Goal: Task Accomplishment & Management: Manage account settings

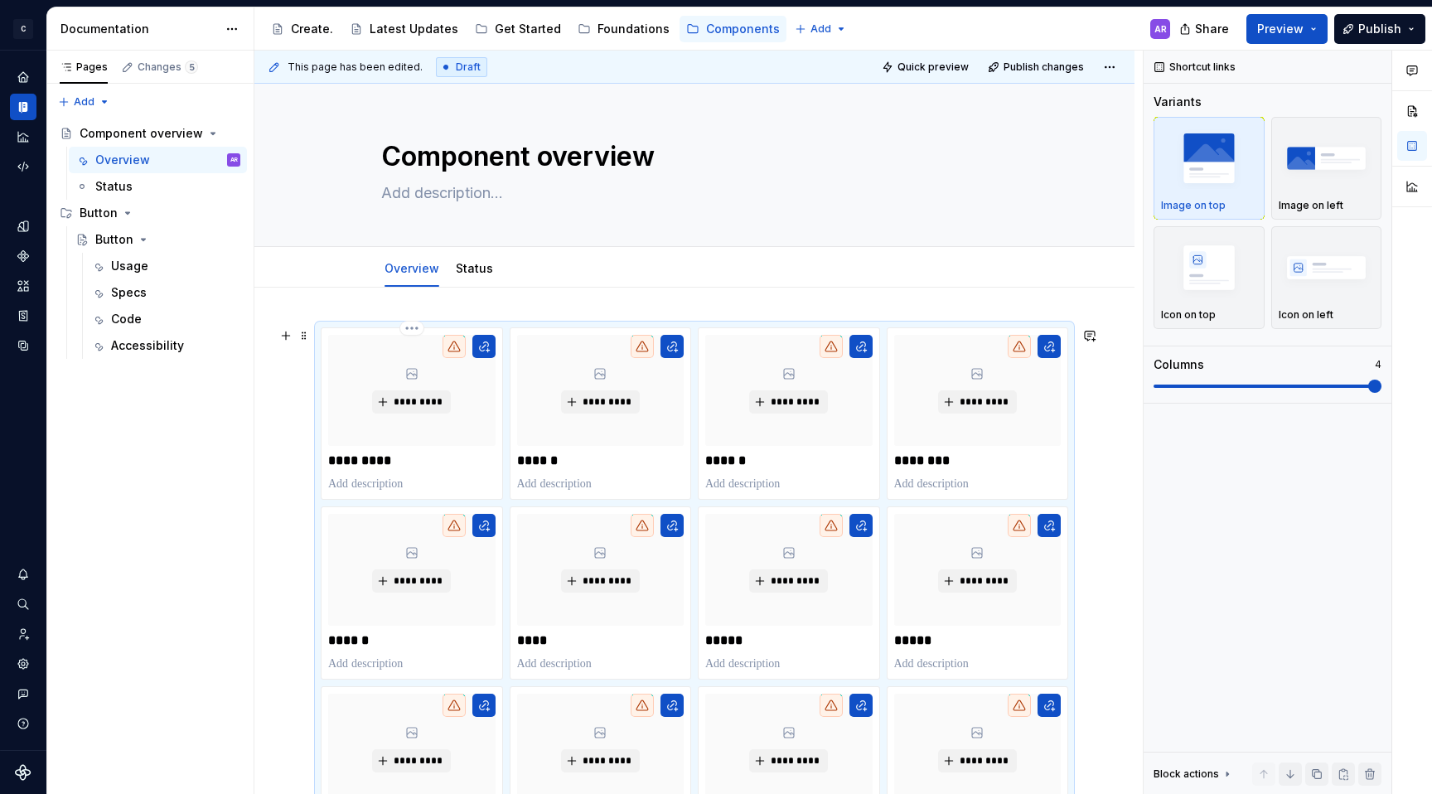
scroll to position [223, 0]
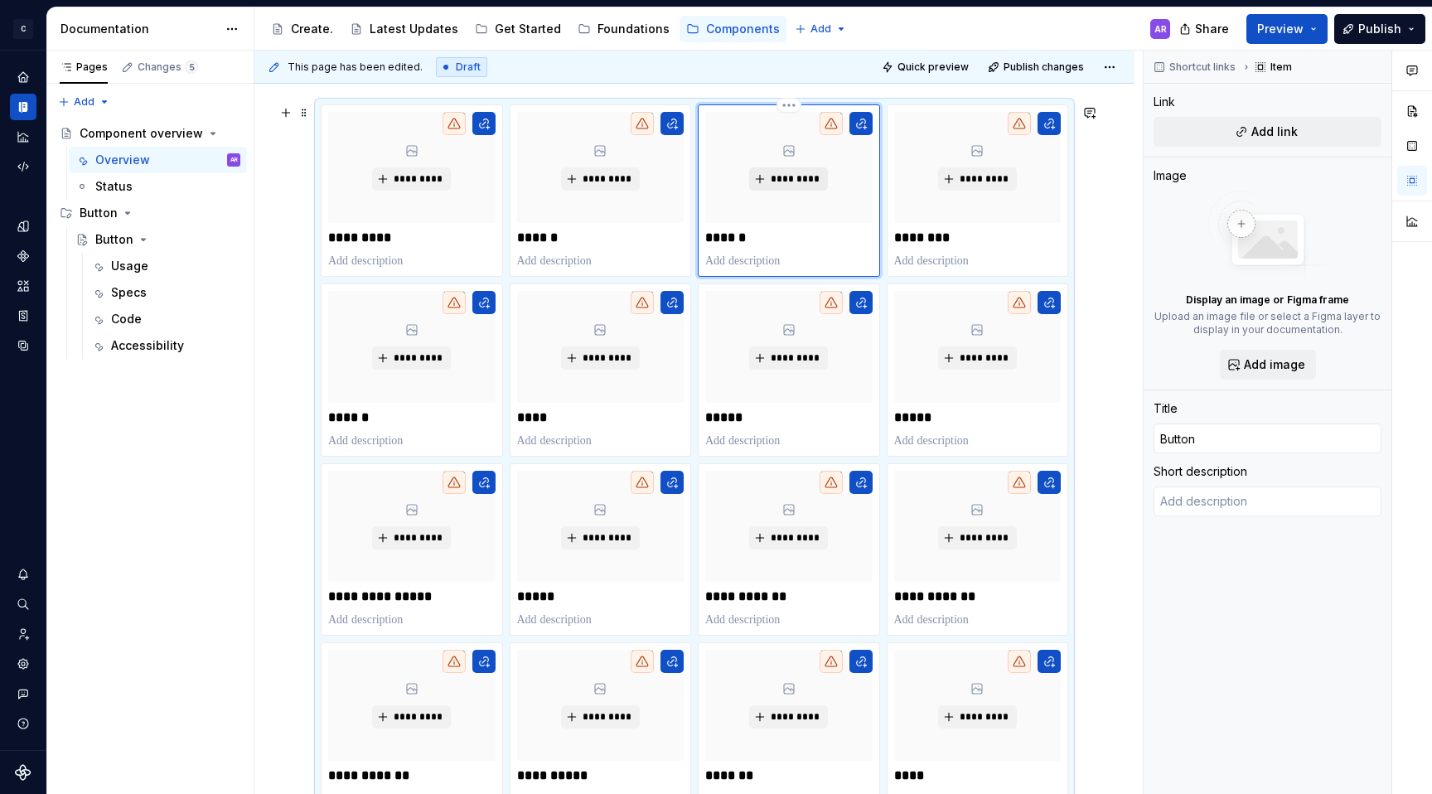
click at [782, 174] on span "*********" at bounding box center [795, 178] width 51 height 13
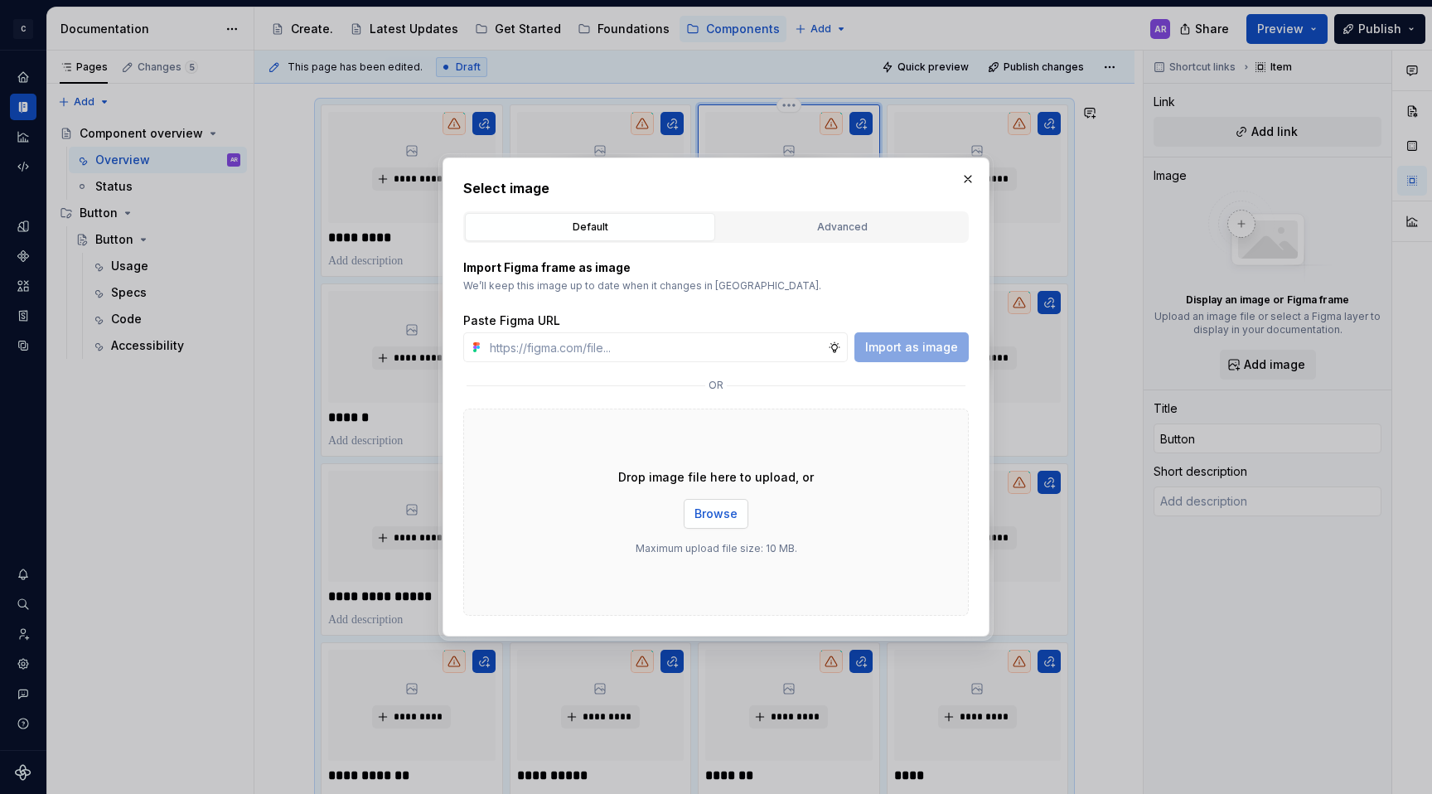
click at [723, 517] on span "Browse" at bounding box center [715, 514] width 43 height 17
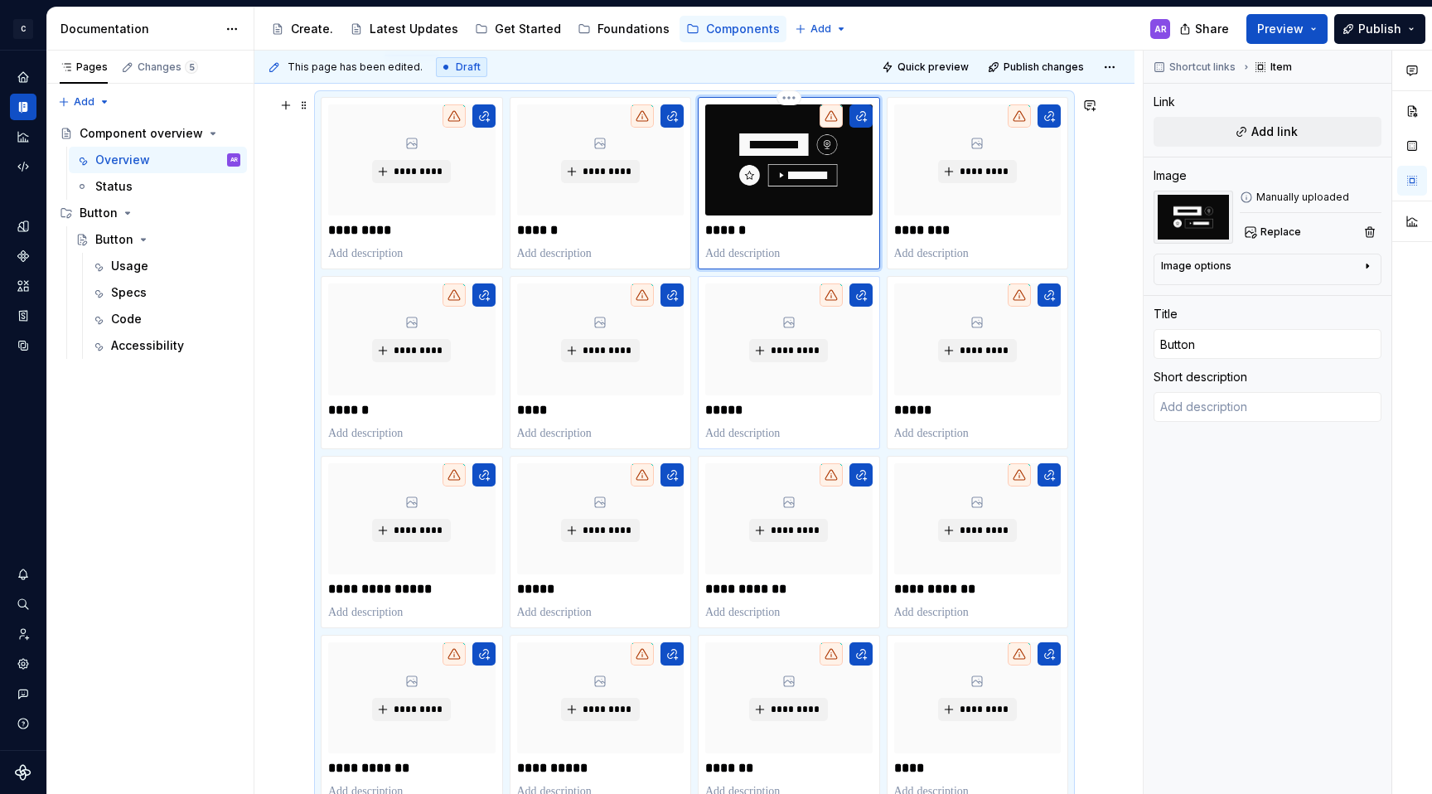
scroll to position [123, 0]
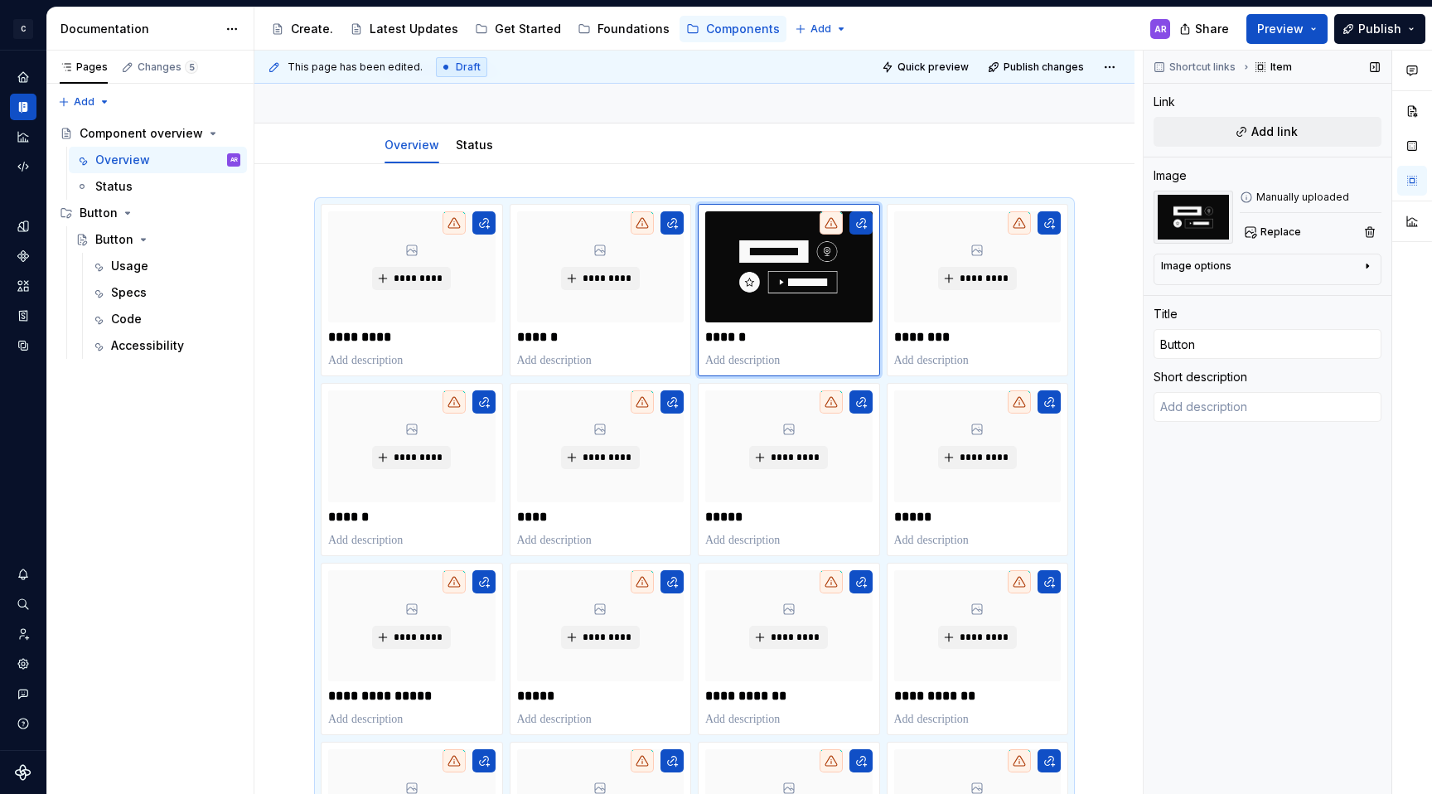
click at [1260, 264] on div "Image options" at bounding box center [1261, 269] width 200 height 20
click at [1355, 298] on button "button" at bounding box center [1359, 290] width 30 height 23
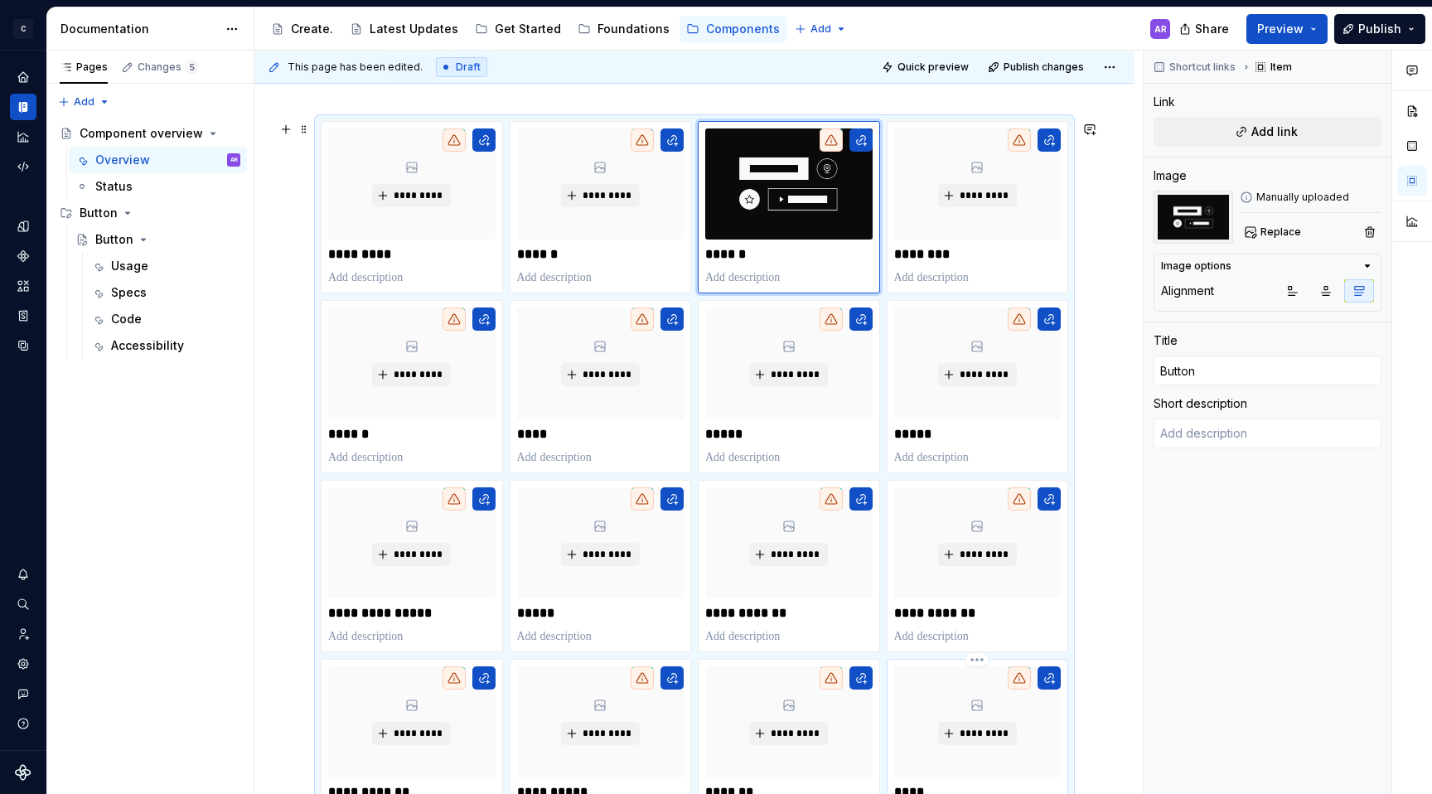
scroll to position [90, 0]
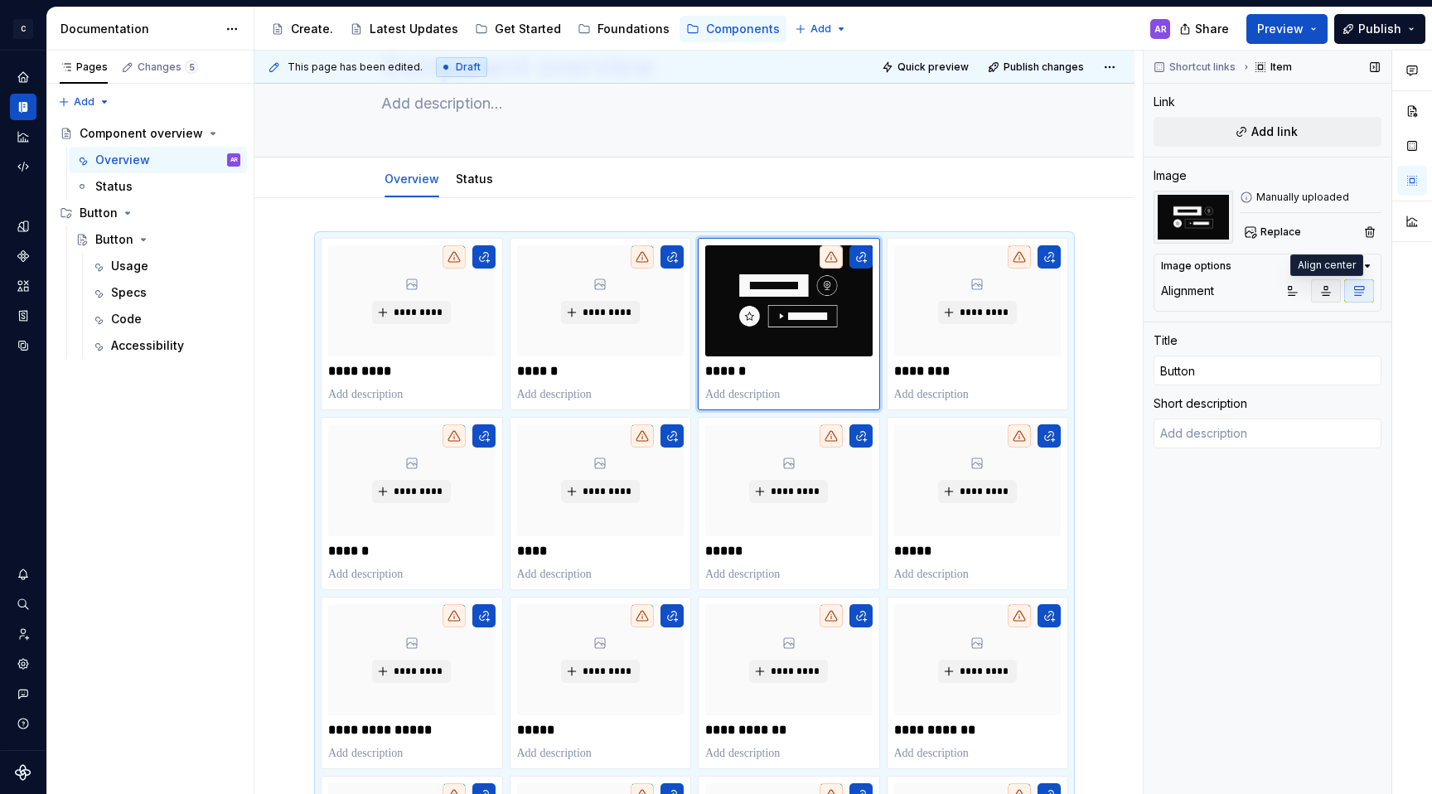
click at [1326, 293] on icon "button" at bounding box center [1325, 290] width 13 height 13
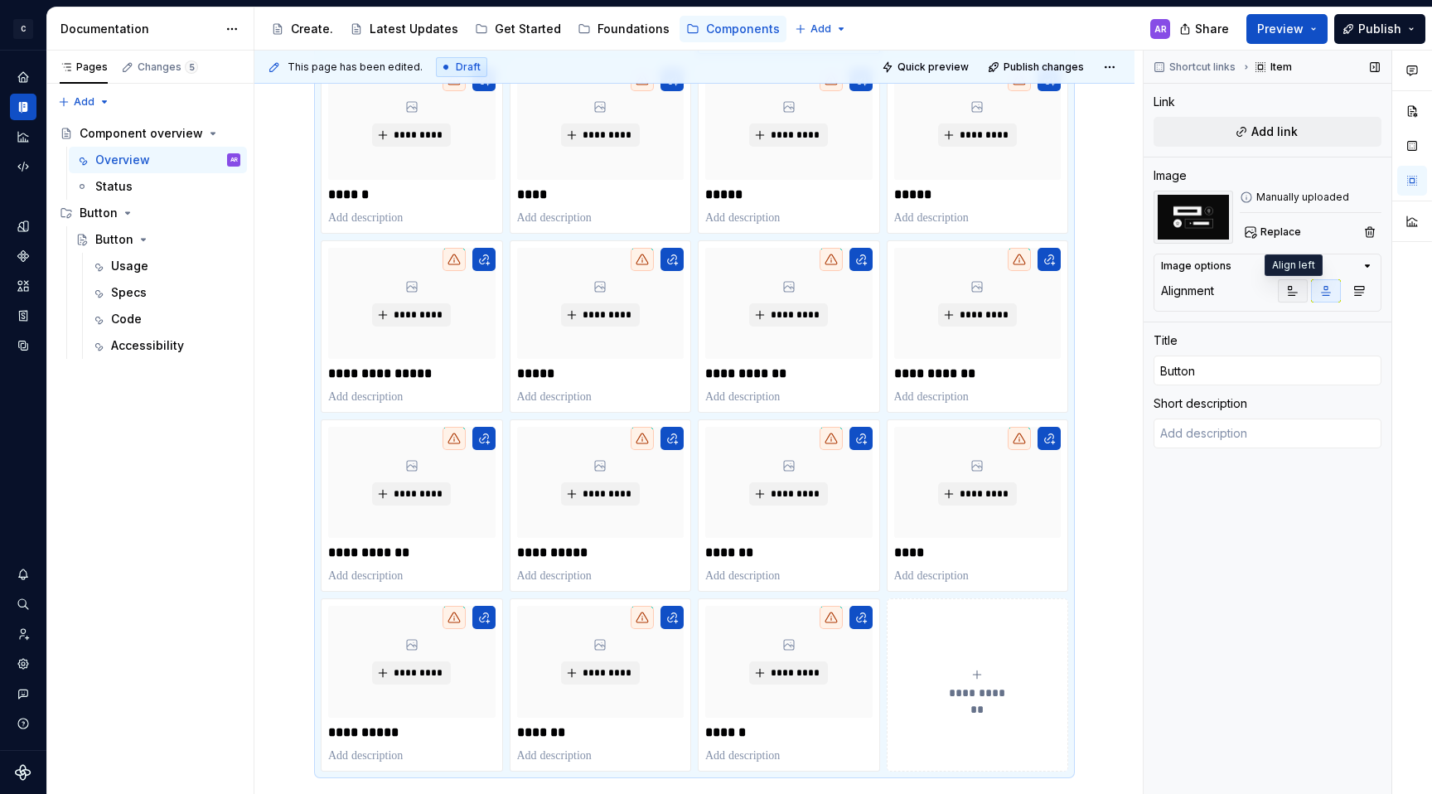
click at [1304, 293] on button "button" at bounding box center [1293, 290] width 30 height 23
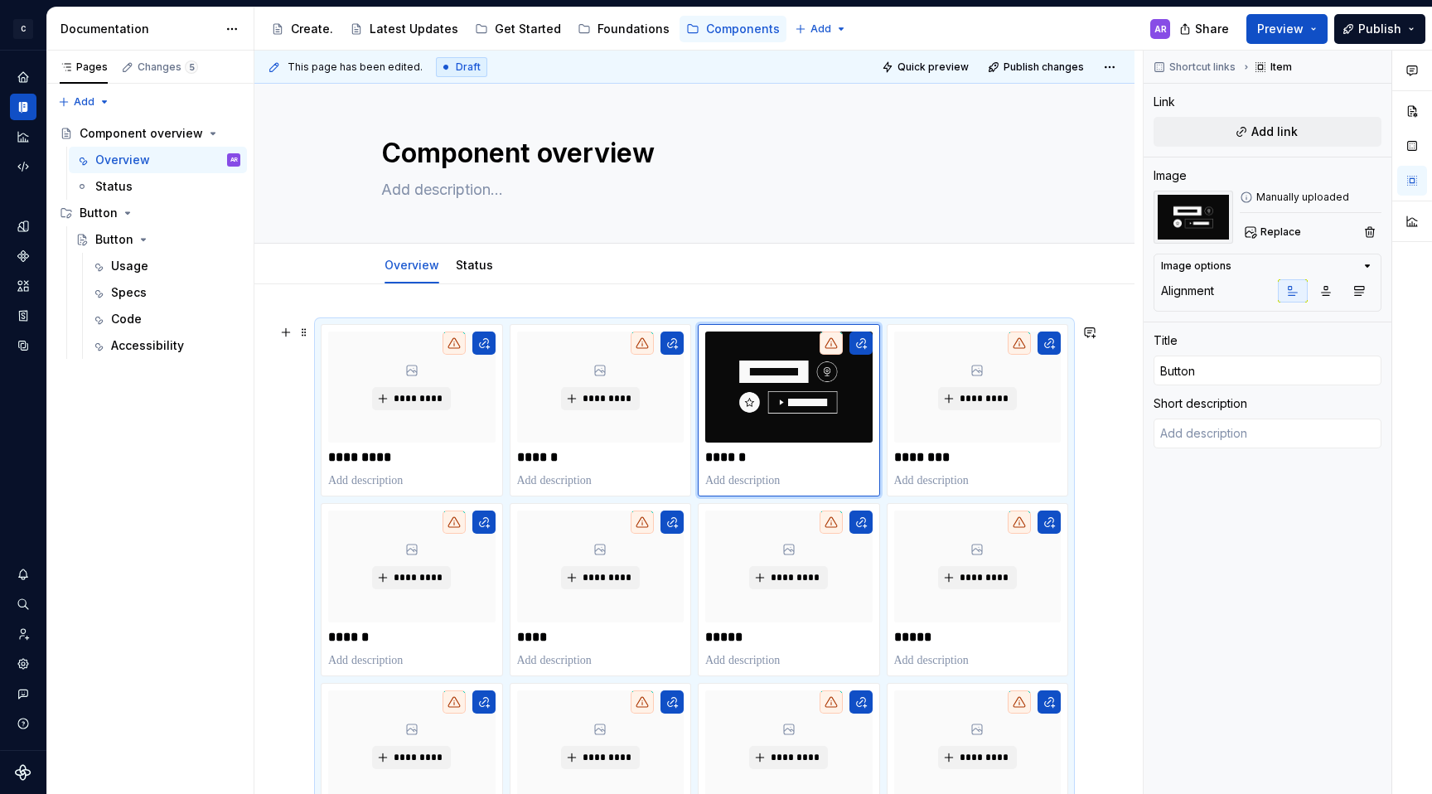
scroll to position [0, 0]
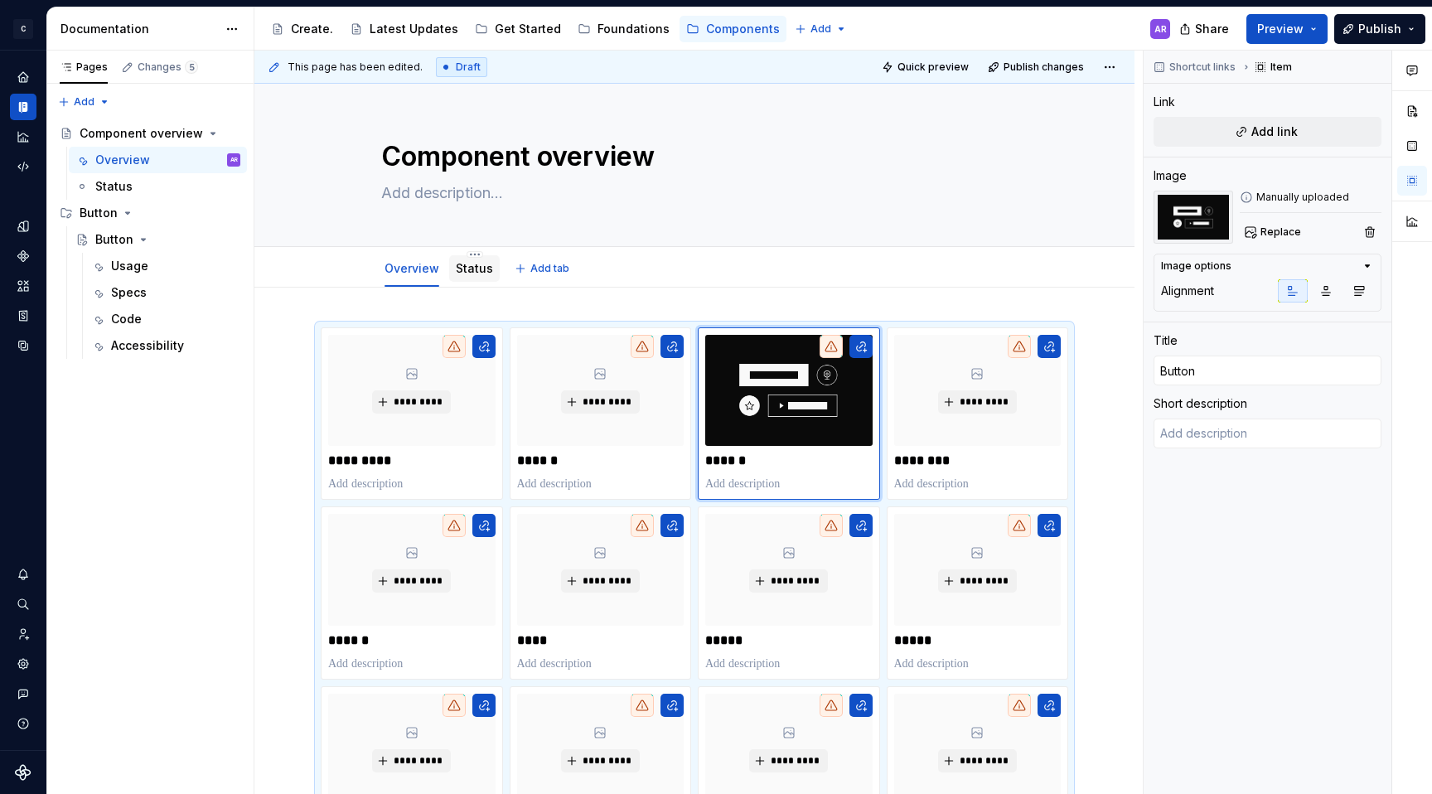
click at [479, 277] on div "Status" at bounding box center [474, 269] width 37 height 20
click at [467, 269] on link "Status" at bounding box center [474, 268] width 37 height 14
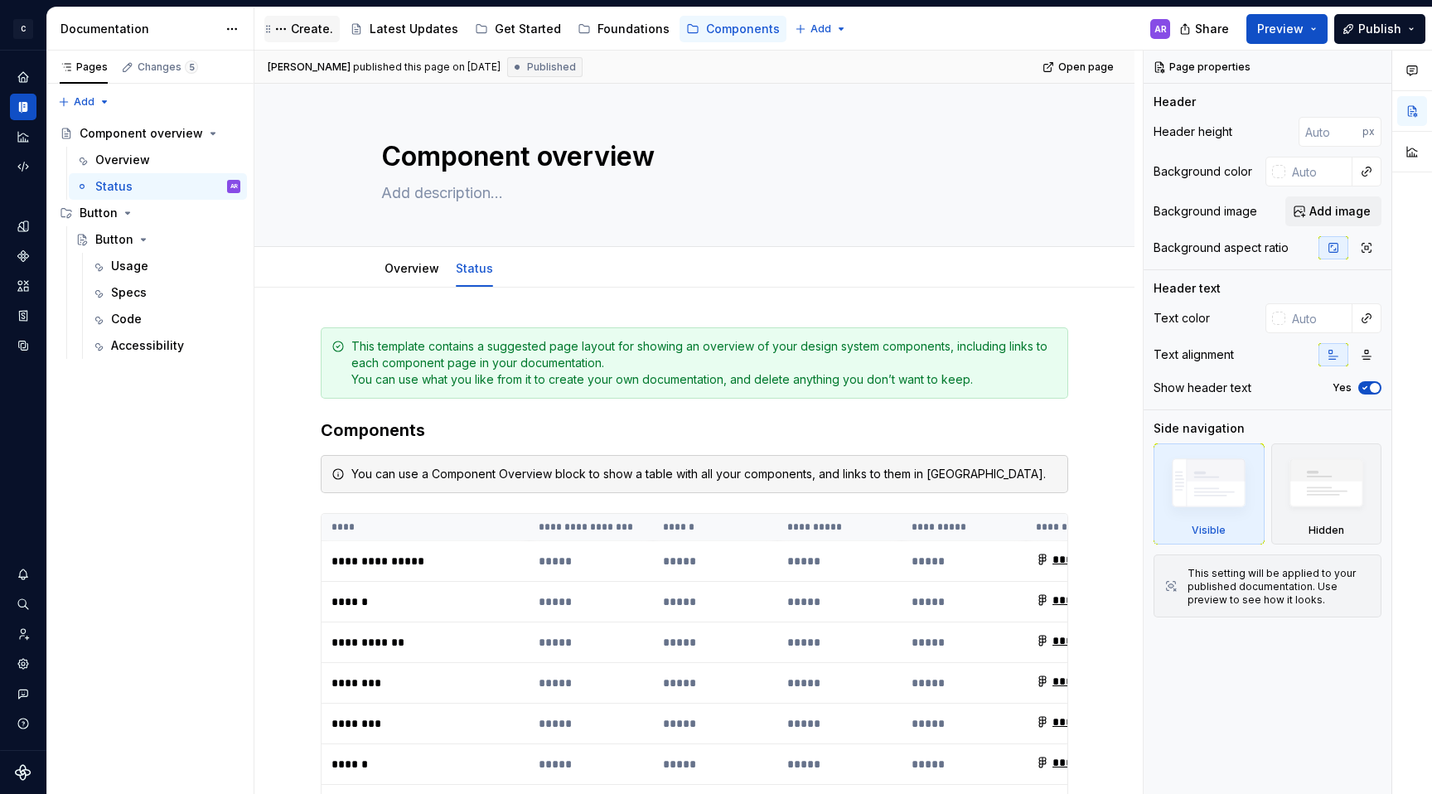
click at [316, 33] on div "Create." at bounding box center [312, 29] width 42 height 17
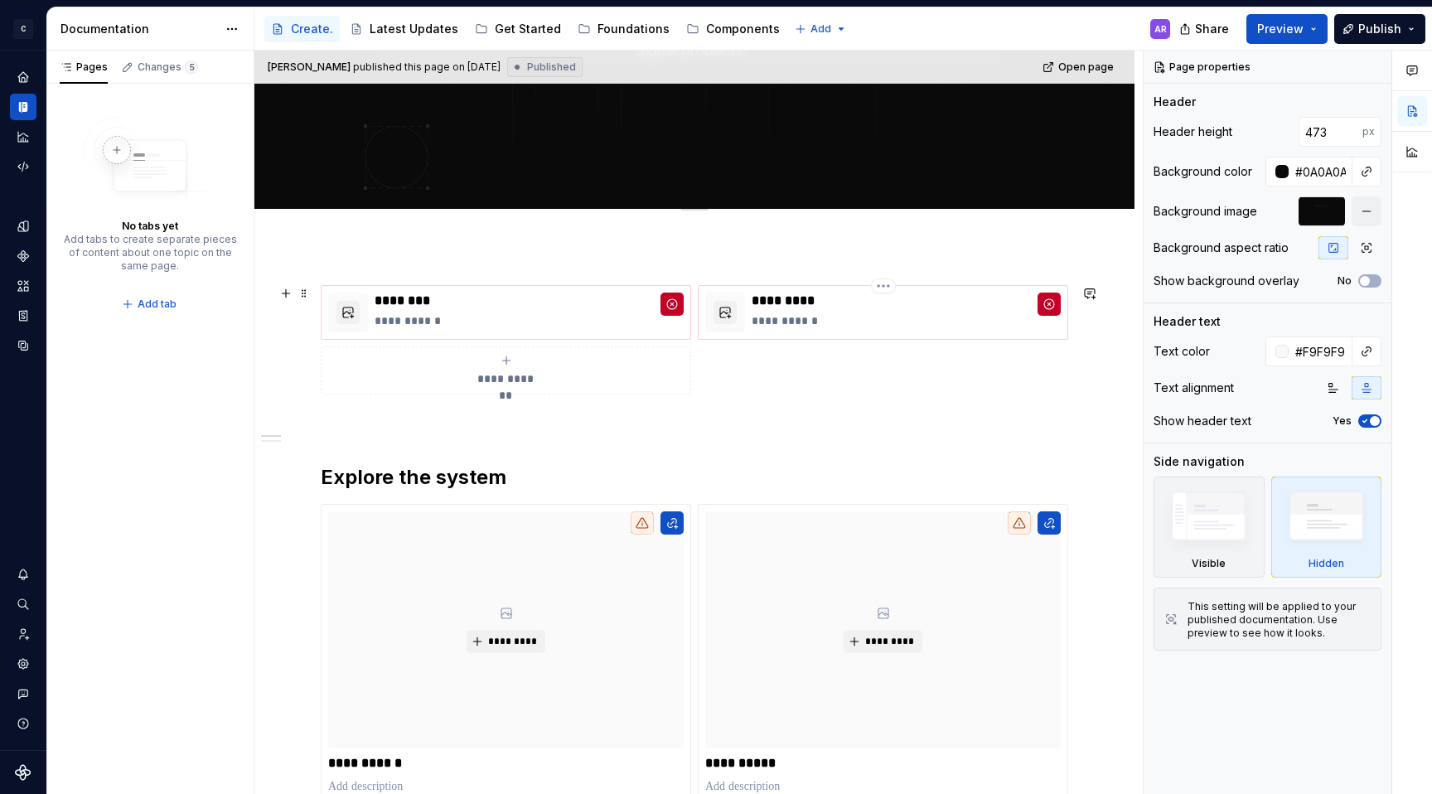
scroll to position [269, 0]
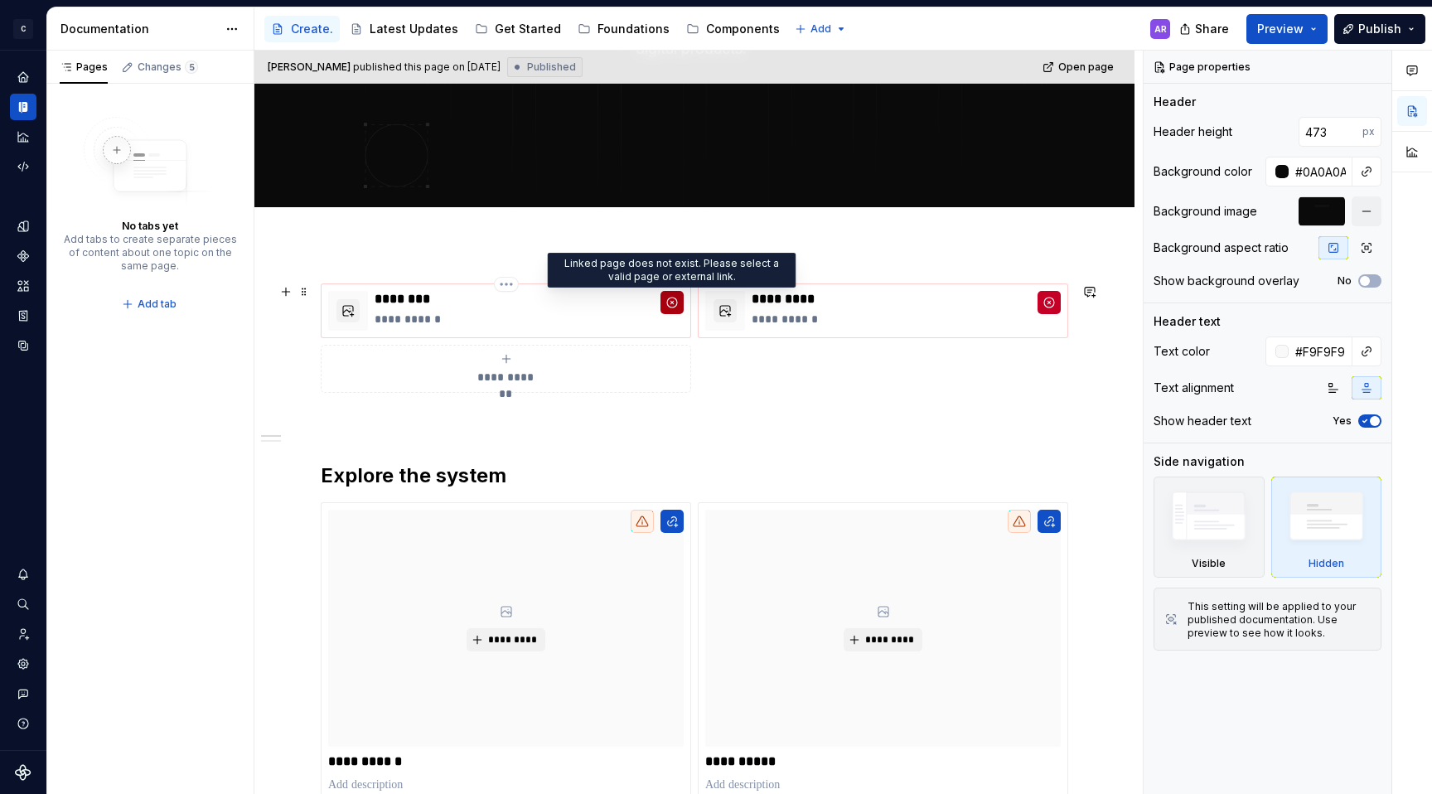
click at [671, 302] on button "button" at bounding box center [671, 302] width 23 height 23
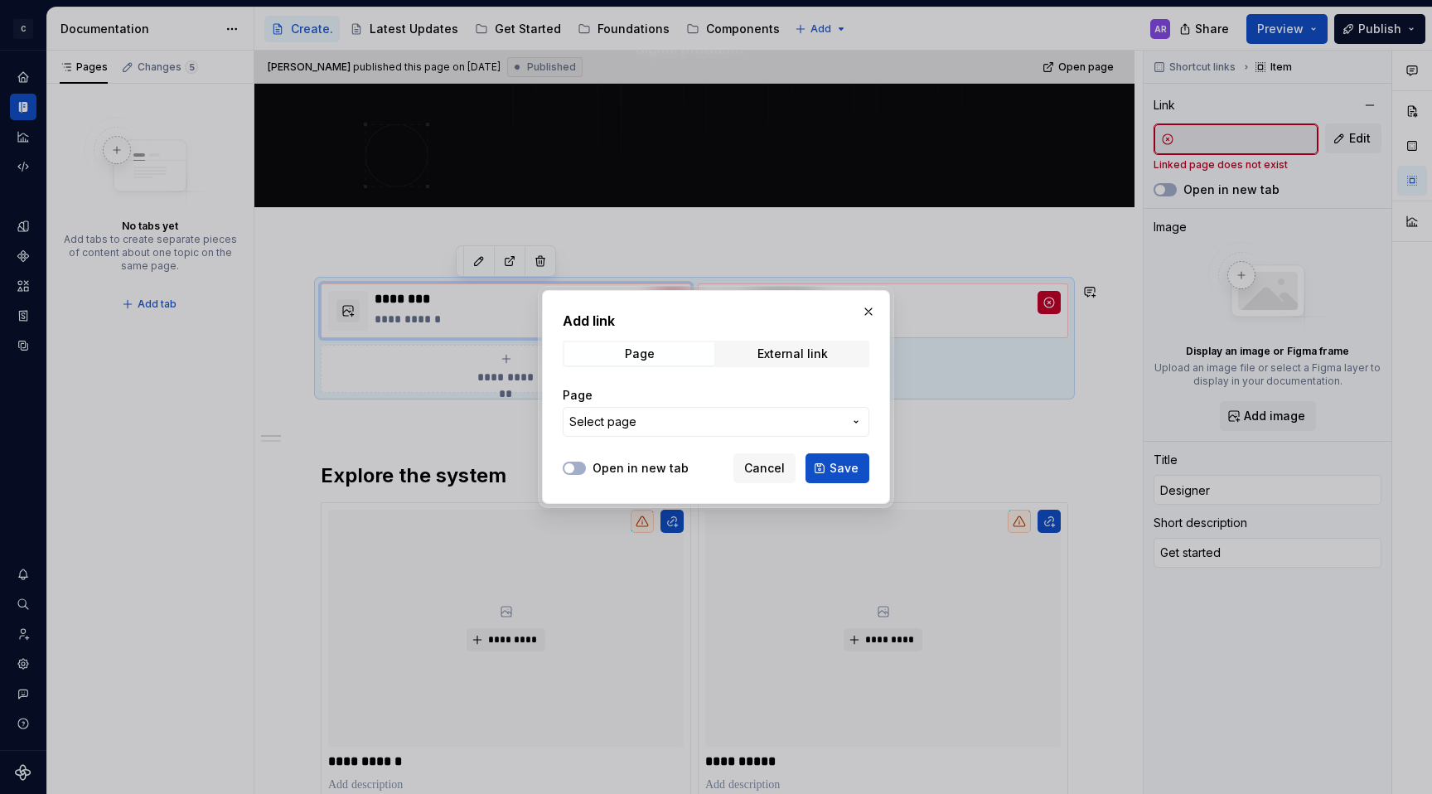
click at [680, 419] on span "Select page" at bounding box center [705, 422] width 273 height 17
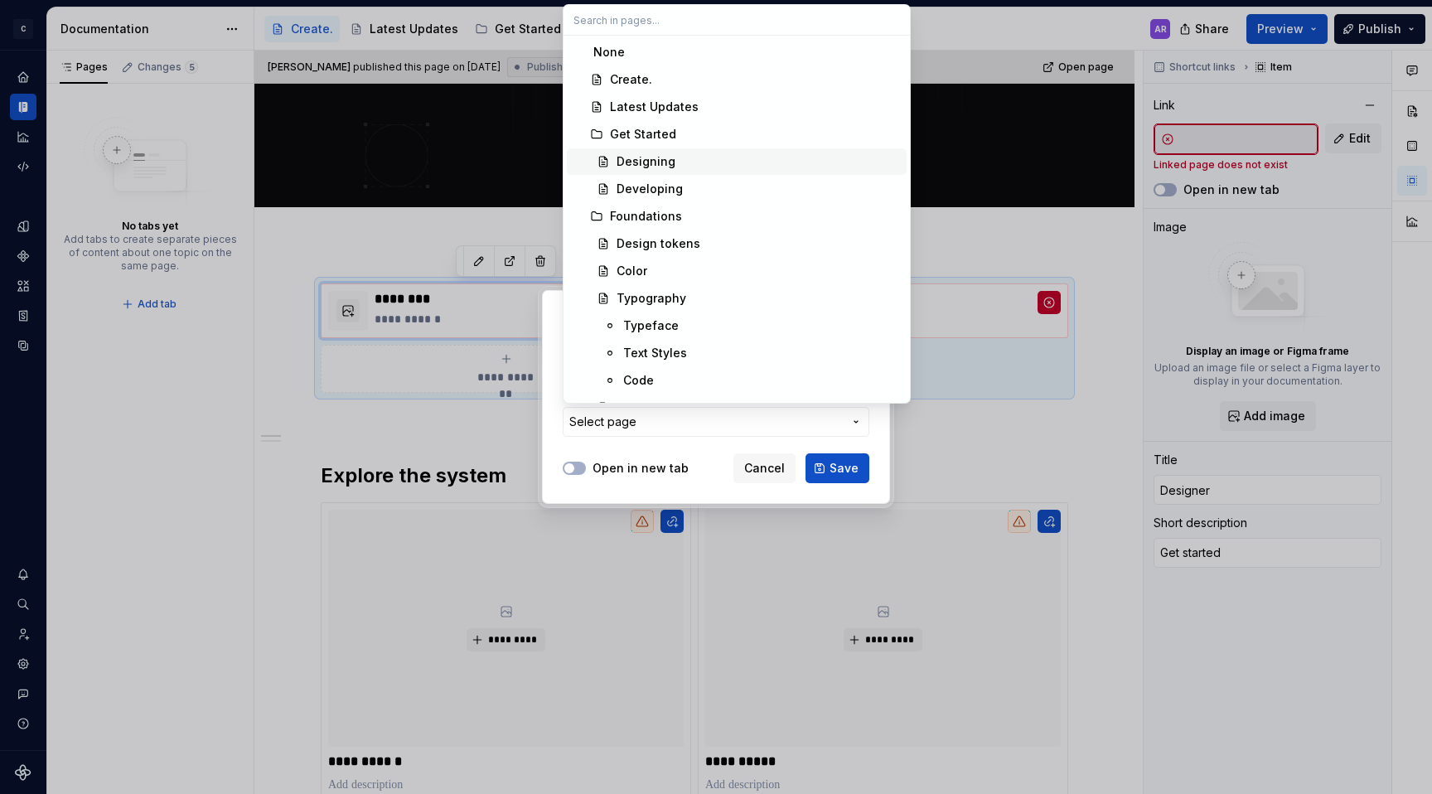
click at [669, 160] on div "Designing" at bounding box center [646, 161] width 59 height 17
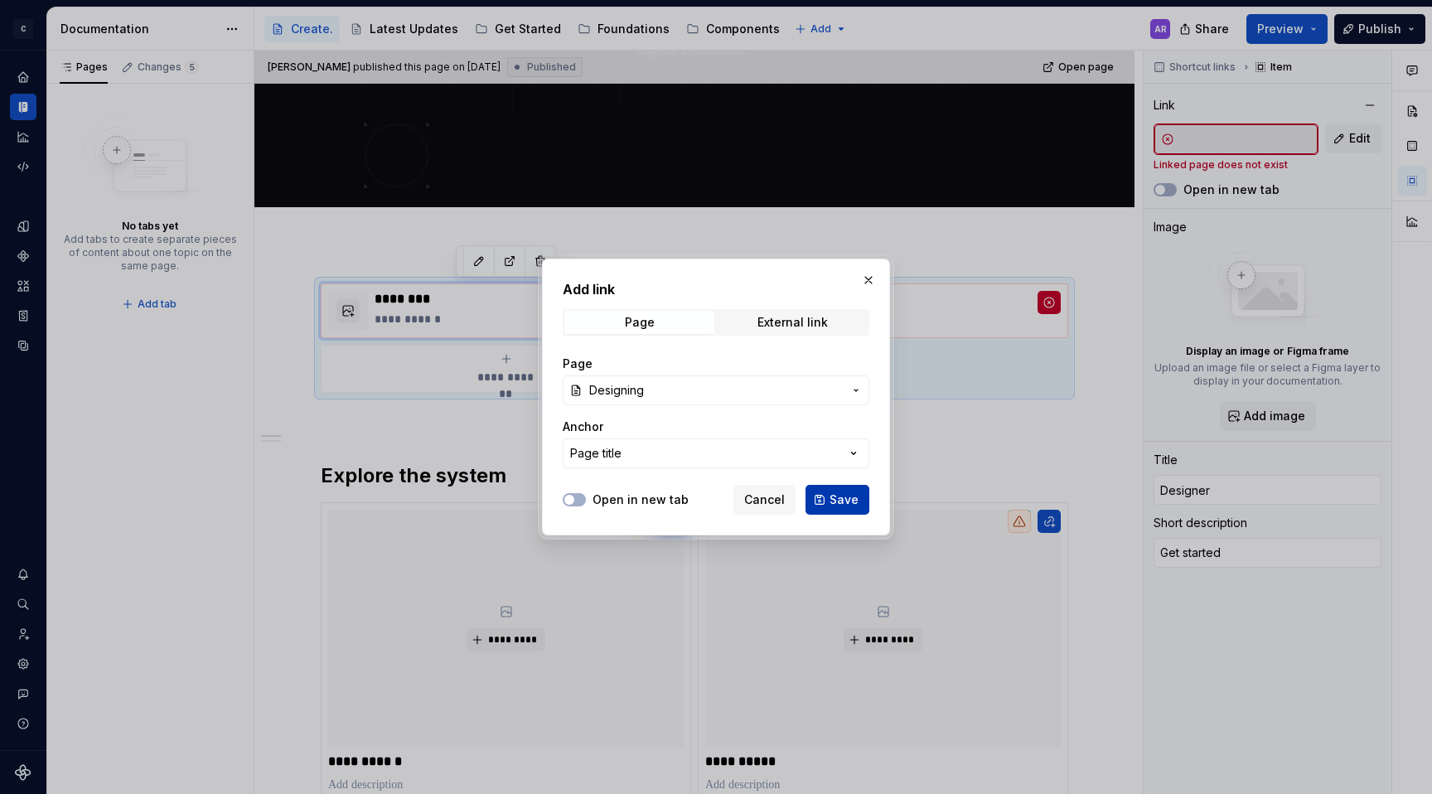
click at [840, 494] on span "Save" at bounding box center [844, 499] width 29 height 17
type textarea "*"
type input "Get Started / Designing"
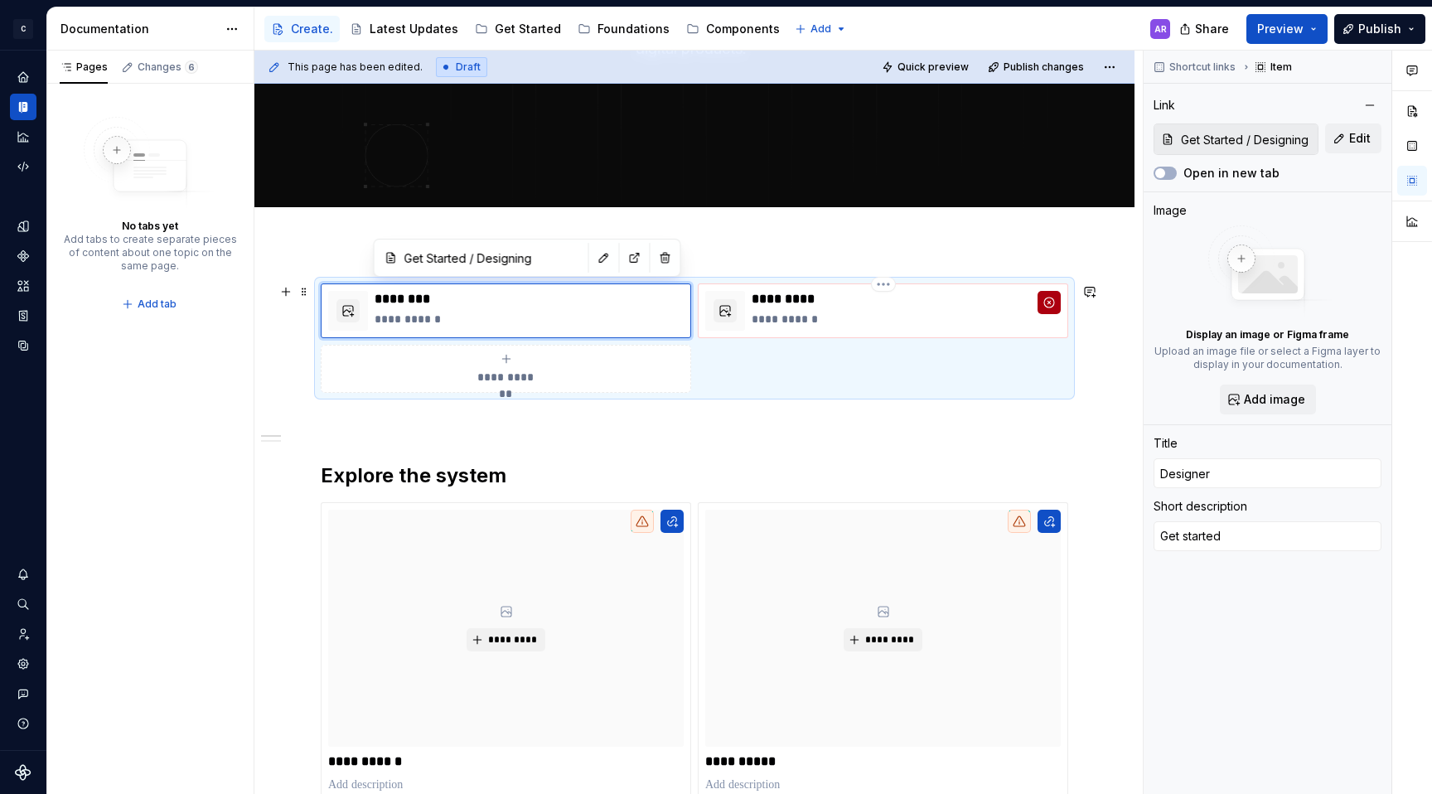
type textarea "*"
type input "Developer"
click at [1052, 304] on button "button" at bounding box center [1049, 302] width 23 height 23
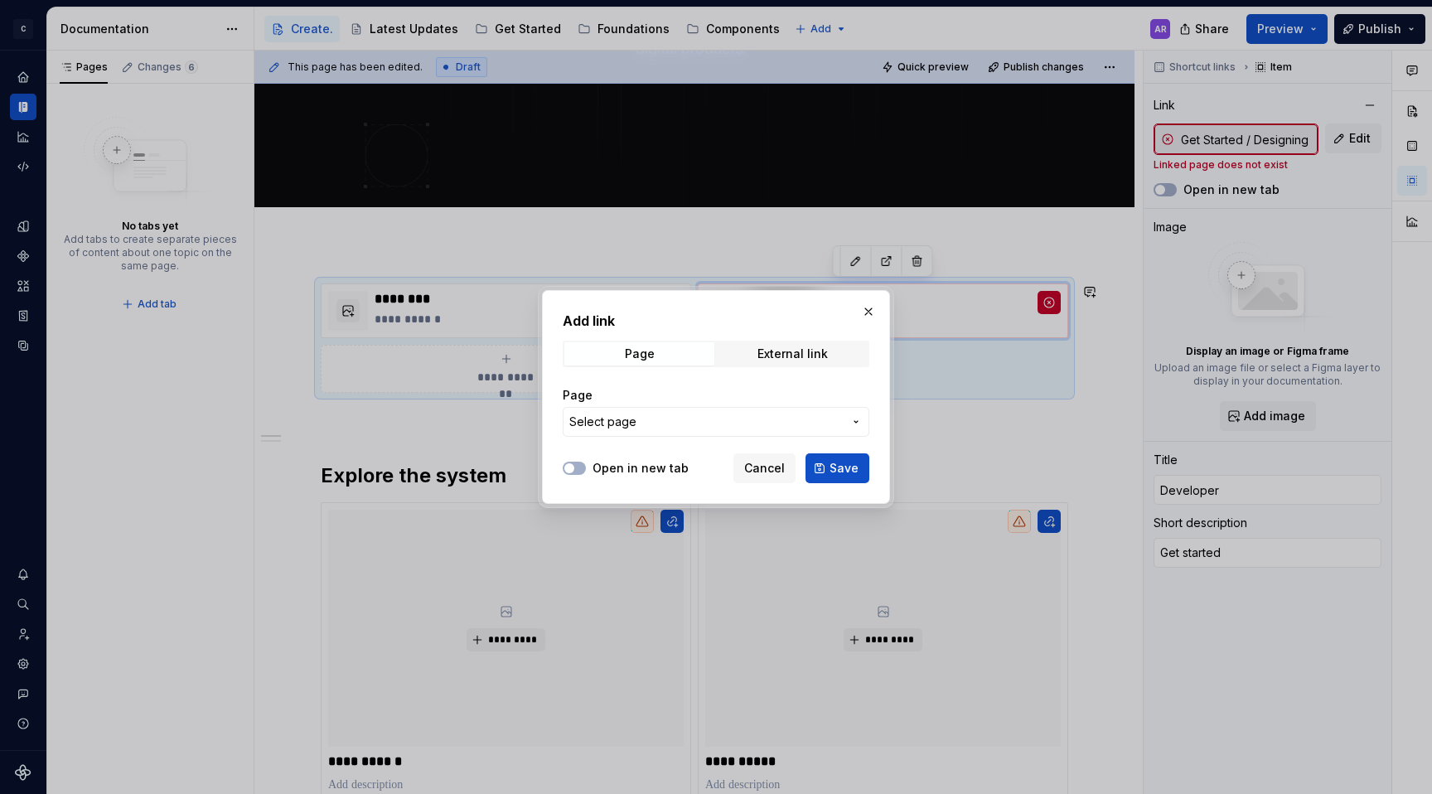
click at [736, 422] on span "Select page" at bounding box center [705, 422] width 273 height 17
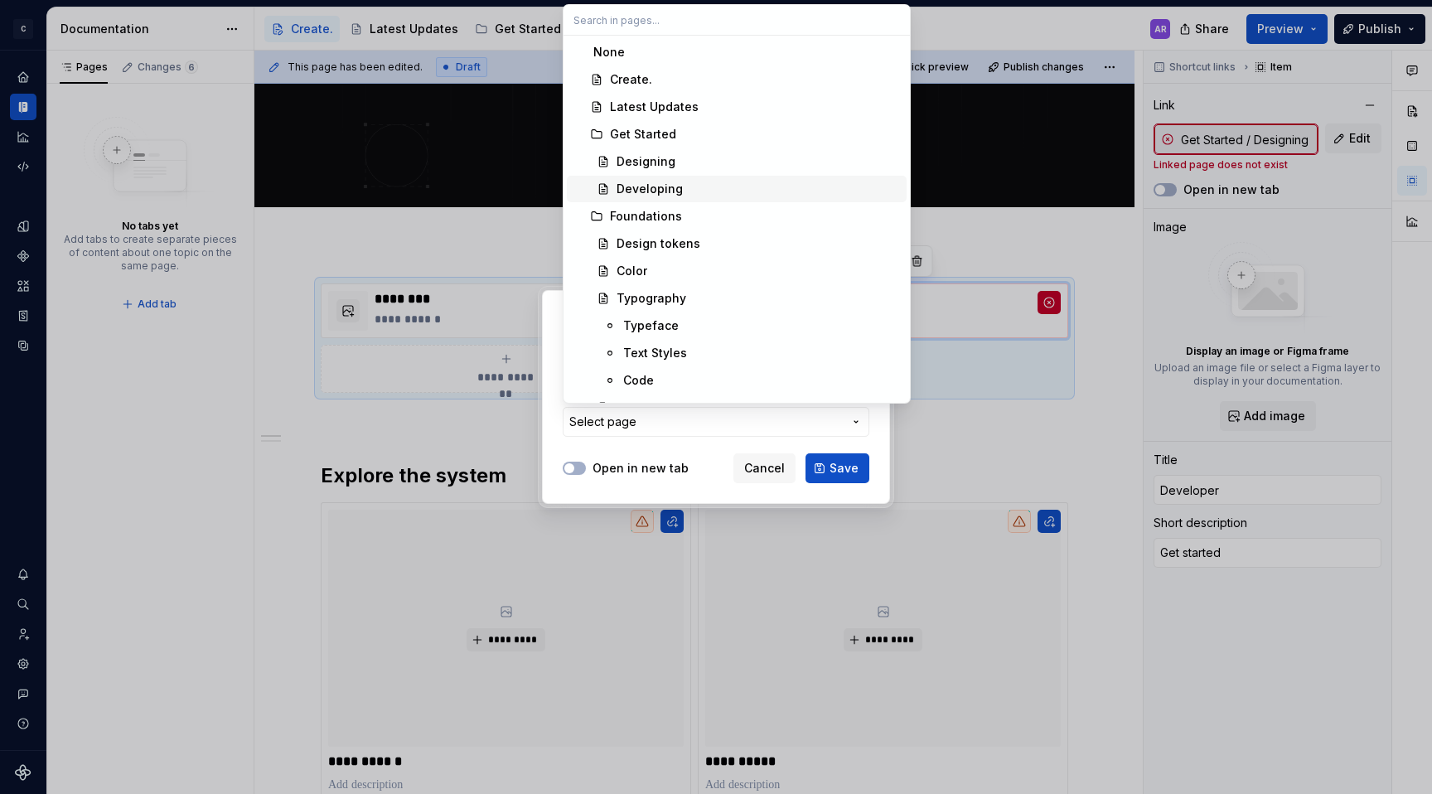
click at [713, 181] on div "Developing" at bounding box center [758, 189] width 283 height 17
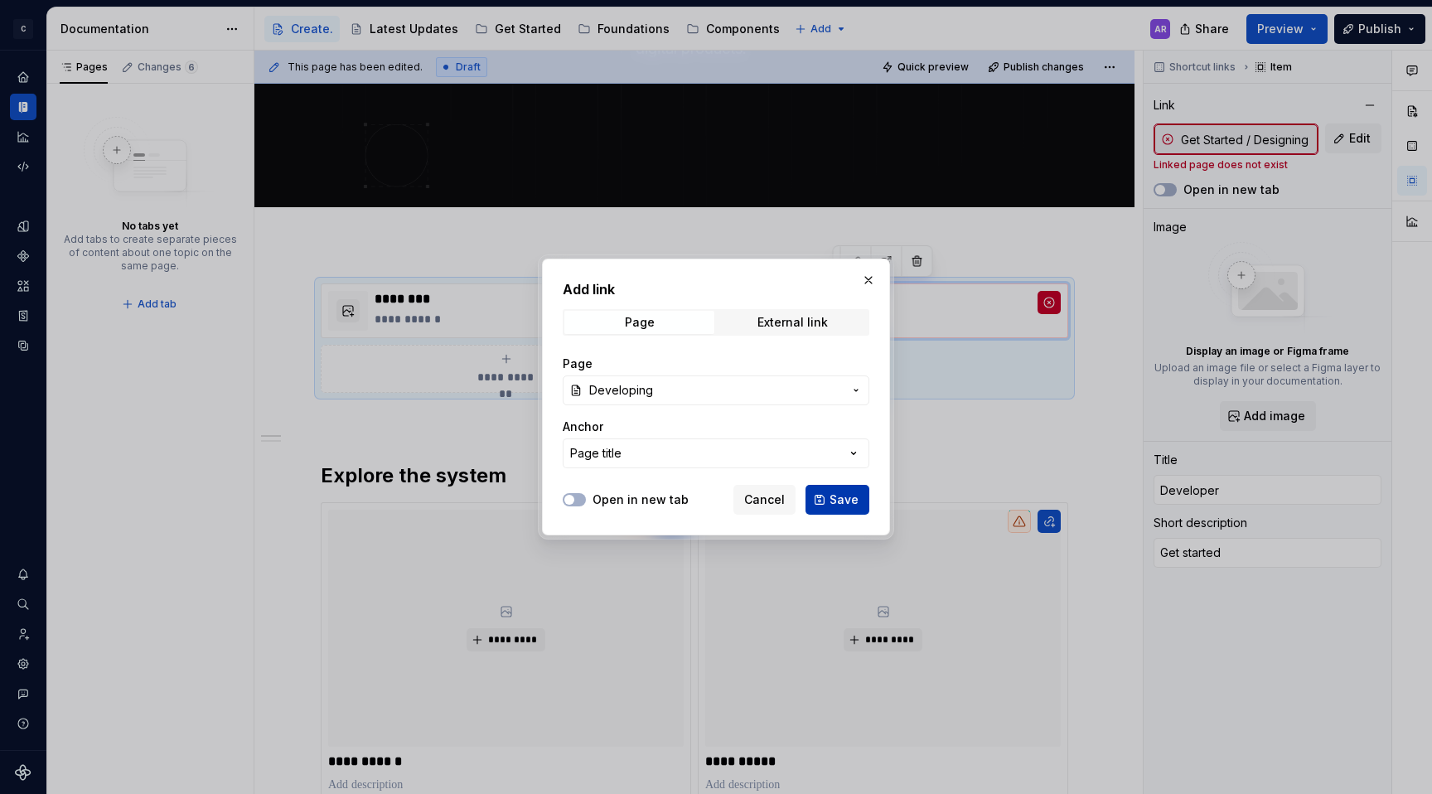
click at [833, 500] on span "Save" at bounding box center [844, 499] width 29 height 17
type textarea "*"
type input "Get Started / Developing"
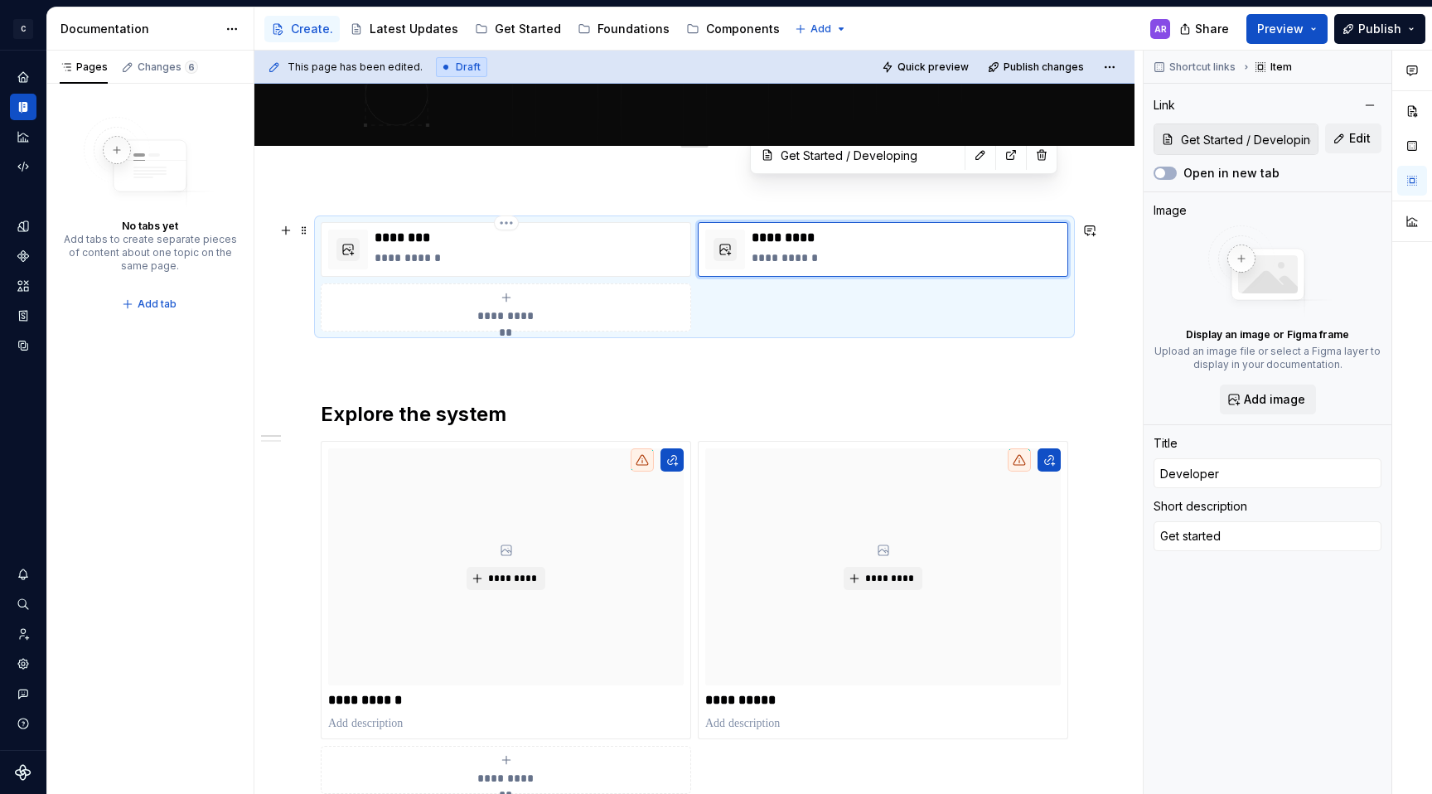
scroll to position [407, 0]
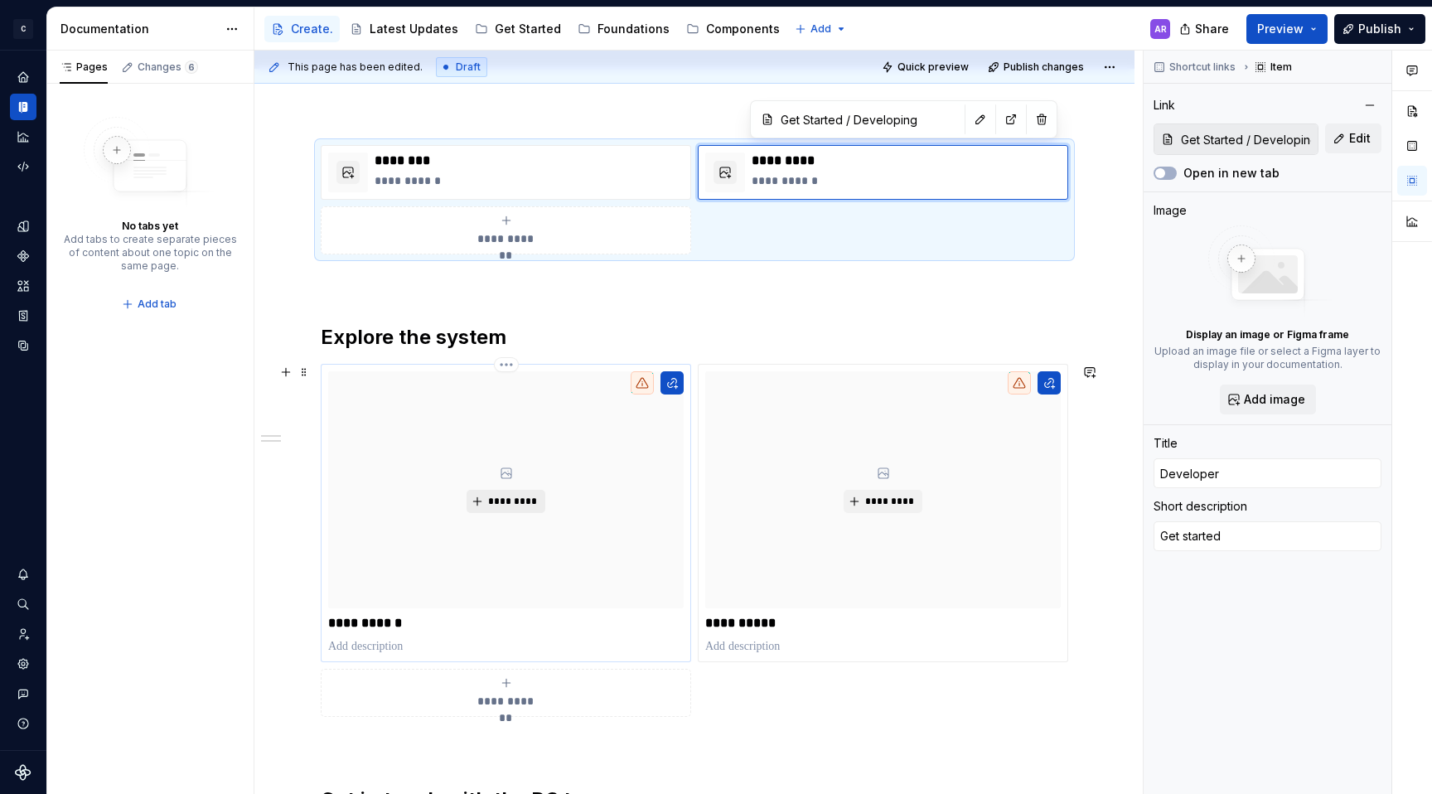
type textarea "*"
type input "Foundations"
click at [520, 500] on span "*********" at bounding box center [512, 501] width 51 height 13
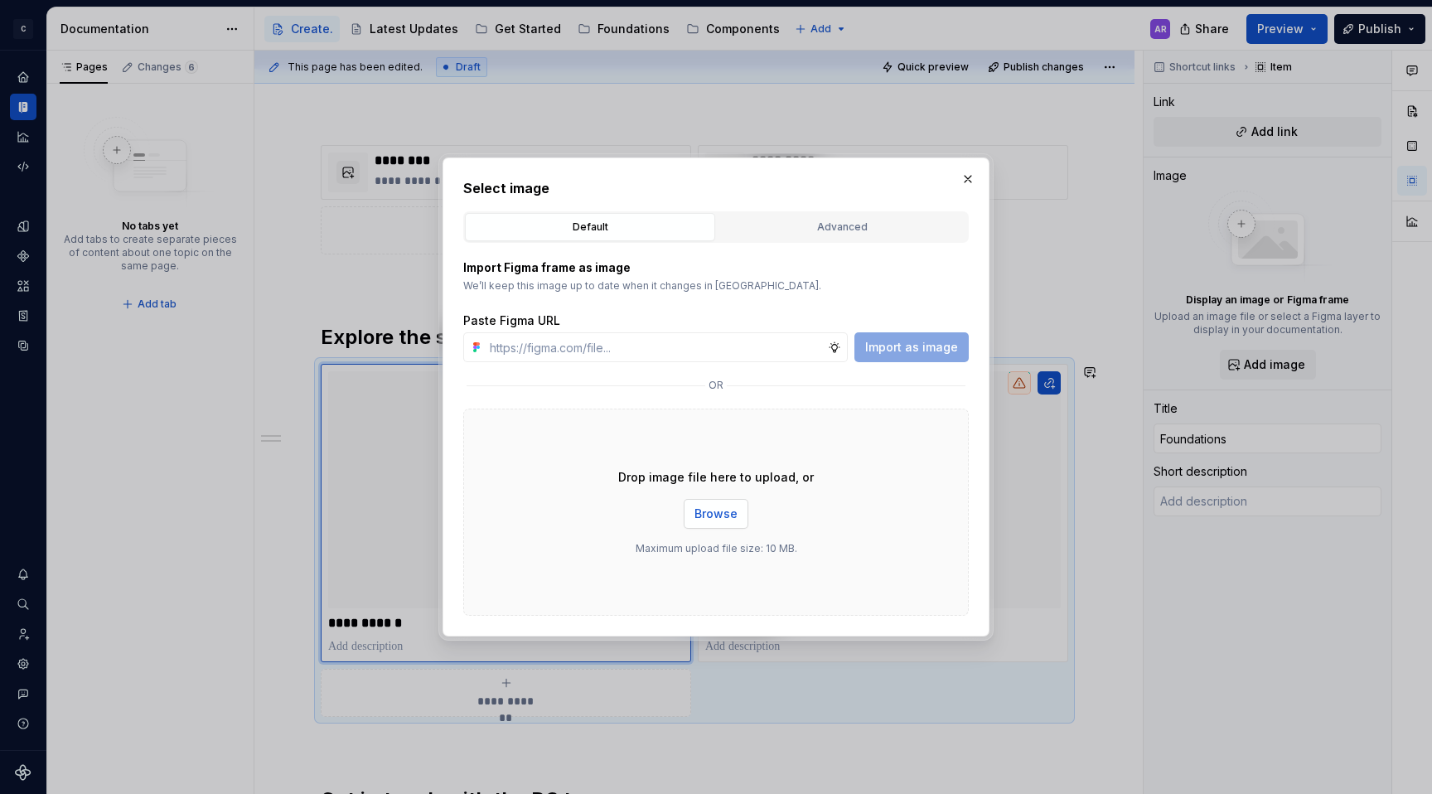
click at [692, 516] on button "Browse" at bounding box center [716, 514] width 65 height 30
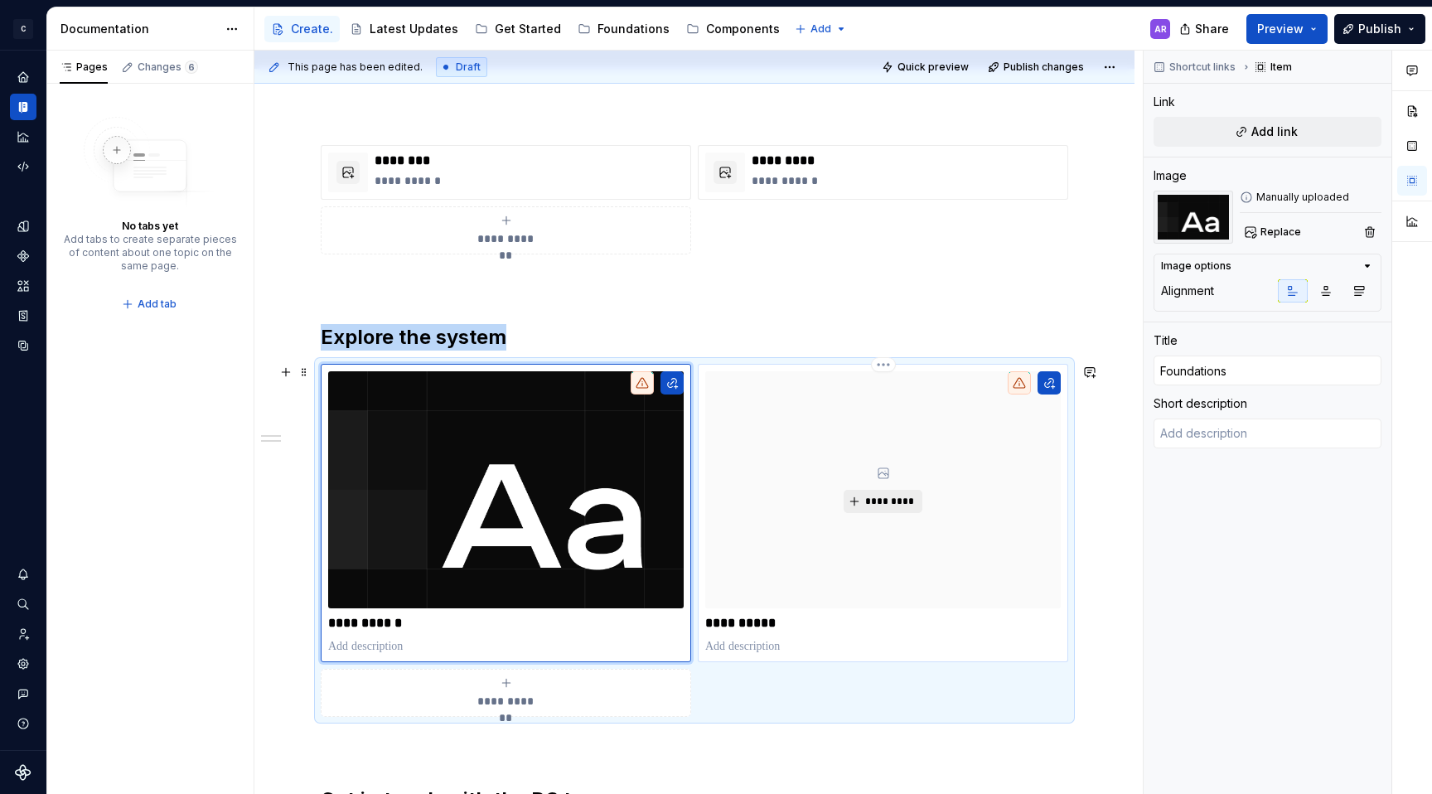
click at [882, 498] on span "*********" at bounding box center [889, 501] width 51 height 13
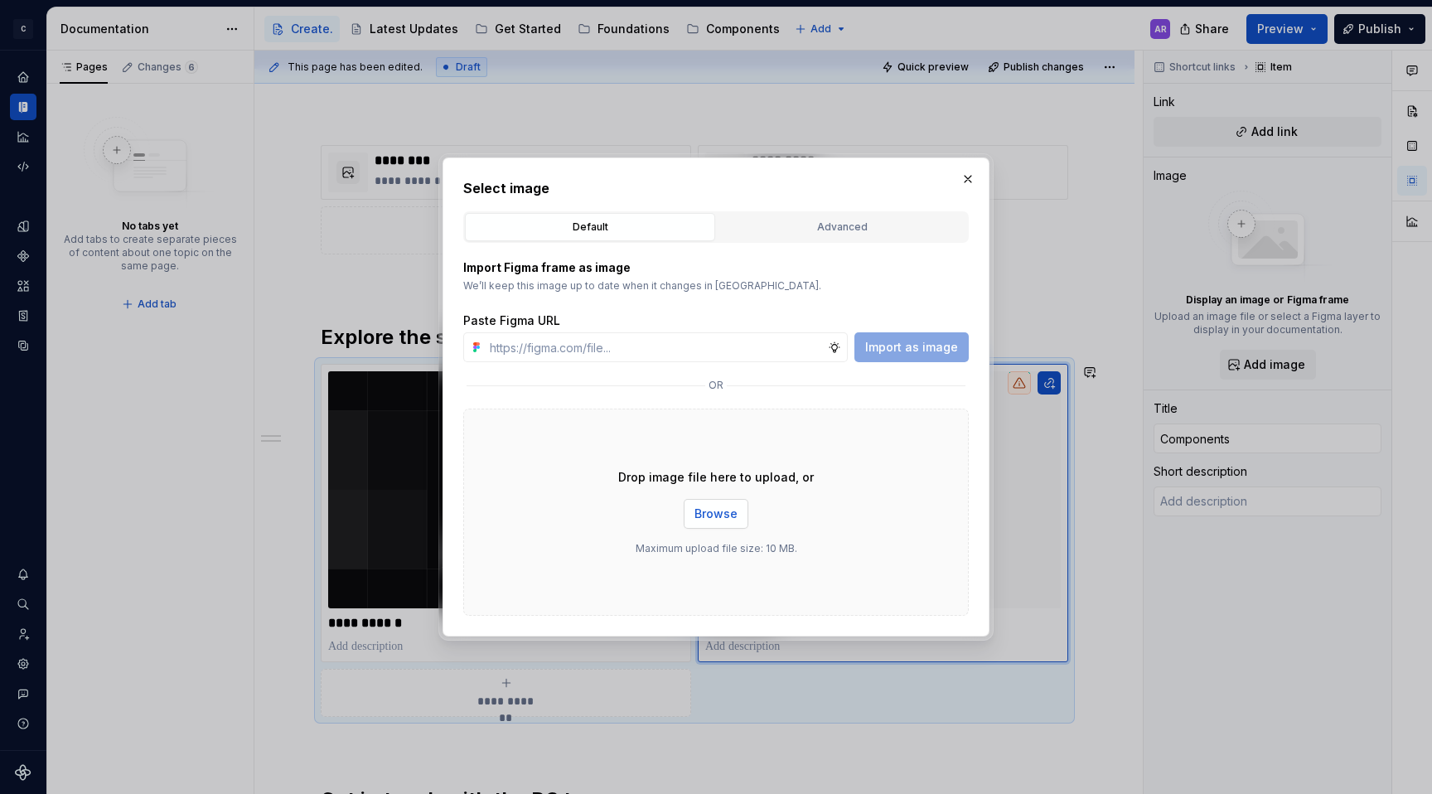
click at [738, 522] on button "Browse" at bounding box center [716, 514] width 65 height 30
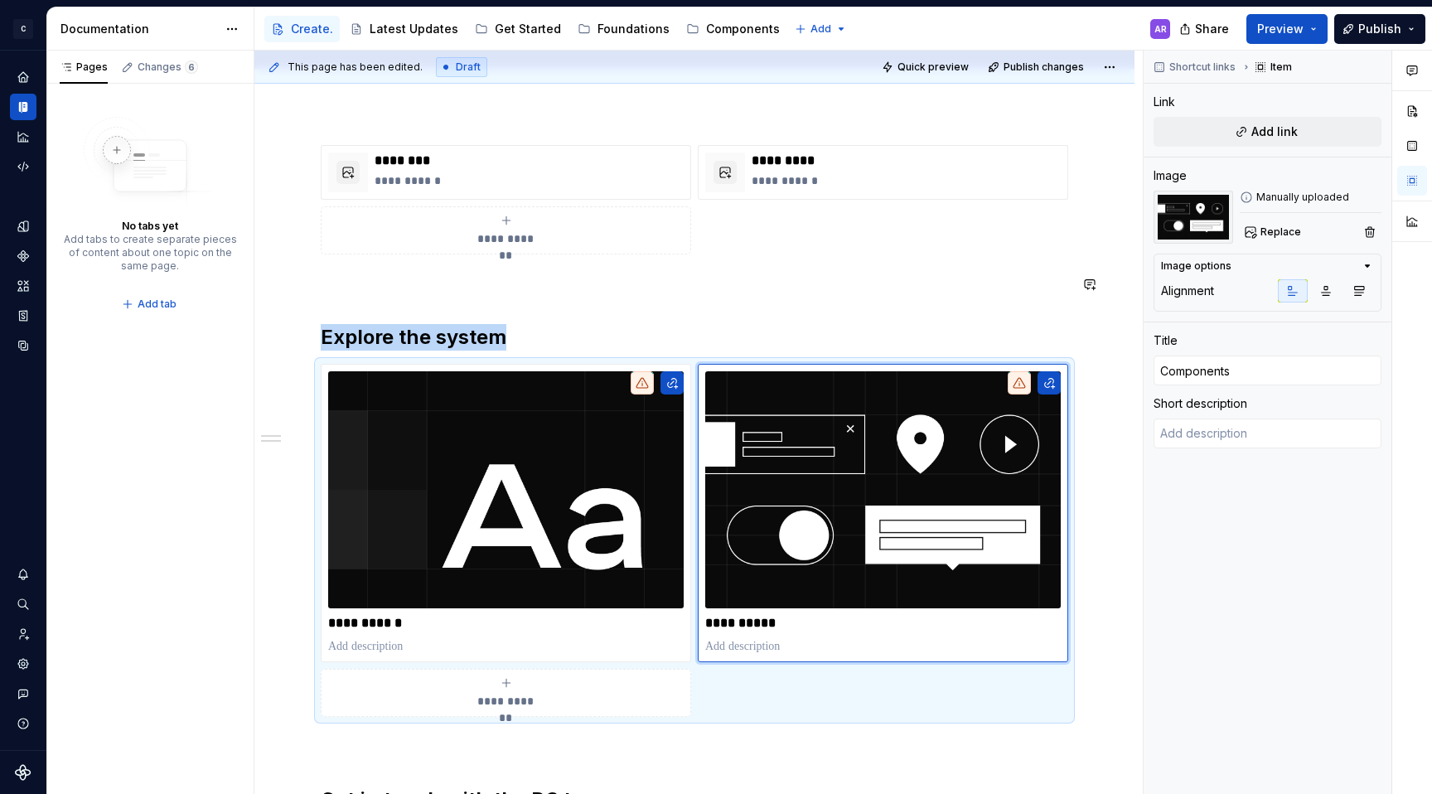
click at [548, 304] on div "**********" at bounding box center [695, 540] width 748 height 790
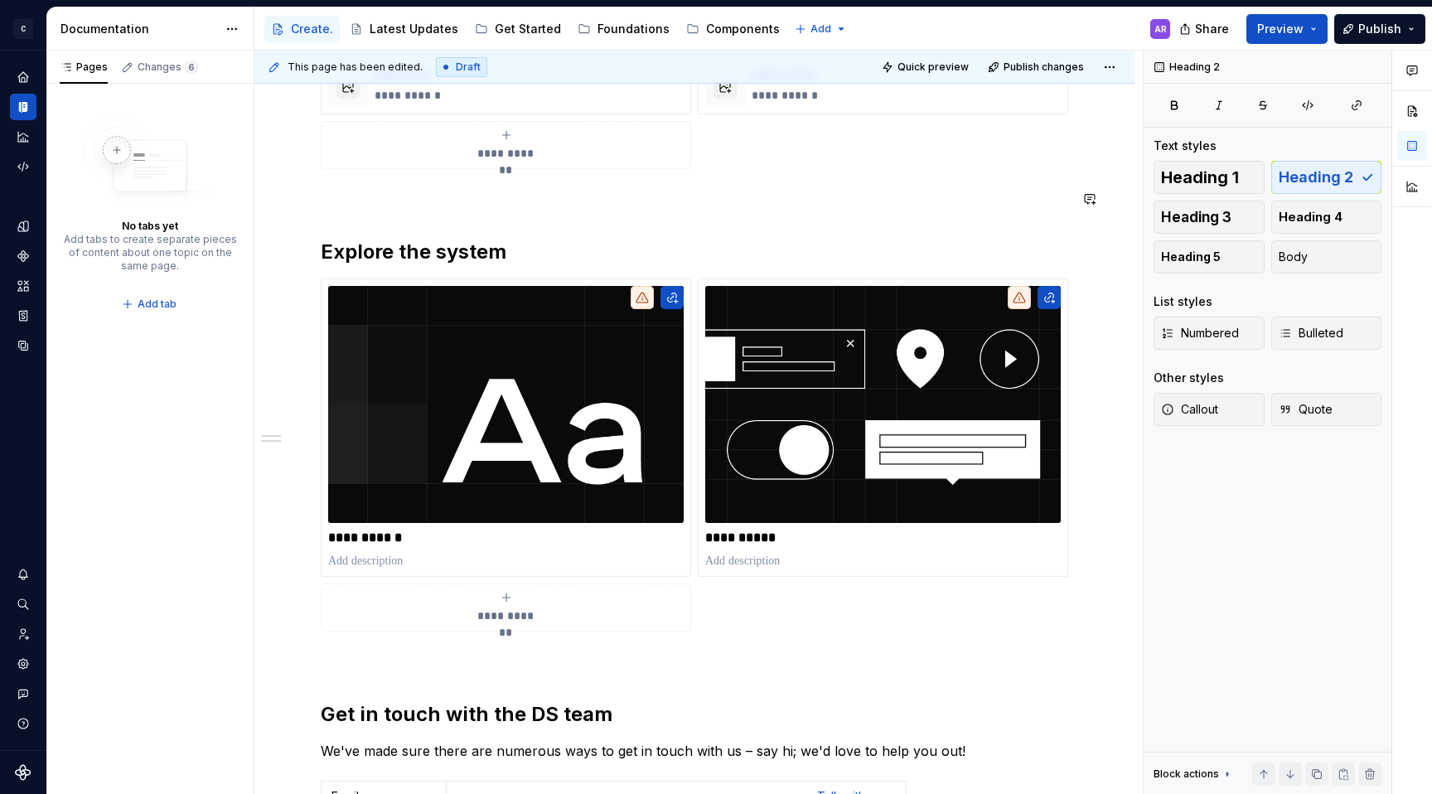
scroll to position [503, 0]
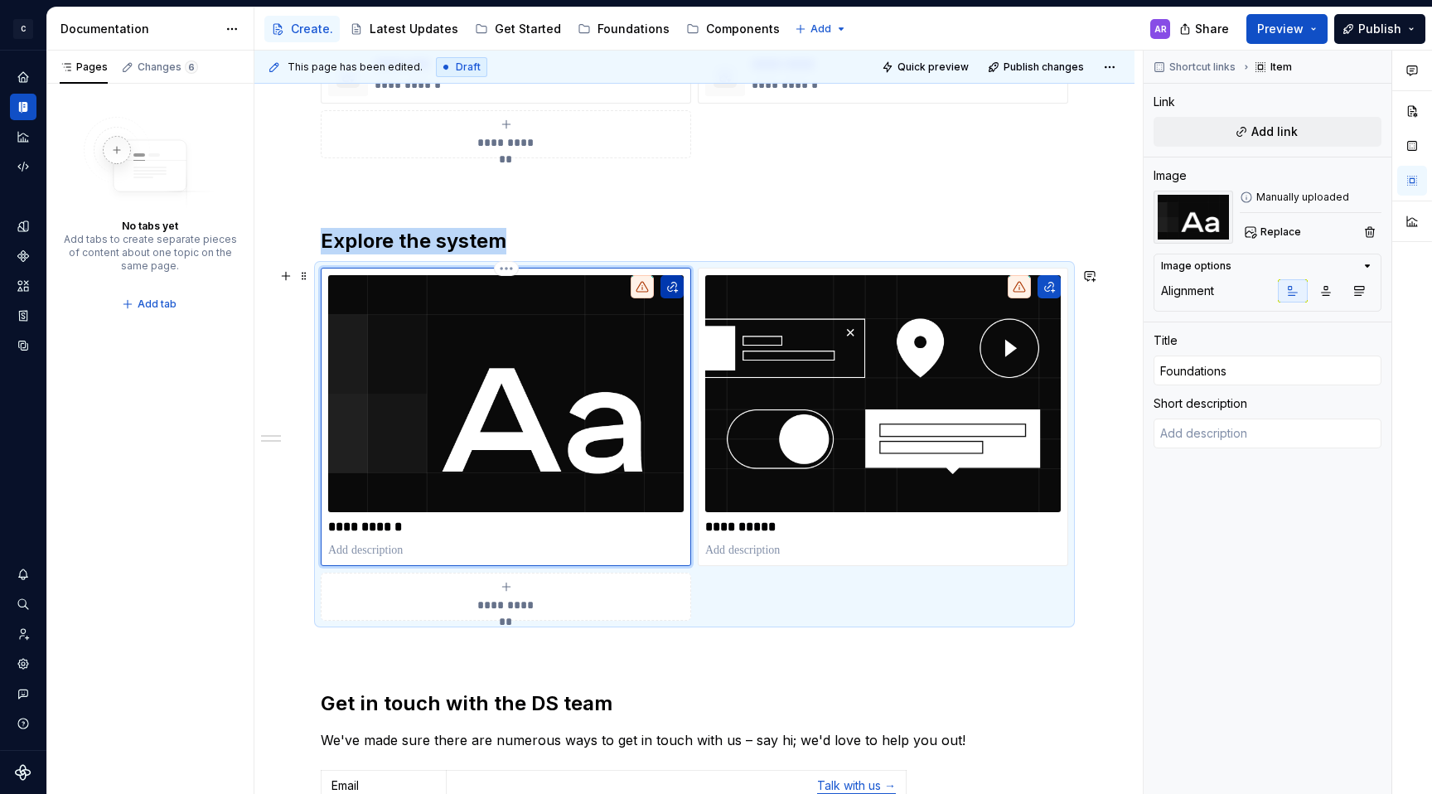
click at [675, 285] on button "button" at bounding box center [671, 286] width 23 height 23
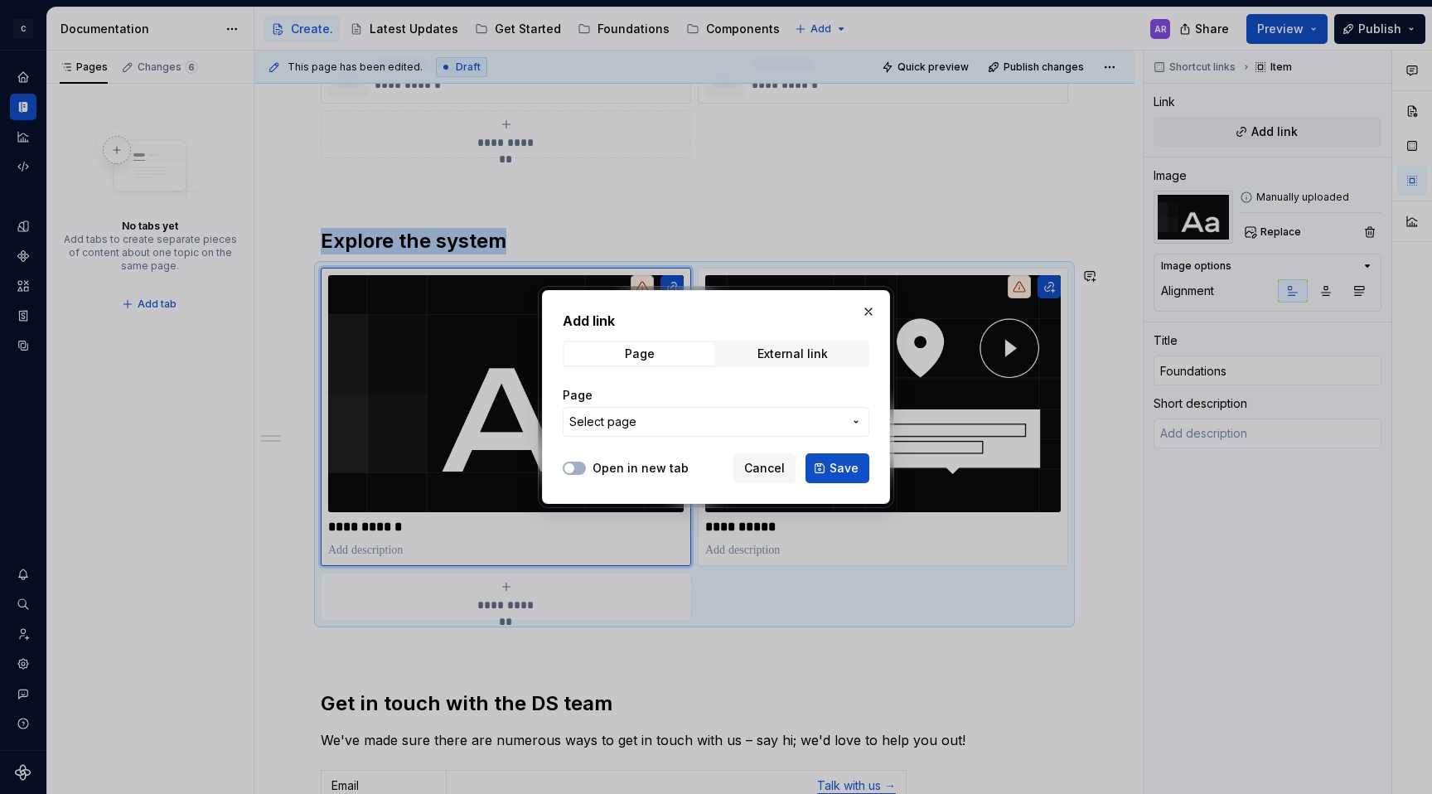
click at [674, 437] on div "Page Select page" at bounding box center [716, 412] width 307 height 70
click at [673, 411] on button "Select page" at bounding box center [716, 422] width 307 height 30
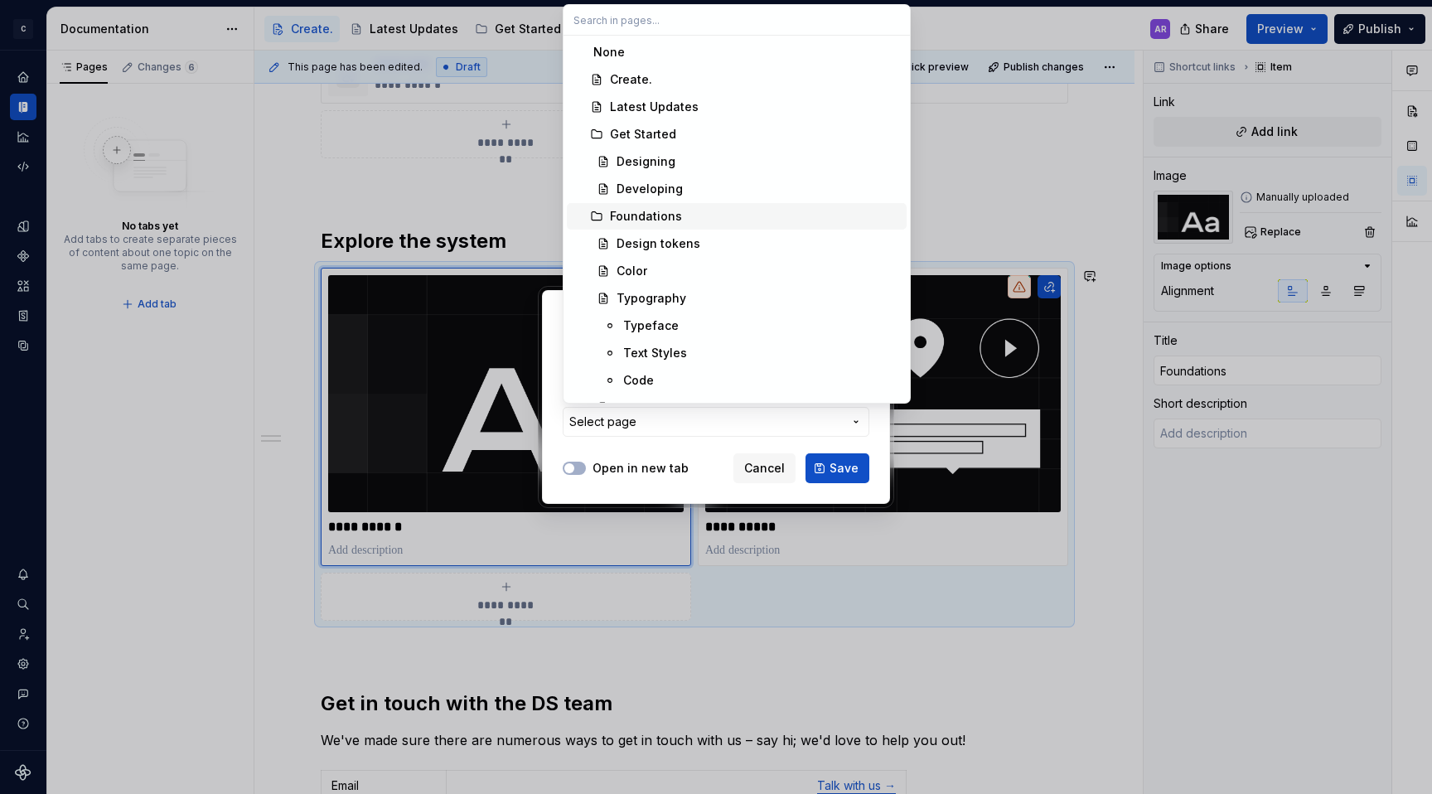
click at [681, 220] on div "Foundations" at bounding box center [755, 216] width 290 height 17
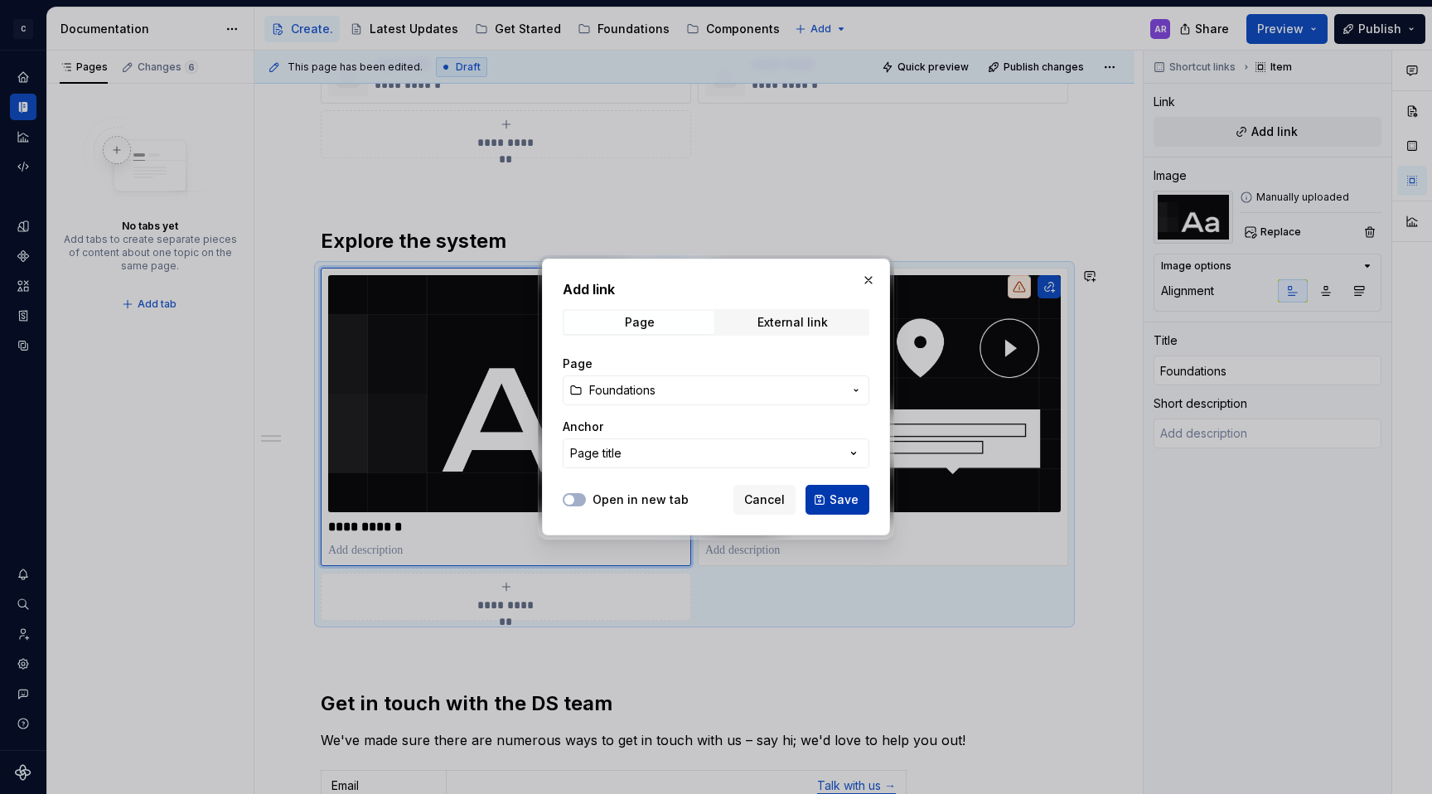
click at [835, 496] on span "Save" at bounding box center [844, 499] width 29 height 17
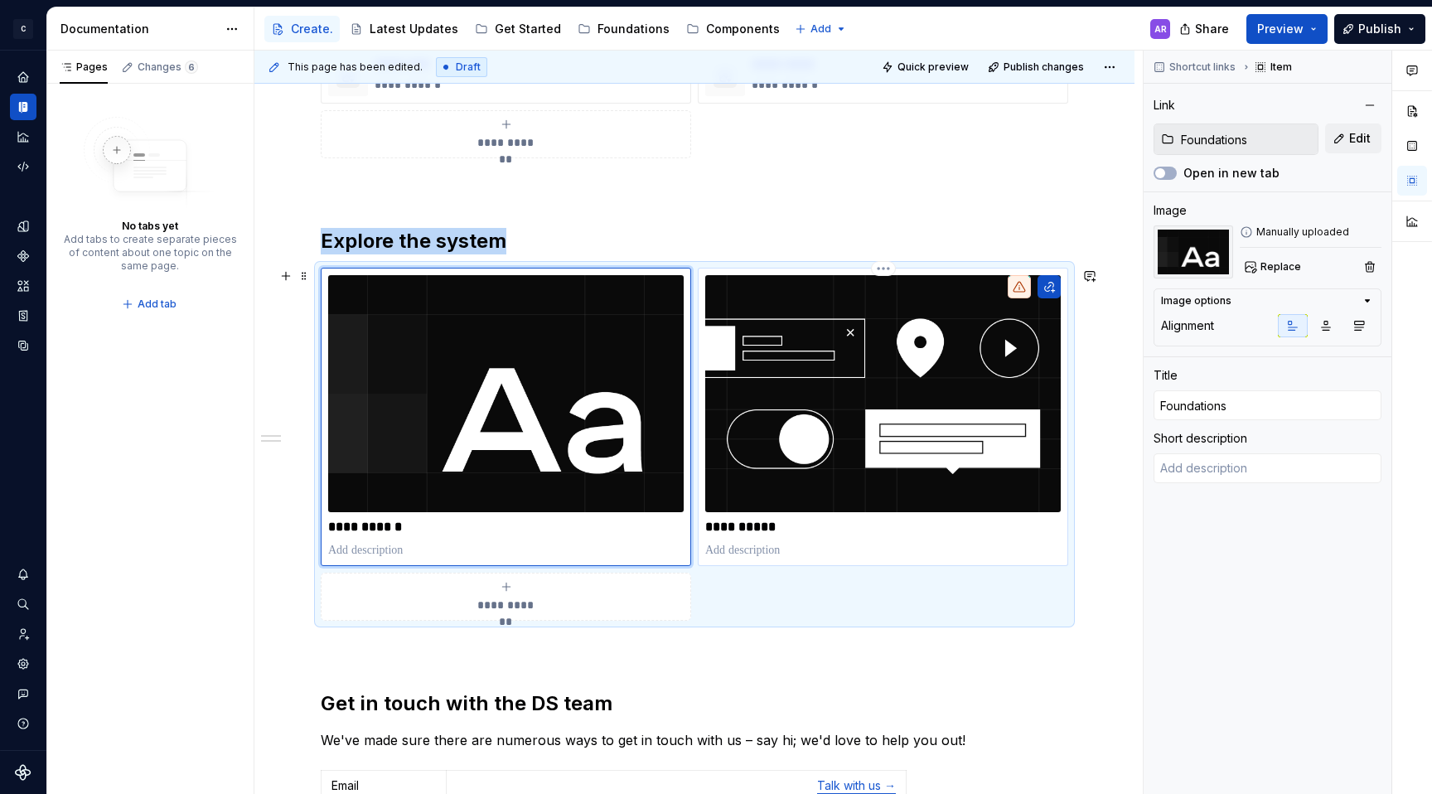
type textarea "*"
type input "Components"
click at [869, 292] on img at bounding box center [883, 393] width 356 height 237
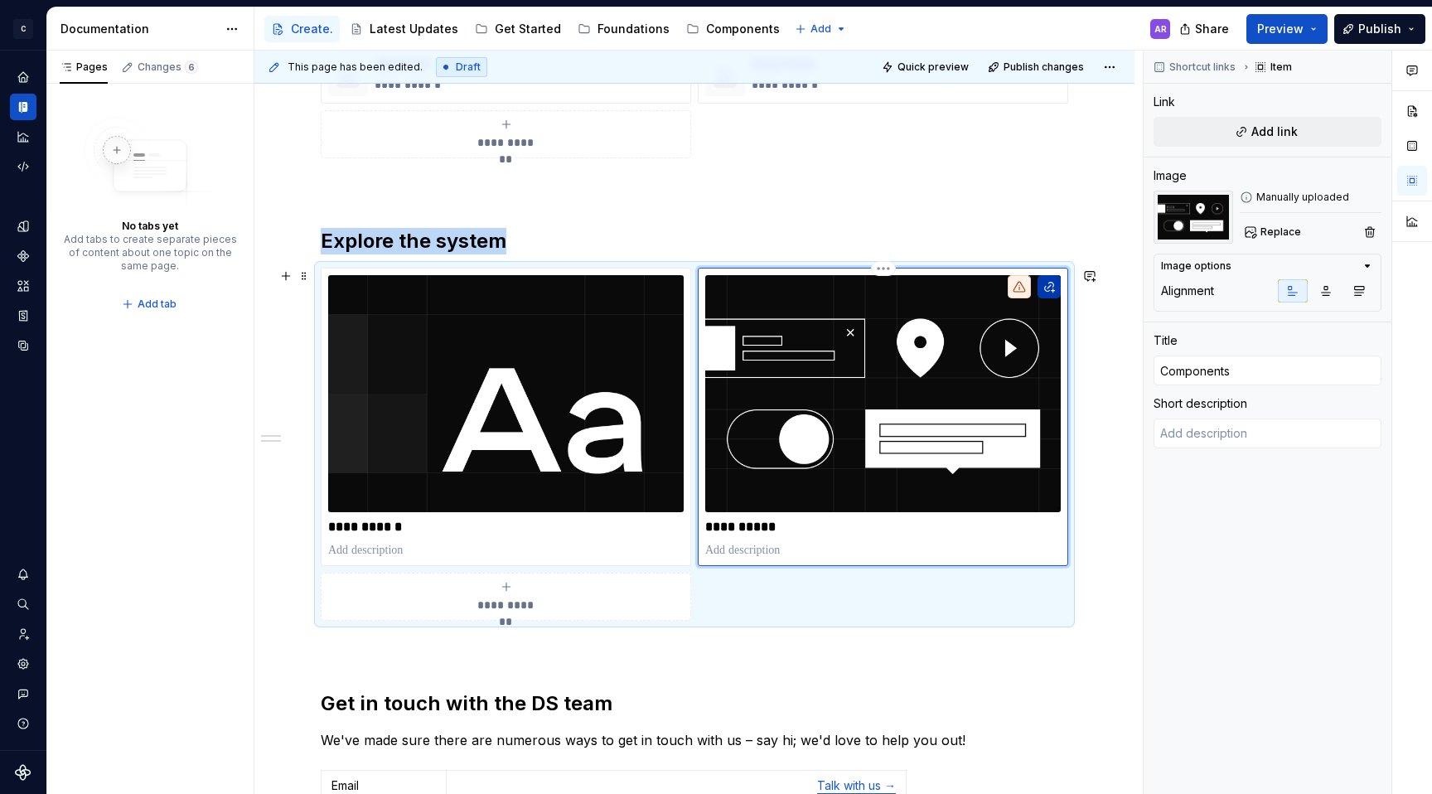
click at [1051, 283] on button "button" at bounding box center [1049, 286] width 23 height 23
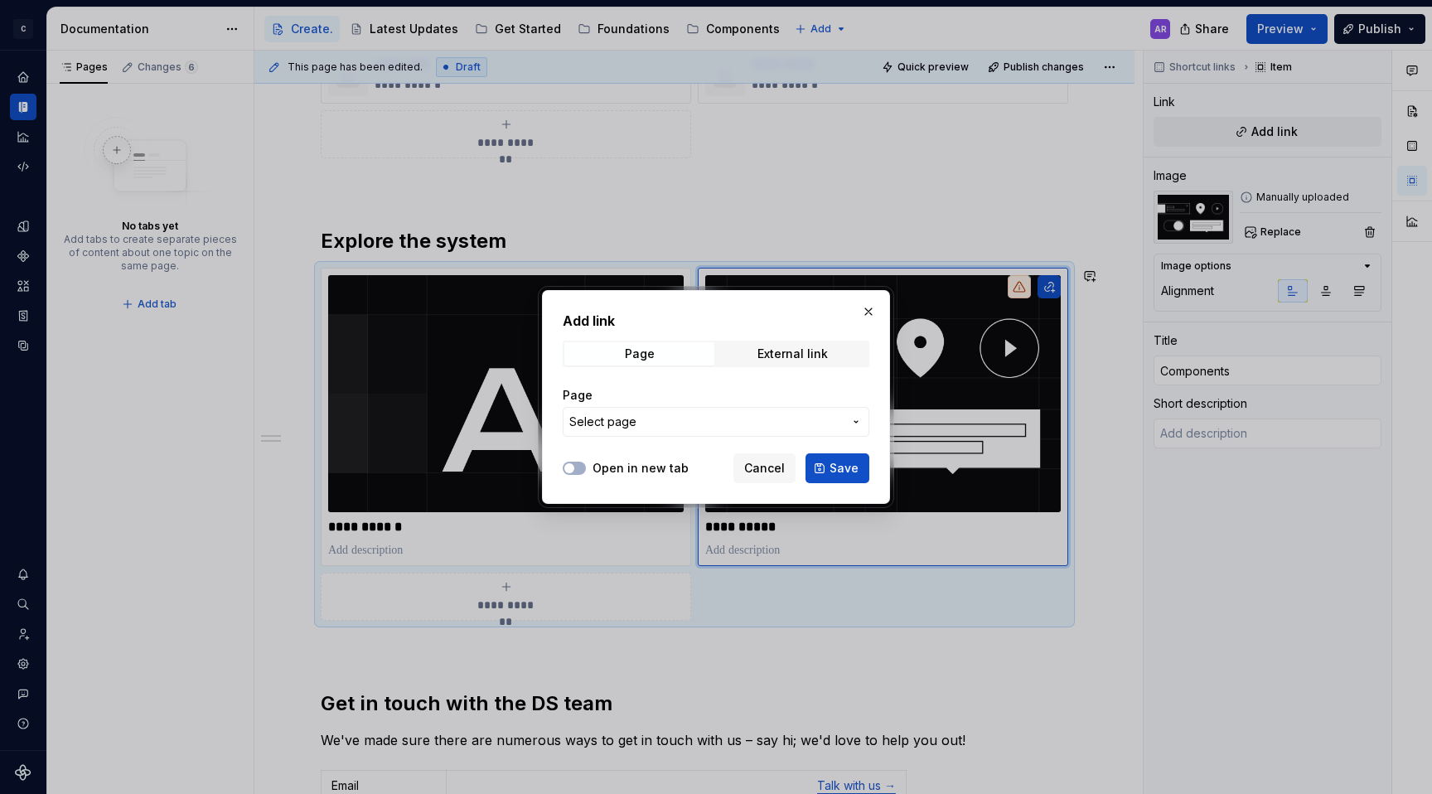
click at [661, 404] on div "Page Select page" at bounding box center [716, 412] width 307 height 50
click at [662, 428] on span "Select page" at bounding box center [705, 422] width 273 height 17
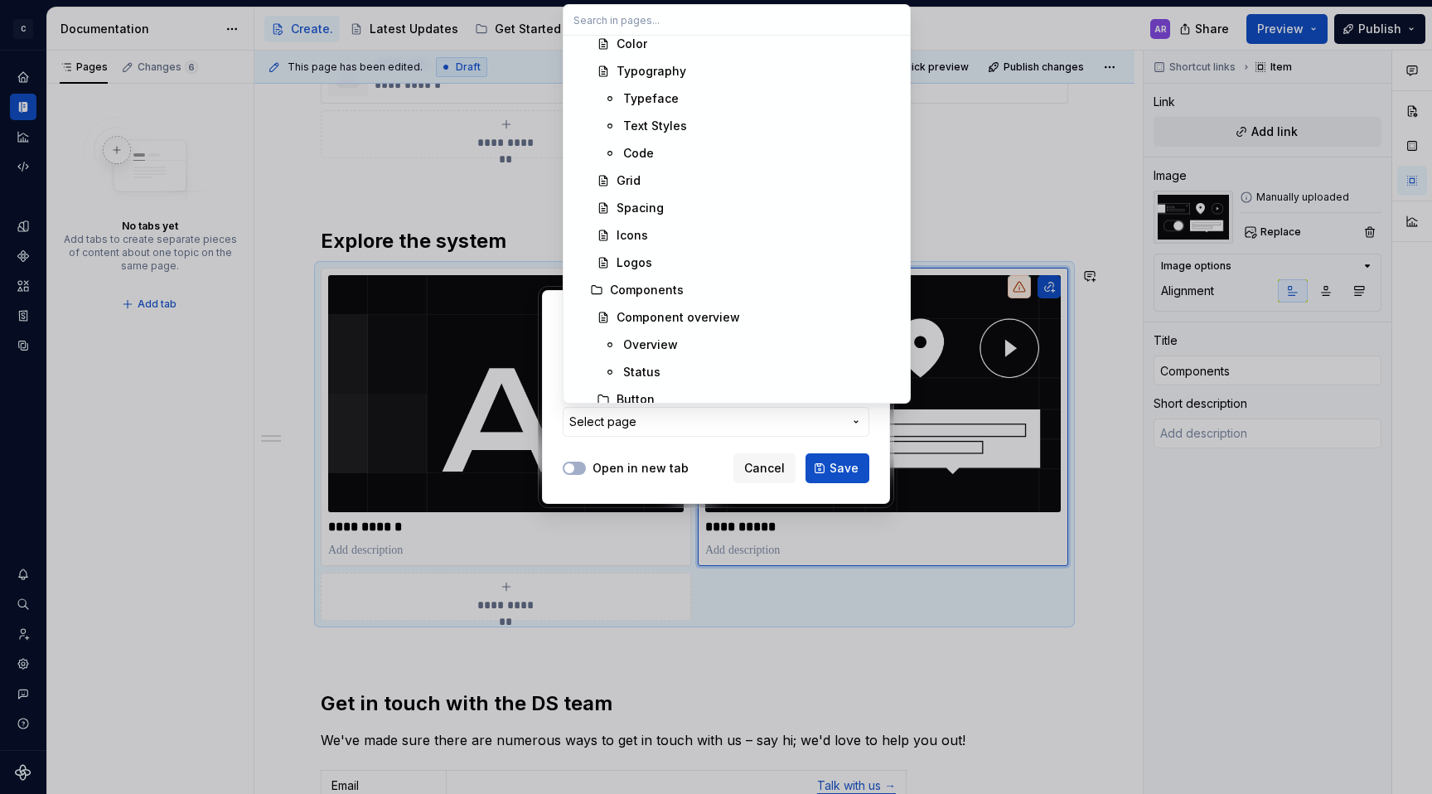
scroll to position [242, 0]
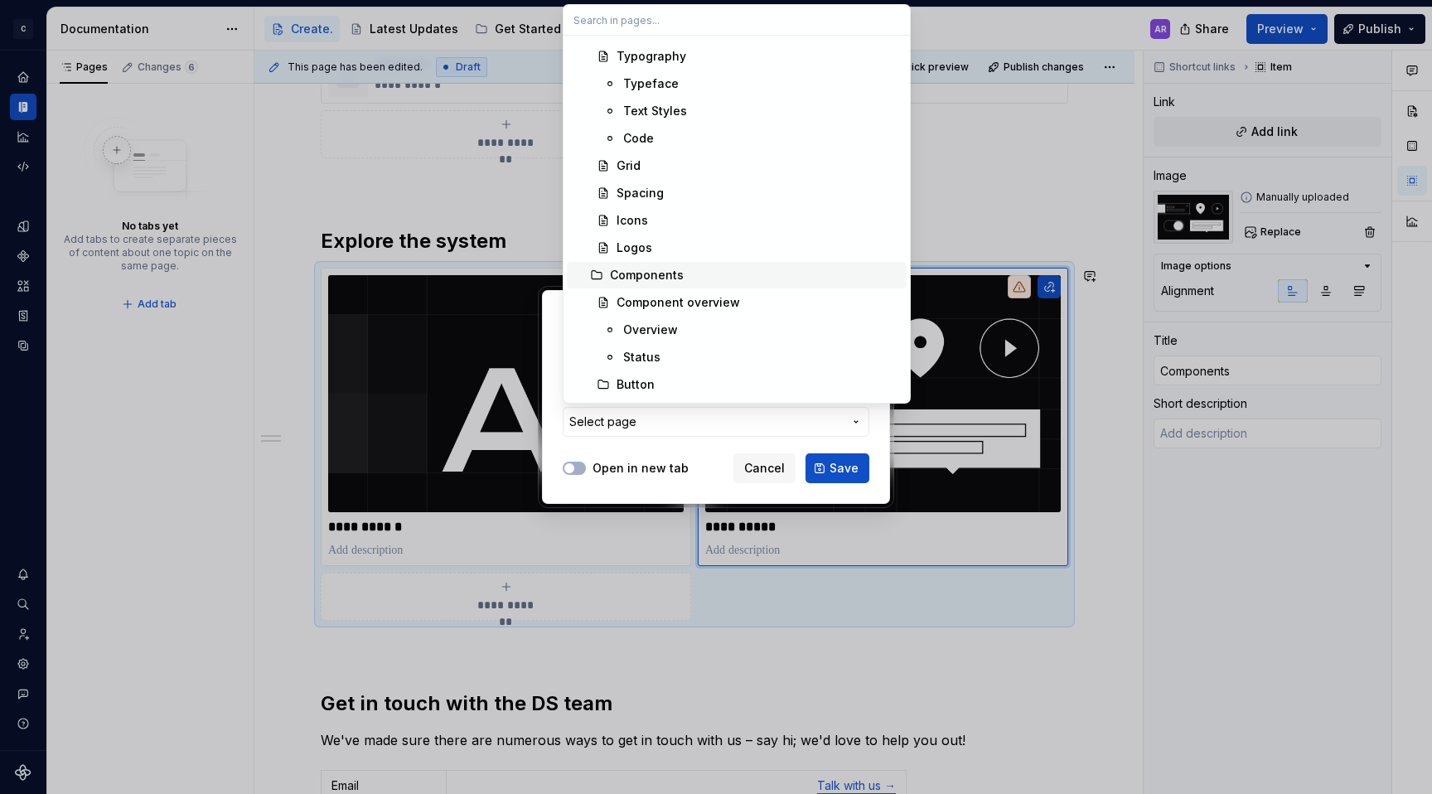
click at [660, 280] on div "Components" at bounding box center [647, 275] width 74 height 17
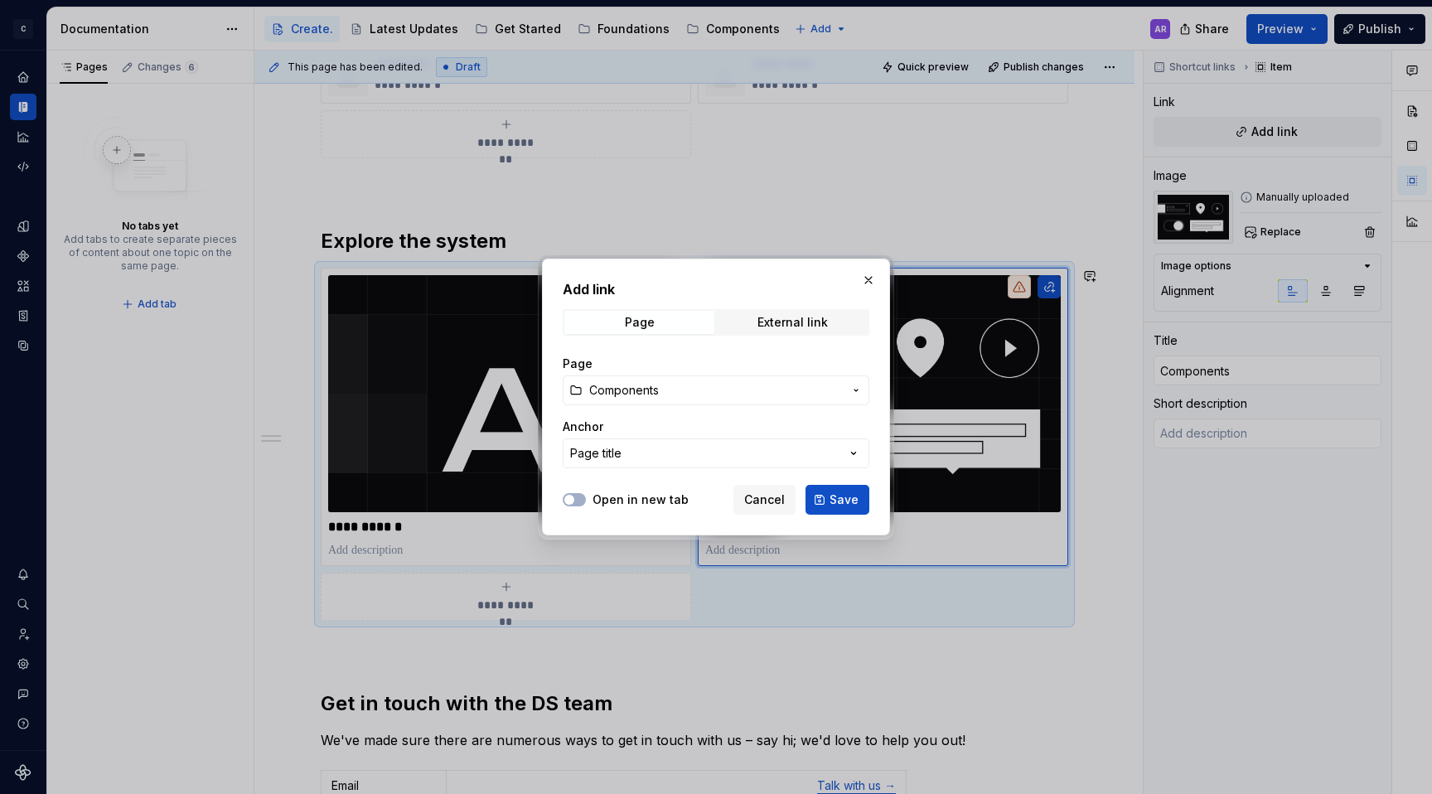
click at [716, 389] on span "Components" at bounding box center [716, 390] width 254 height 17
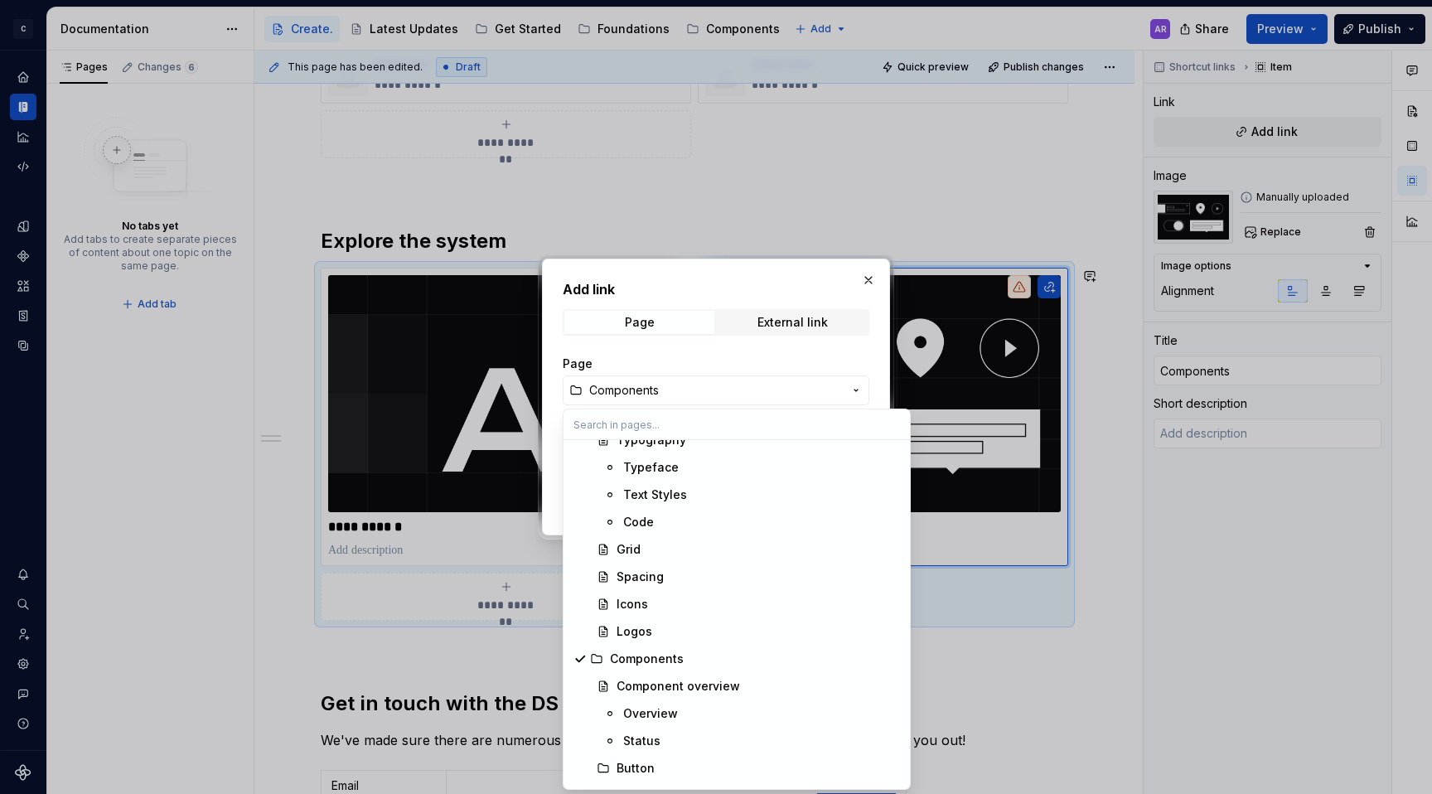
scroll to position [395, 0]
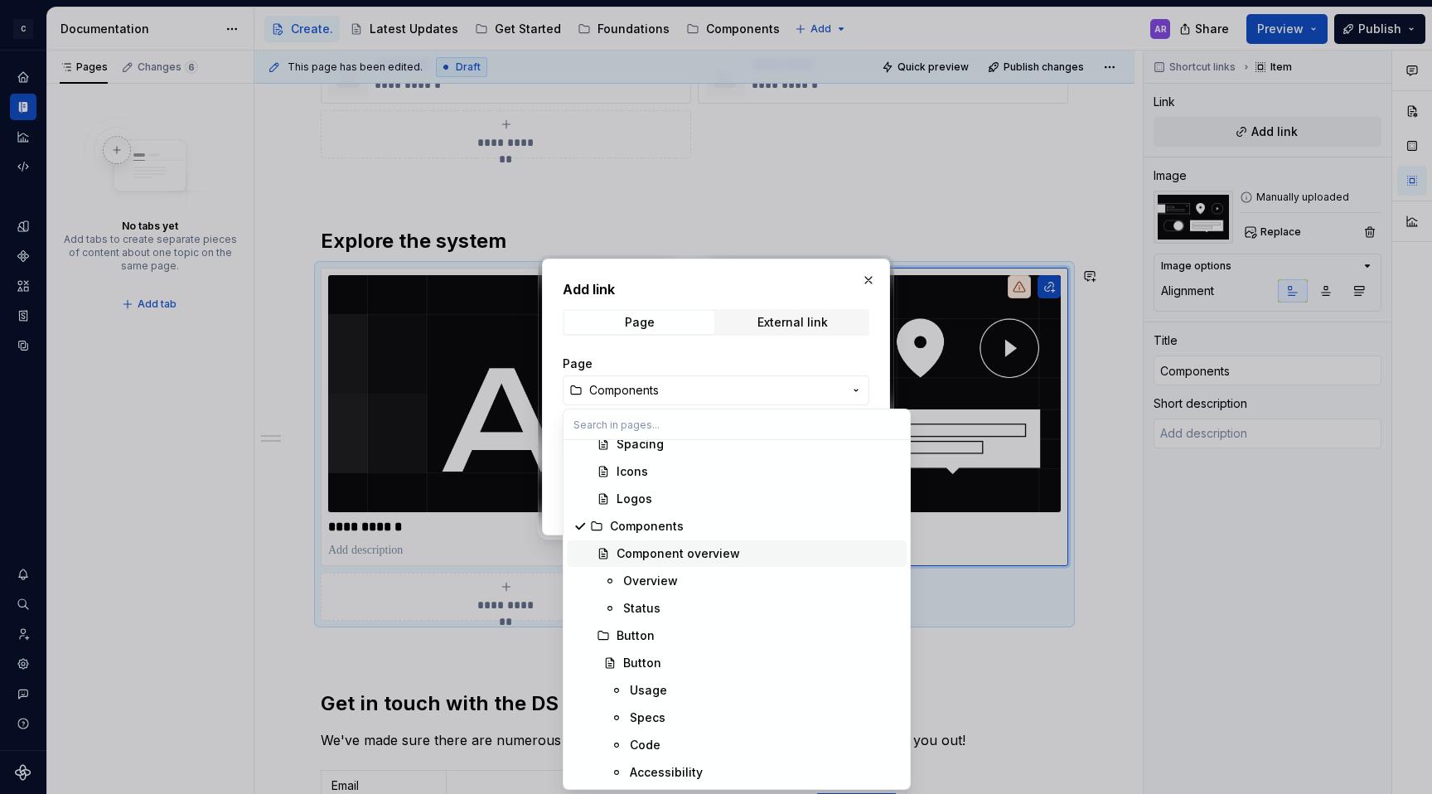
click at [722, 561] on div "Component overview" at bounding box center [678, 553] width 123 height 17
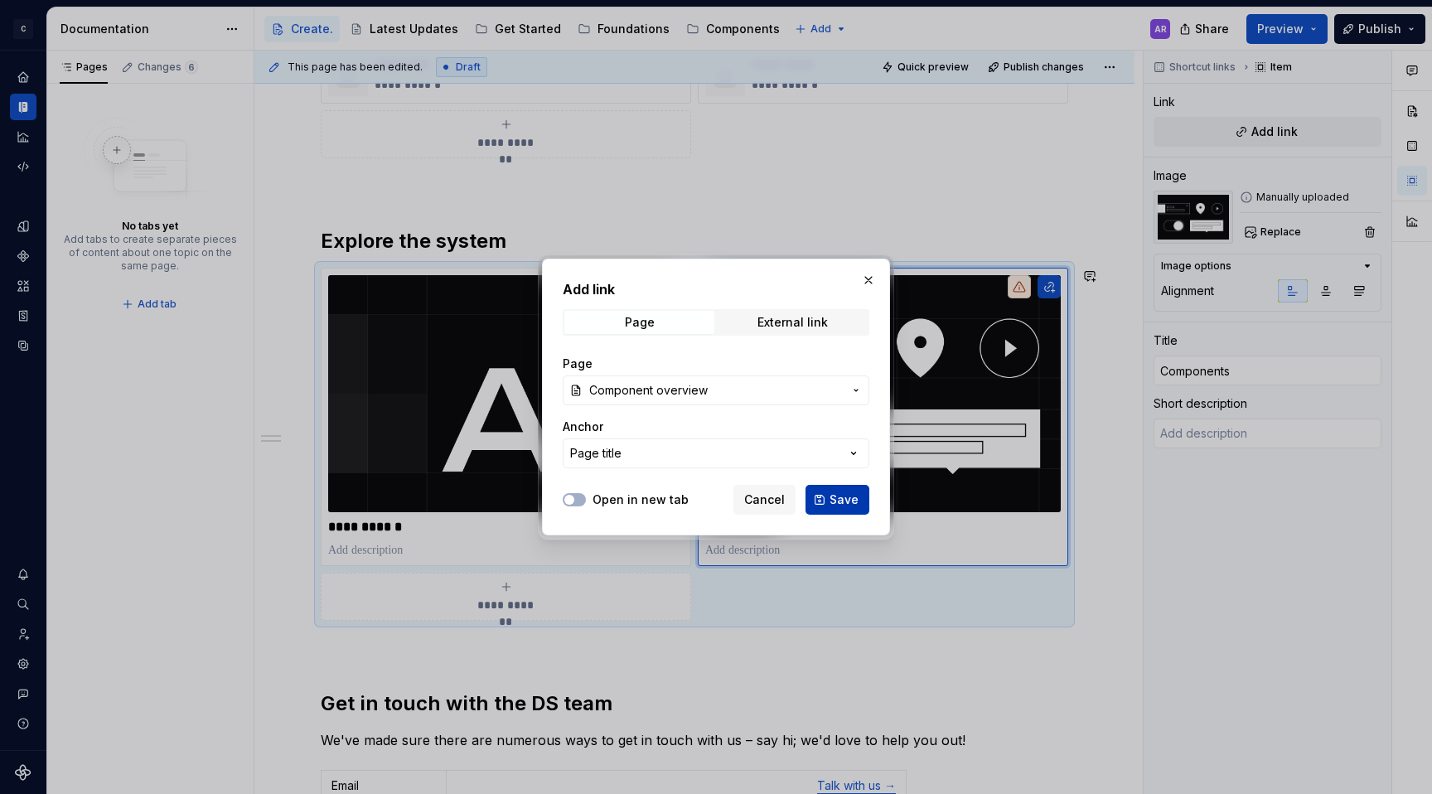
click at [835, 506] on span "Save" at bounding box center [844, 499] width 29 height 17
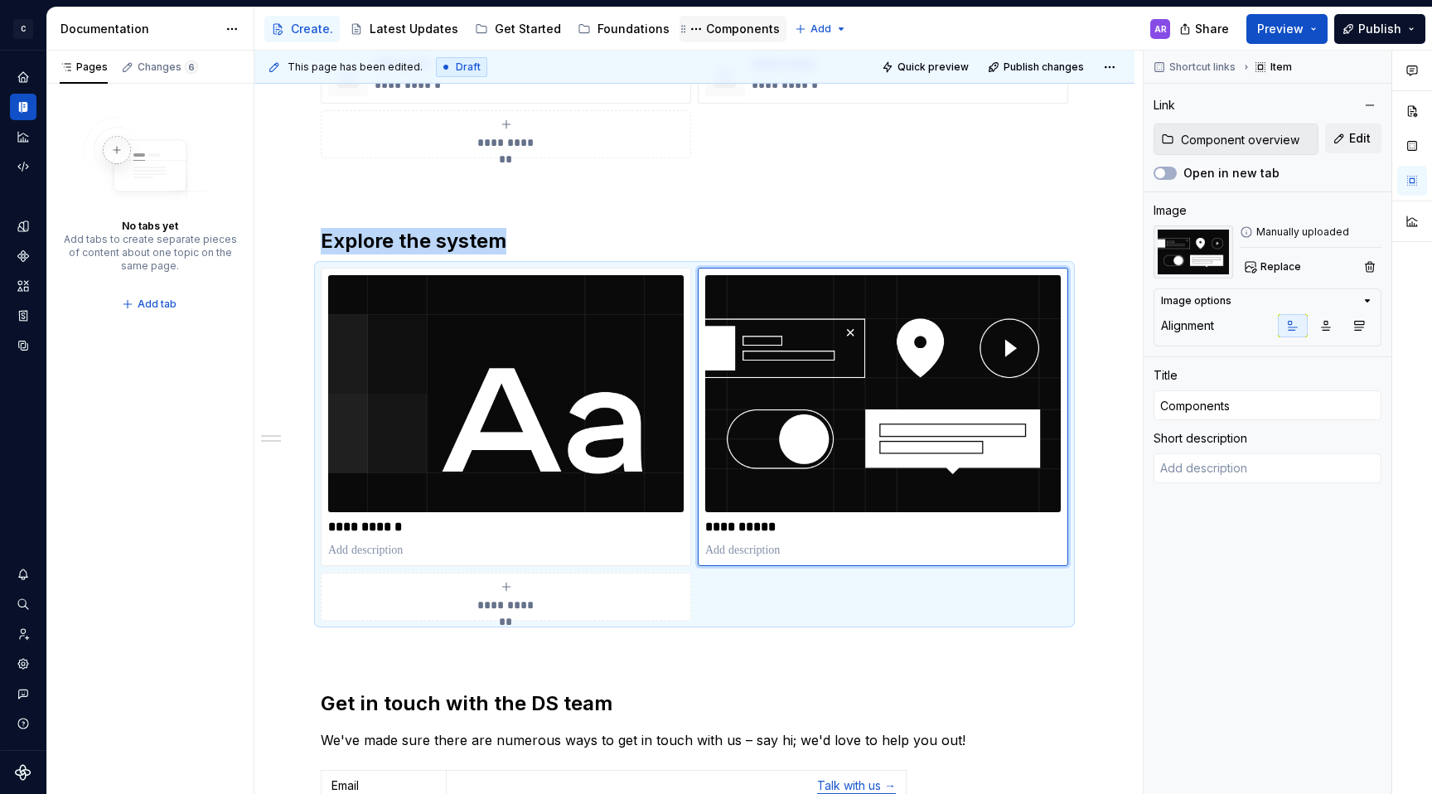
click at [718, 22] on div "Components" at bounding box center [743, 29] width 74 height 17
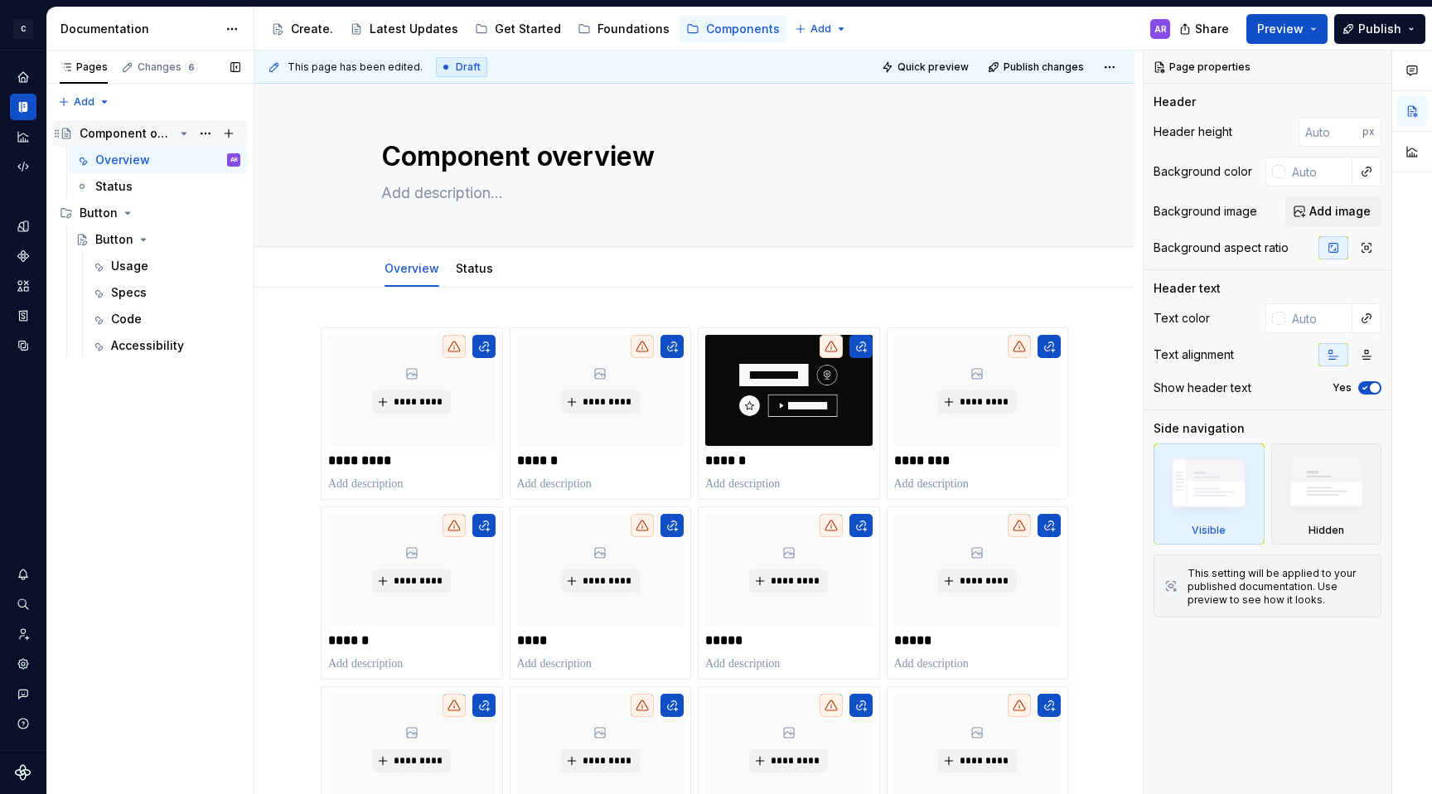
click at [159, 139] on div "Component overview" at bounding box center [127, 133] width 94 height 17
click at [619, 27] on div "Foundations" at bounding box center [634, 29] width 72 height 17
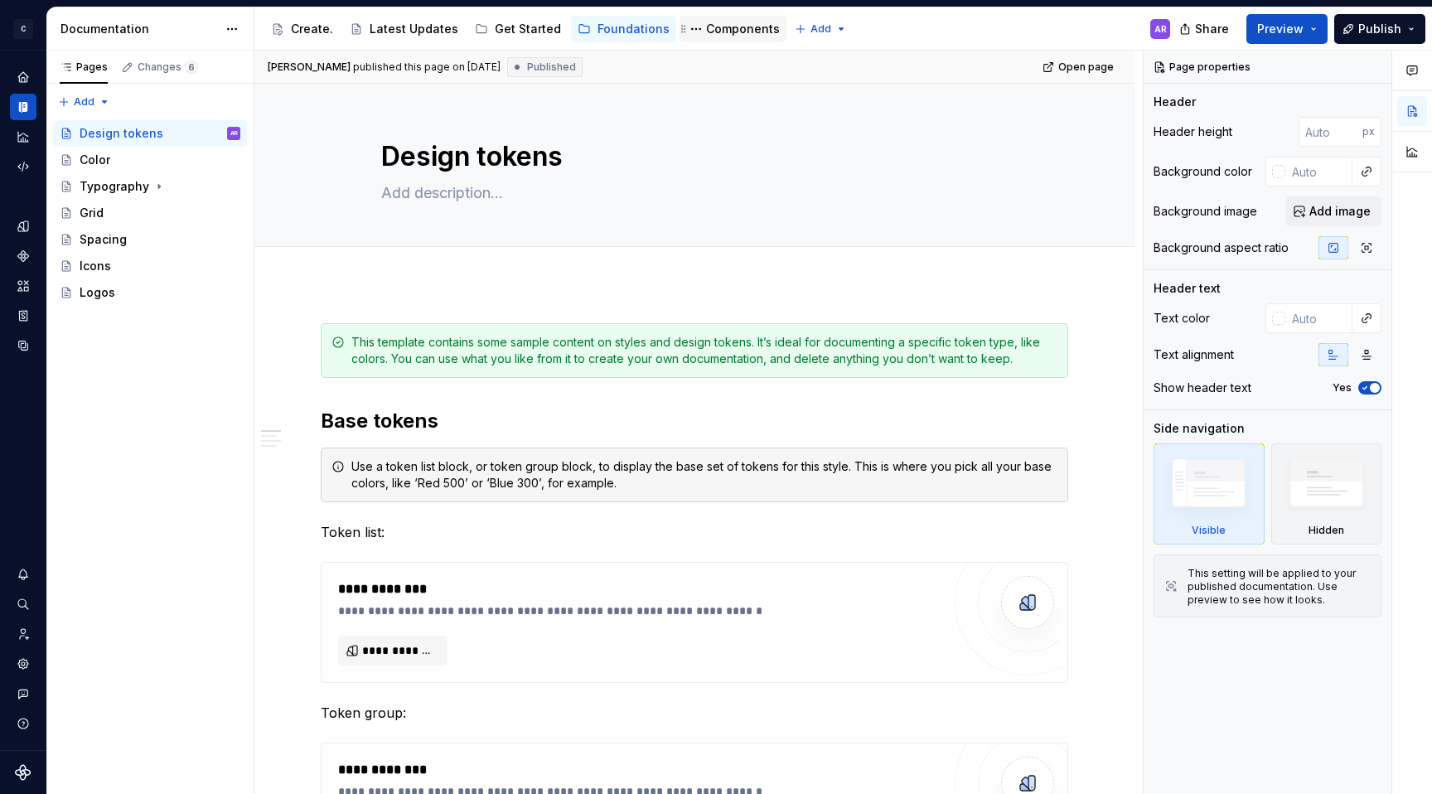
click at [730, 33] on div "Components" at bounding box center [743, 29] width 74 height 17
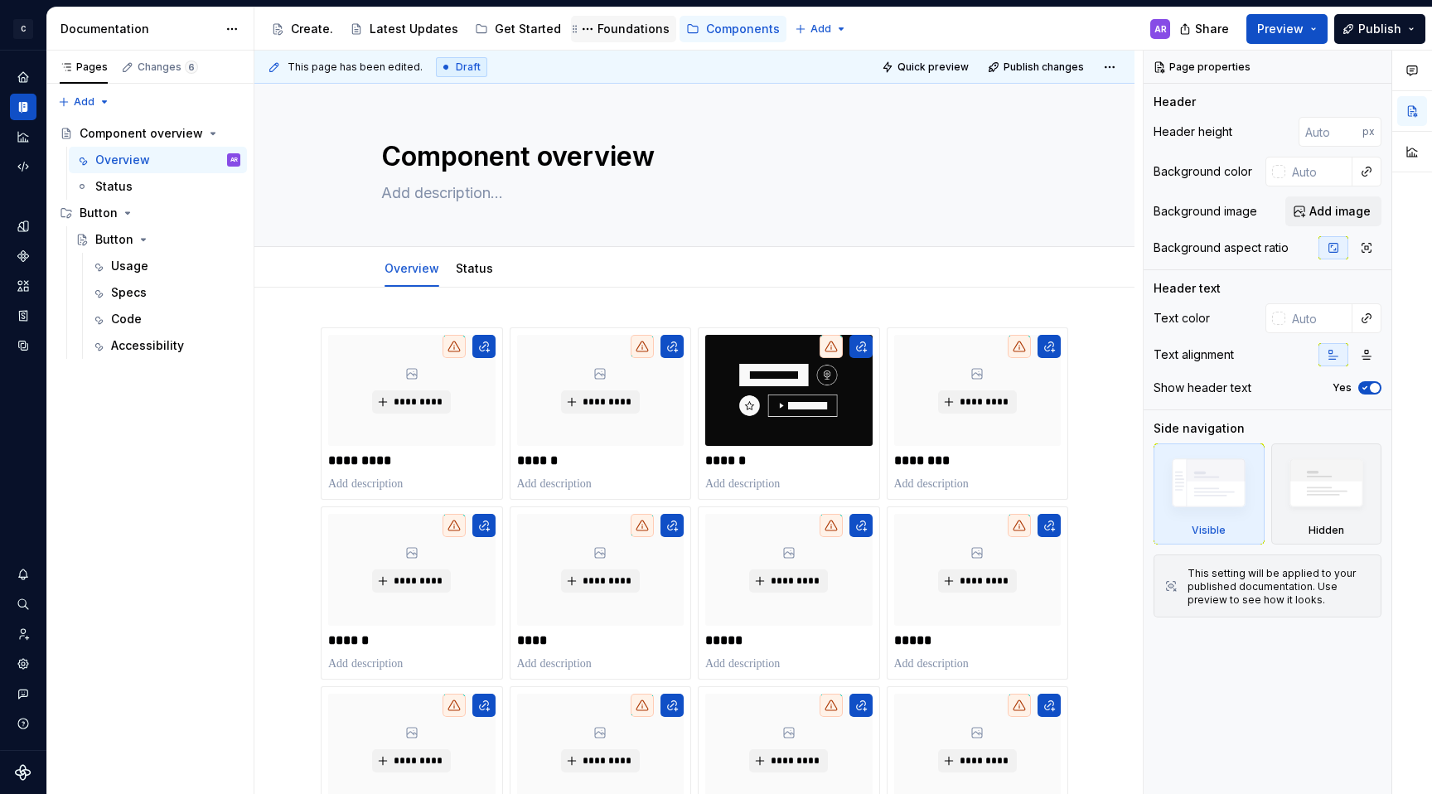
click at [605, 21] on div "Foundations" at bounding box center [634, 29] width 72 height 17
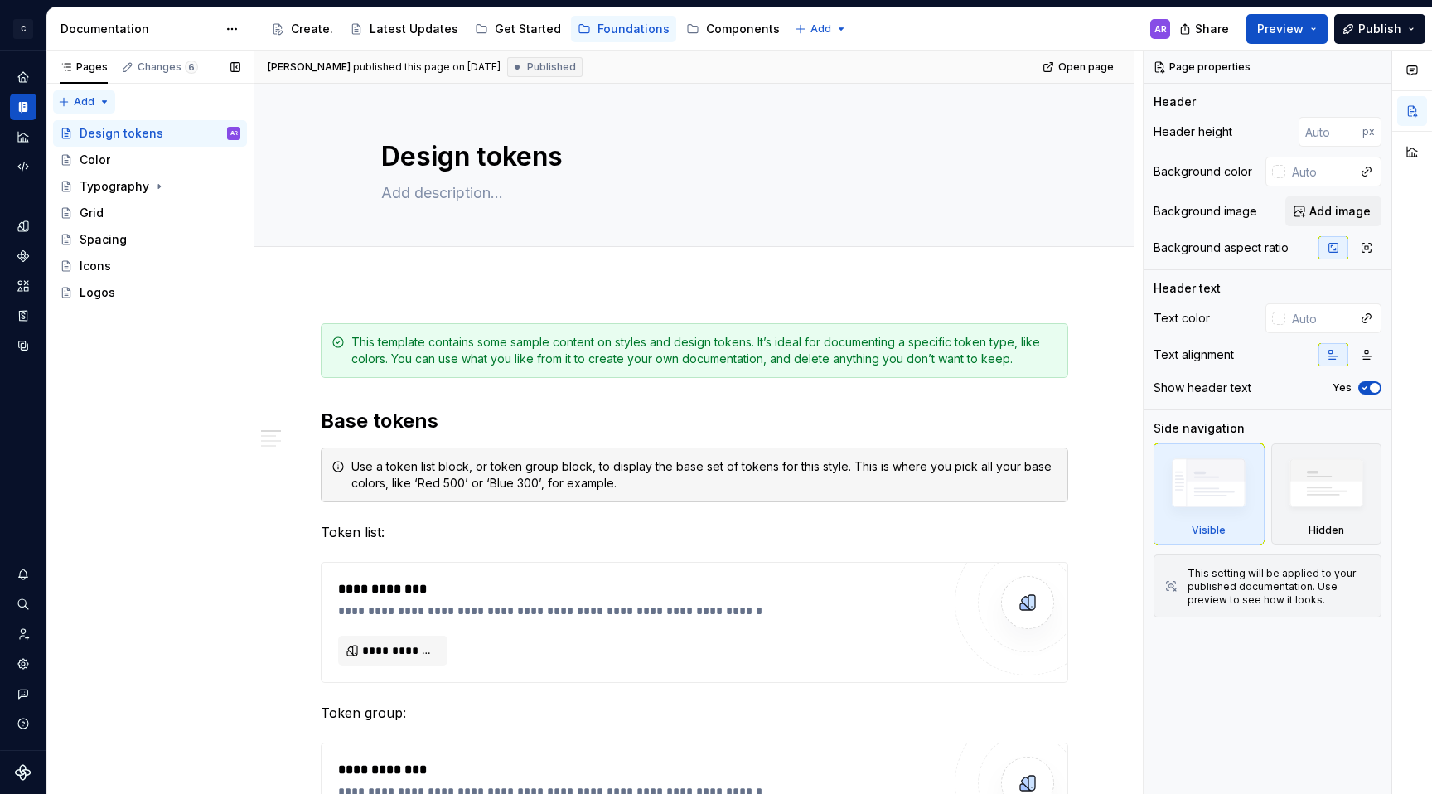
type textarea "*"
click at [109, 99] on div "Pages Changes 6 Add Accessibility guide for tree Page tree. Navigate the tree w…" at bounding box center [149, 423] width 207 height 744
click at [123, 138] on div "New page" at bounding box center [138, 134] width 108 height 17
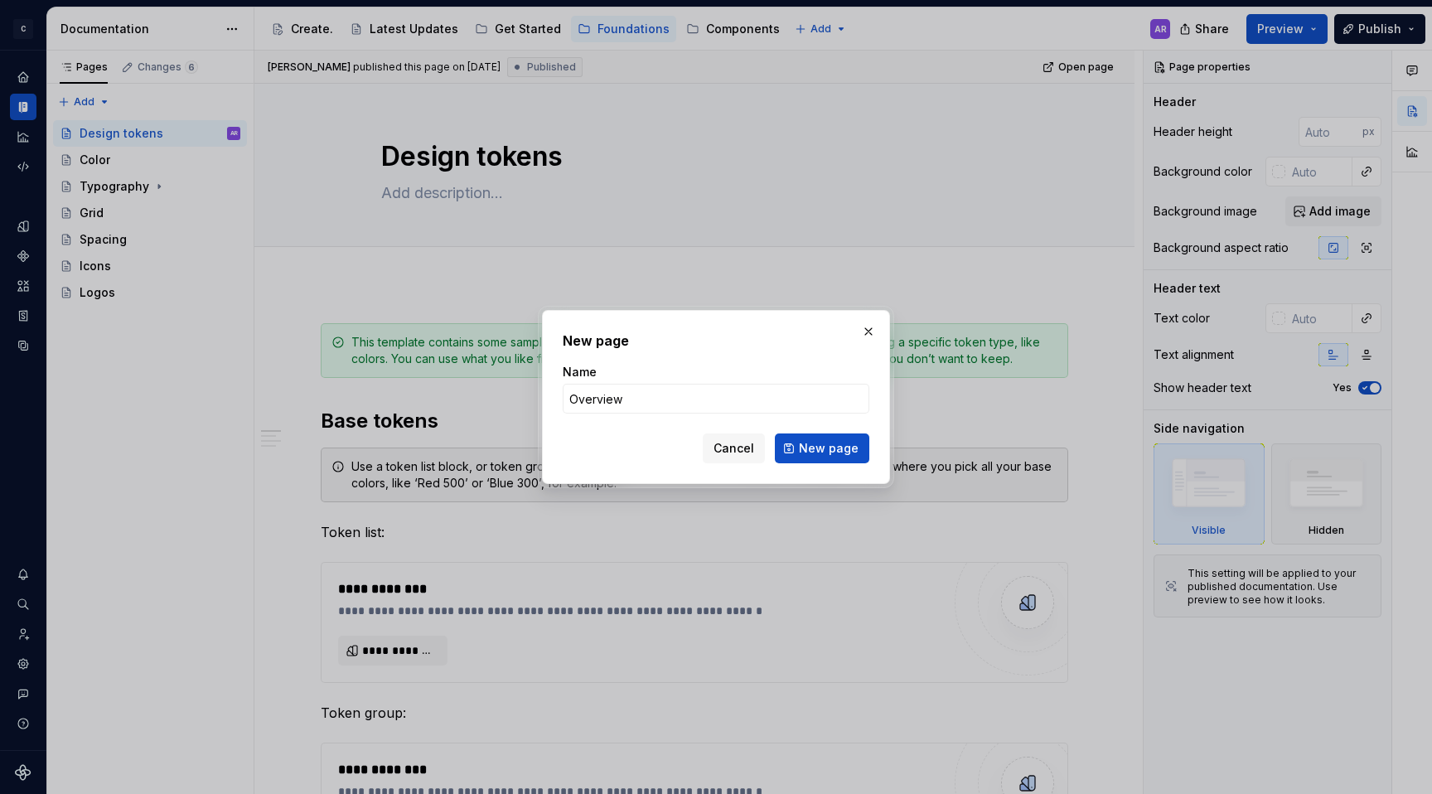
type input "Overview"
click at [845, 432] on form "Name Overview Cancel New page" at bounding box center [716, 413] width 307 height 99
click at [846, 447] on span "New page" at bounding box center [829, 448] width 60 height 17
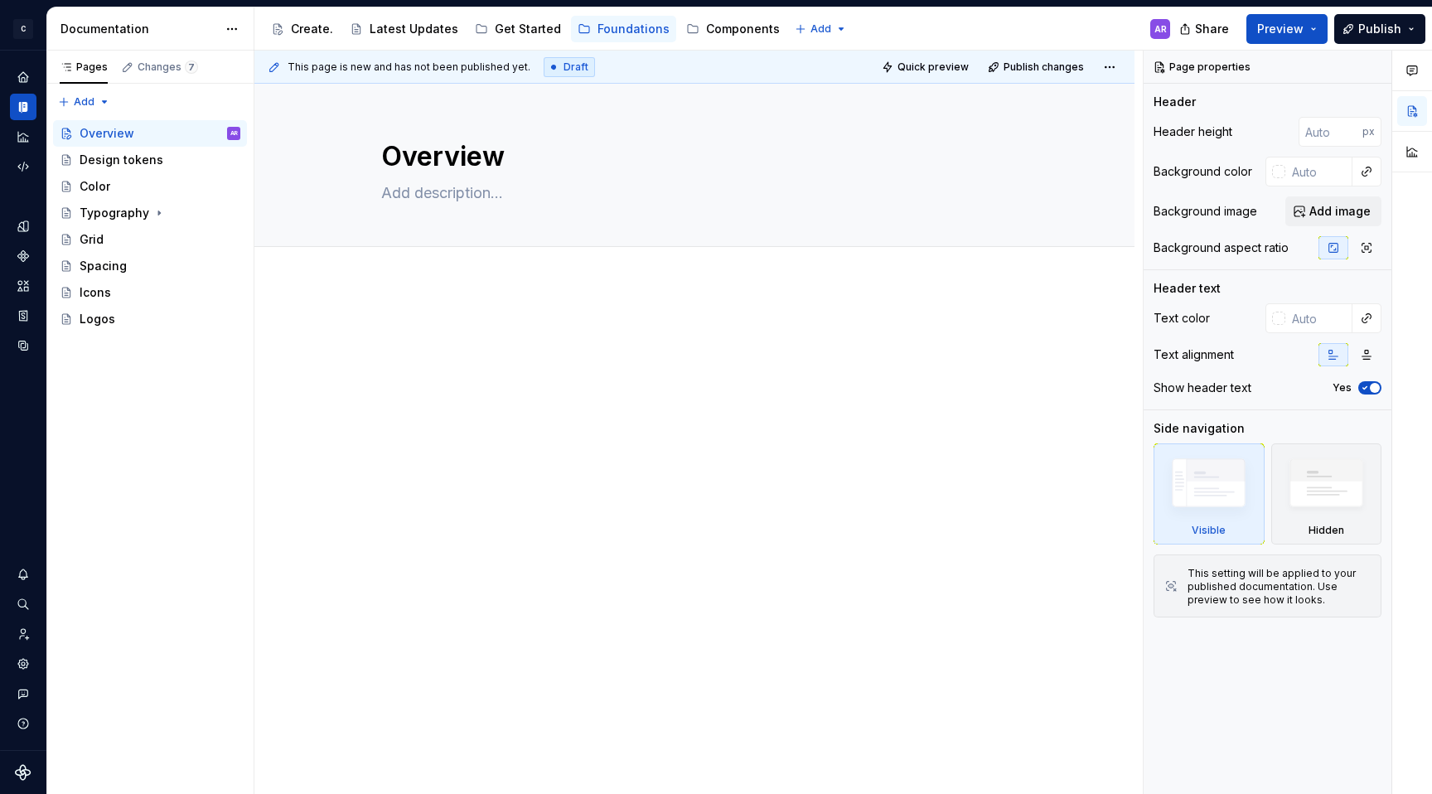
type textarea "*"
click at [425, 312] on div at bounding box center [694, 463] width 880 height 360
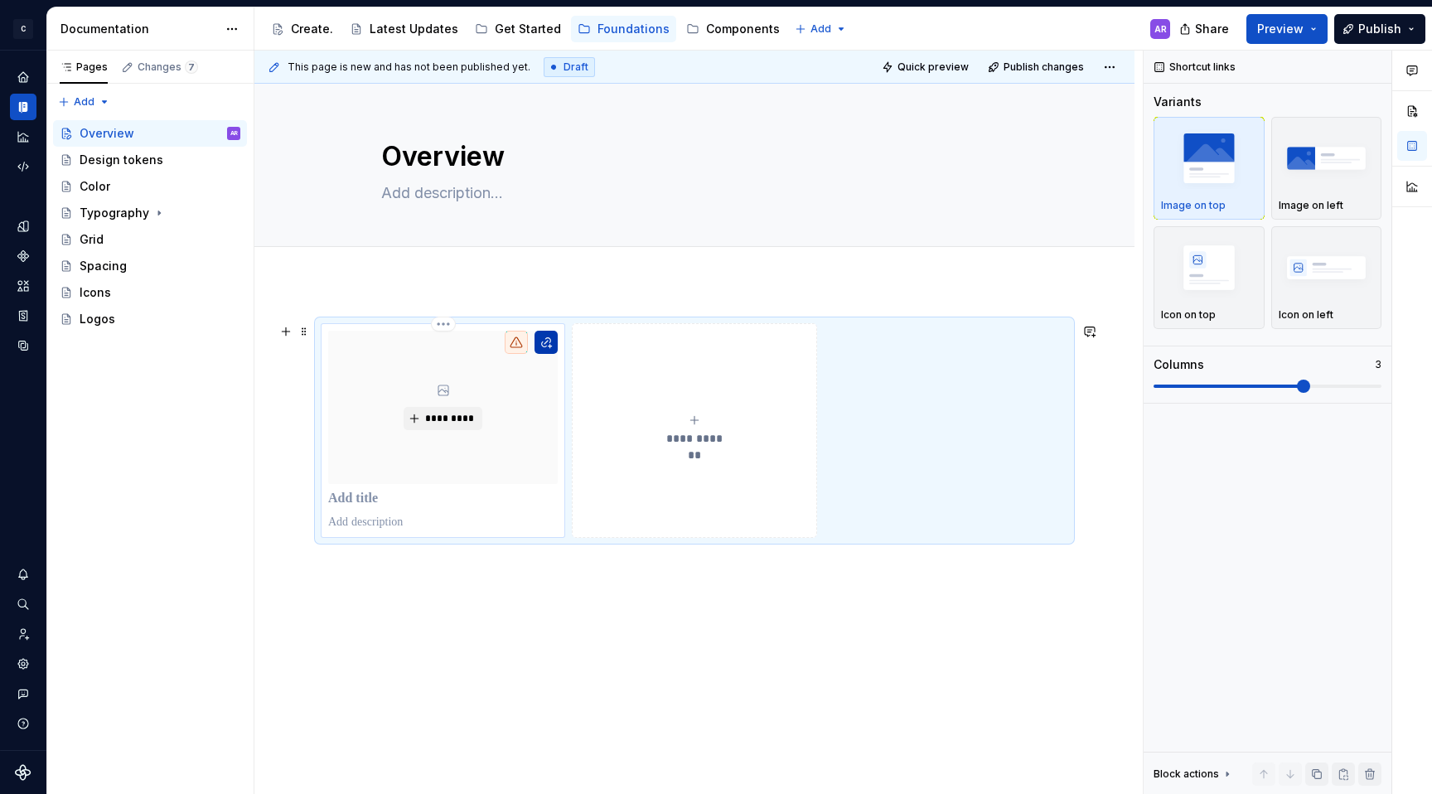
click at [542, 347] on button "button" at bounding box center [546, 342] width 23 height 23
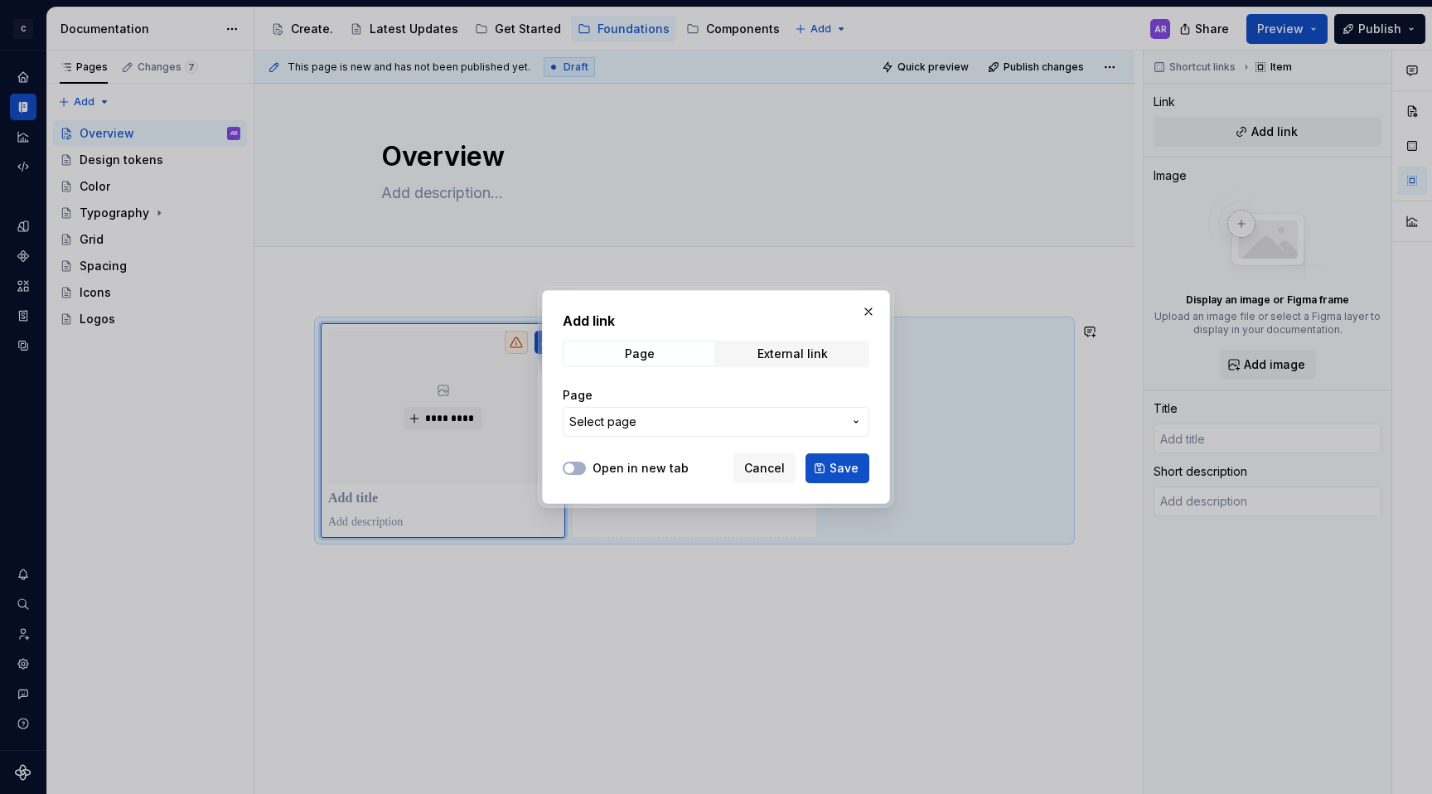
click at [669, 418] on span "Select page" at bounding box center [705, 422] width 273 height 17
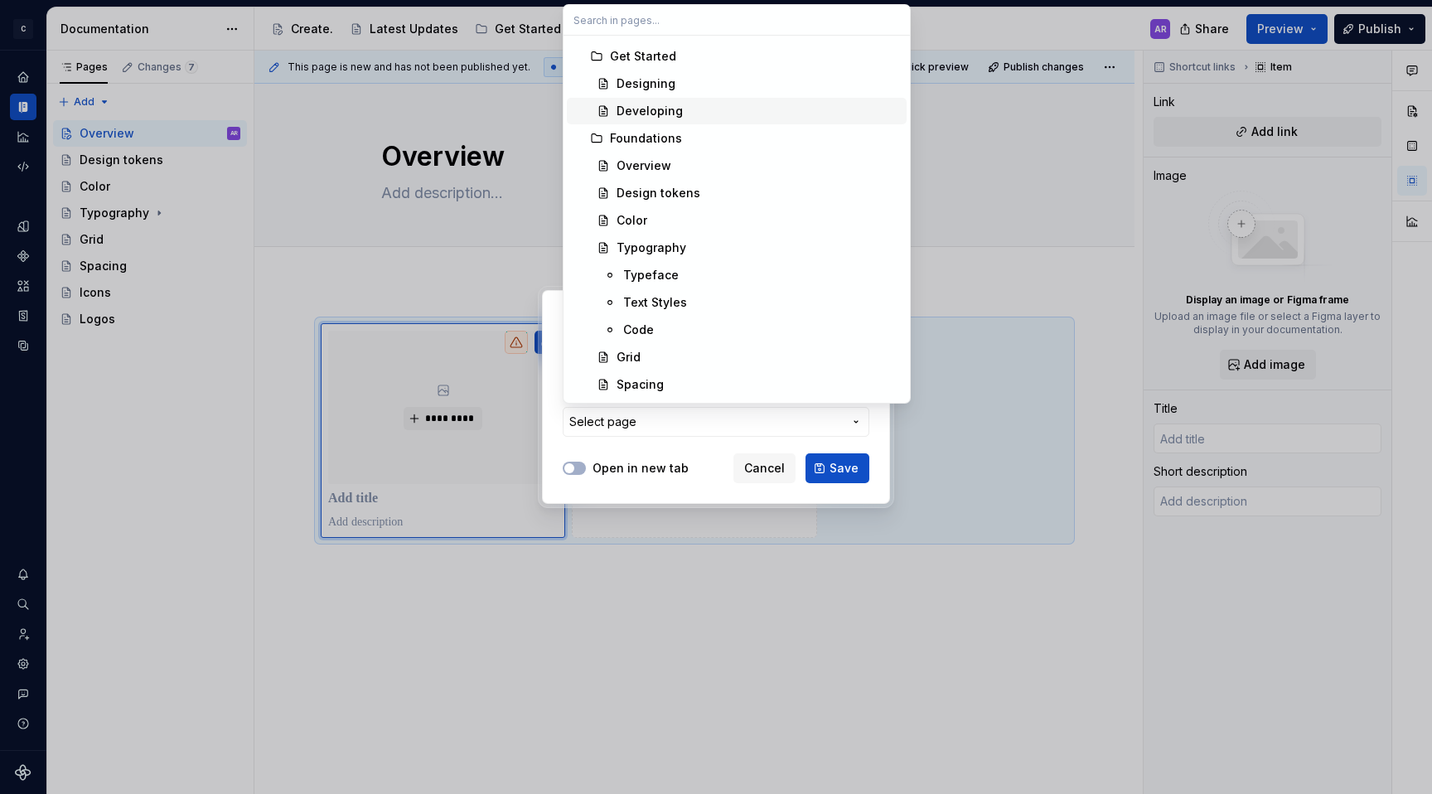
scroll to position [90, 0]
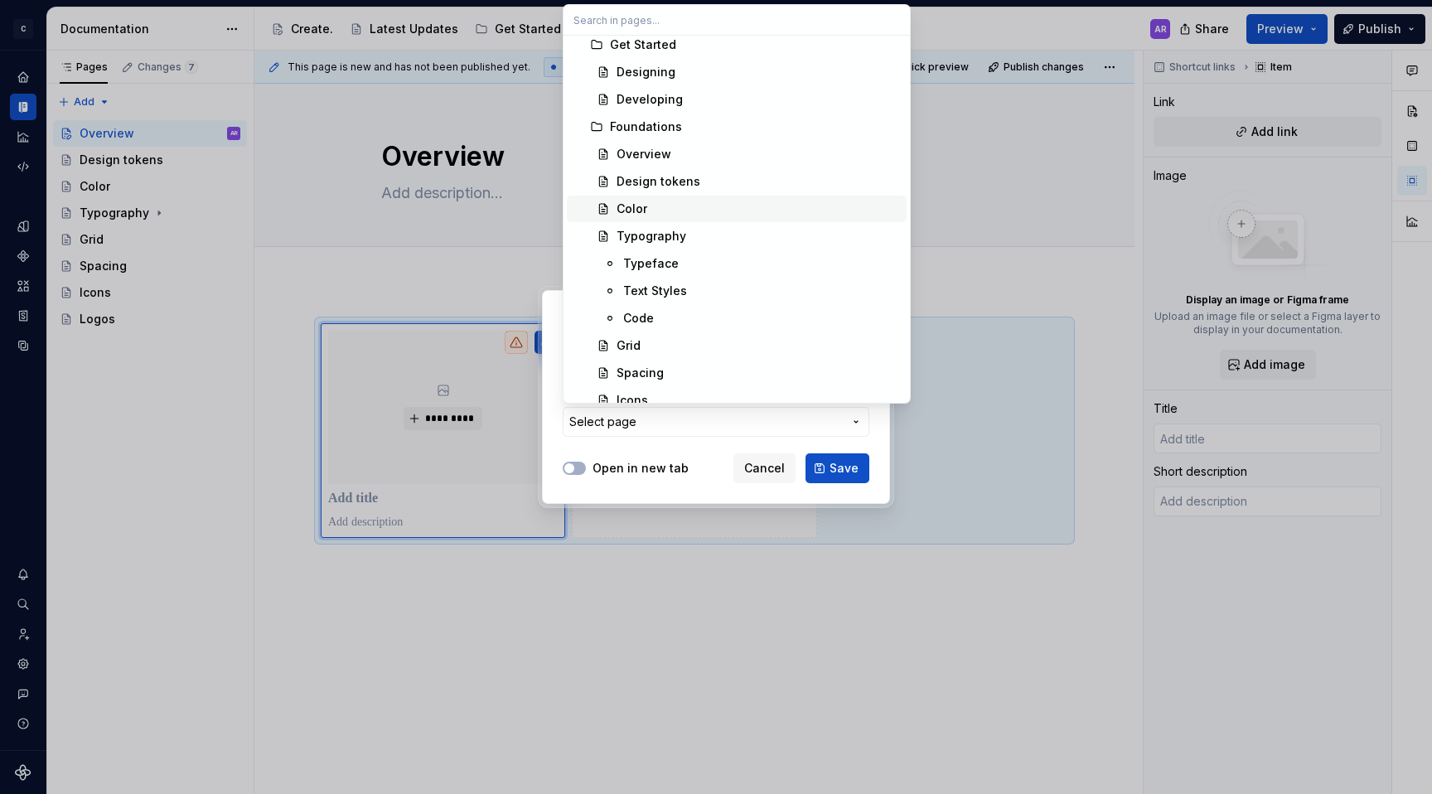
click at [685, 211] on div "Color" at bounding box center [758, 209] width 283 height 17
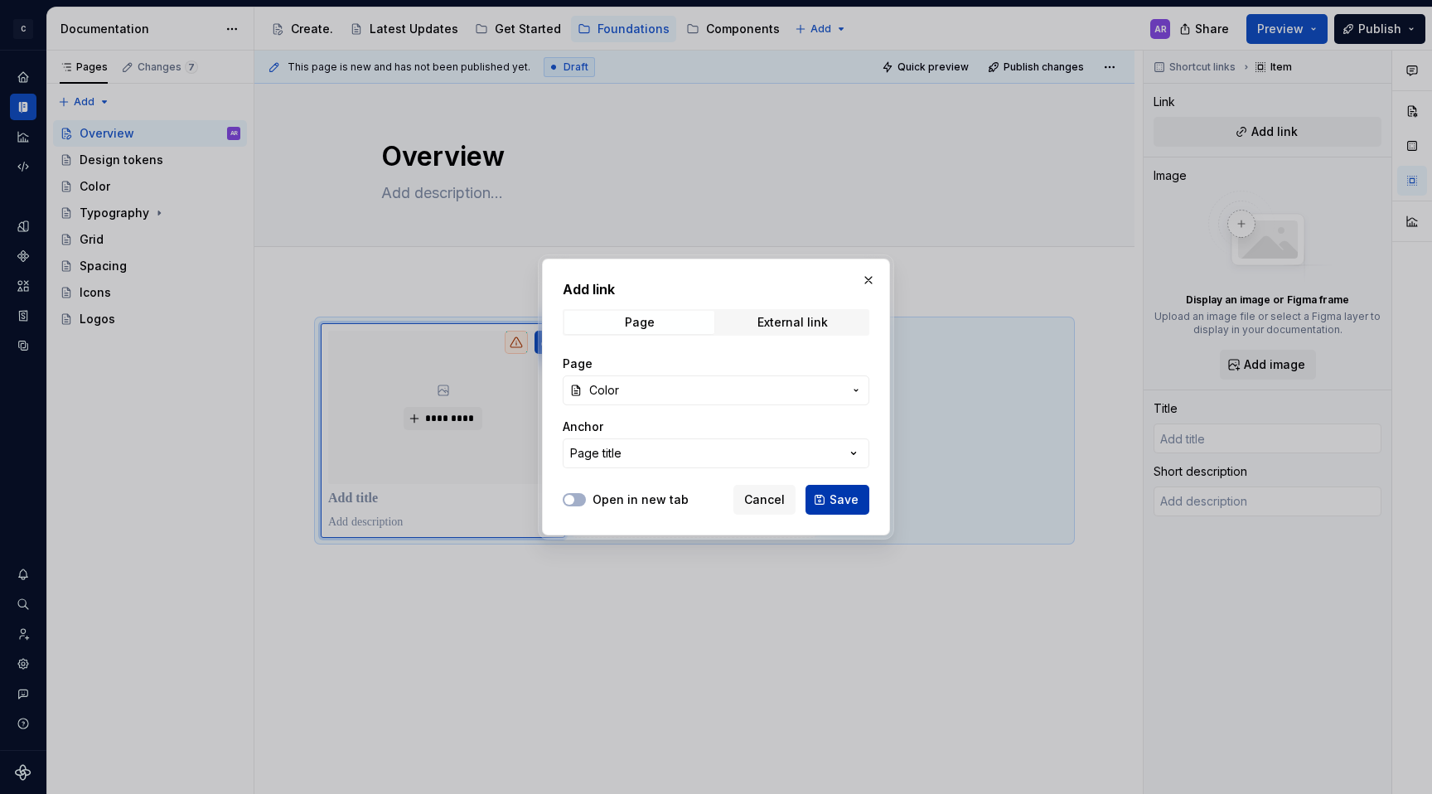
click at [838, 504] on span "Save" at bounding box center [844, 499] width 29 height 17
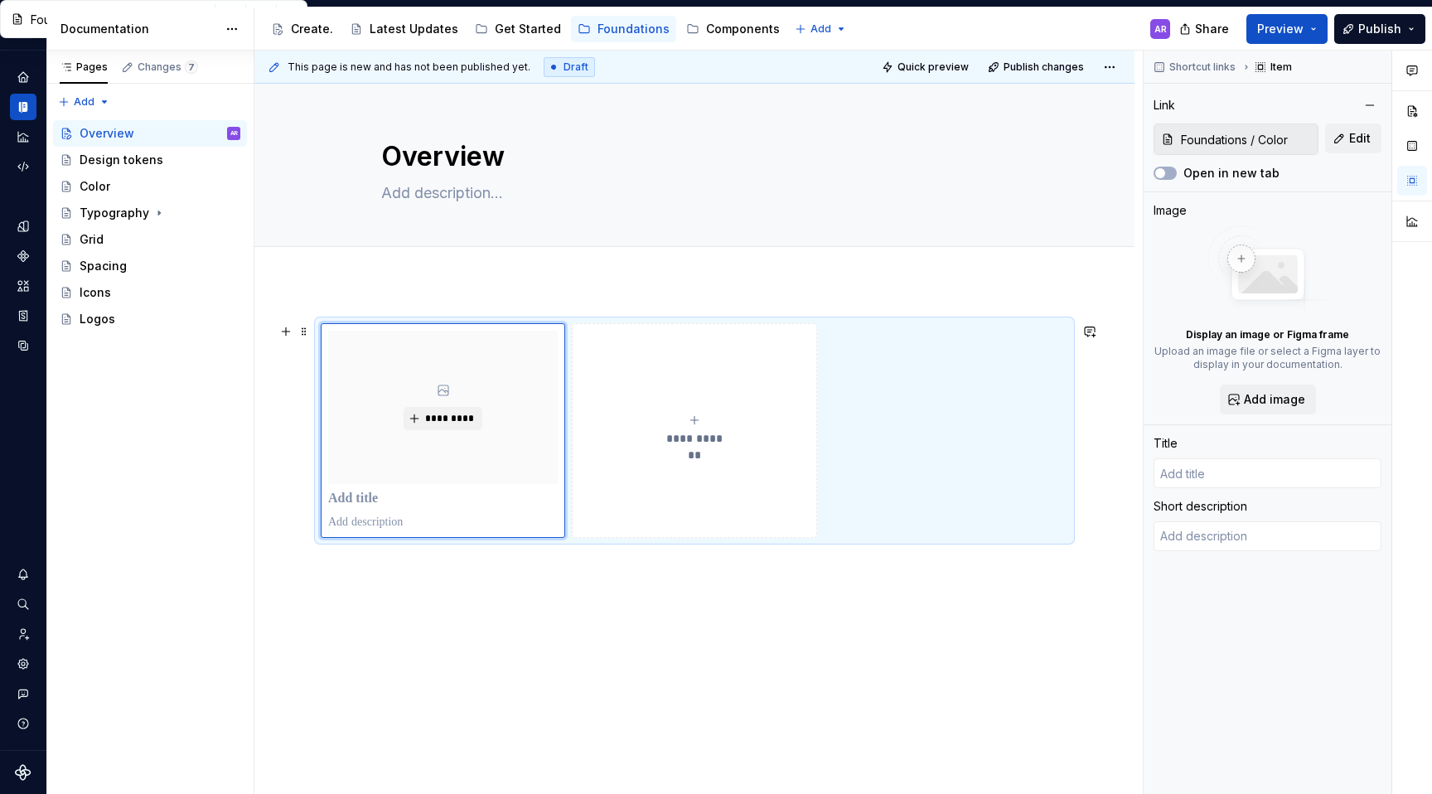
click at [703, 428] on div "**********" at bounding box center [694, 430] width 230 height 33
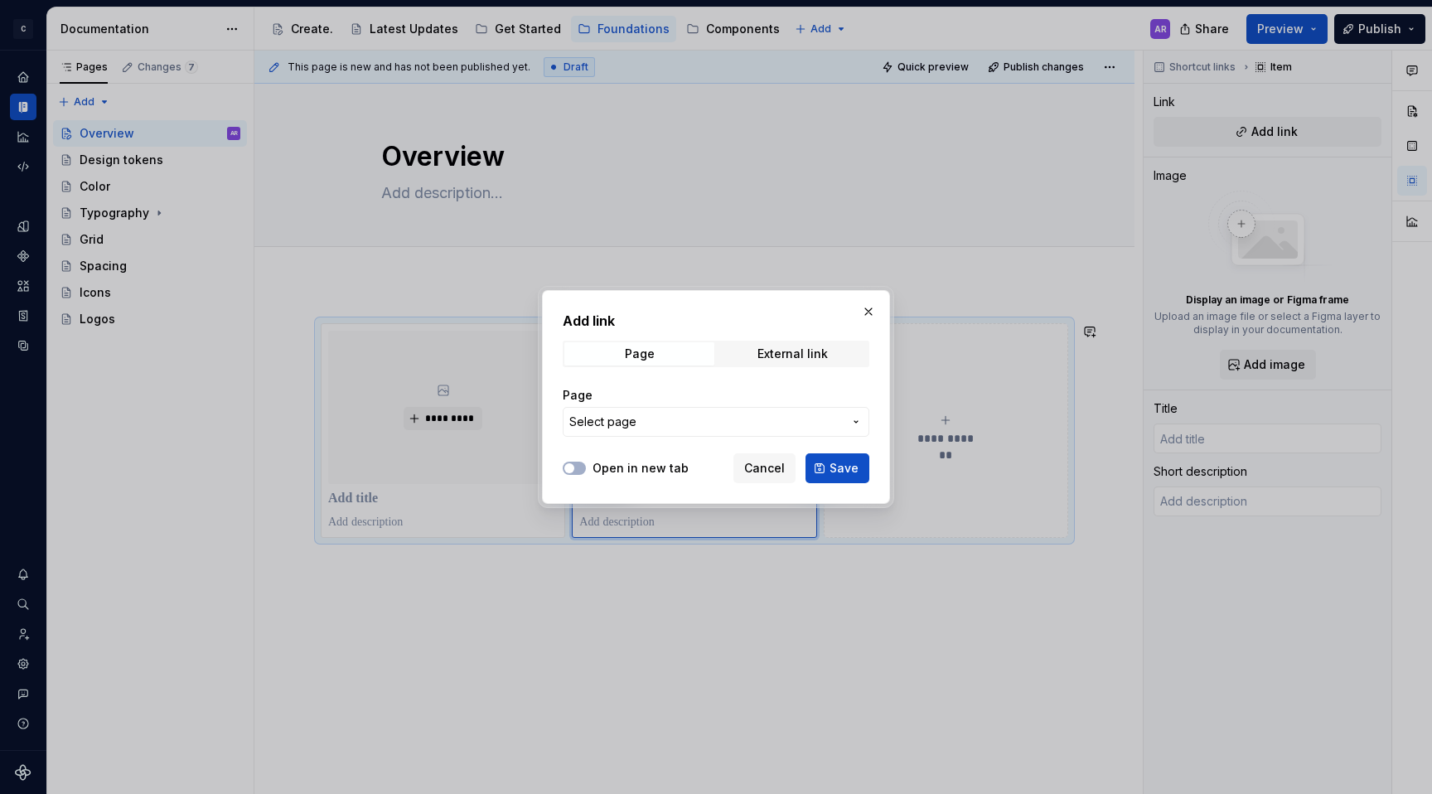
click at [689, 423] on span "Select page" at bounding box center [705, 422] width 273 height 17
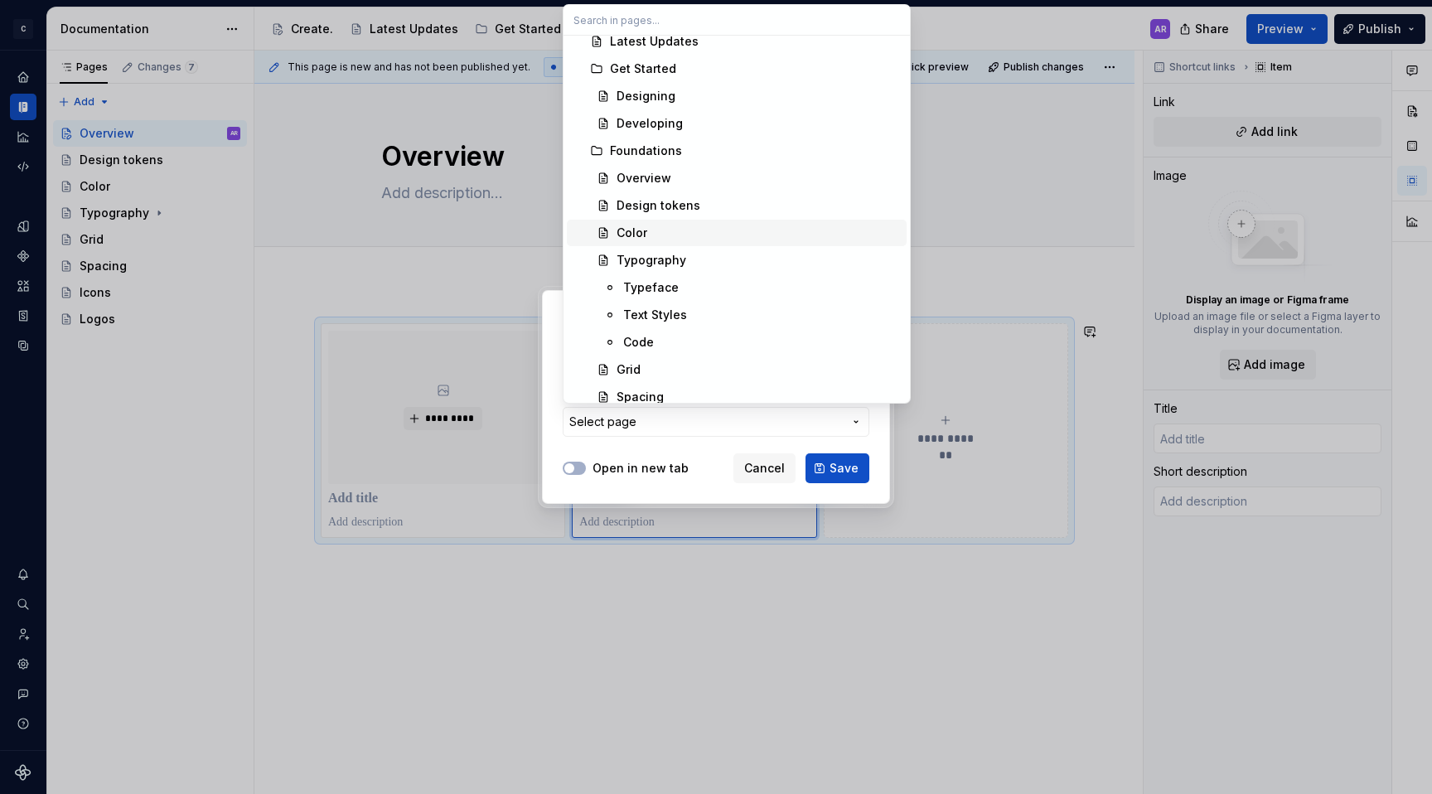
scroll to position [67, 0]
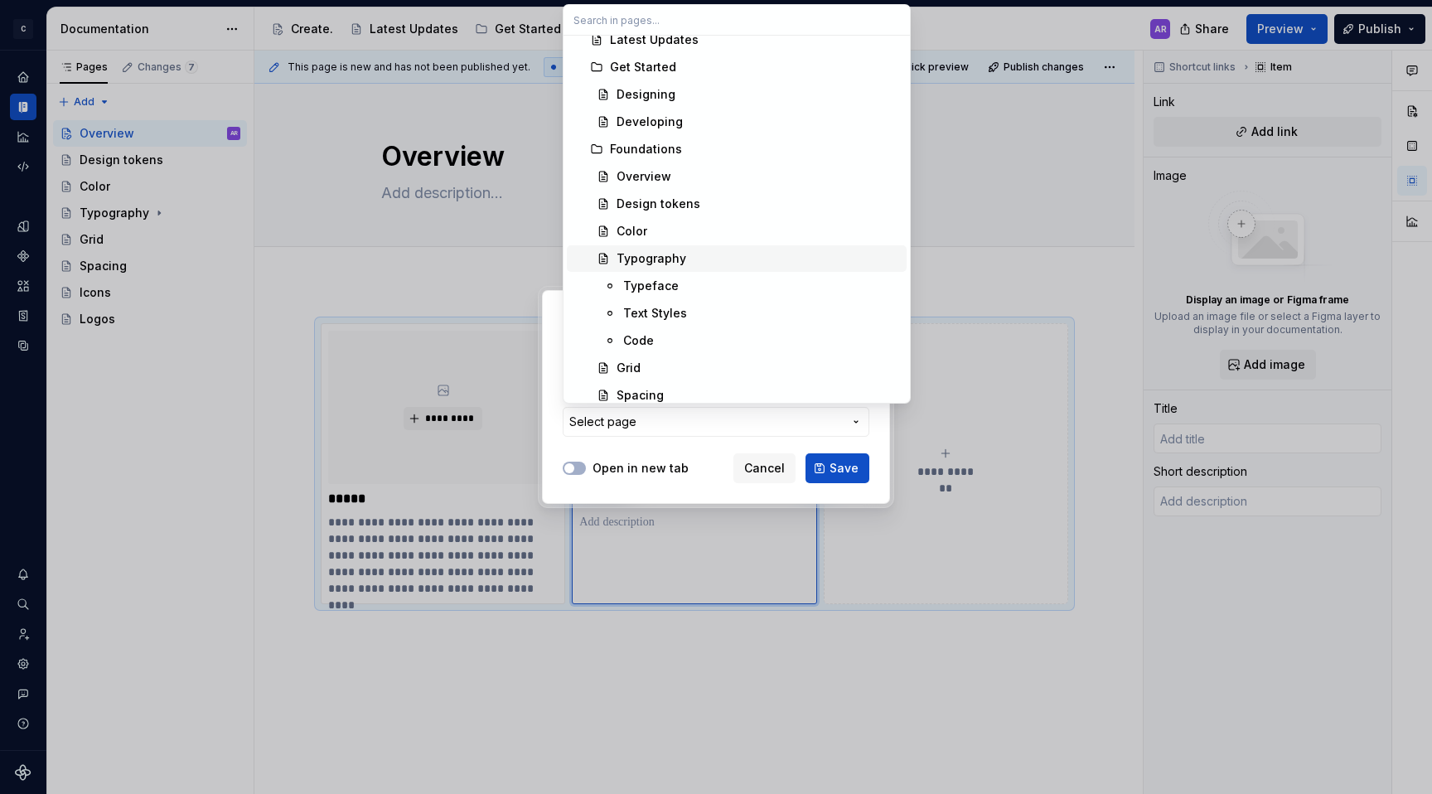
click at [686, 264] on div "Typography" at bounding box center [758, 258] width 283 height 17
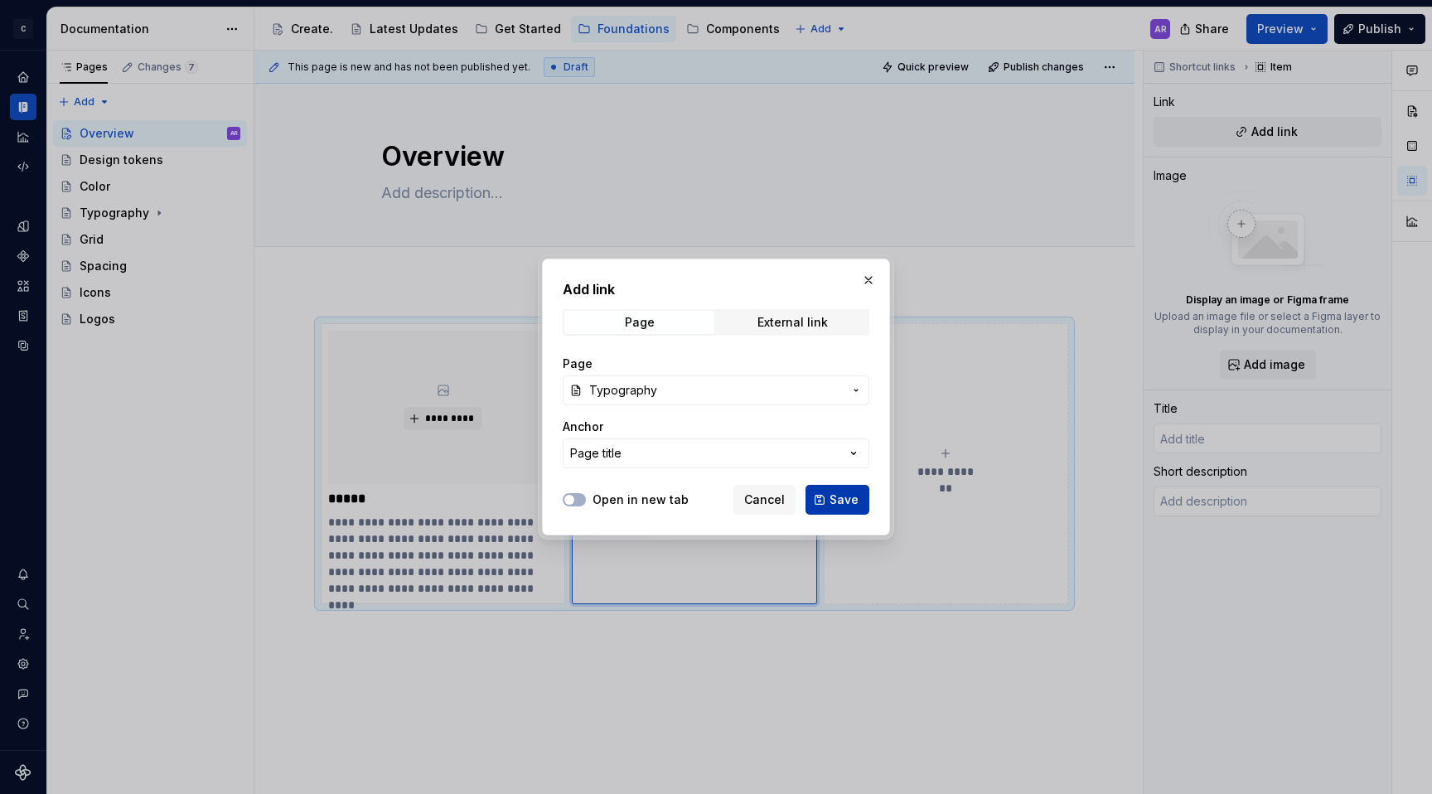
click at [850, 498] on span "Save" at bounding box center [844, 499] width 29 height 17
type textarea "*"
type input "Typography"
type textarea "Lorem ipsum dolor sit amet, mea prima rebum ne, no minim ponderum theophrastus …"
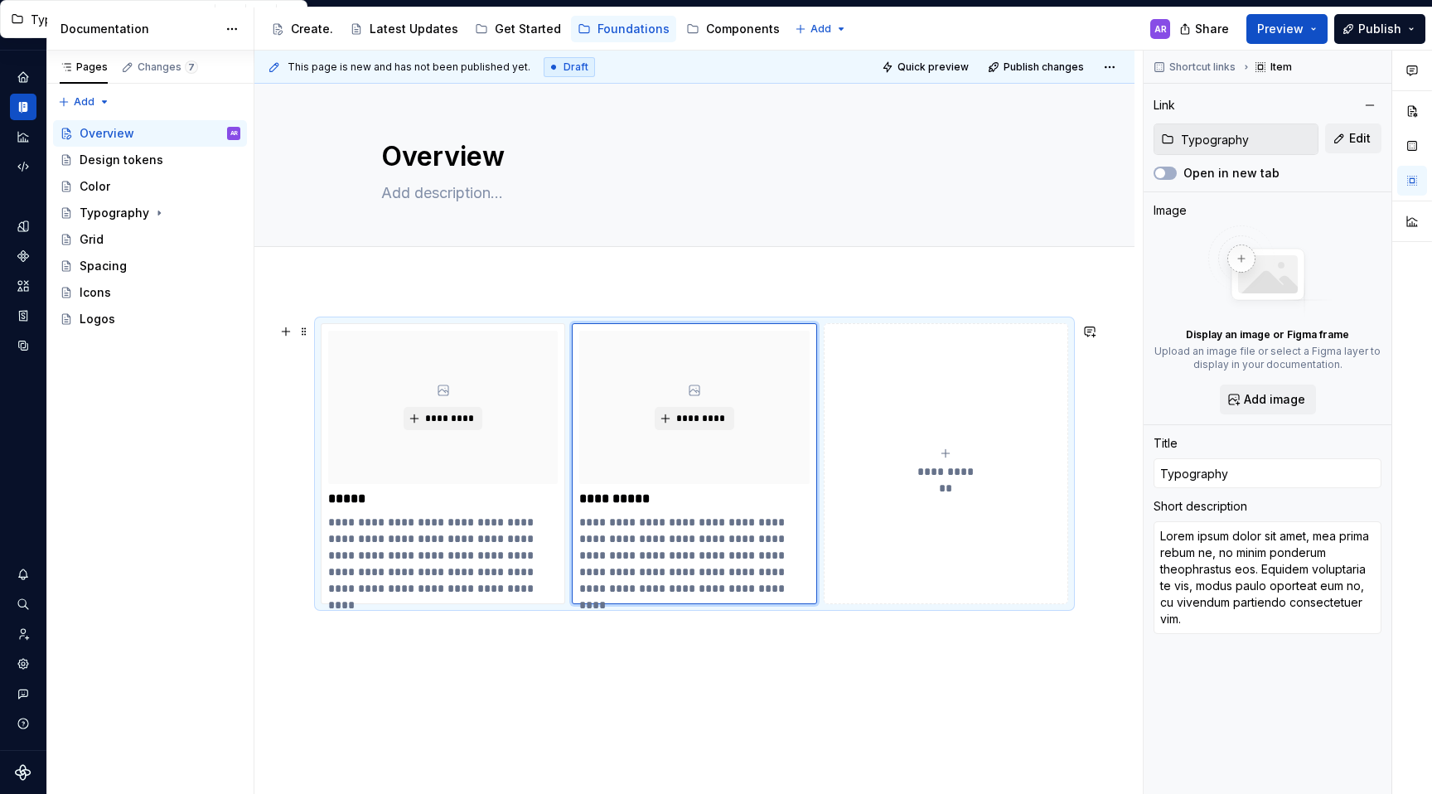
click at [947, 467] on span "**********" at bounding box center [946, 471] width 72 height 17
type textarea "*"
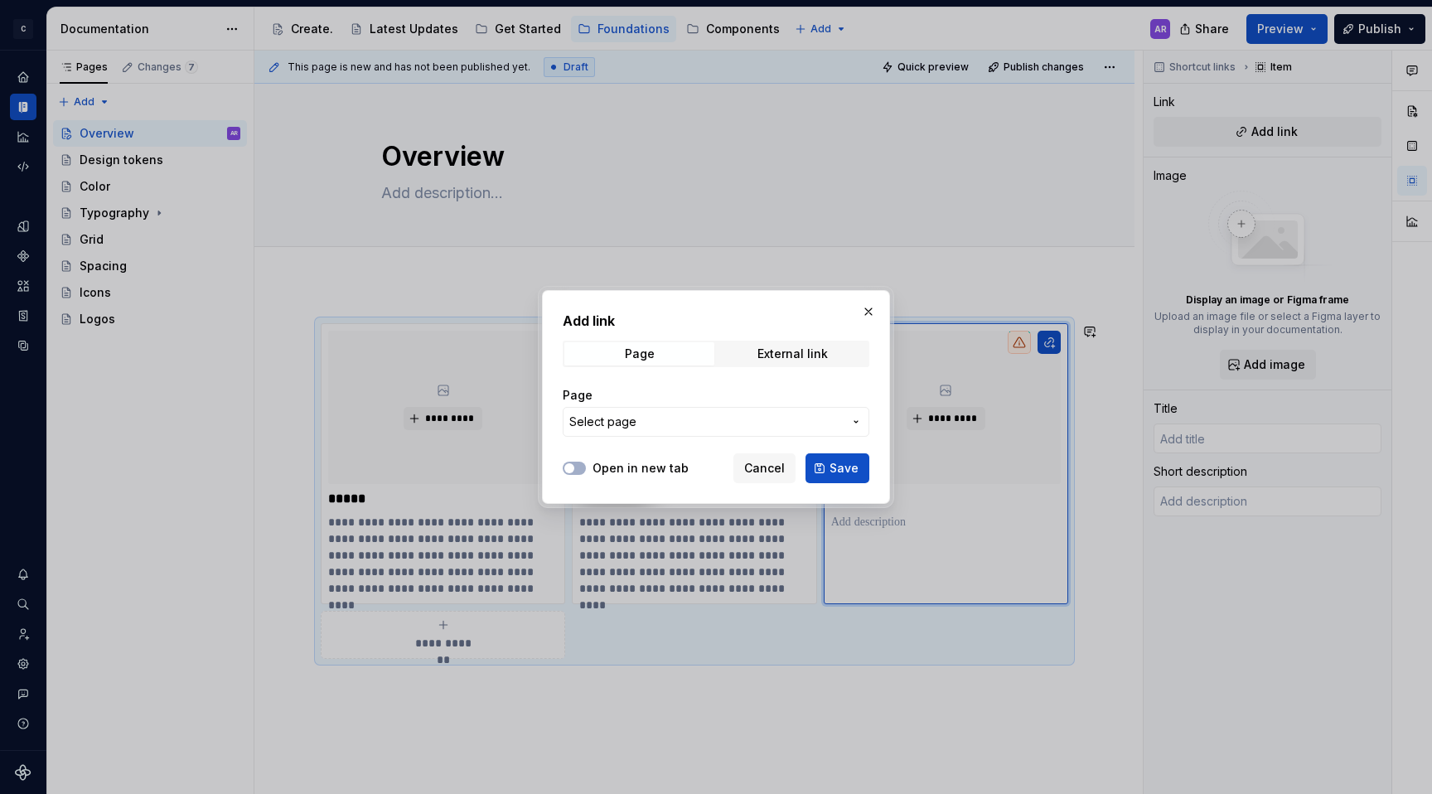
click at [826, 430] on button "Select page" at bounding box center [716, 422] width 307 height 30
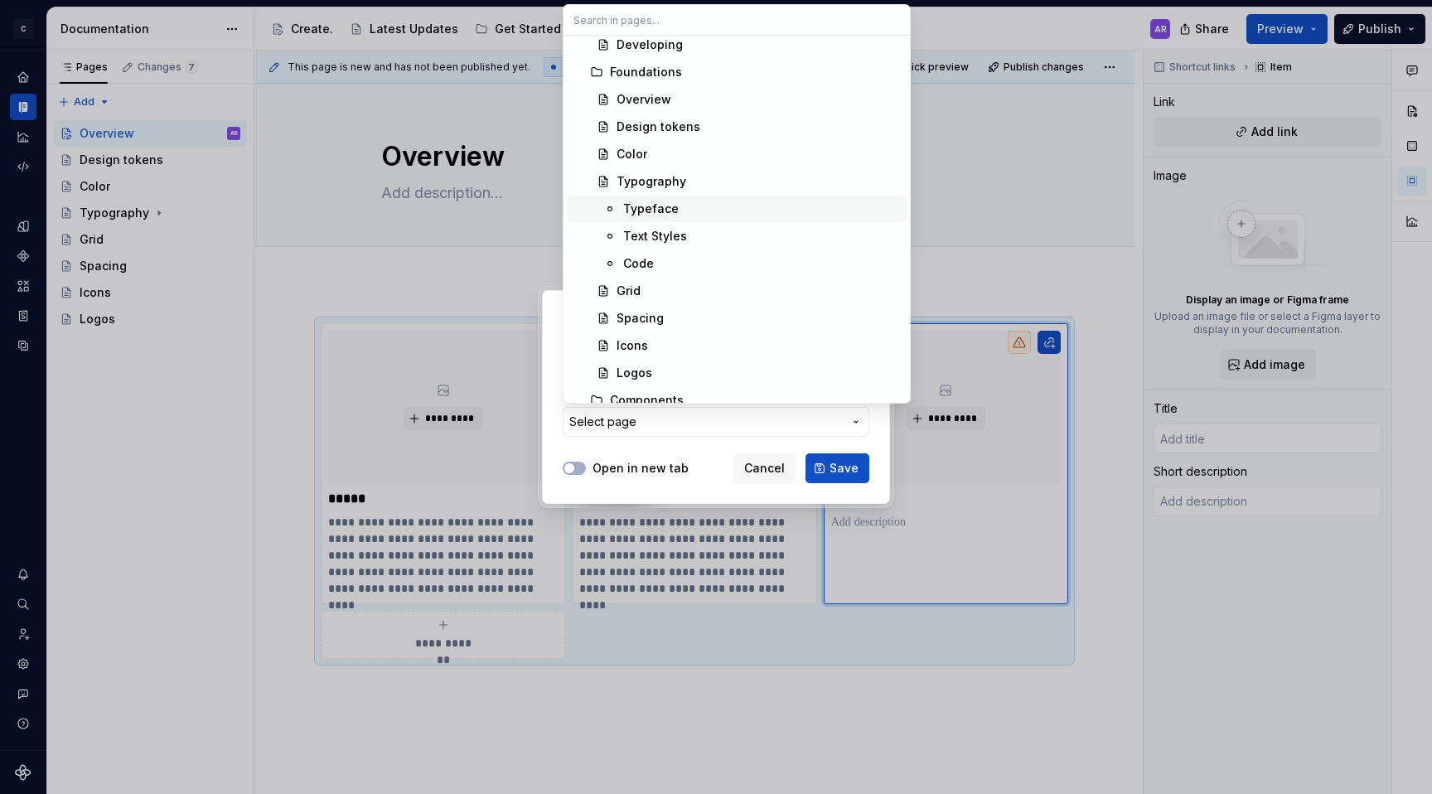
scroll to position [160, 0]
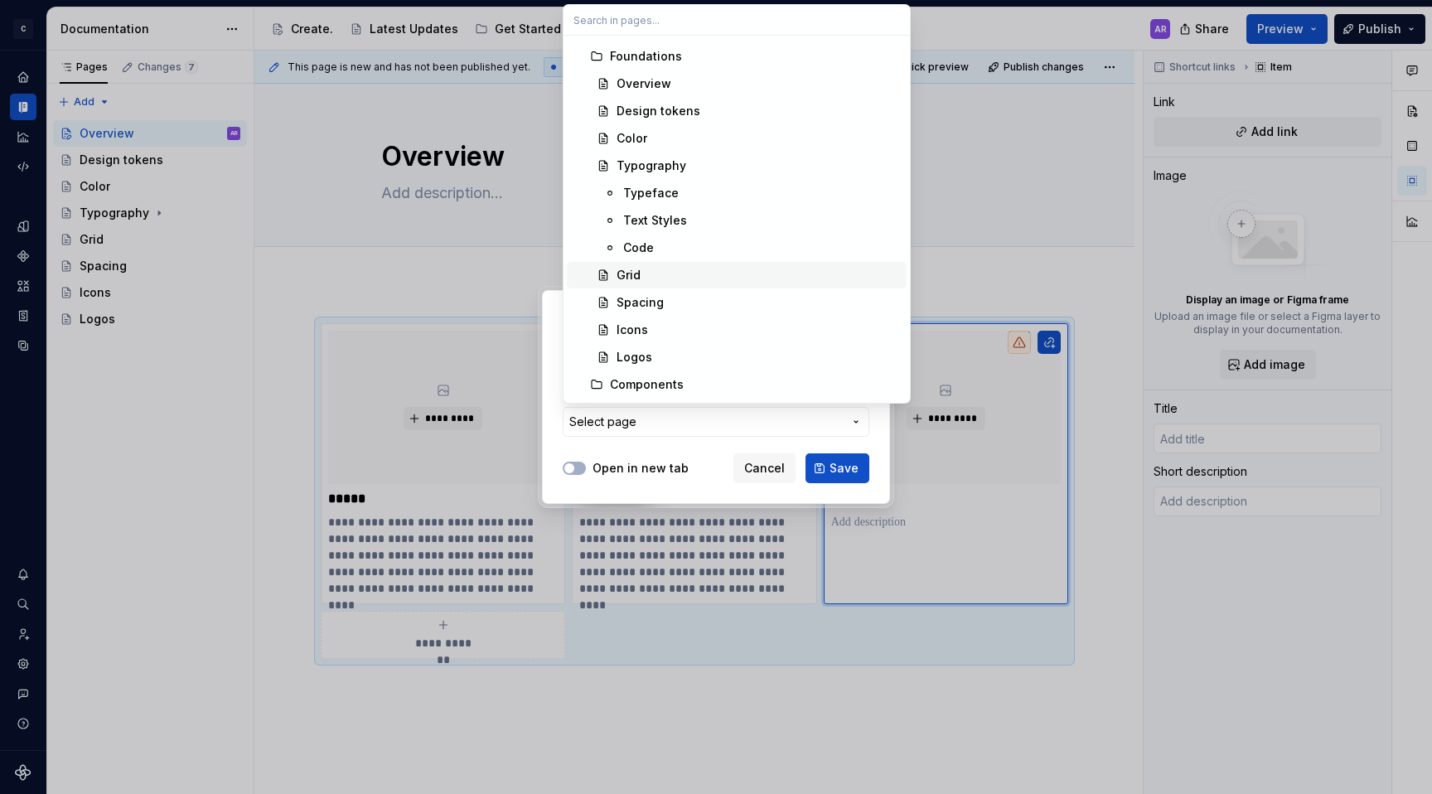
click at [692, 272] on div "Grid" at bounding box center [758, 275] width 283 height 17
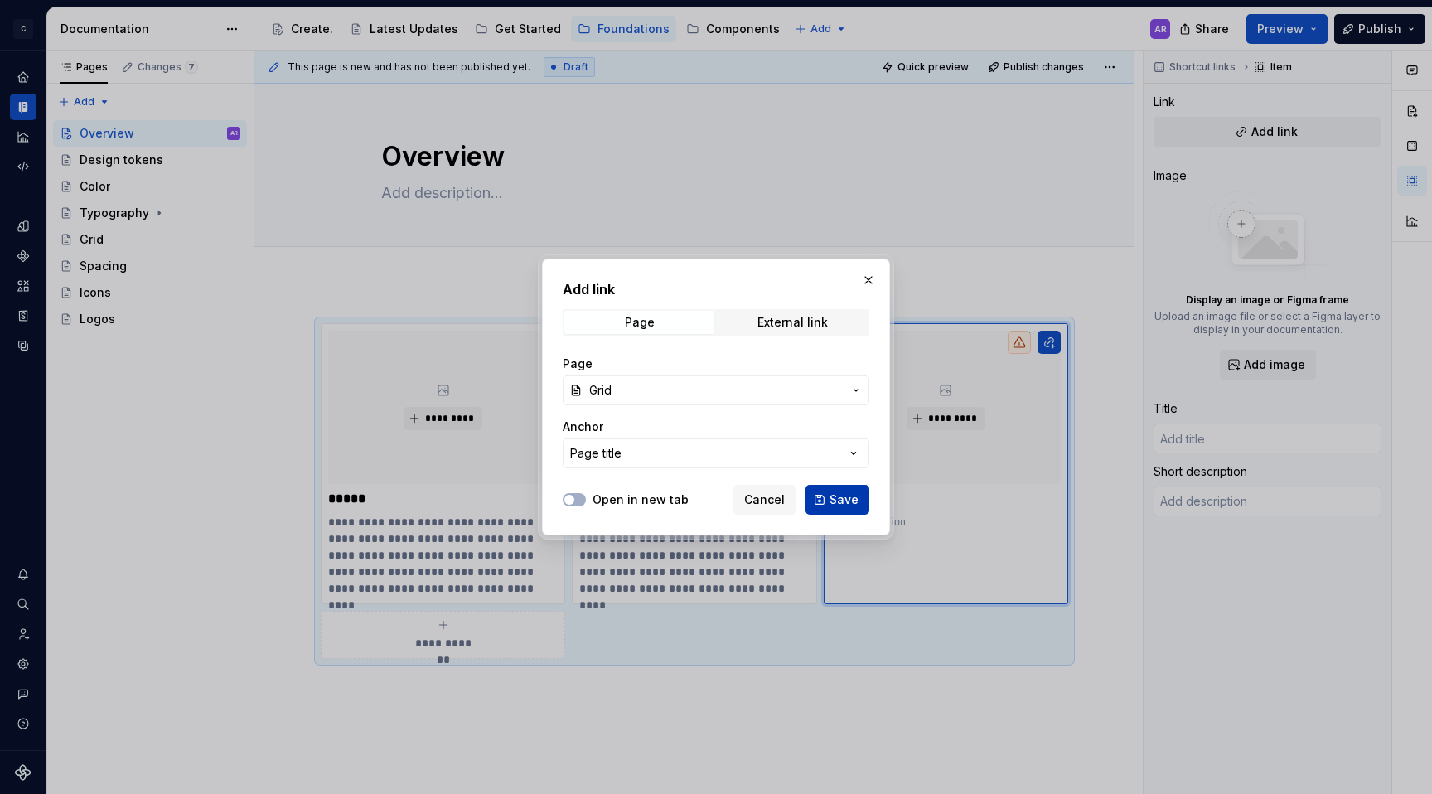
click at [841, 491] on span "Save" at bounding box center [844, 499] width 29 height 17
type textarea "*"
type input "Grid"
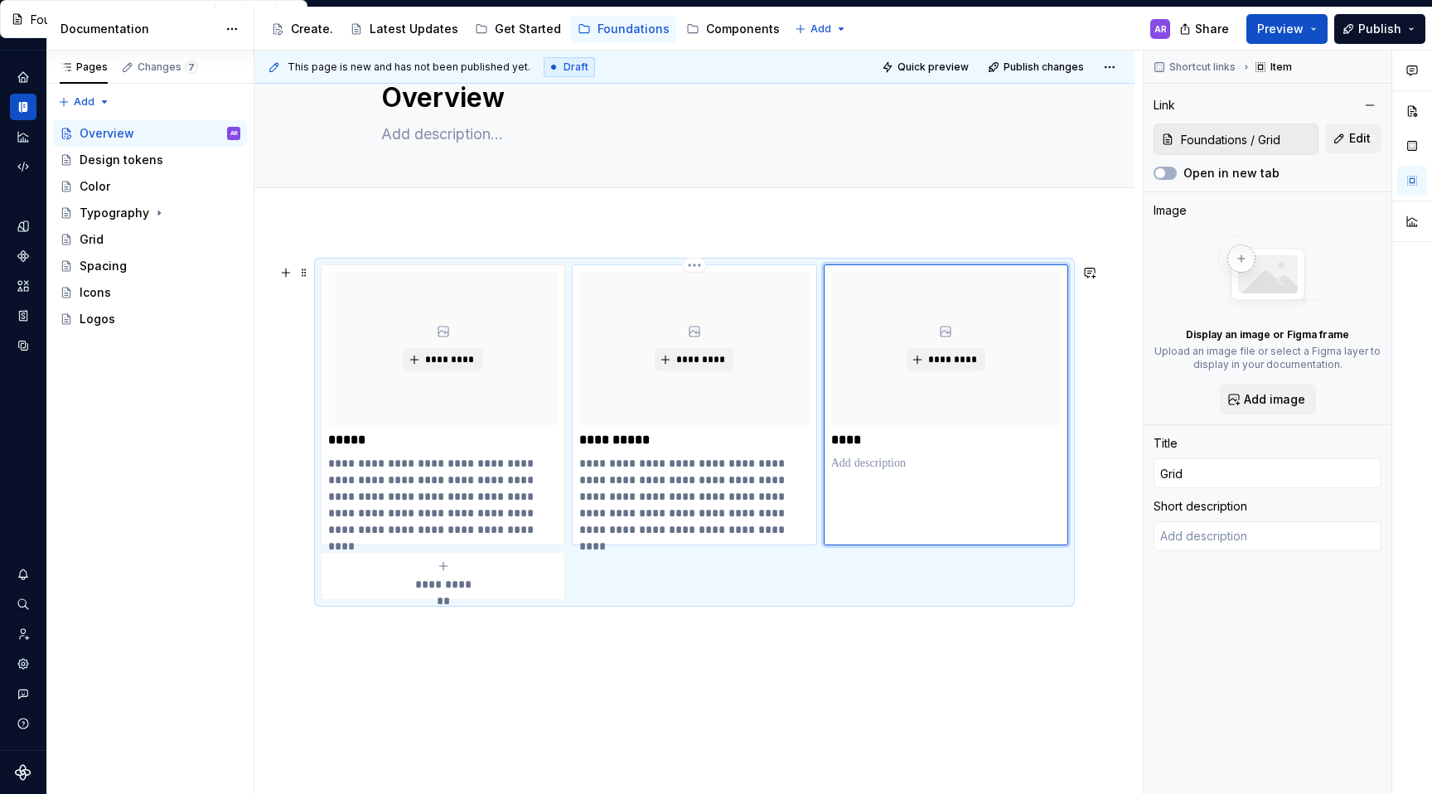
scroll to position [89, 0]
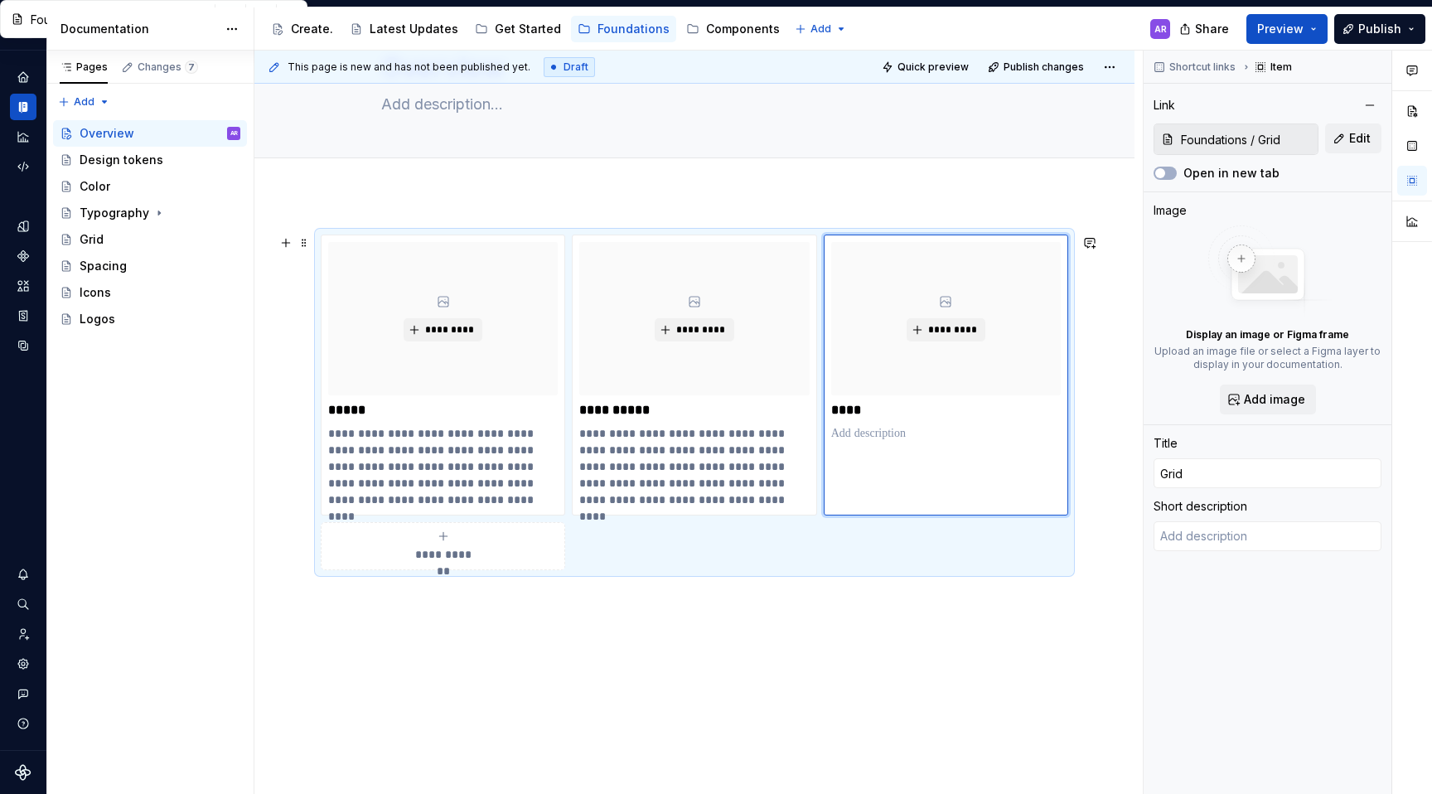
click at [452, 546] on span "**********" at bounding box center [443, 554] width 72 height 17
type textarea "*"
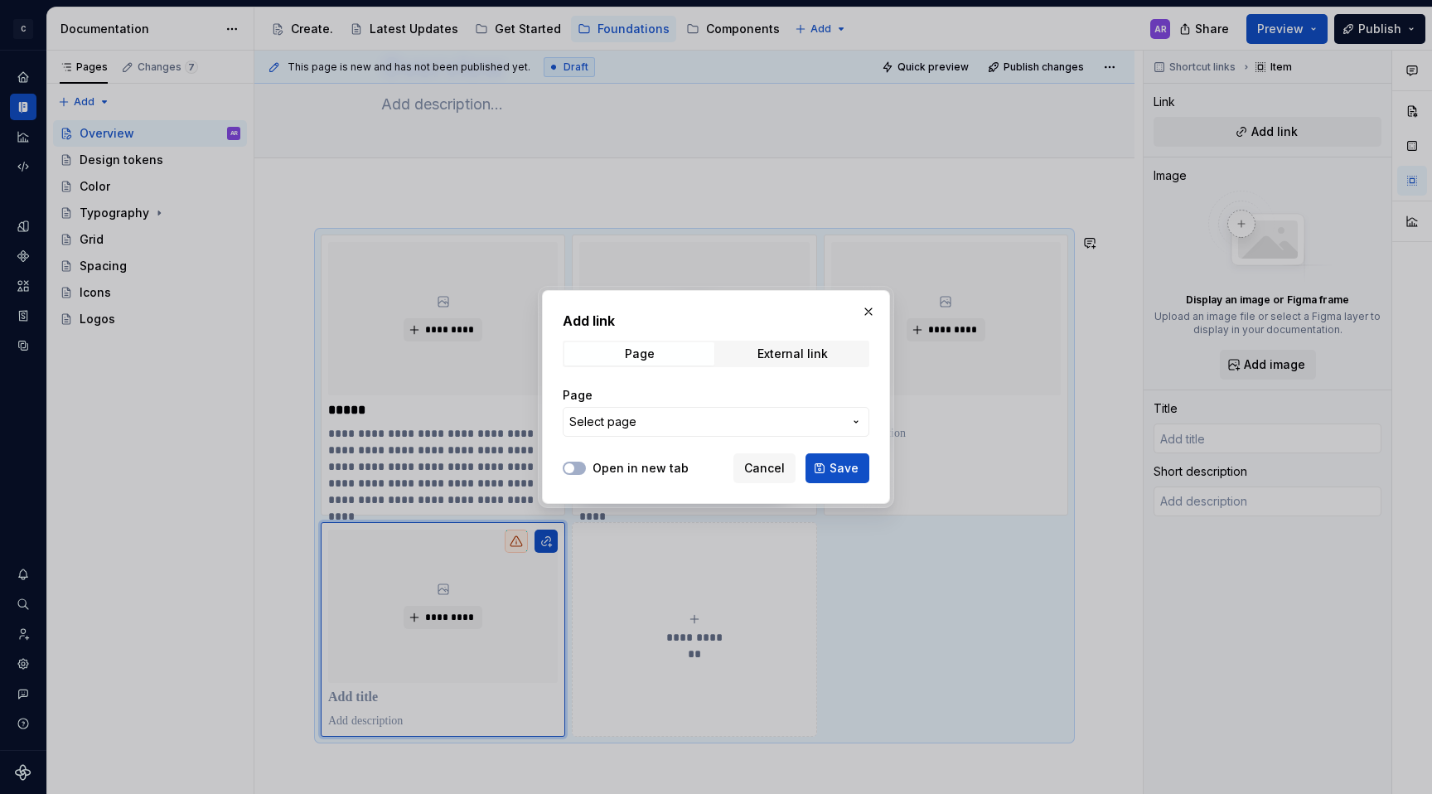
click at [694, 419] on span "Select page" at bounding box center [705, 422] width 273 height 17
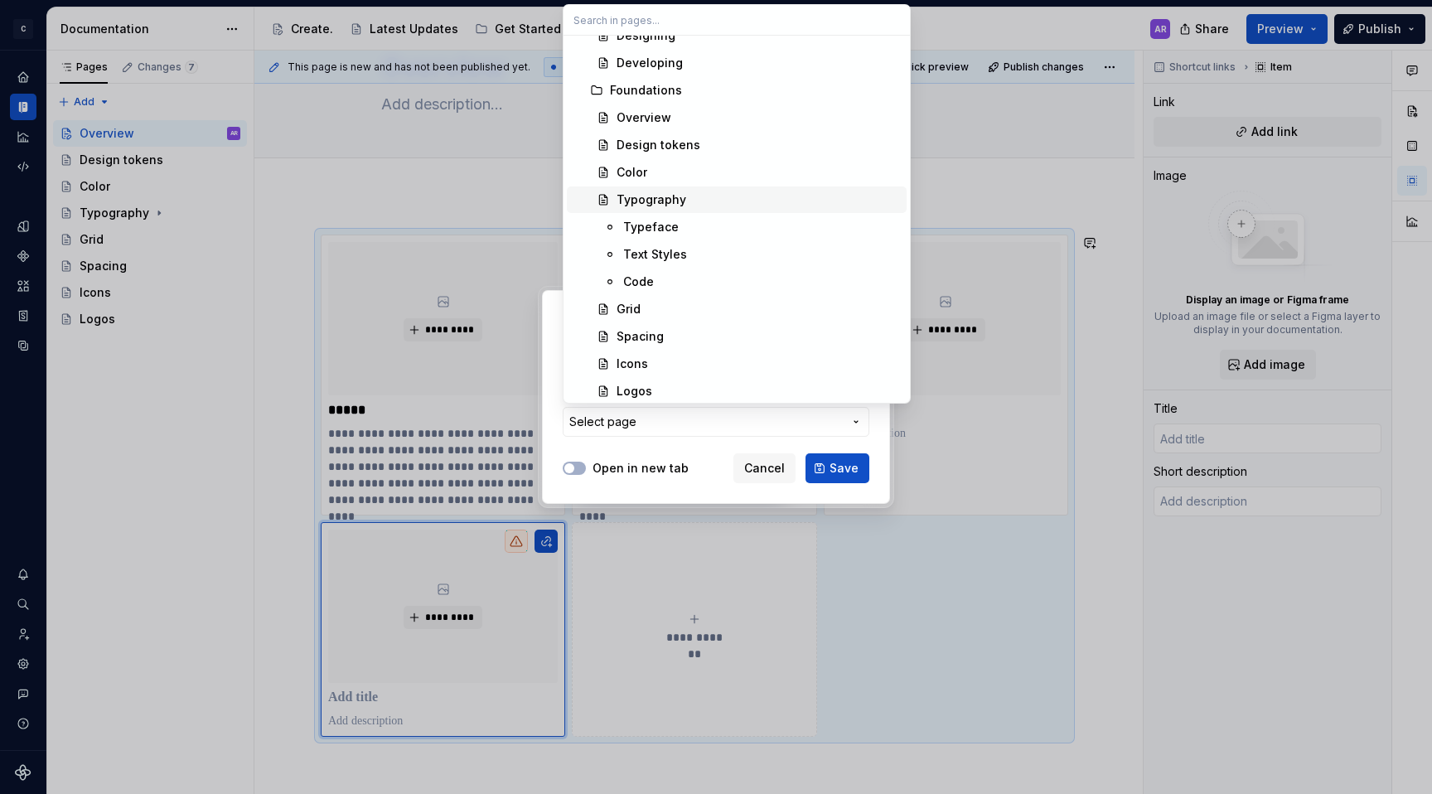
scroll to position [180, 0]
click at [679, 283] on div "Spacing" at bounding box center [758, 282] width 283 height 17
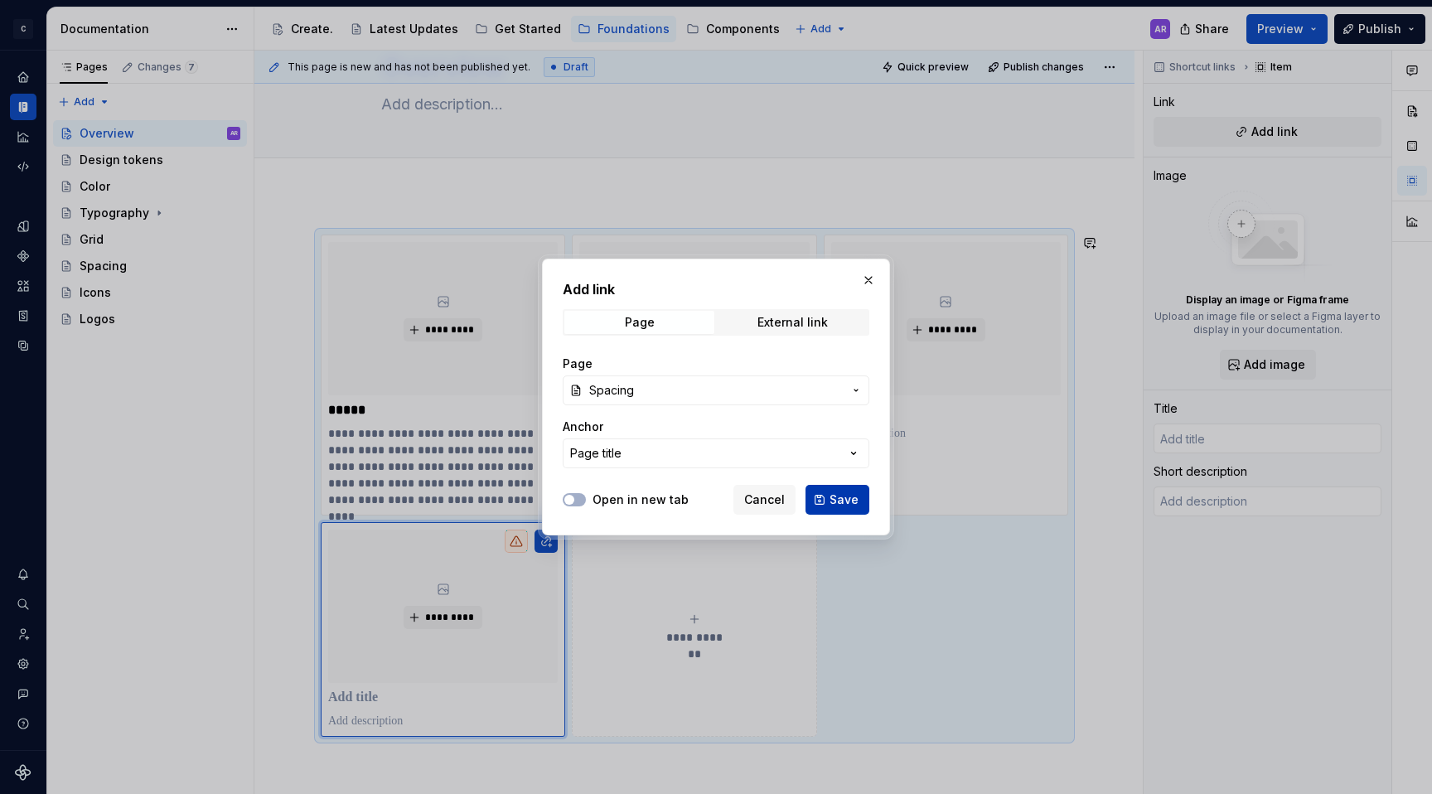
click at [836, 500] on span "Save" at bounding box center [844, 499] width 29 height 17
type textarea "*"
type input "Spacing"
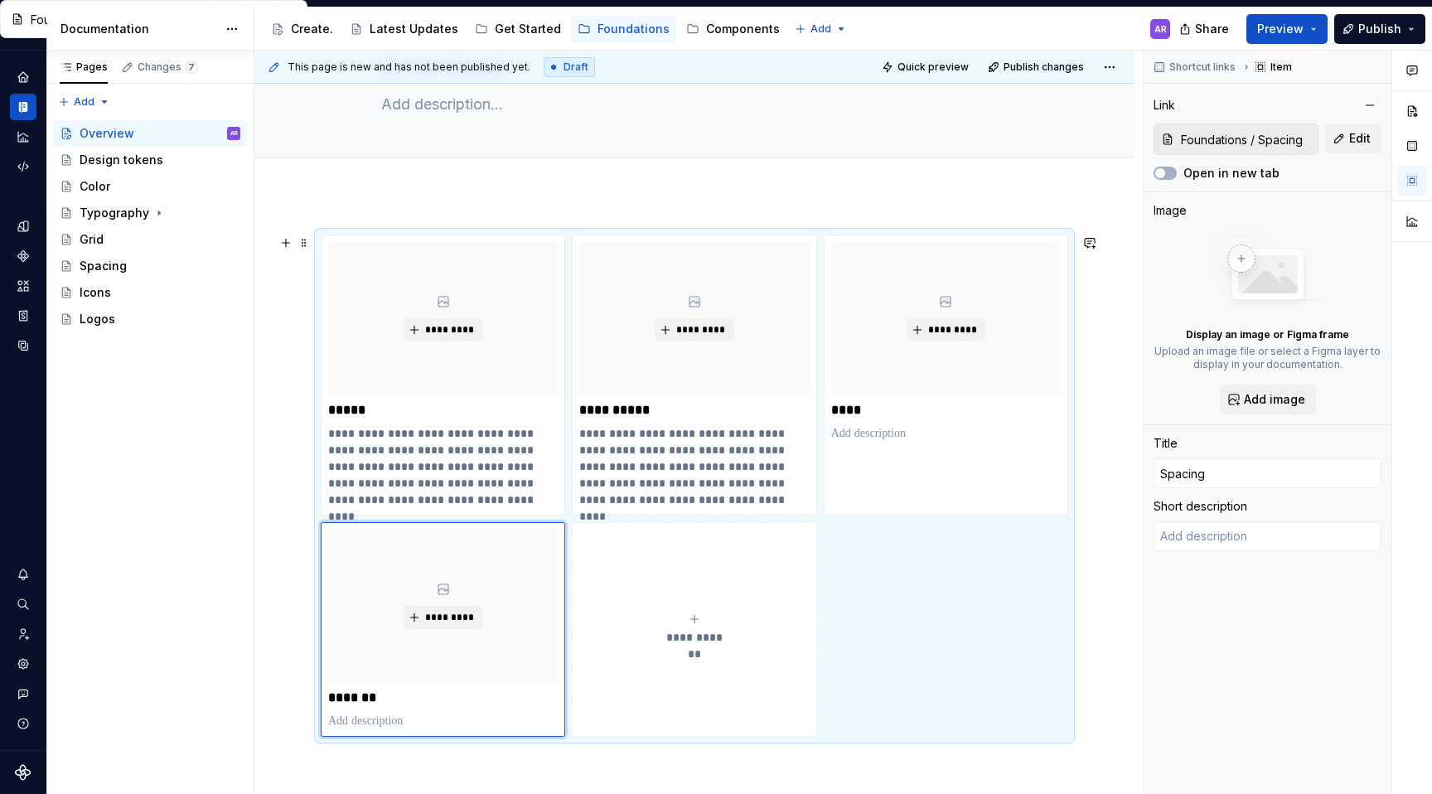
click at [741, 601] on button "**********" at bounding box center [694, 629] width 244 height 215
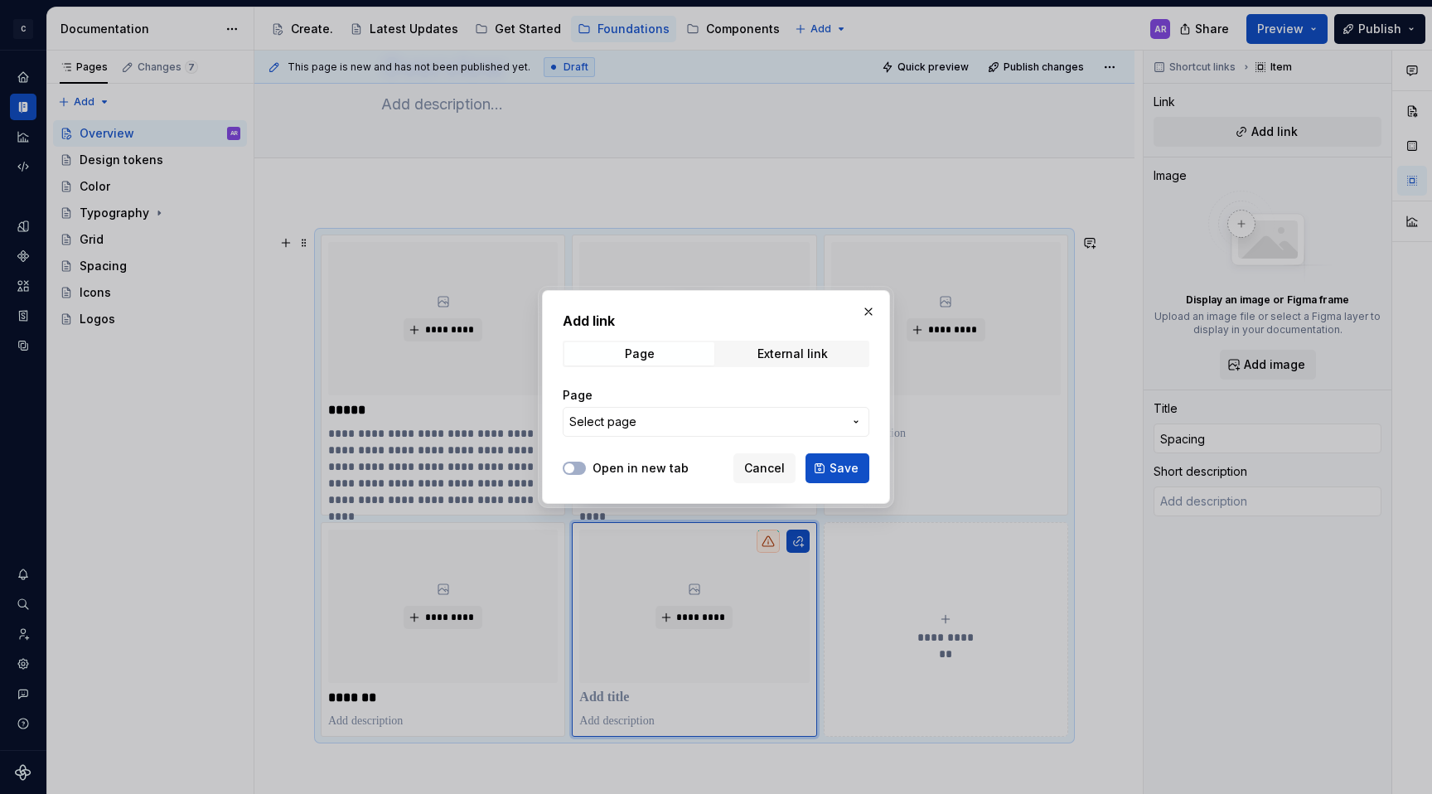
type textarea "*"
click at [782, 422] on span "Select page" at bounding box center [705, 422] width 273 height 17
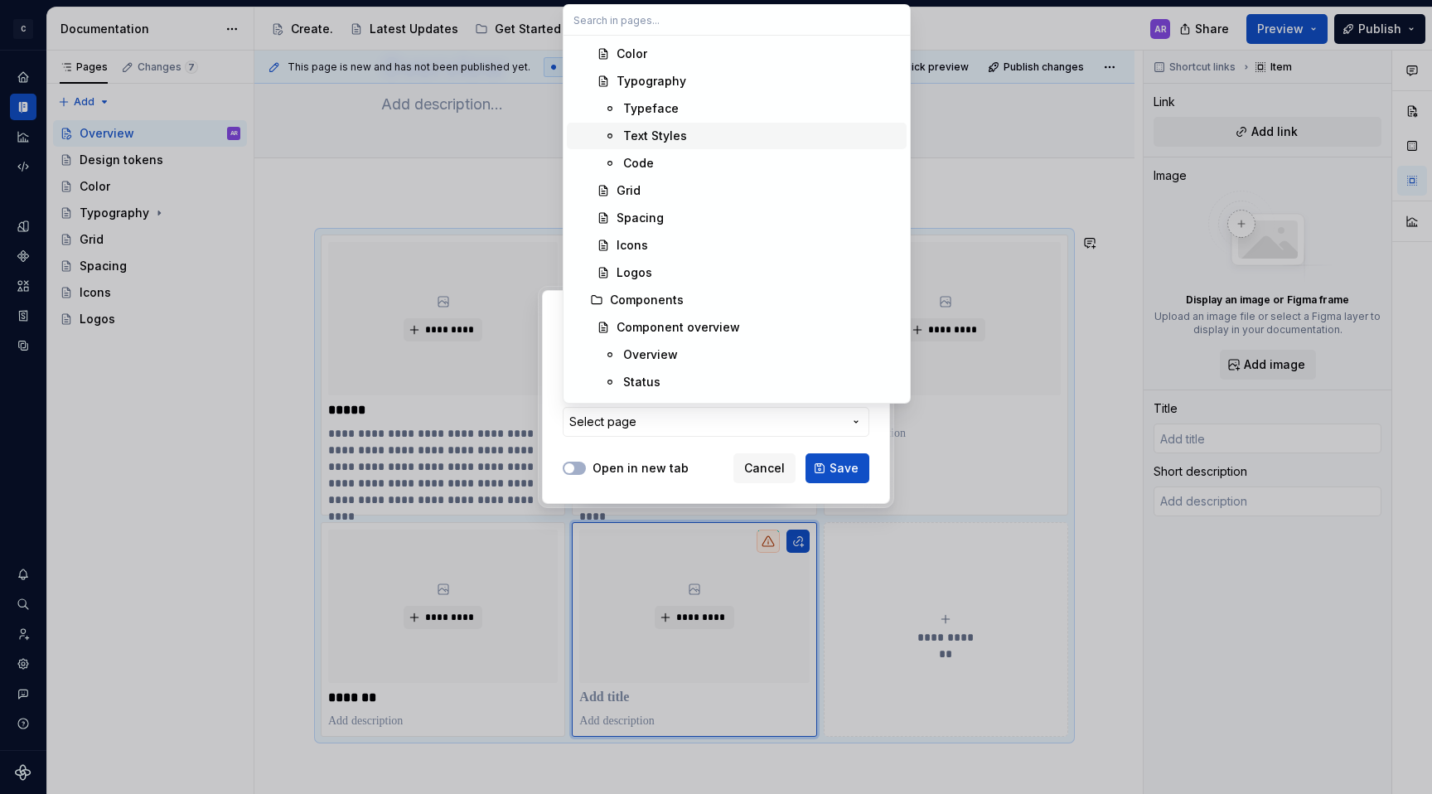
scroll to position [246, 0]
click at [681, 241] on div "Icons" at bounding box center [758, 243] width 283 height 17
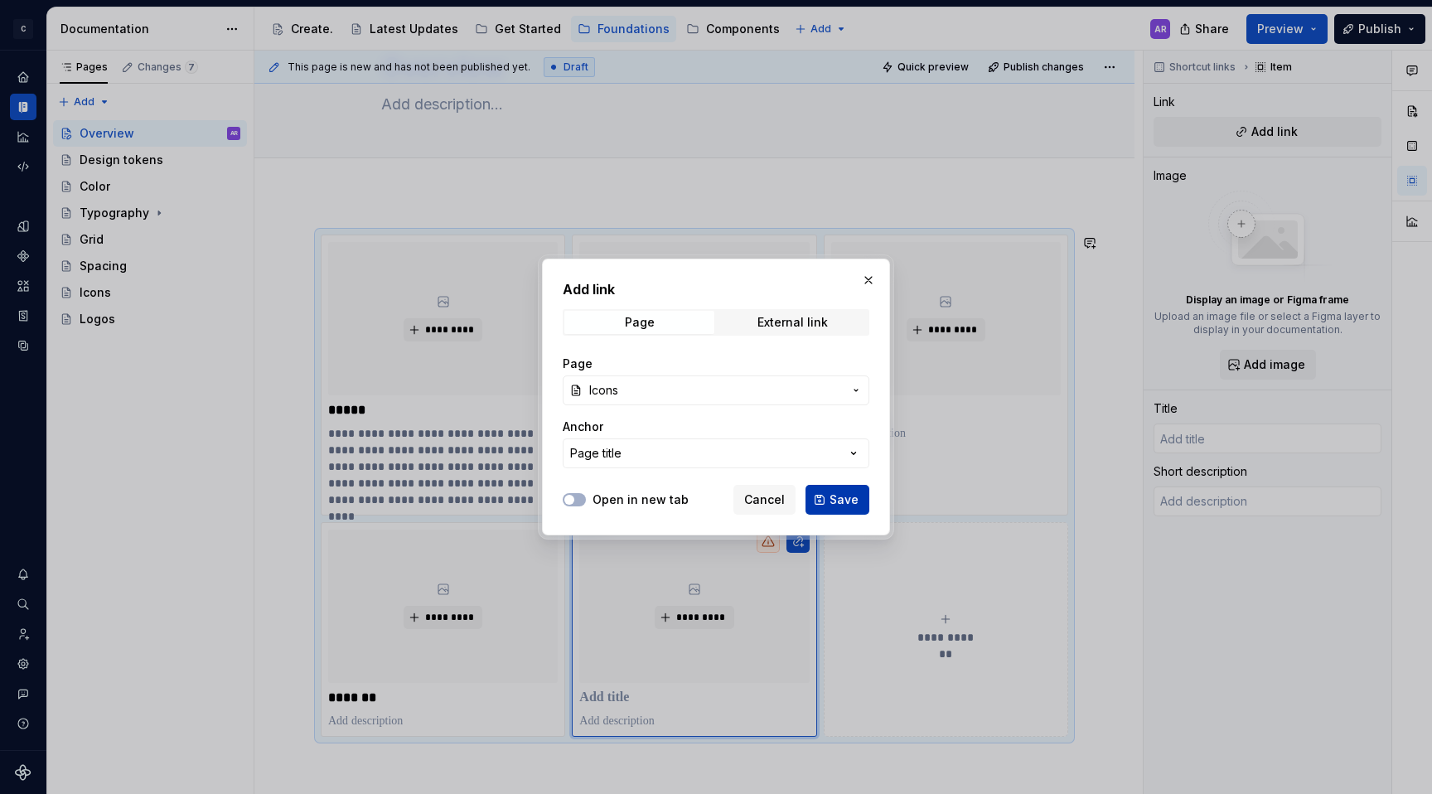
click at [848, 505] on span "Save" at bounding box center [844, 499] width 29 height 17
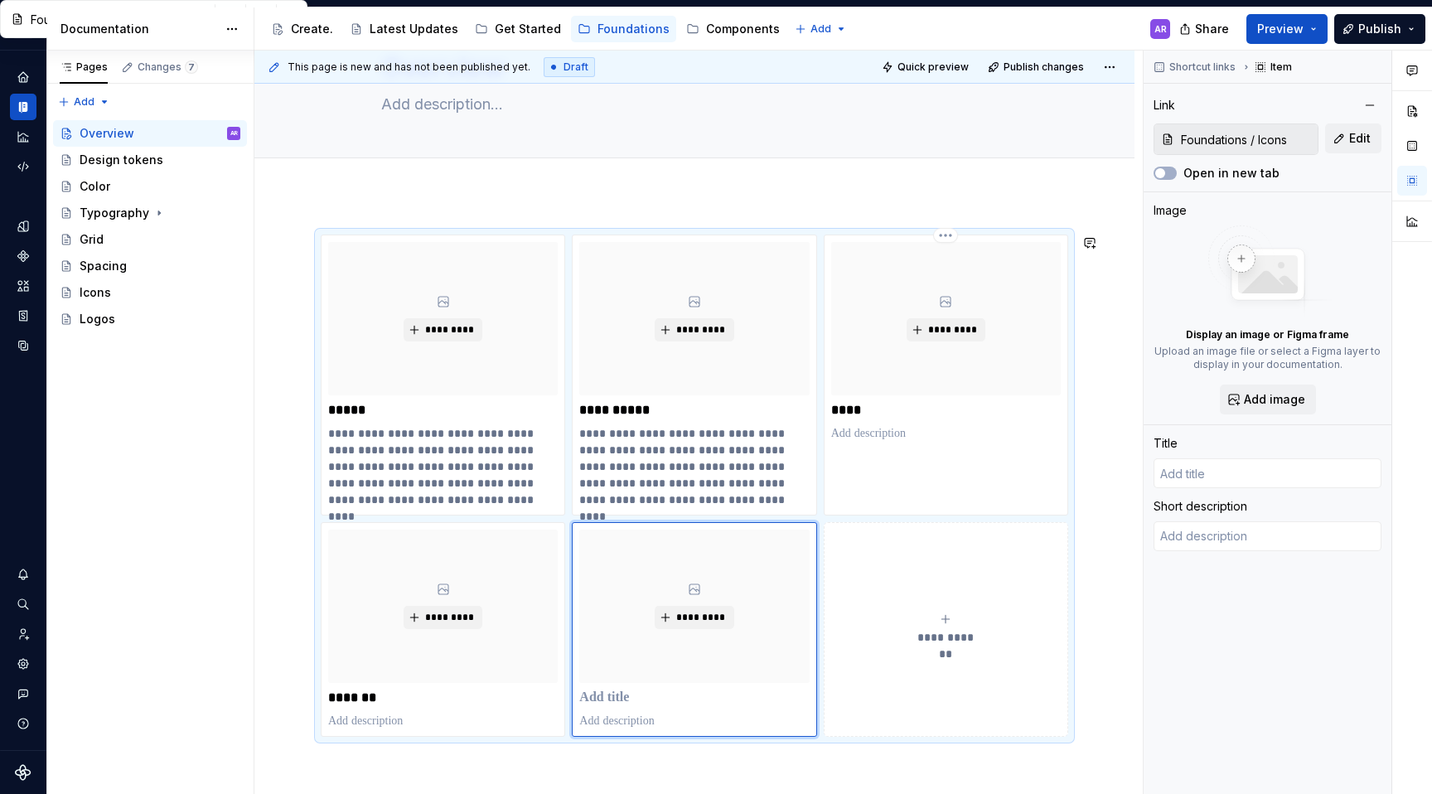
type textarea "*"
type input "Icons"
click at [950, 619] on icon "submit" at bounding box center [945, 618] width 13 height 13
type textarea "*"
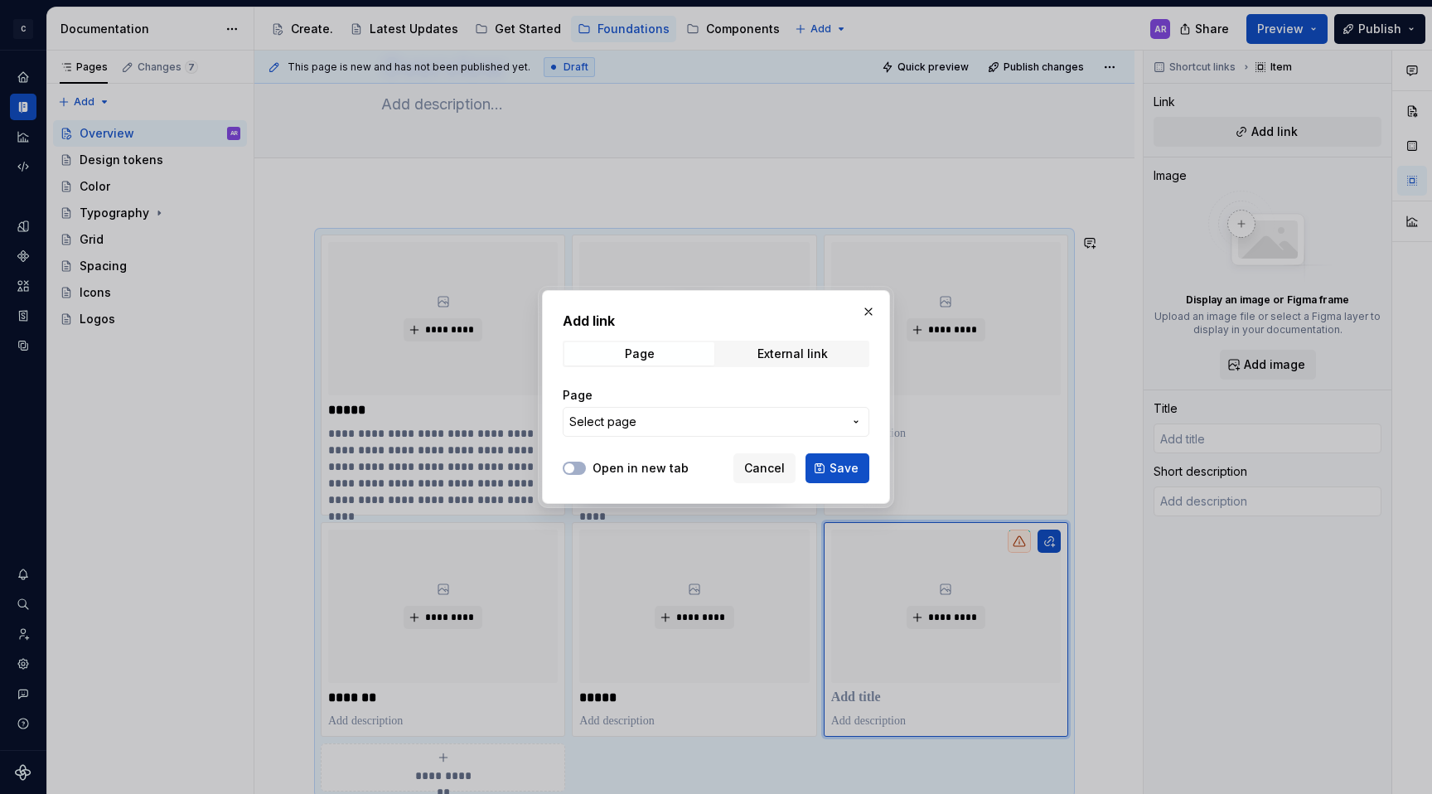
click at [755, 429] on span "Select page" at bounding box center [705, 422] width 273 height 17
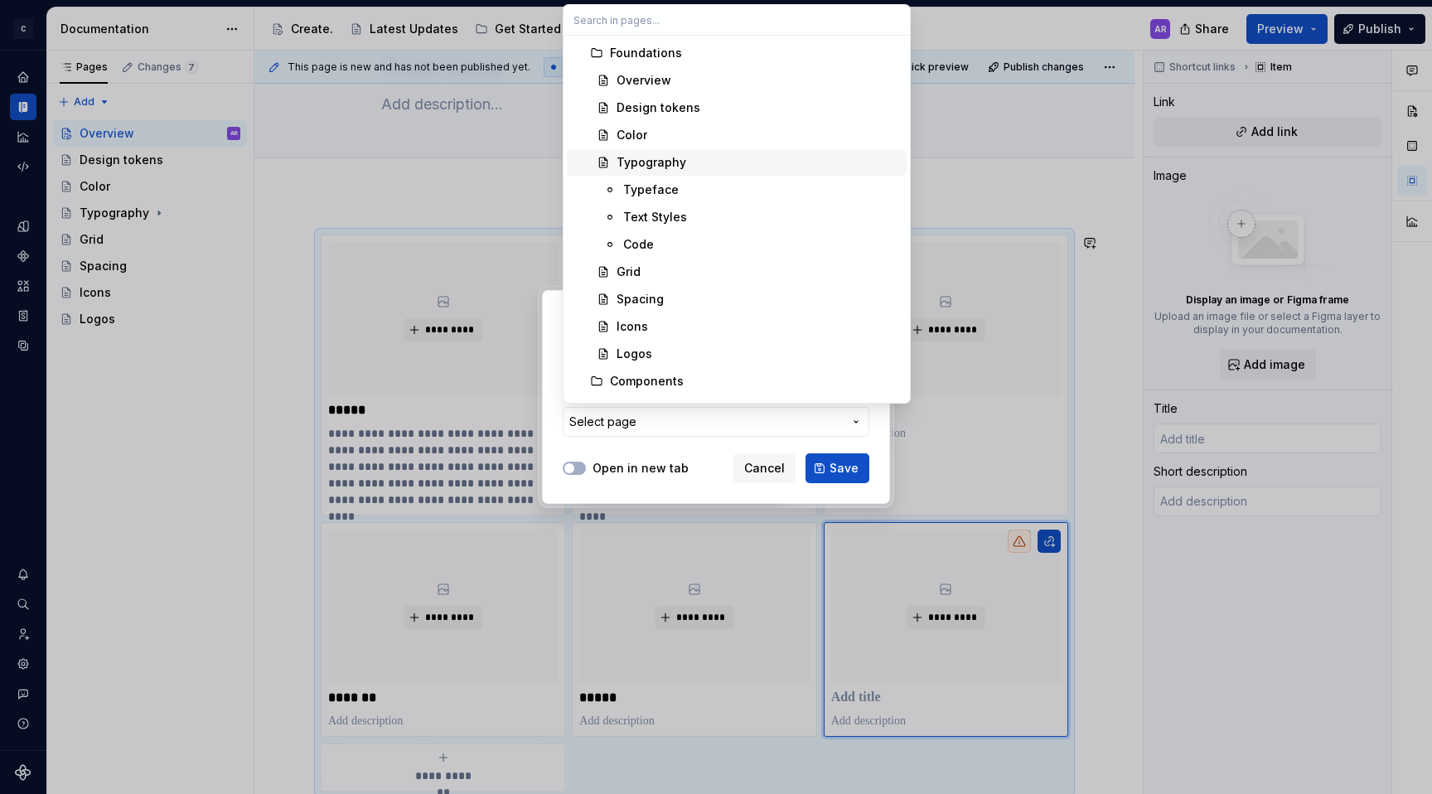
scroll to position [172, 0]
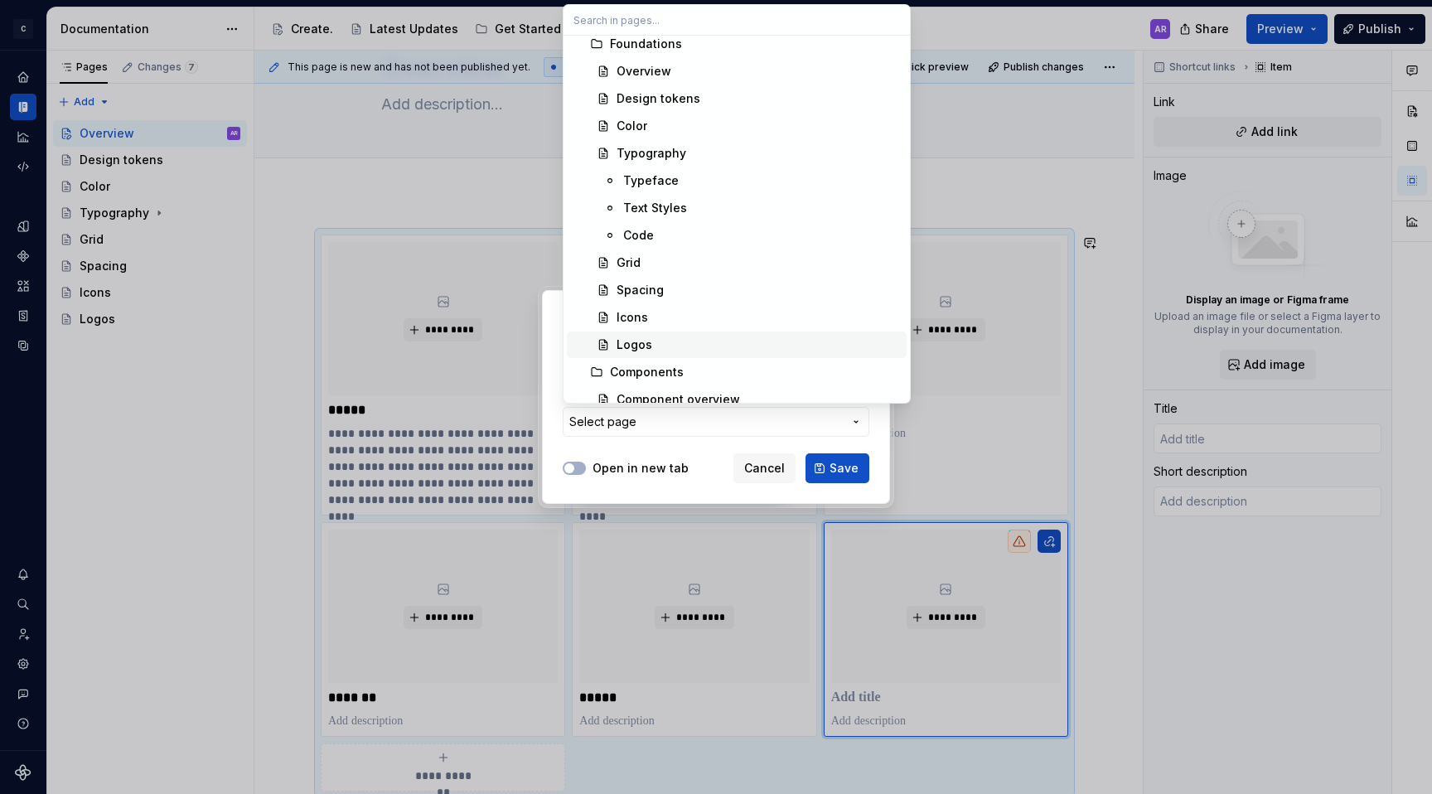
click at [722, 334] on span "Logos" at bounding box center [737, 344] width 340 height 27
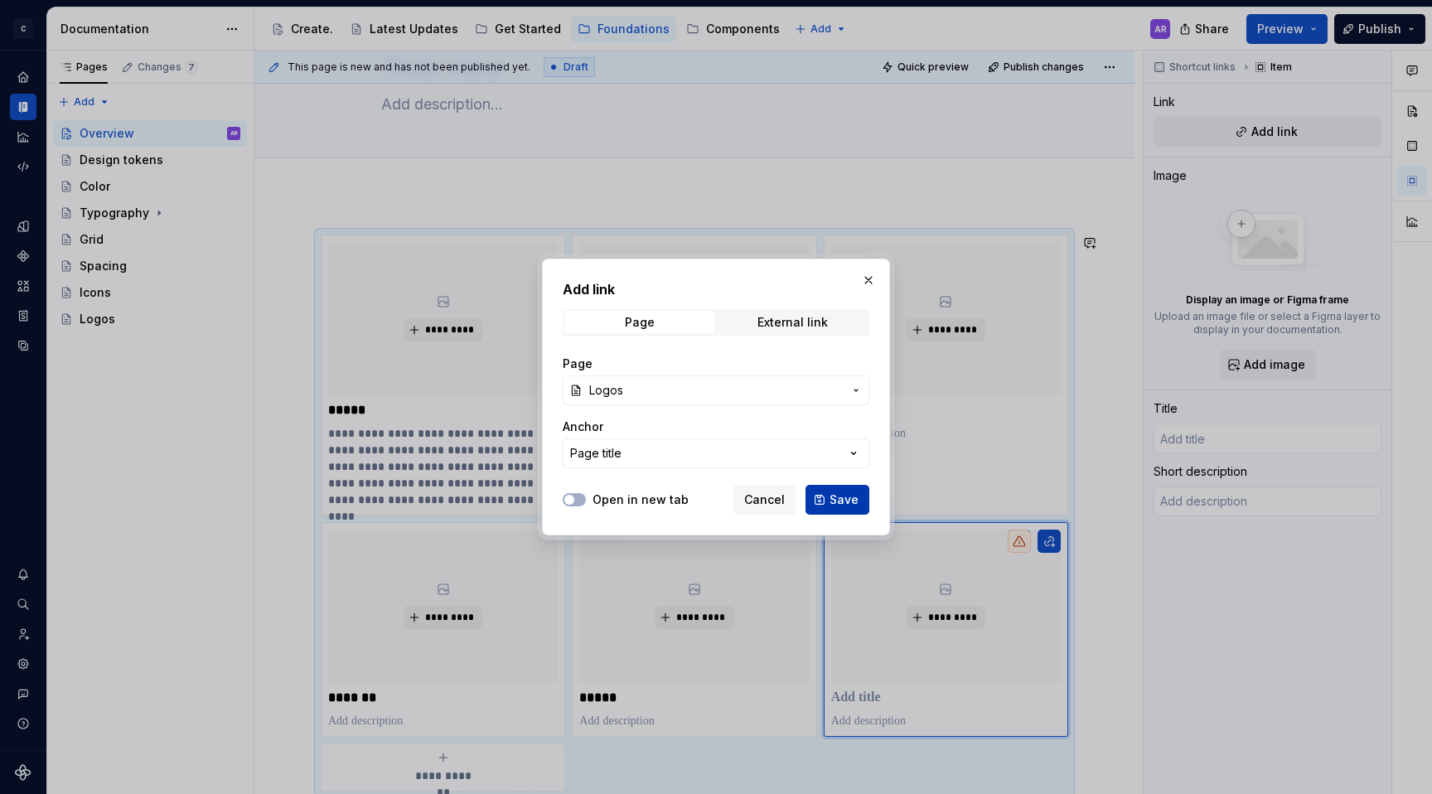
click at [851, 510] on button "Save" at bounding box center [838, 500] width 64 height 30
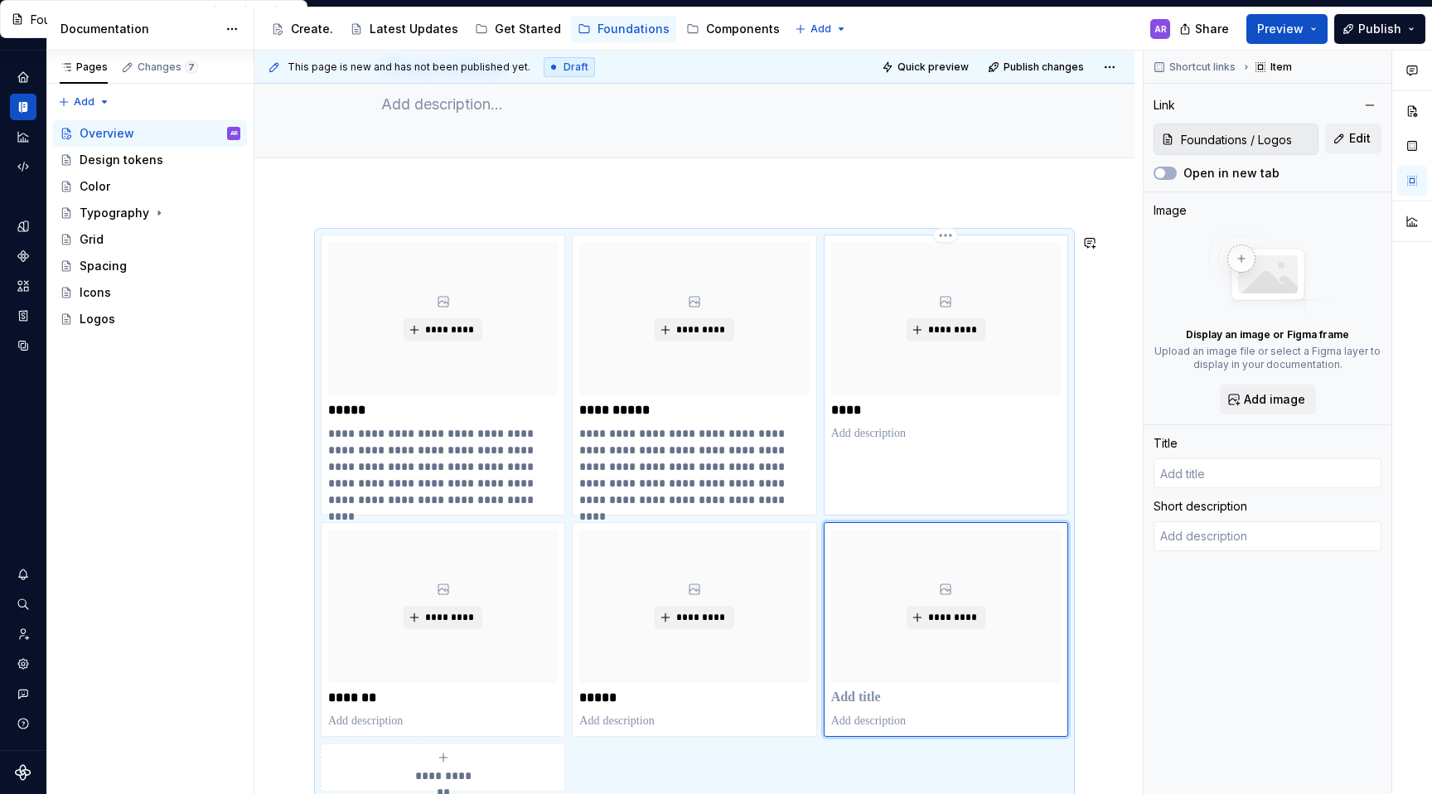
type textarea "*"
type input "Logos"
click at [302, 242] on span at bounding box center [304, 242] width 13 height 23
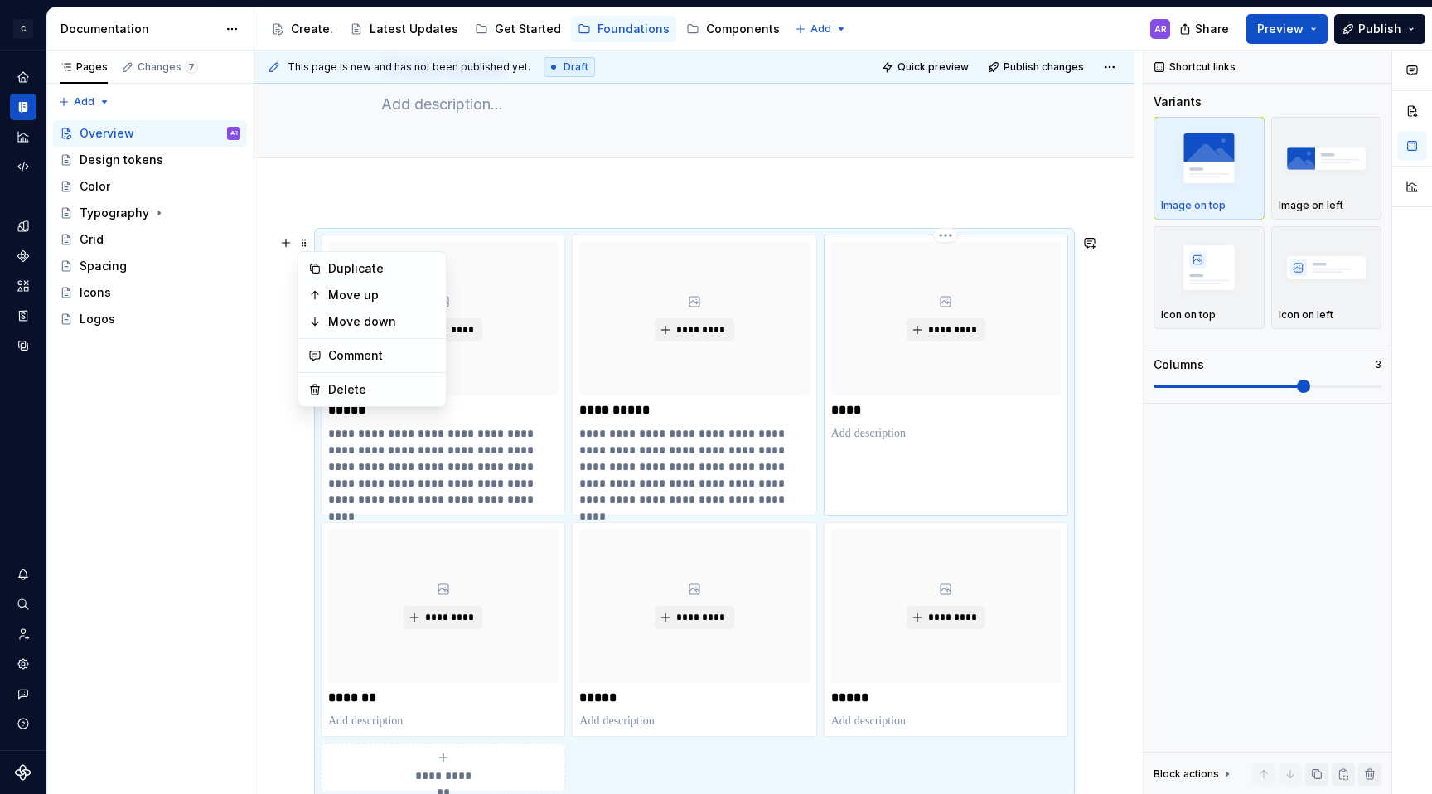
click at [873, 457] on div "********* ****" at bounding box center [946, 375] width 244 height 281
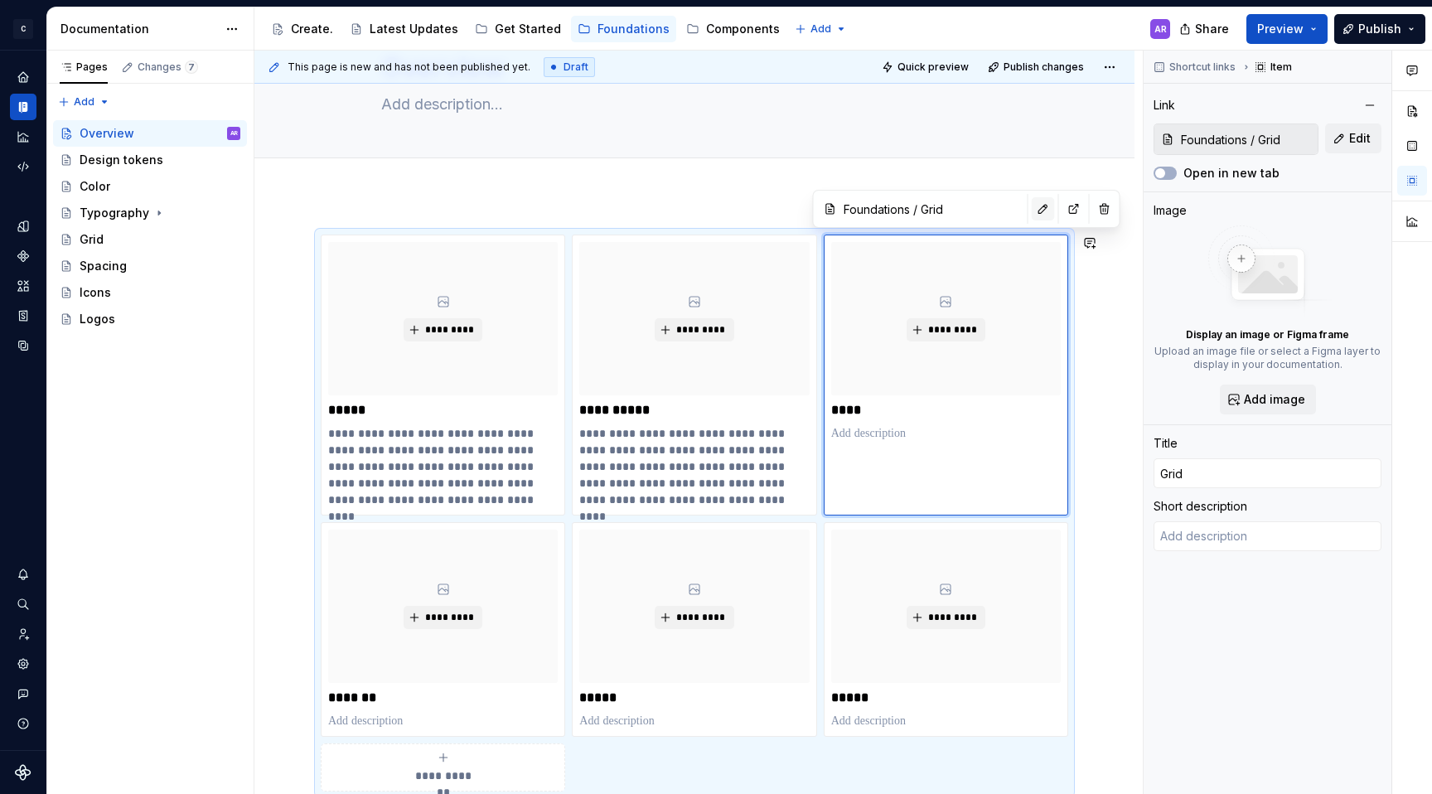
click at [1032, 203] on button "button" at bounding box center [1043, 208] width 23 height 23
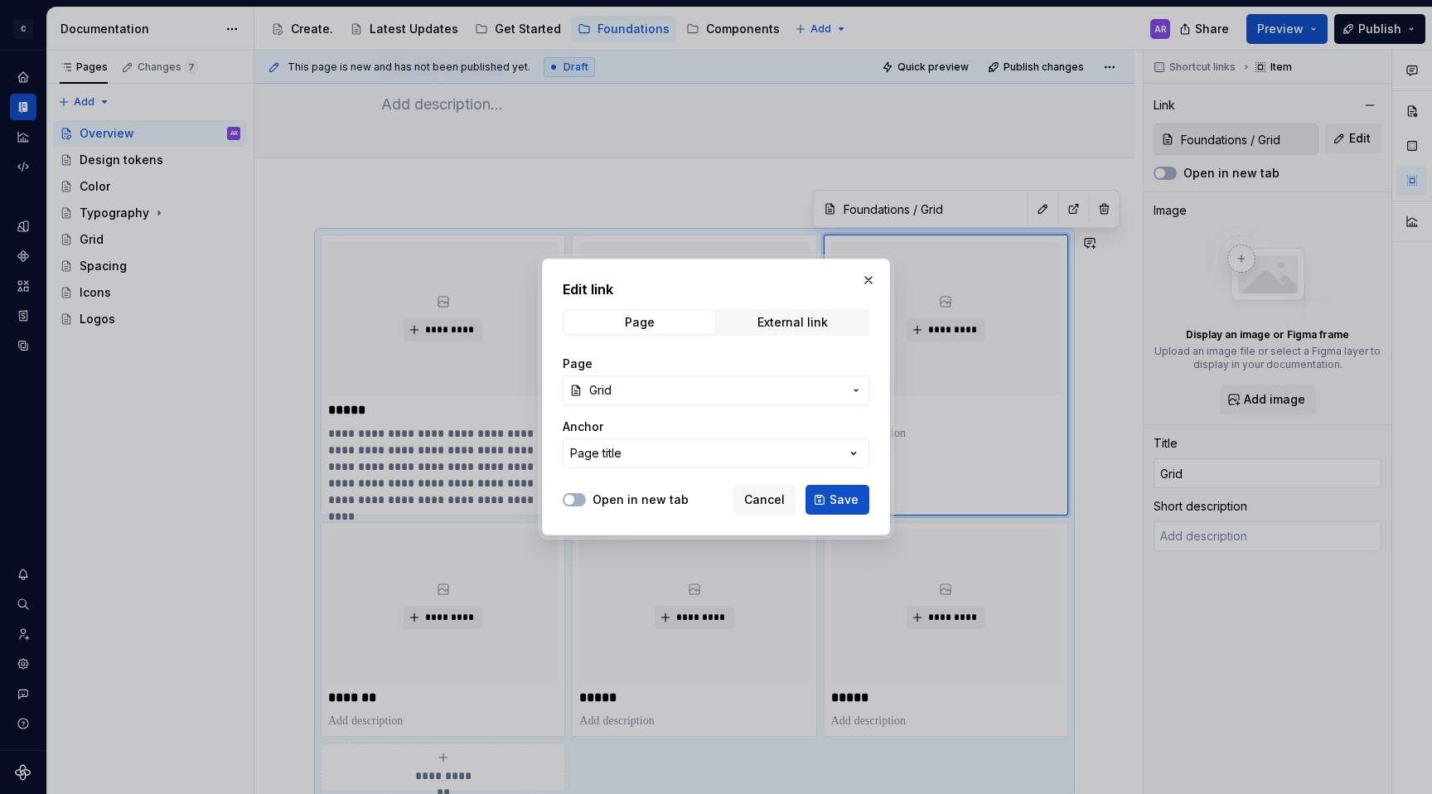
click at [815, 338] on div "Edit link Page External link Page Grid Anchor Page title" at bounding box center [716, 378] width 307 height 199
click at [878, 274] on button "button" at bounding box center [868, 280] width 23 height 23
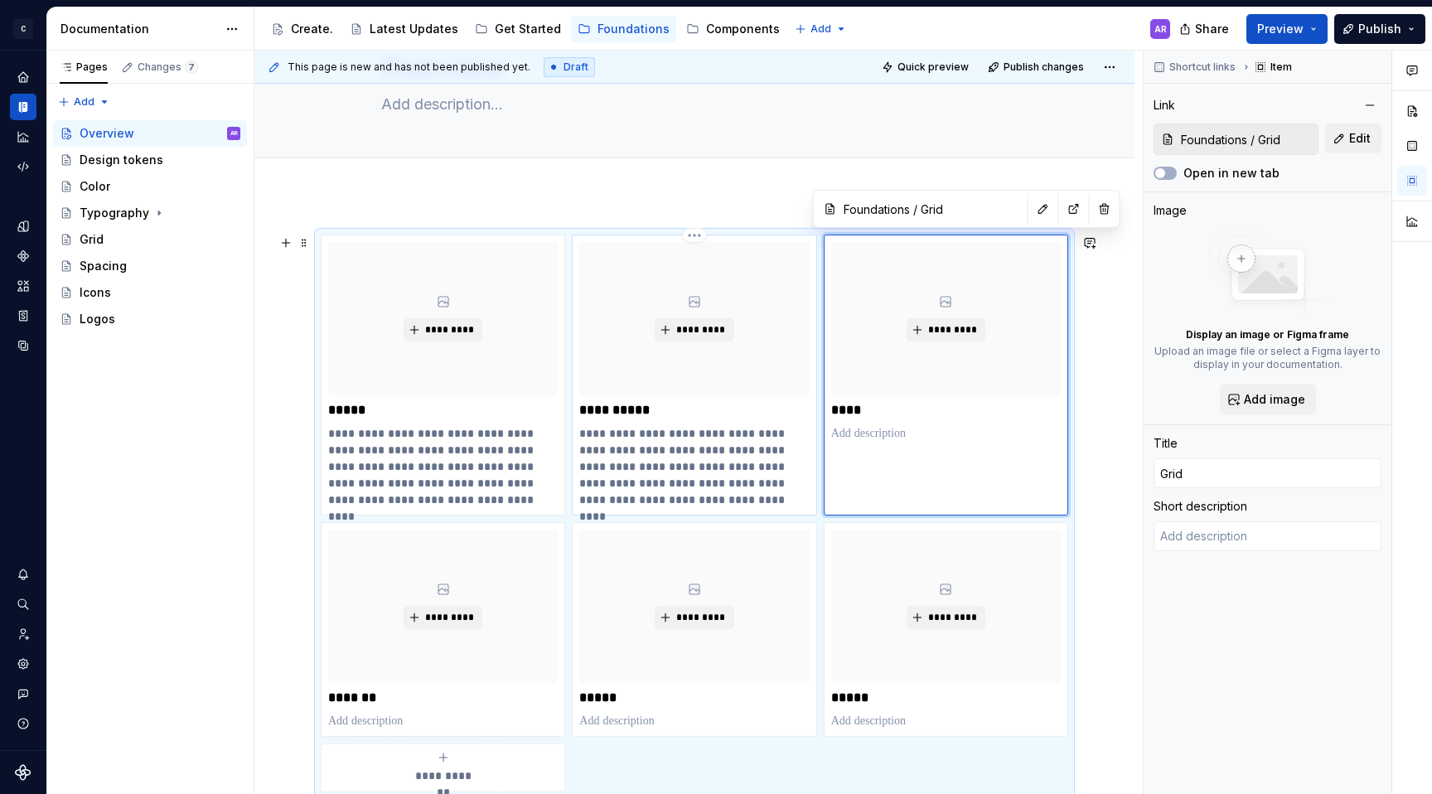
click at [646, 481] on p "**********" at bounding box center [694, 466] width 230 height 83
type textarea "*"
type input "Typography"
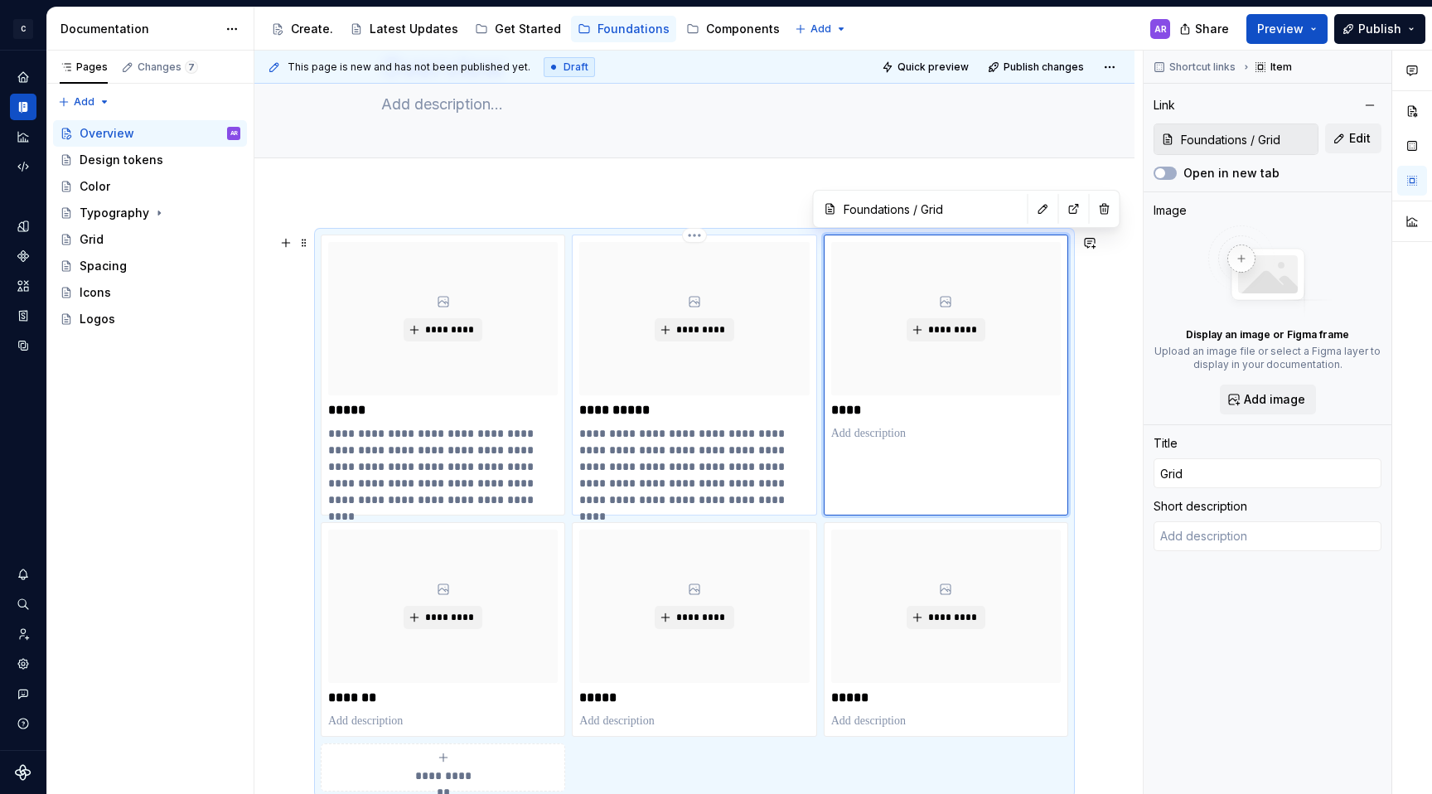
type textarea "Lorem ipsum dolor sit amet, mea prima rebum ne, no minim ponderum theophrastus …"
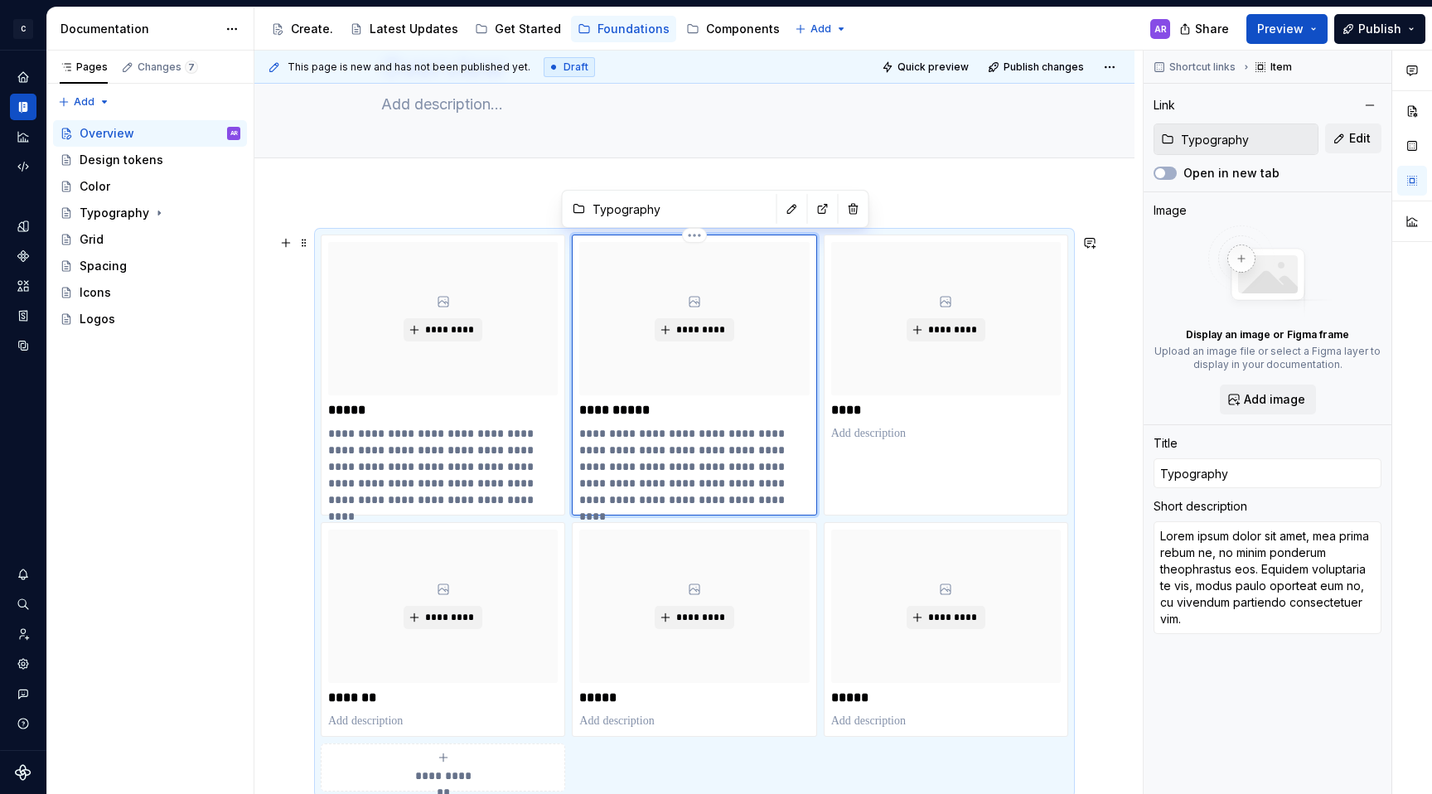
click at [753, 484] on p "**********" at bounding box center [694, 466] width 230 height 83
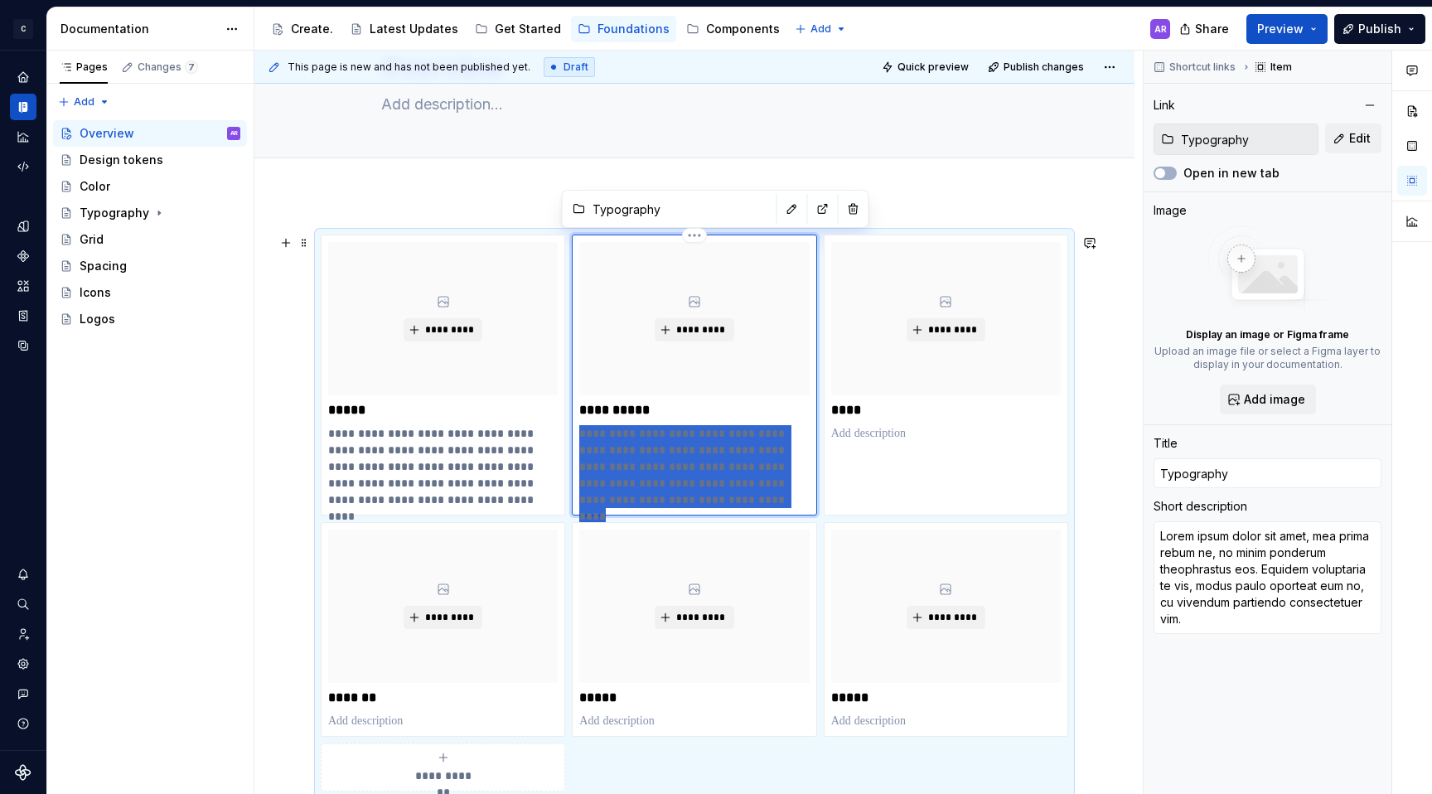
click at [753, 484] on p "**********" at bounding box center [694, 466] width 230 height 83
type textarea "*"
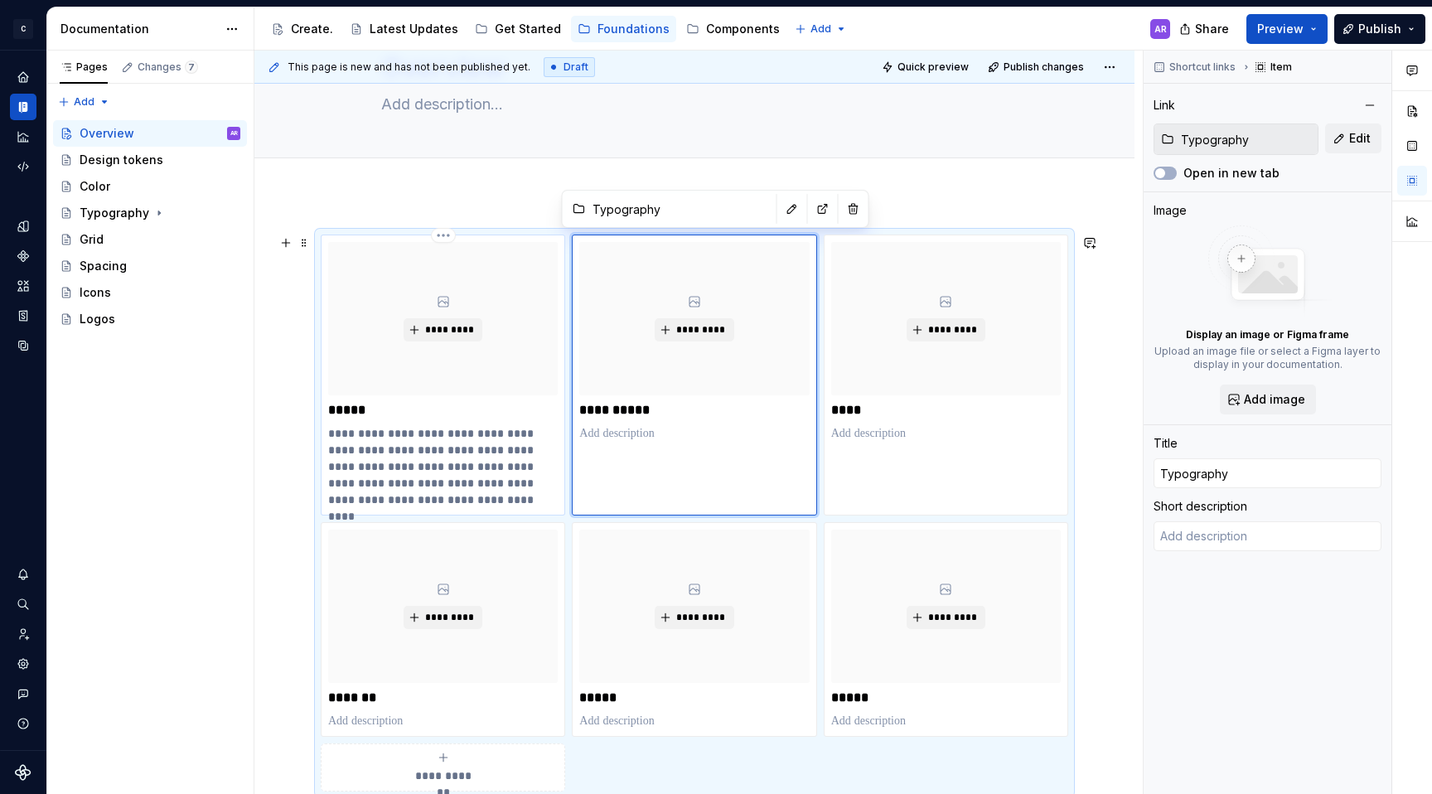
click at [452, 457] on p "**********" at bounding box center [443, 466] width 230 height 83
type textarea "*"
type input "Foundations / Color"
type input "Color"
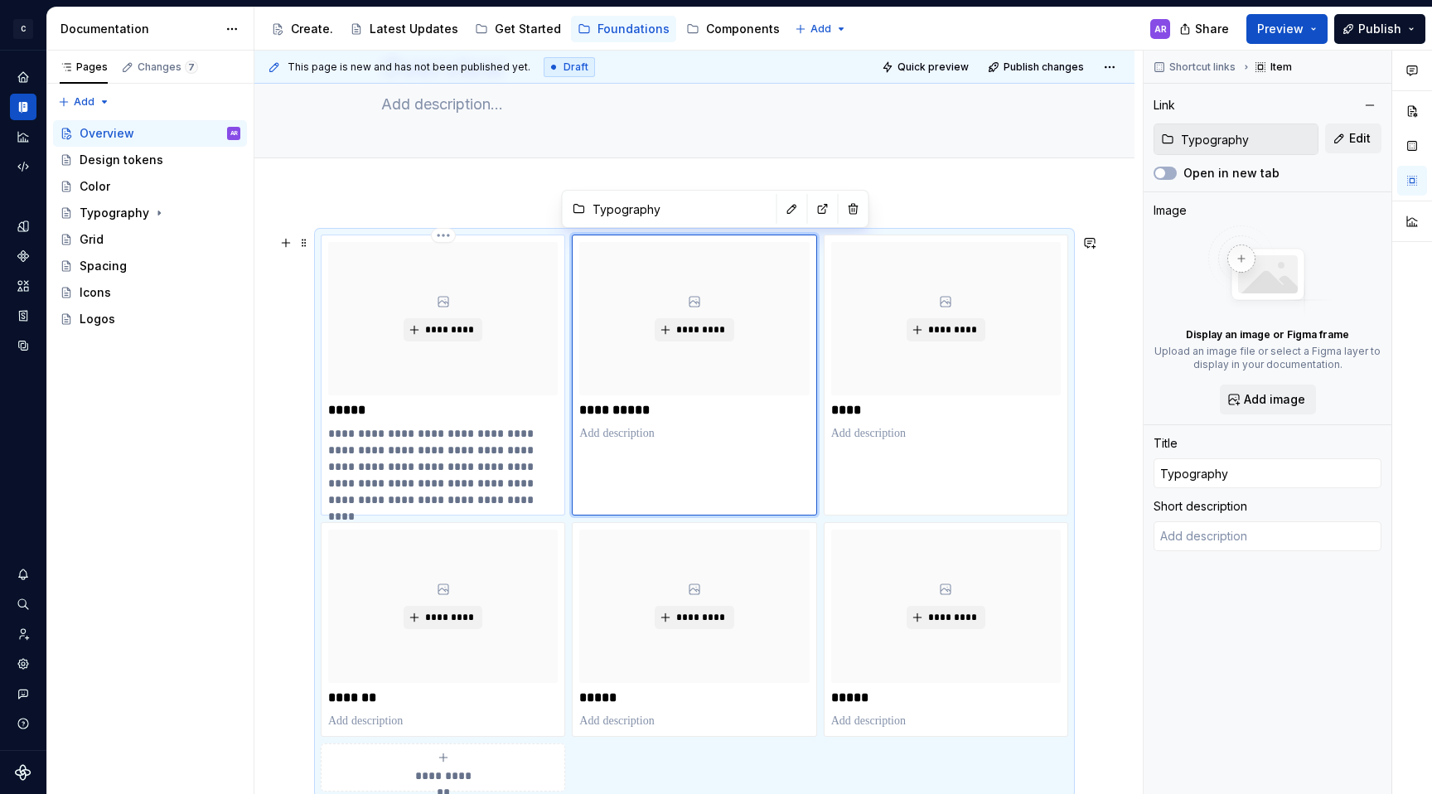
type textarea "Lorem ipsum dolor sit amet, mea prima rebum ne, no minim ponderum theophrastus …"
click at [452, 457] on p "**********" at bounding box center [443, 466] width 230 height 83
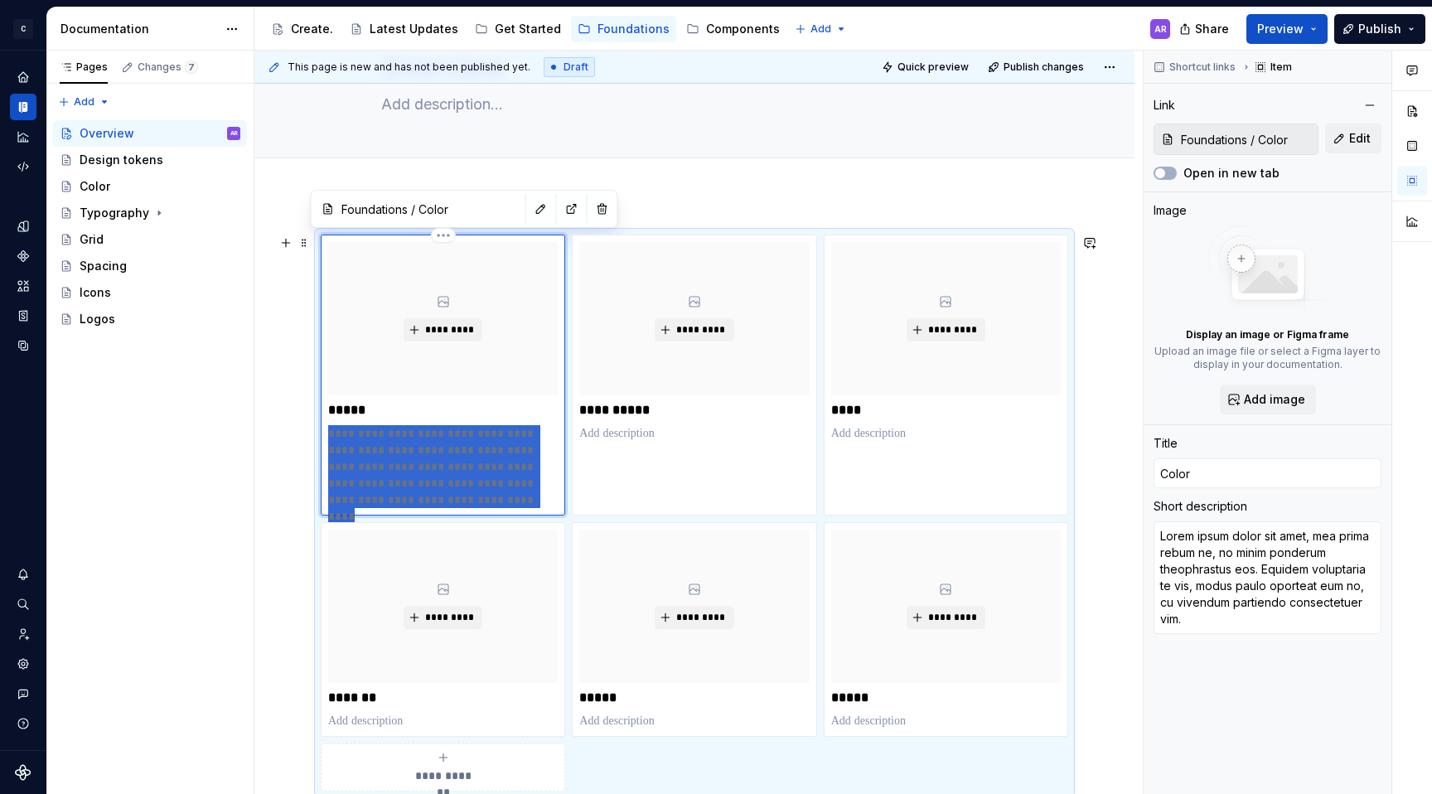
click at [452, 457] on p "**********" at bounding box center [443, 466] width 230 height 83
type textarea "*"
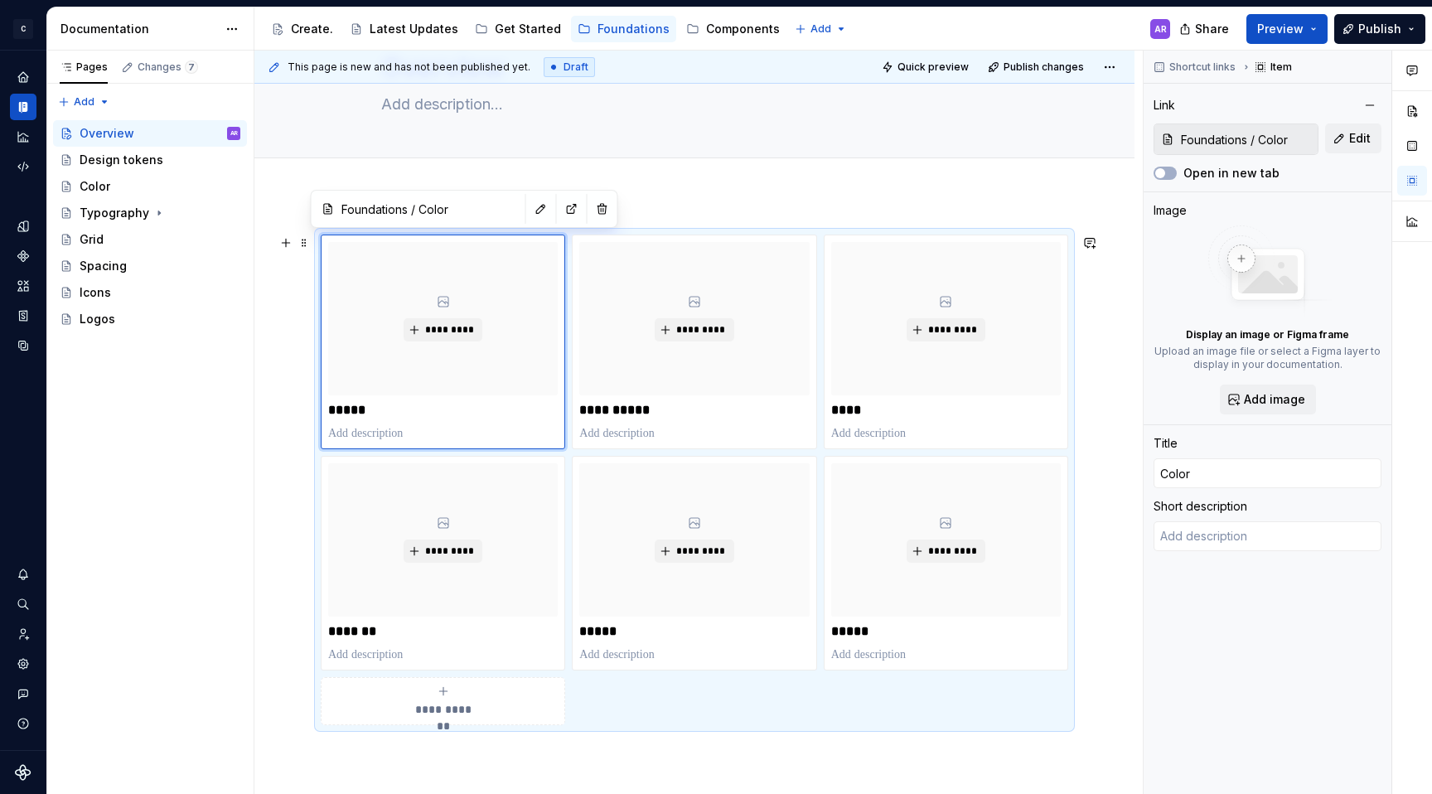
click at [1093, 445] on div "**********" at bounding box center [694, 589] width 880 height 788
click at [1389, 26] on span "Publish" at bounding box center [1379, 29] width 43 height 17
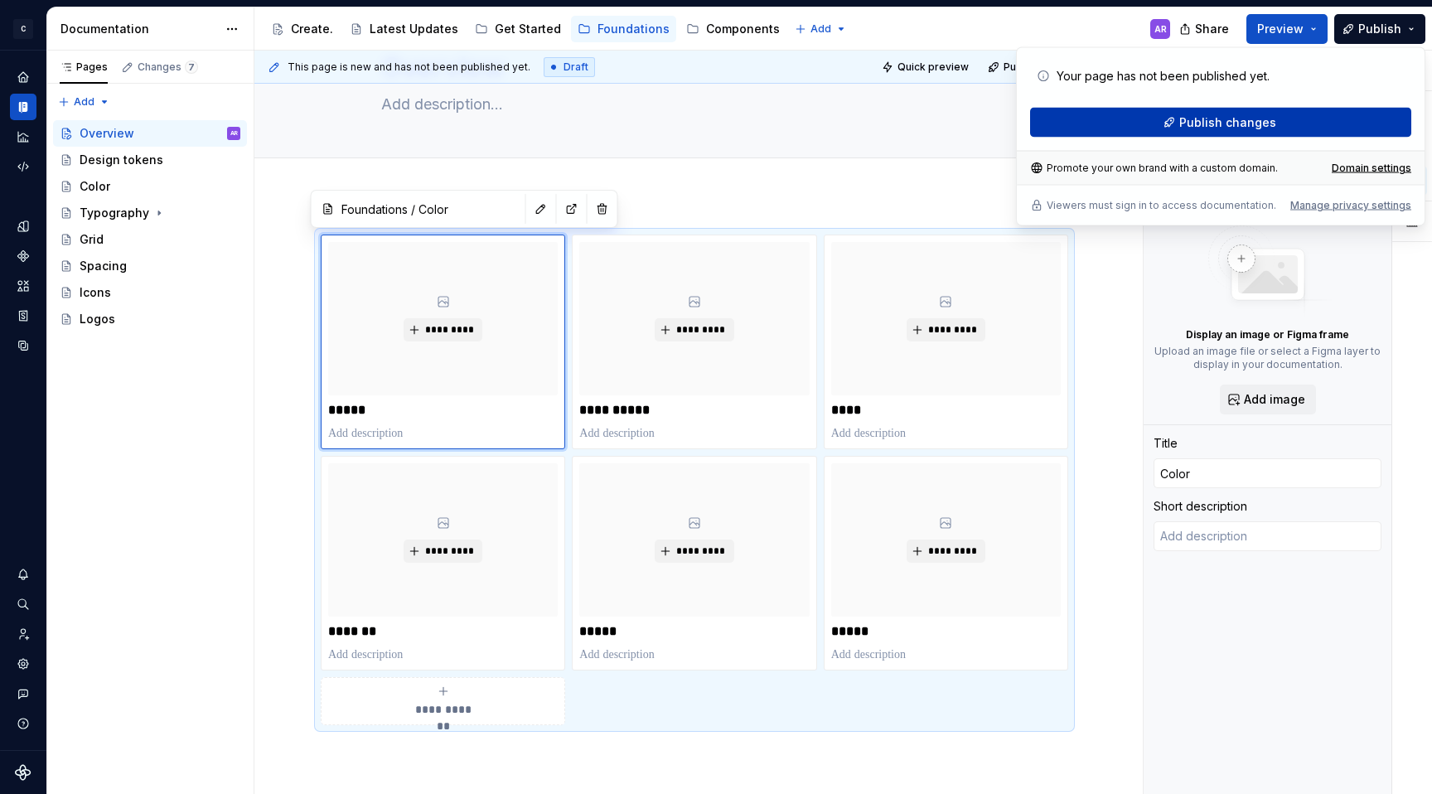
click at [1285, 121] on button "Publish changes" at bounding box center [1220, 123] width 381 height 30
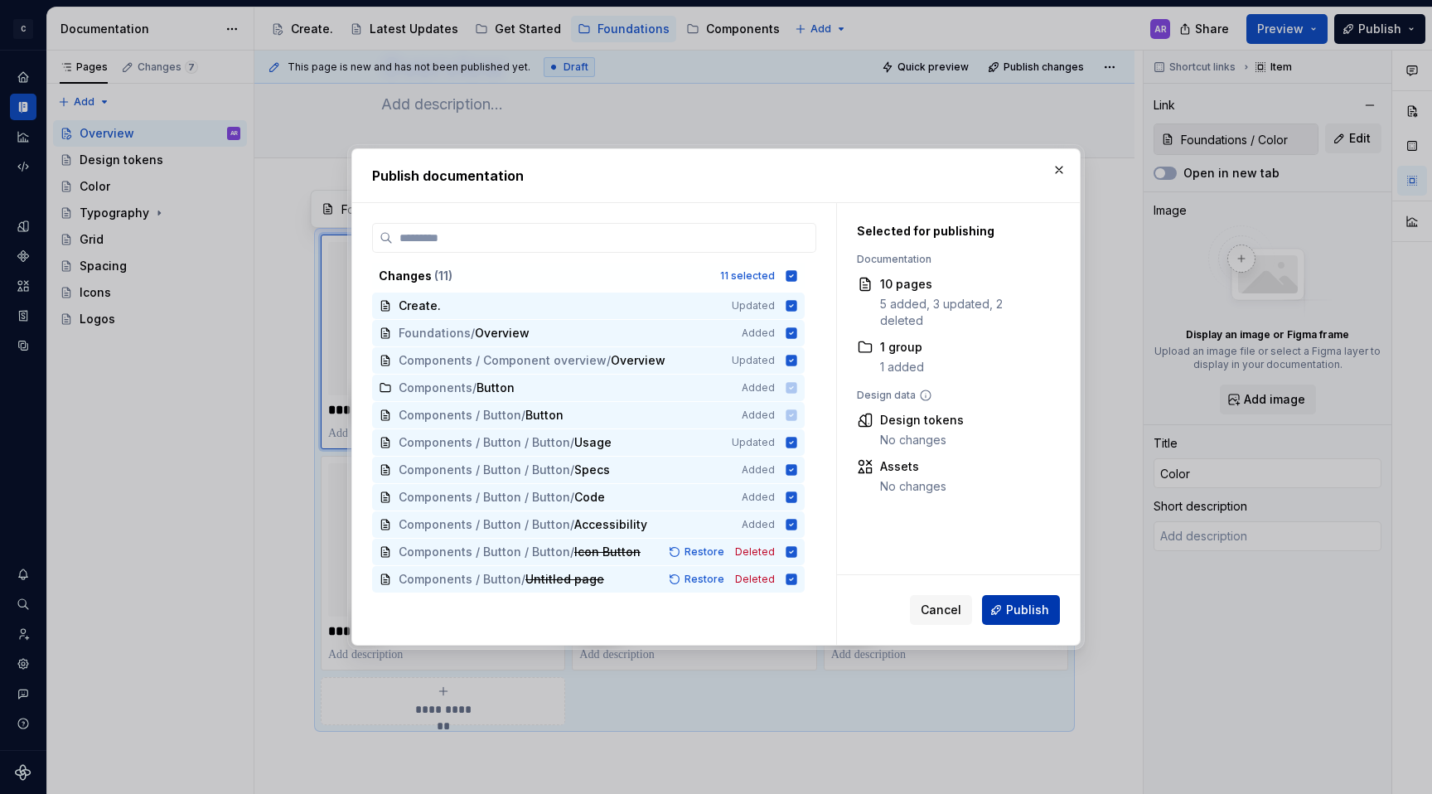
click at [1031, 613] on span "Publish" at bounding box center [1027, 610] width 43 height 17
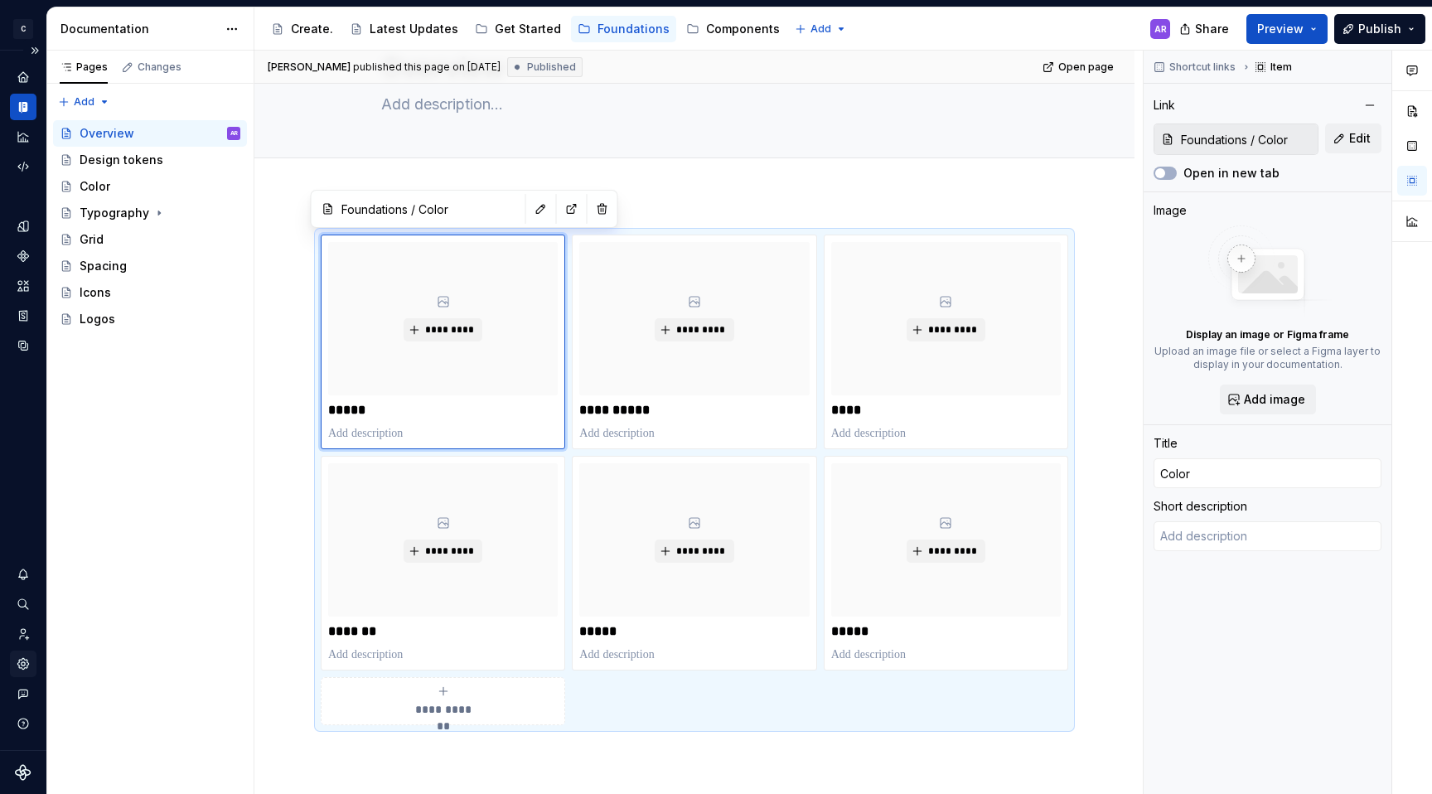
type textarea "*"
click at [22, 665] on icon "Settings" at bounding box center [23, 663] width 15 height 15
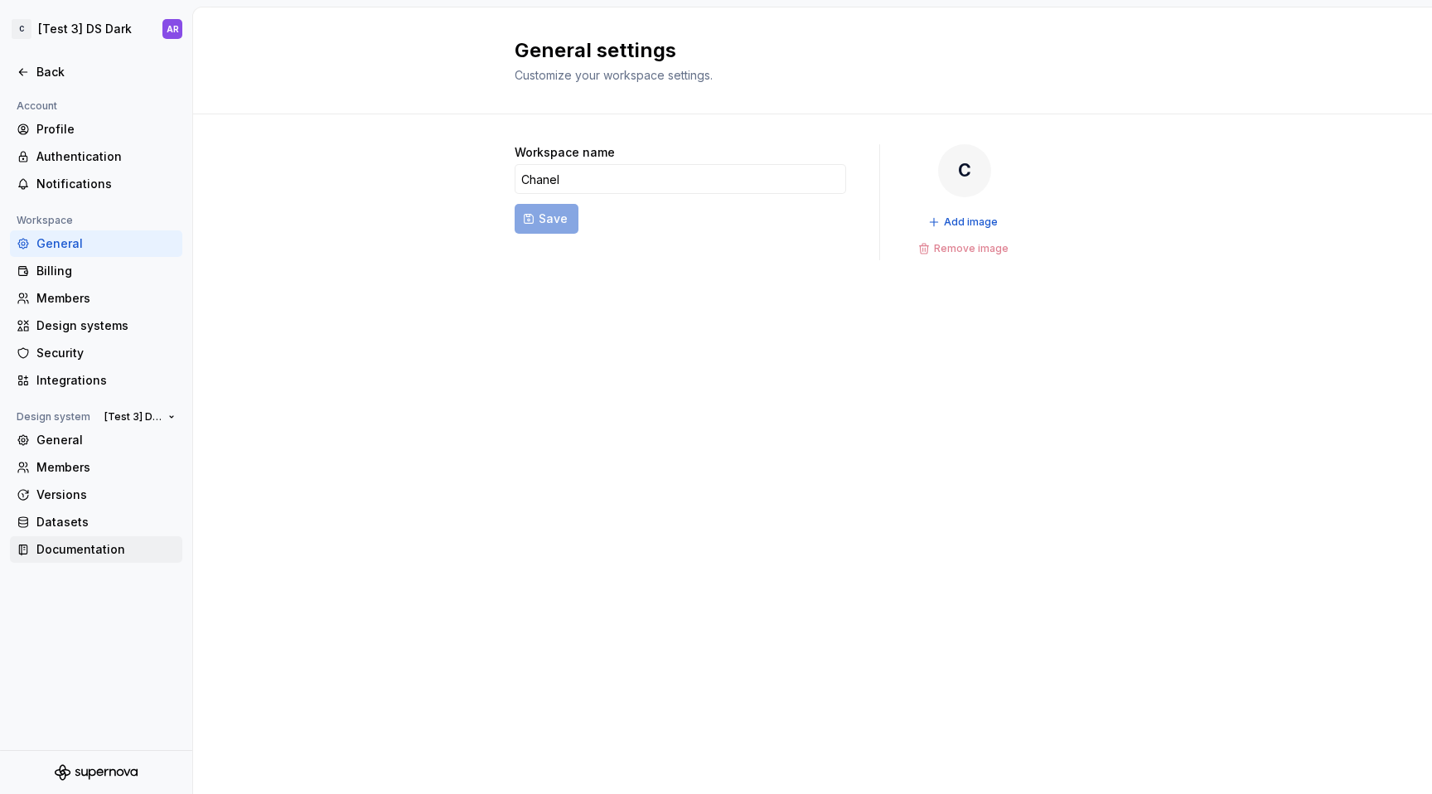
click at [98, 549] on div "Documentation" at bounding box center [105, 549] width 139 height 17
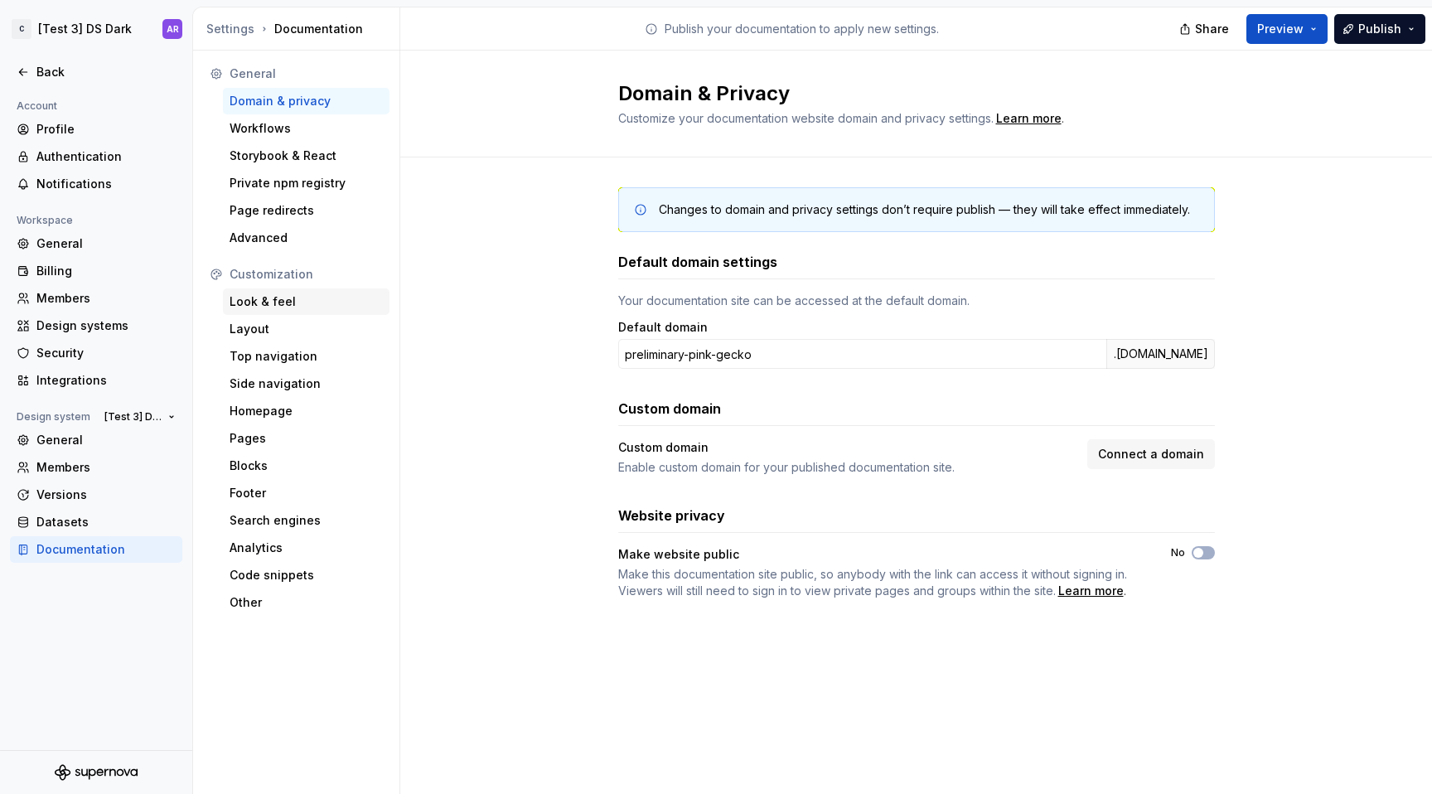
click at [269, 297] on div "Look & feel" at bounding box center [306, 301] width 153 height 17
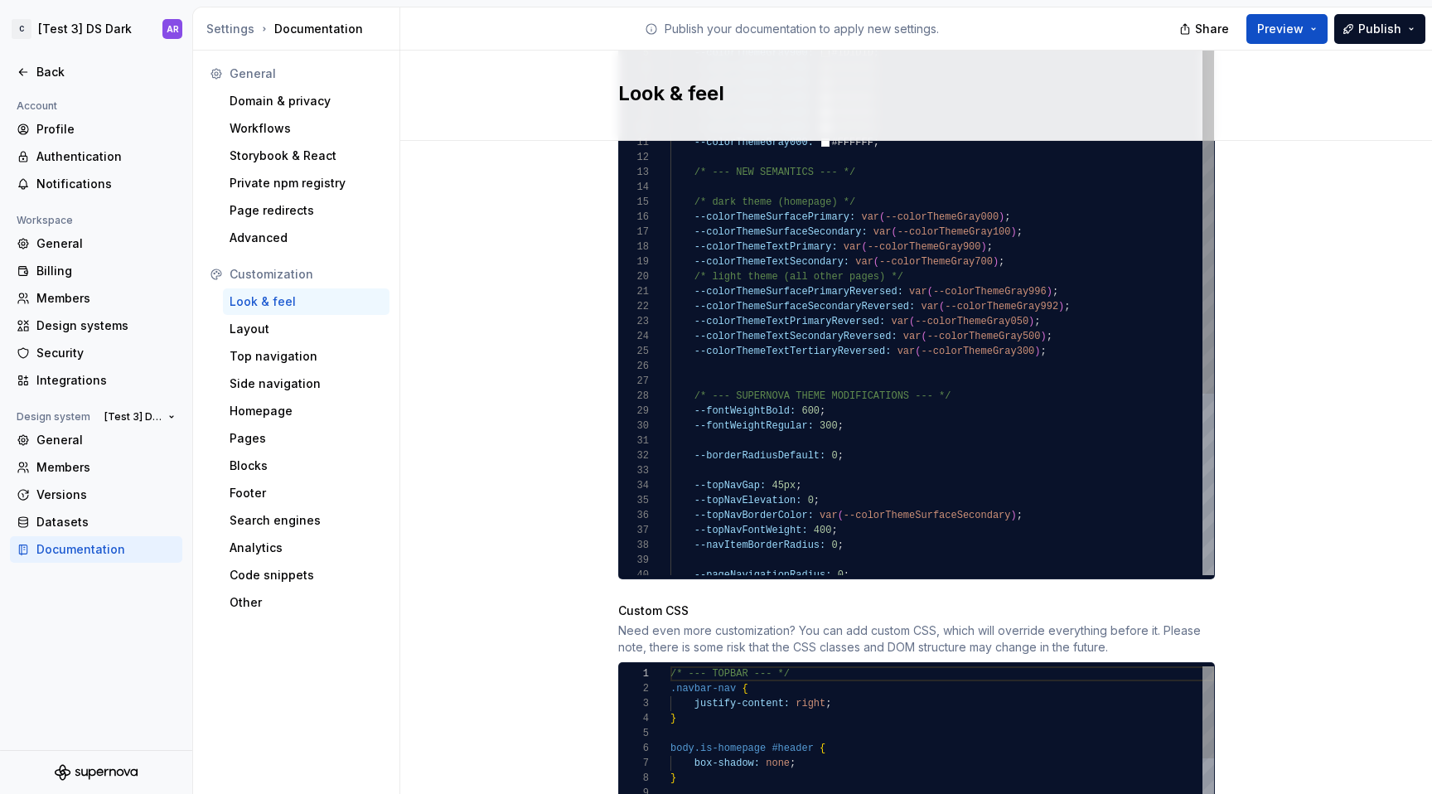
scroll to position [1604, 0]
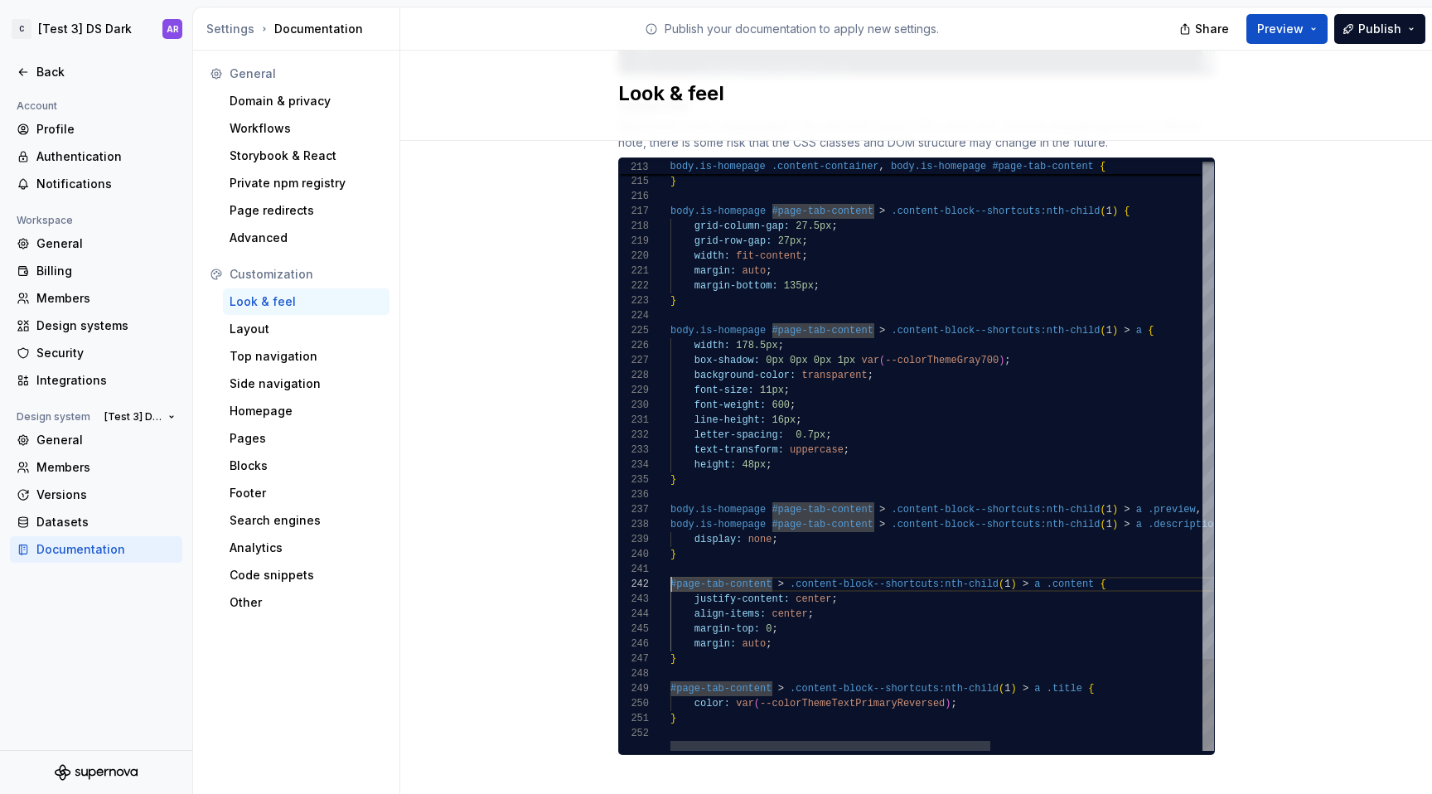
scroll to position [15, 0]
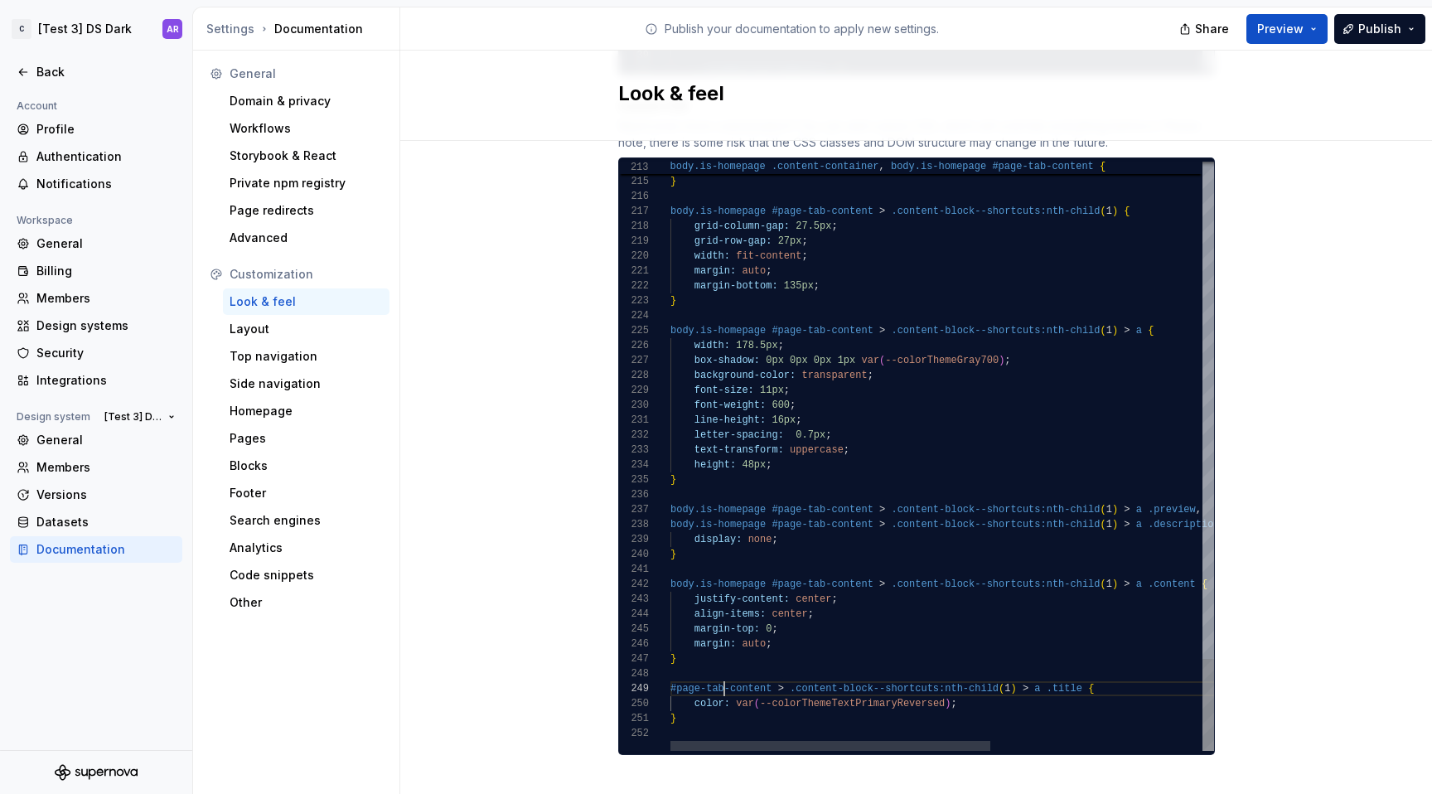
type textarea "**********"
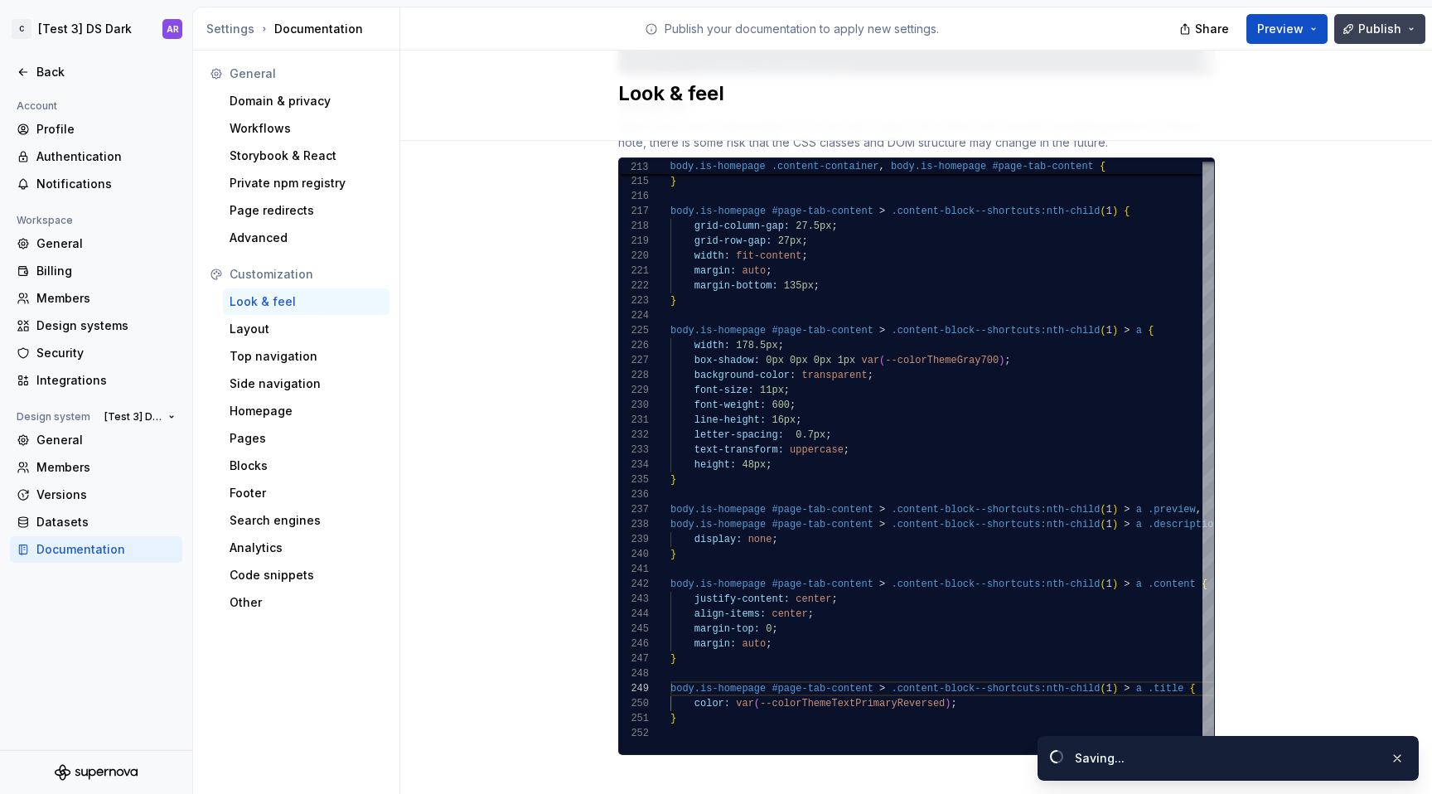
click at [1391, 34] on span "Publish" at bounding box center [1379, 29] width 43 height 17
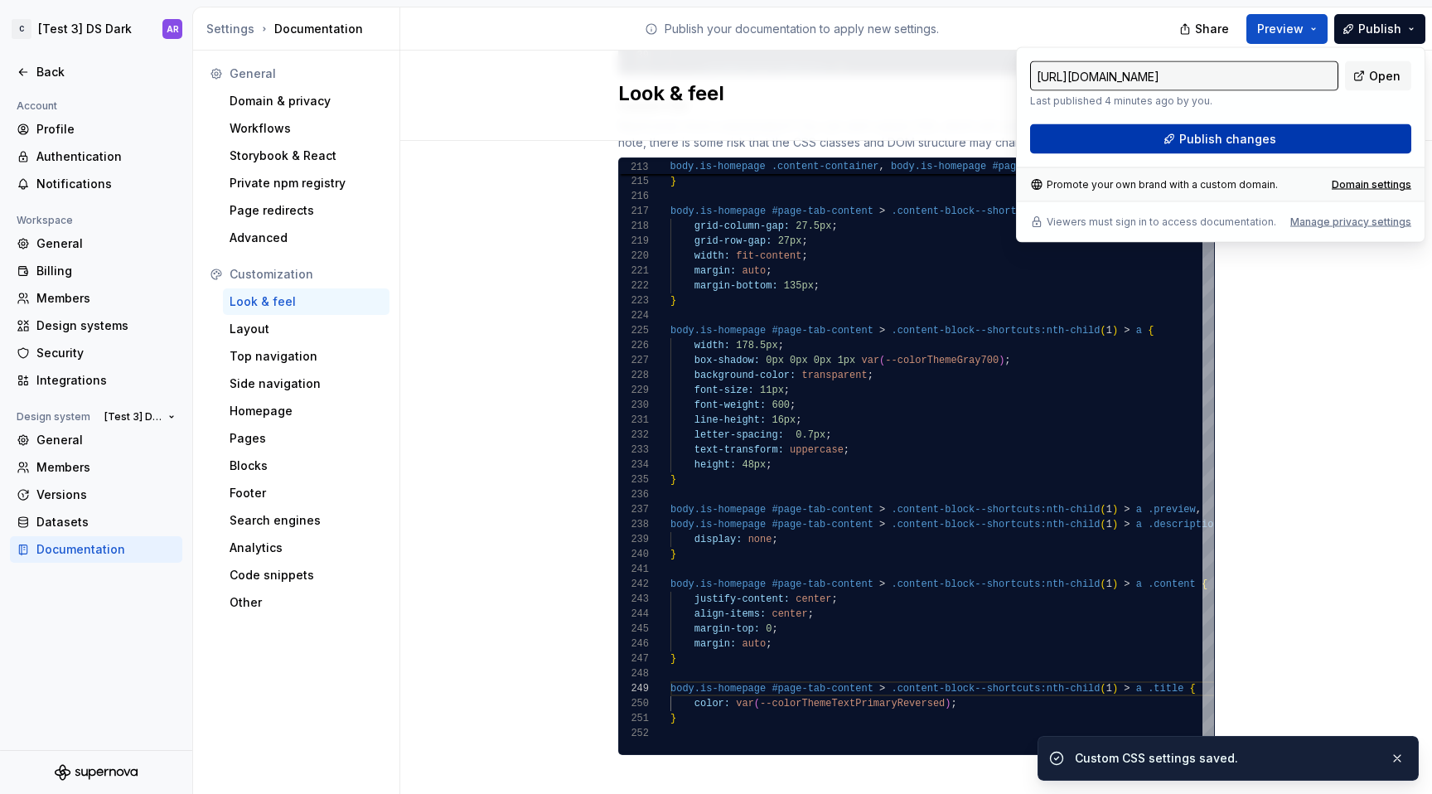
click at [1325, 146] on button "Publish changes" at bounding box center [1220, 139] width 381 height 30
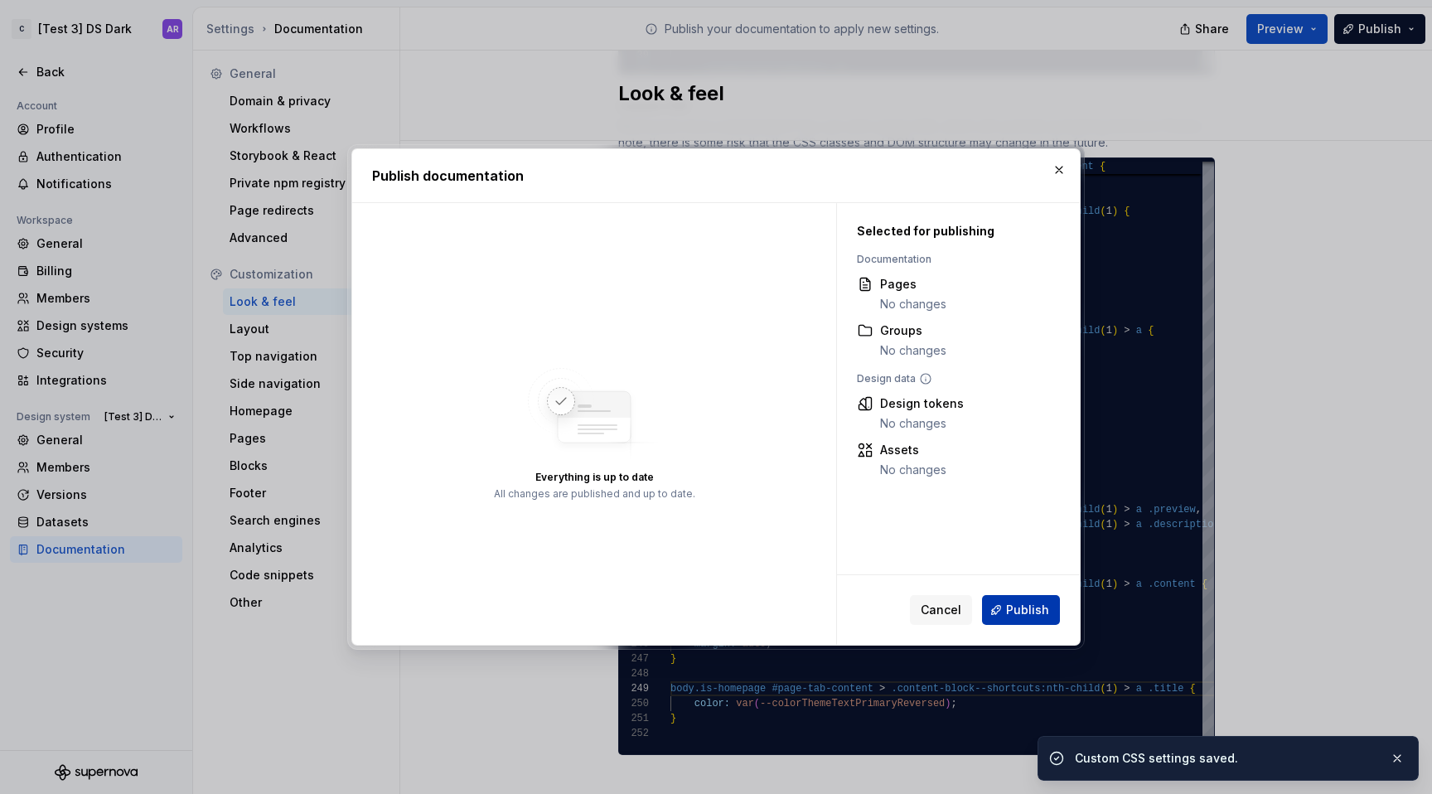
click at [1040, 608] on span "Publish" at bounding box center [1027, 610] width 43 height 17
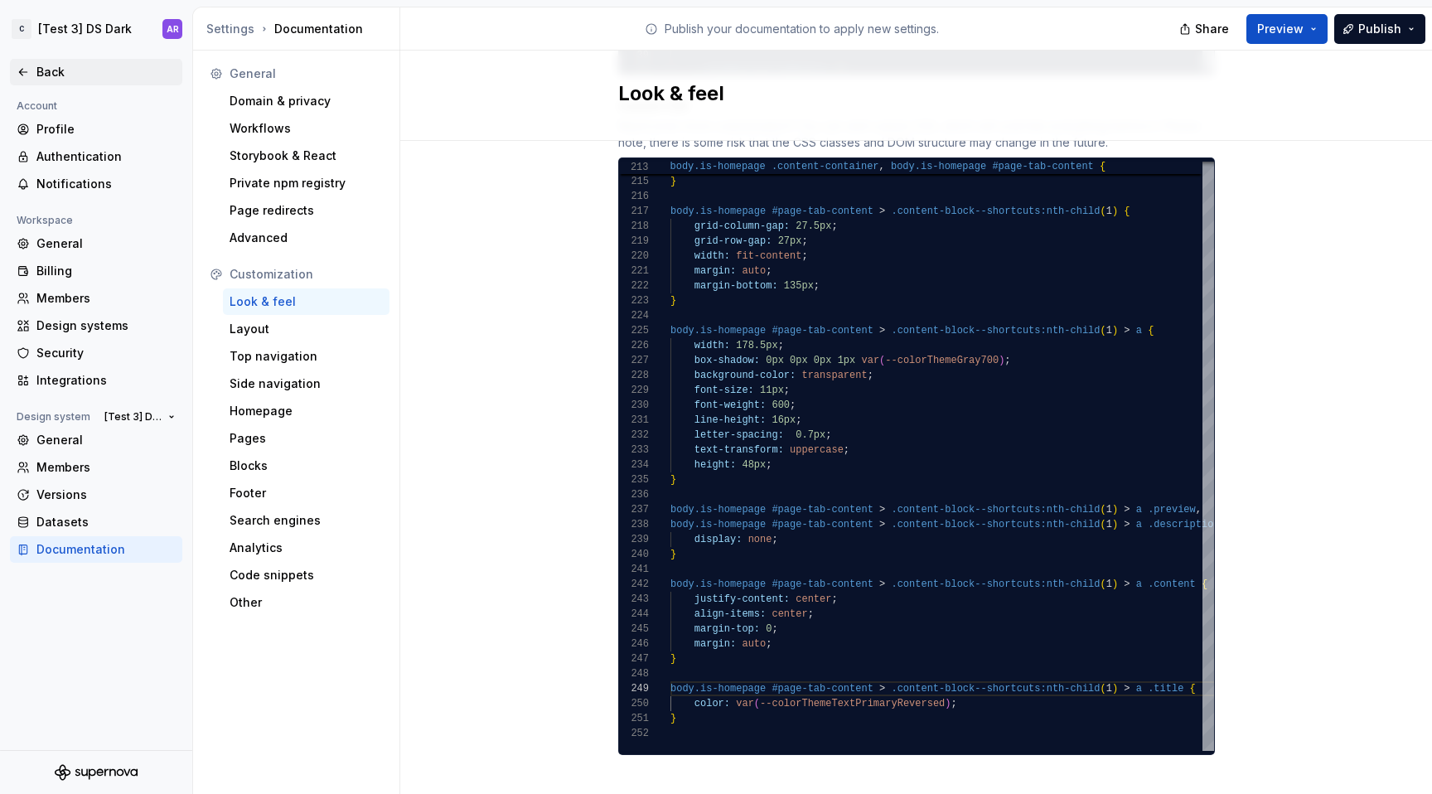
click at [36, 60] on div "Back" at bounding box center [96, 72] width 172 height 27
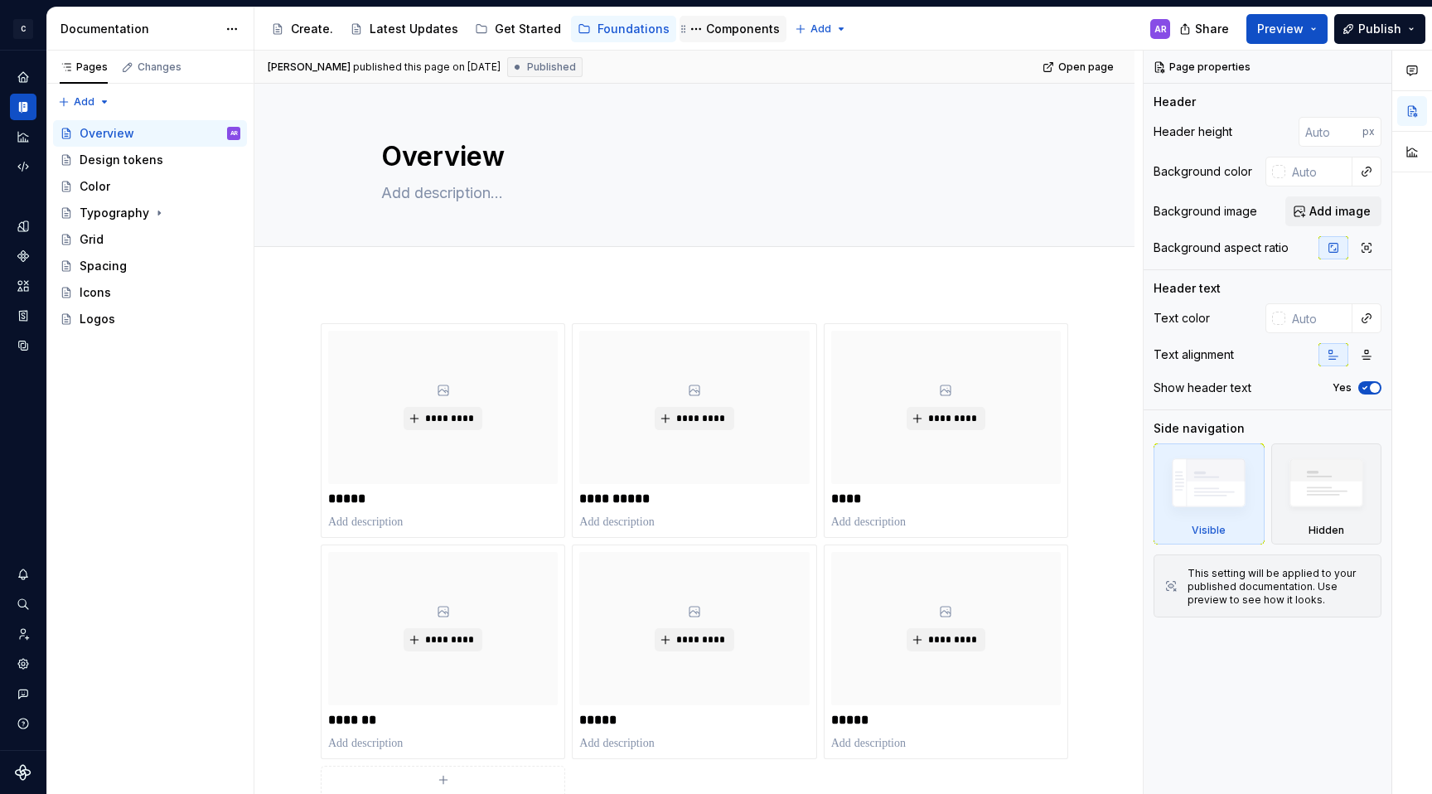
click at [733, 36] on div "Components" at bounding box center [743, 29] width 74 height 17
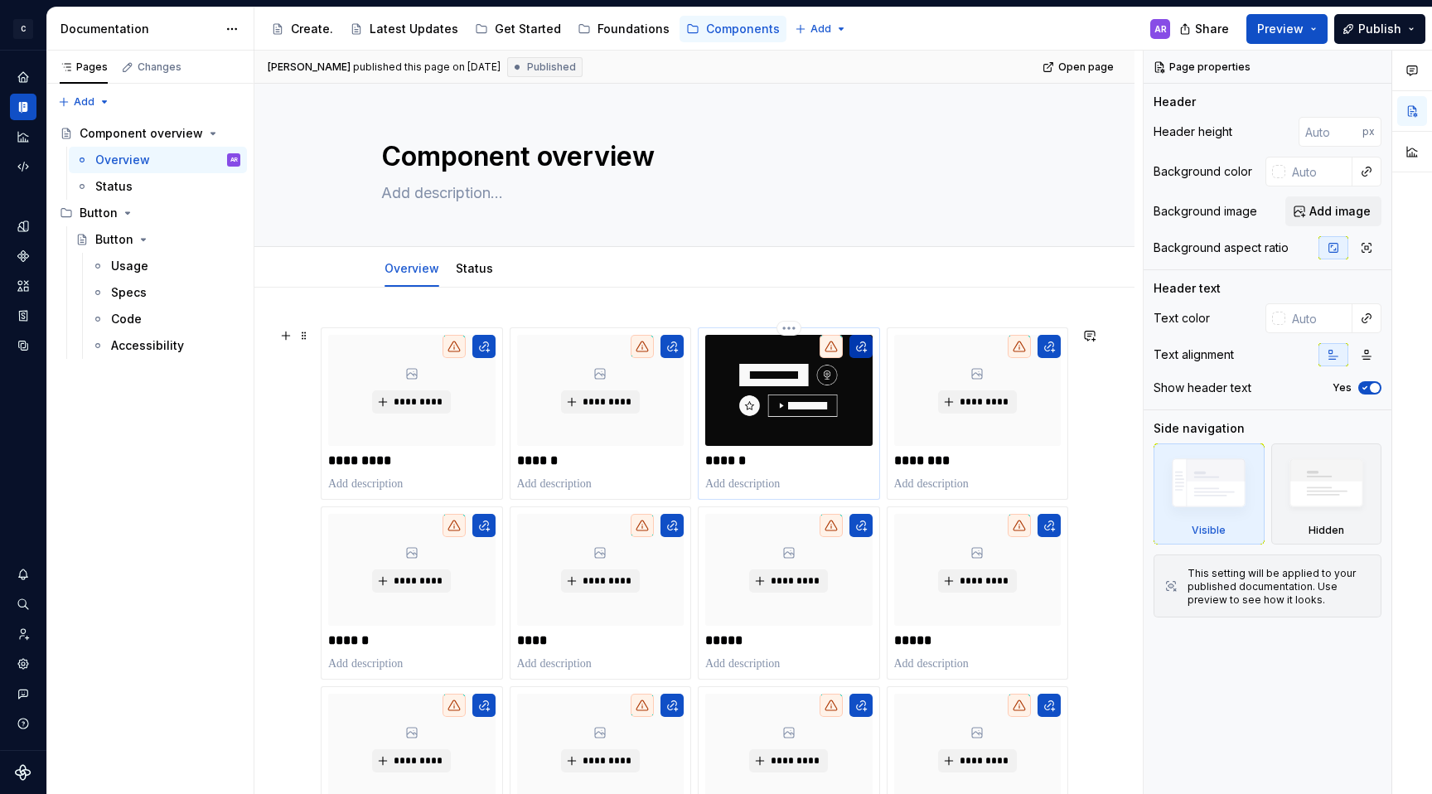
click at [860, 341] on button "button" at bounding box center [860, 346] width 23 height 23
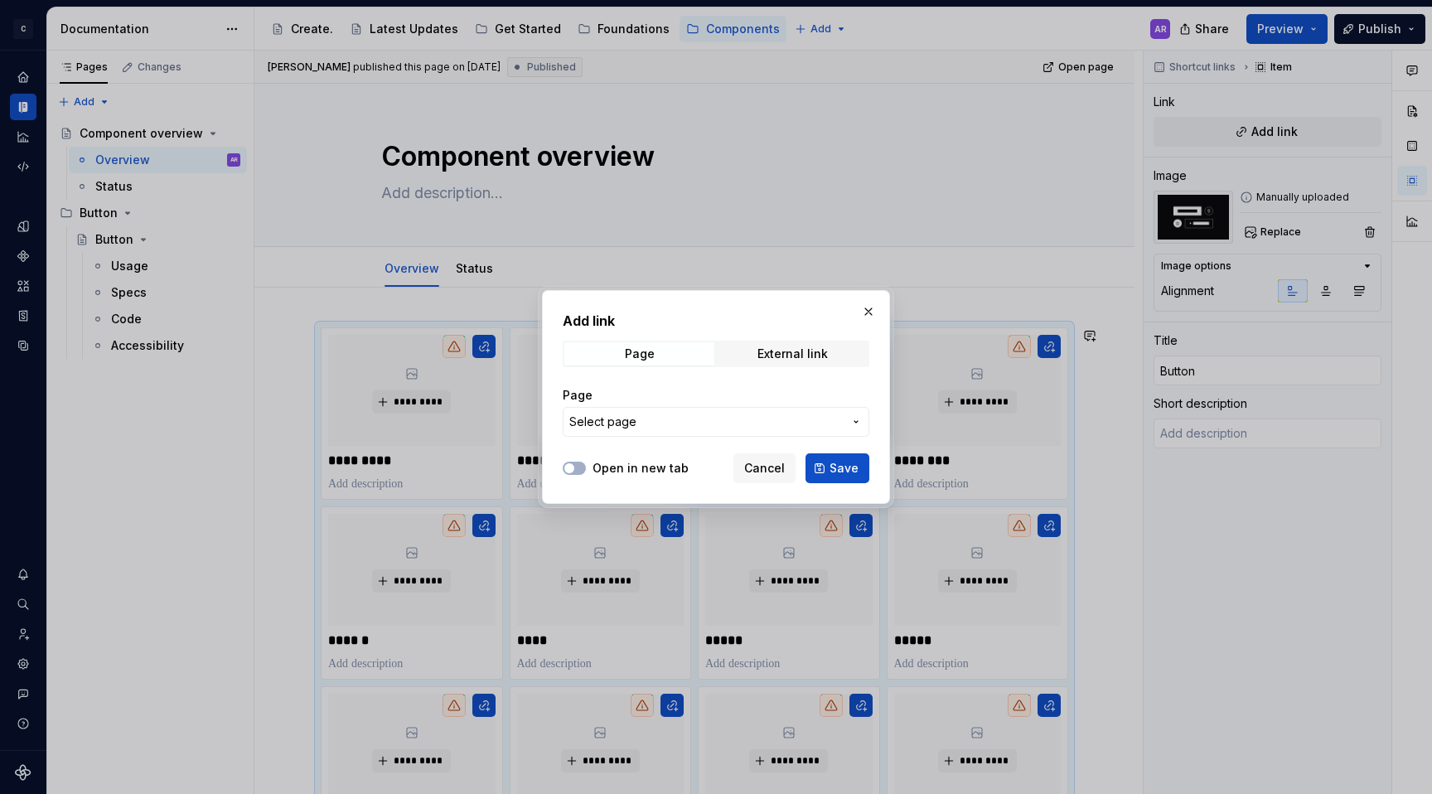
click at [689, 419] on span "Select page" at bounding box center [705, 422] width 273 height 17
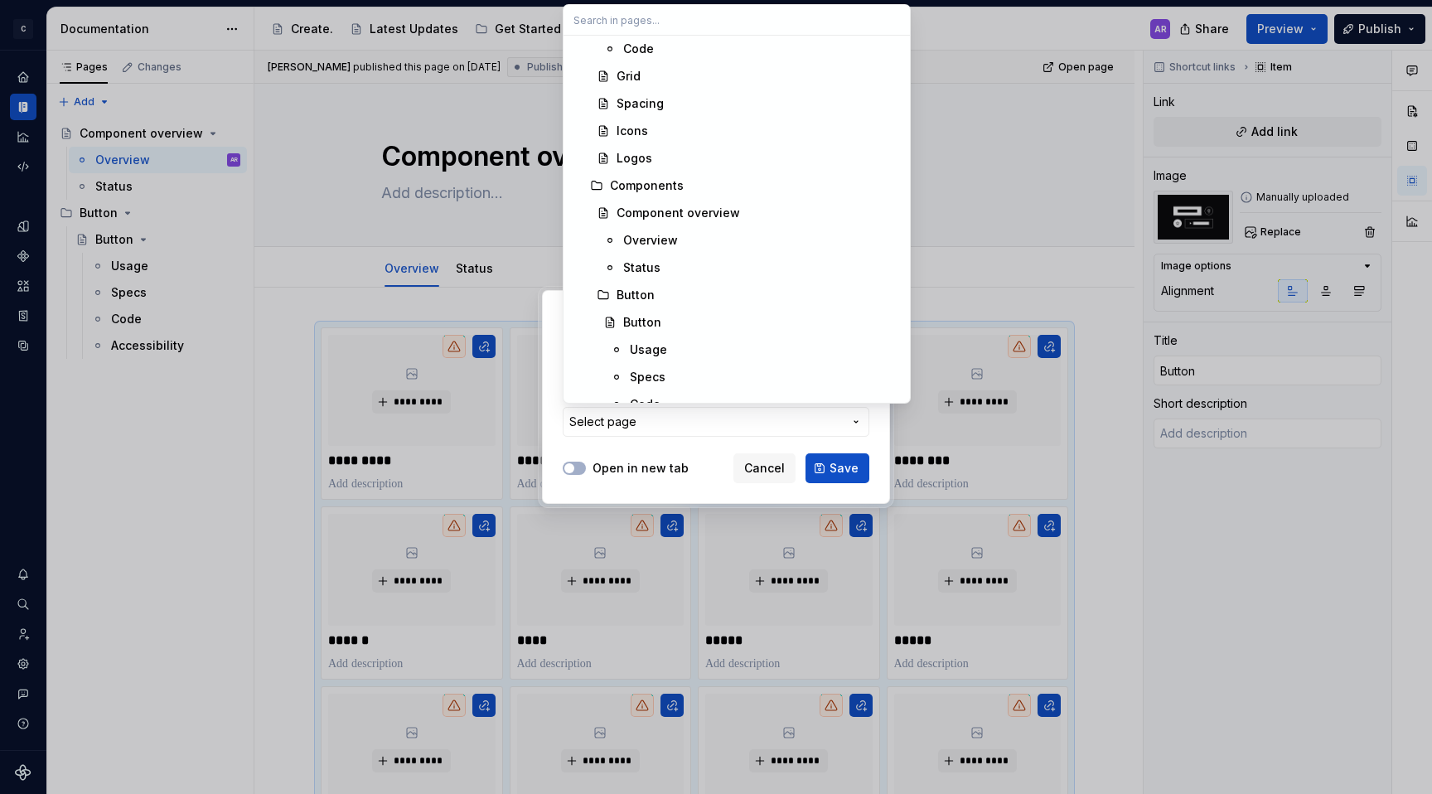
scroll to position [404, 0]
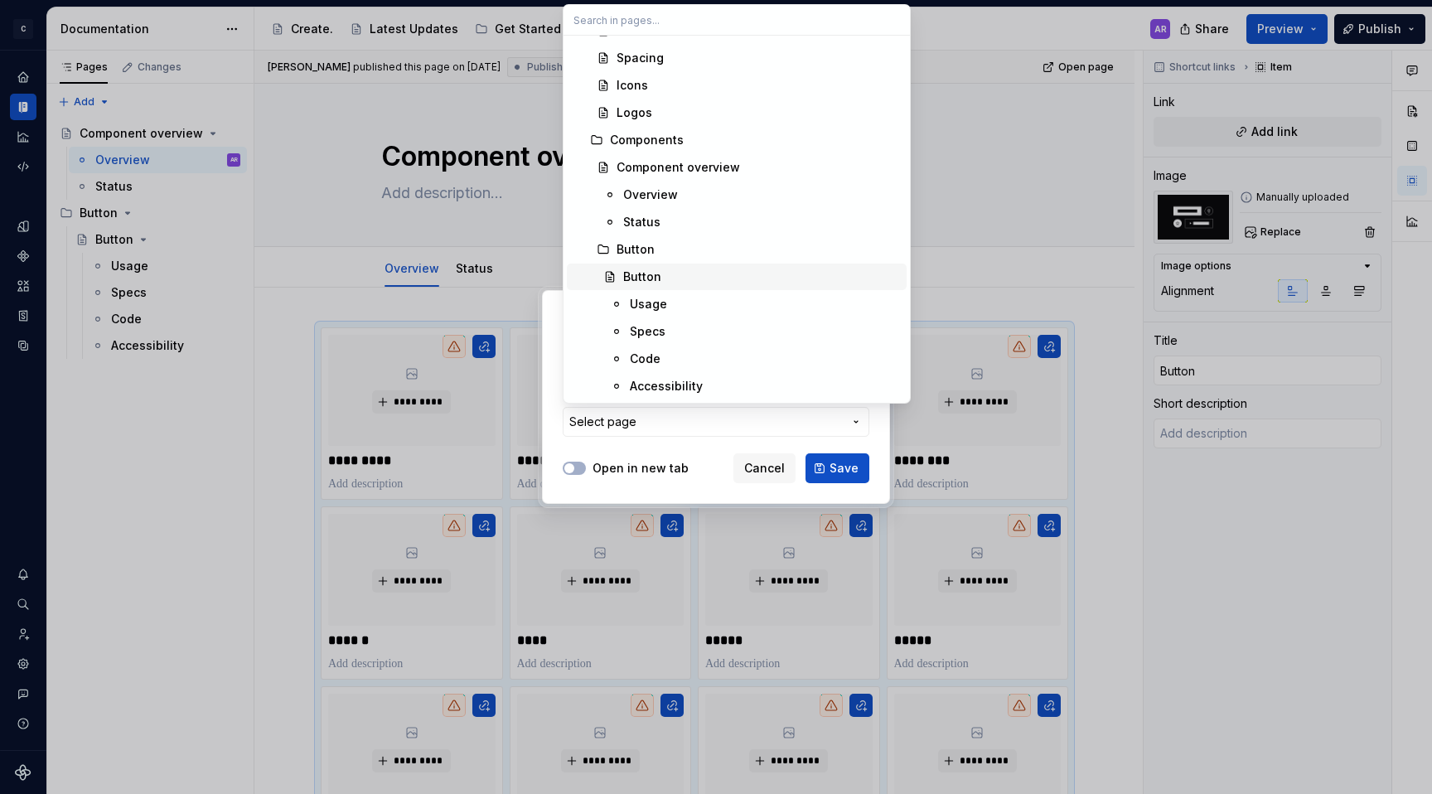
click at [665, 273] on div "Button" at bounding box center [761, 277] width 277 height 17
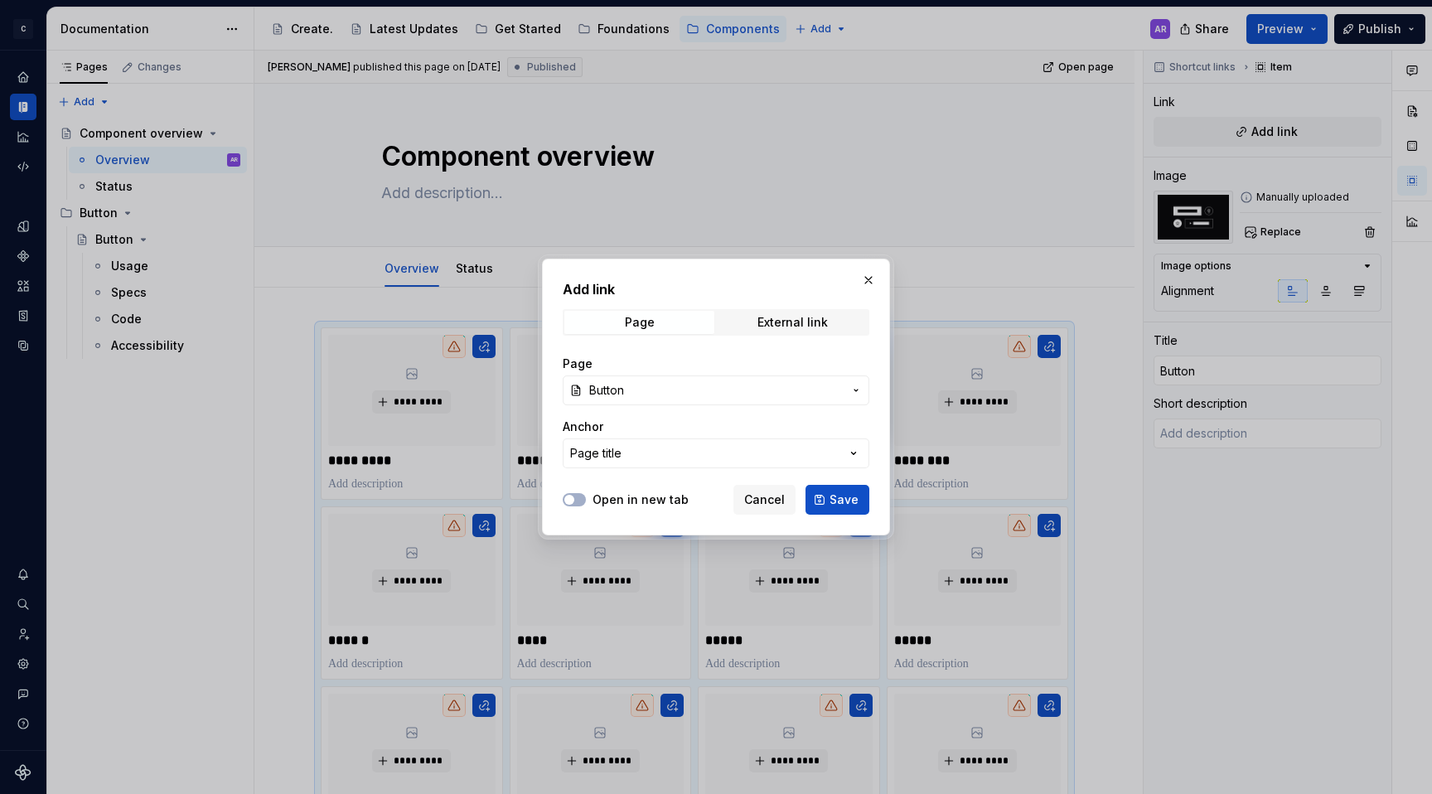
click at [640, 405] on div "Page Button Anchor Page title" at bounding box center [716, 412] width 307 height 133
click at [640, 388] on span "Button" at bounding box center [716, 390] width 254 height 17
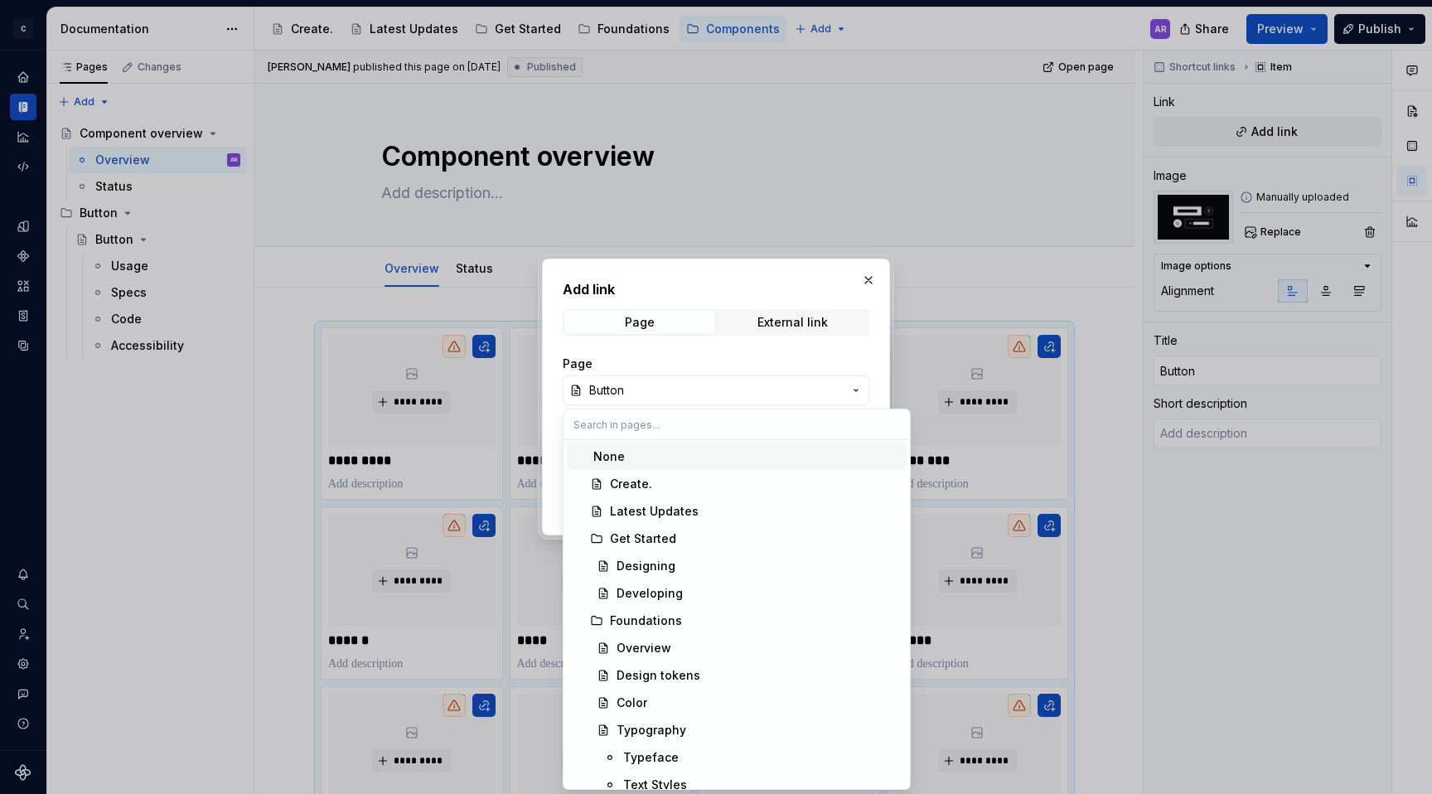
click at [640, 390] on div "Add link Page External link Page Button Anchor Page title Open in new tab Cance…" at bounding box center [716, 397] width 1432 height 794
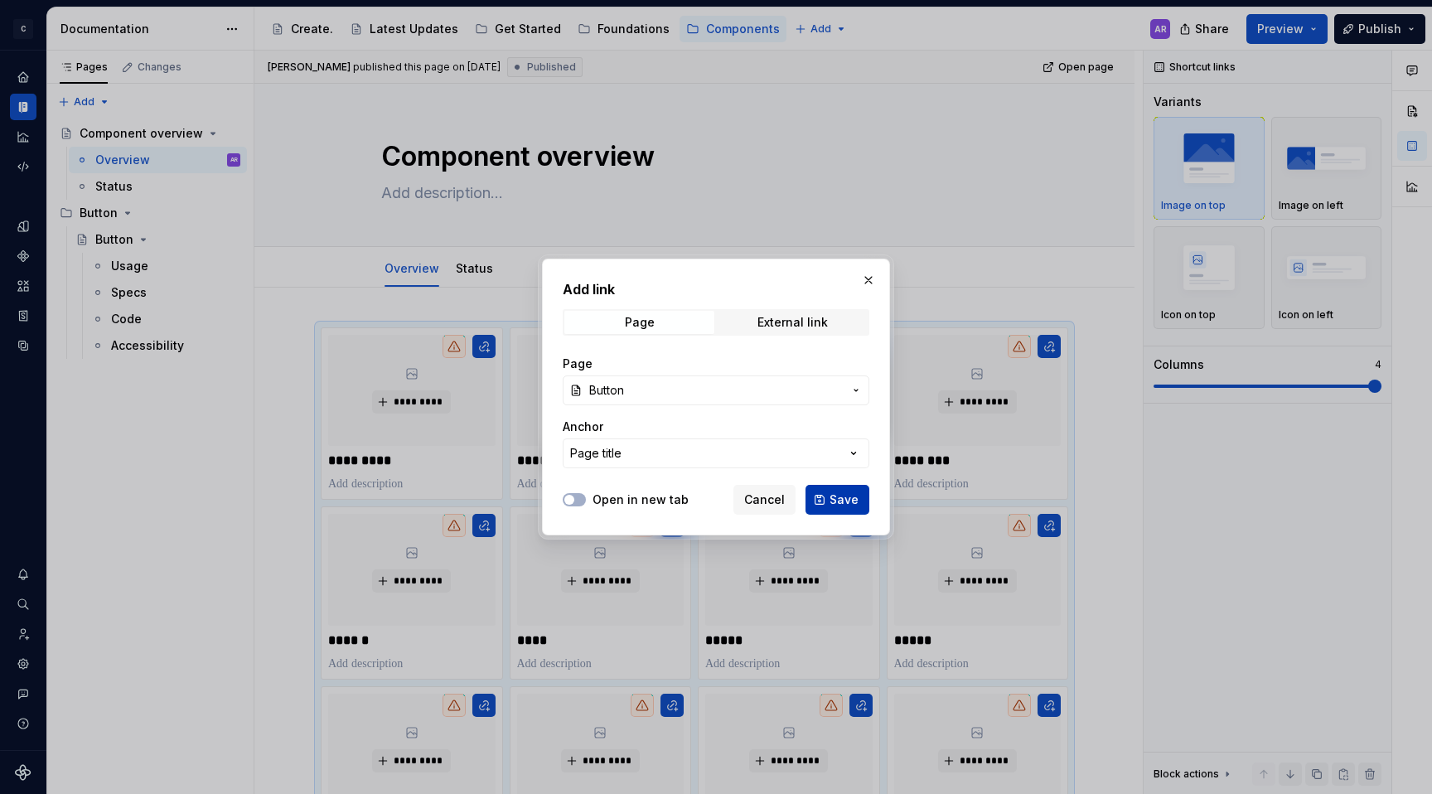
click at [838, 508] on button "Save" at bounding box center [838, 500] width 64 height 30
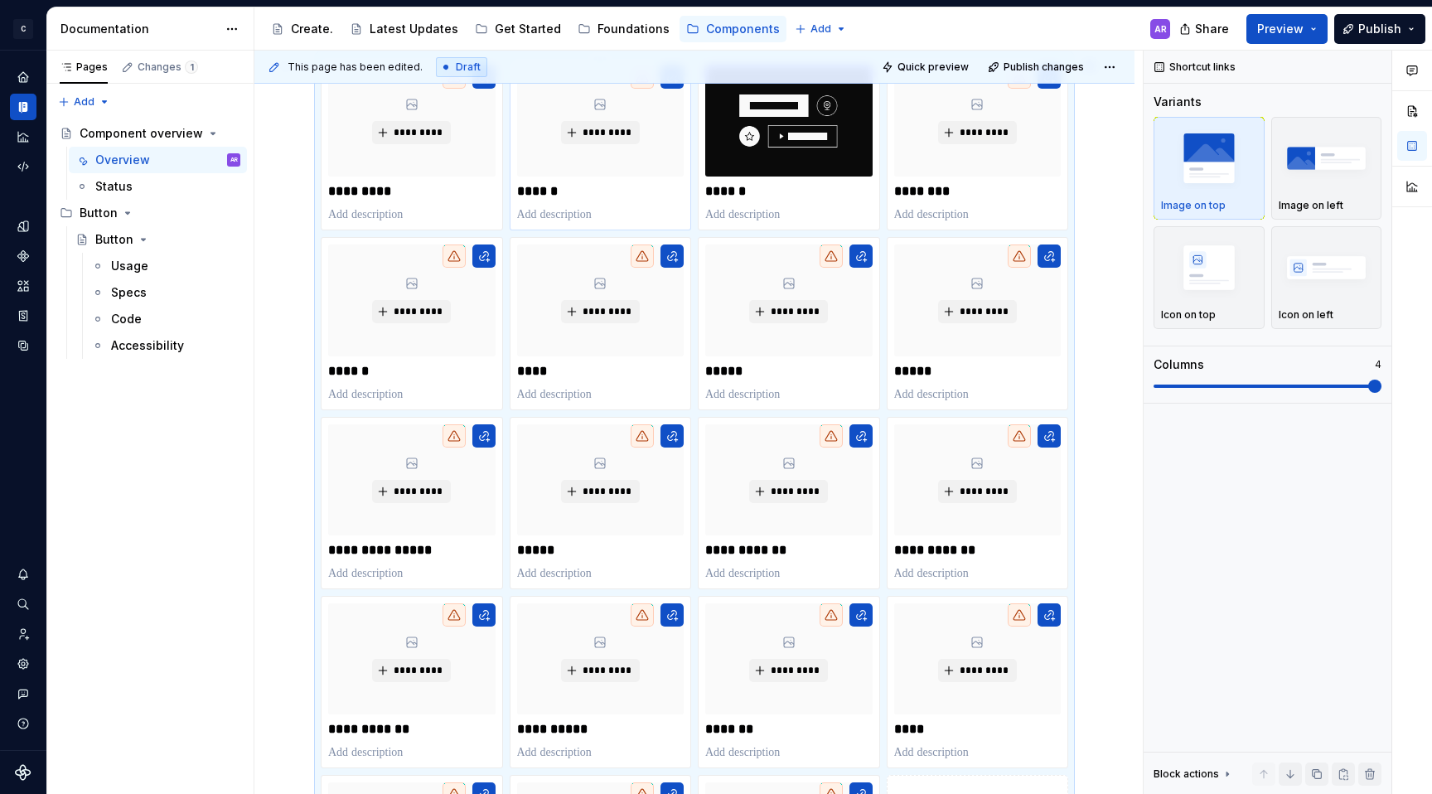
scroll to position [201, 0]
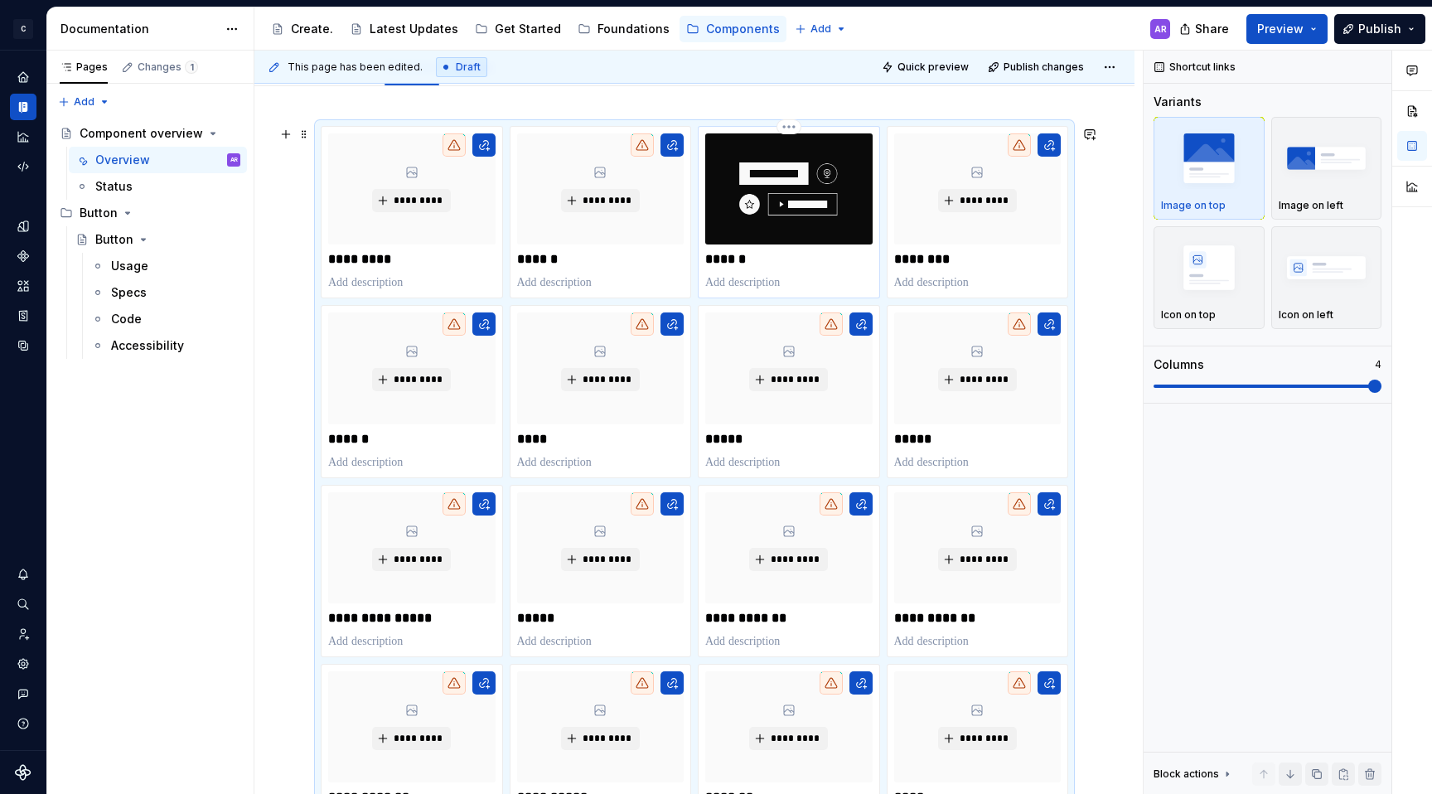
click at [778, 197] on img at bounding box center [788, 188] width 167 height 111
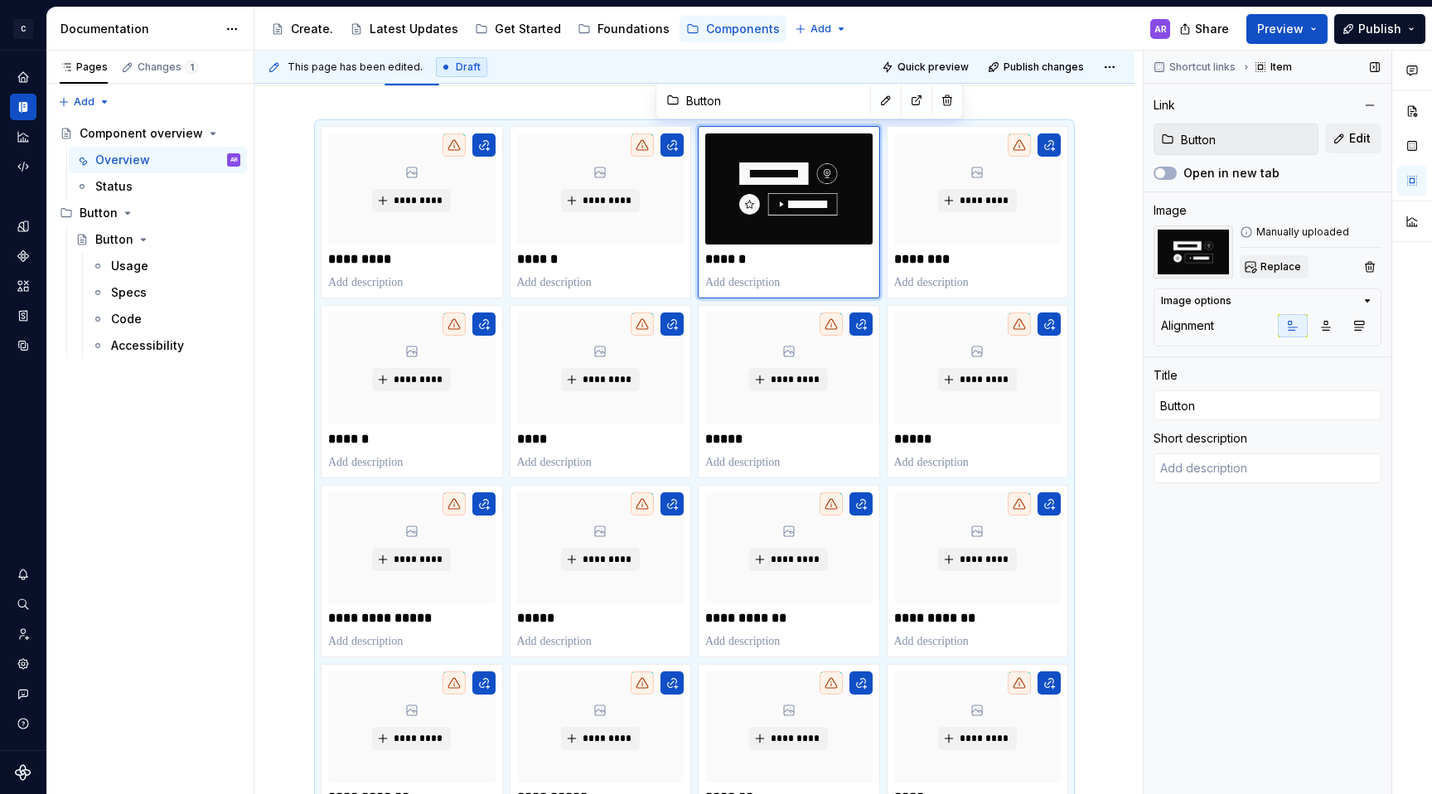
click at [1270, 262] on span "Replace" at bounding box center [1280, 266] width 41 height 13
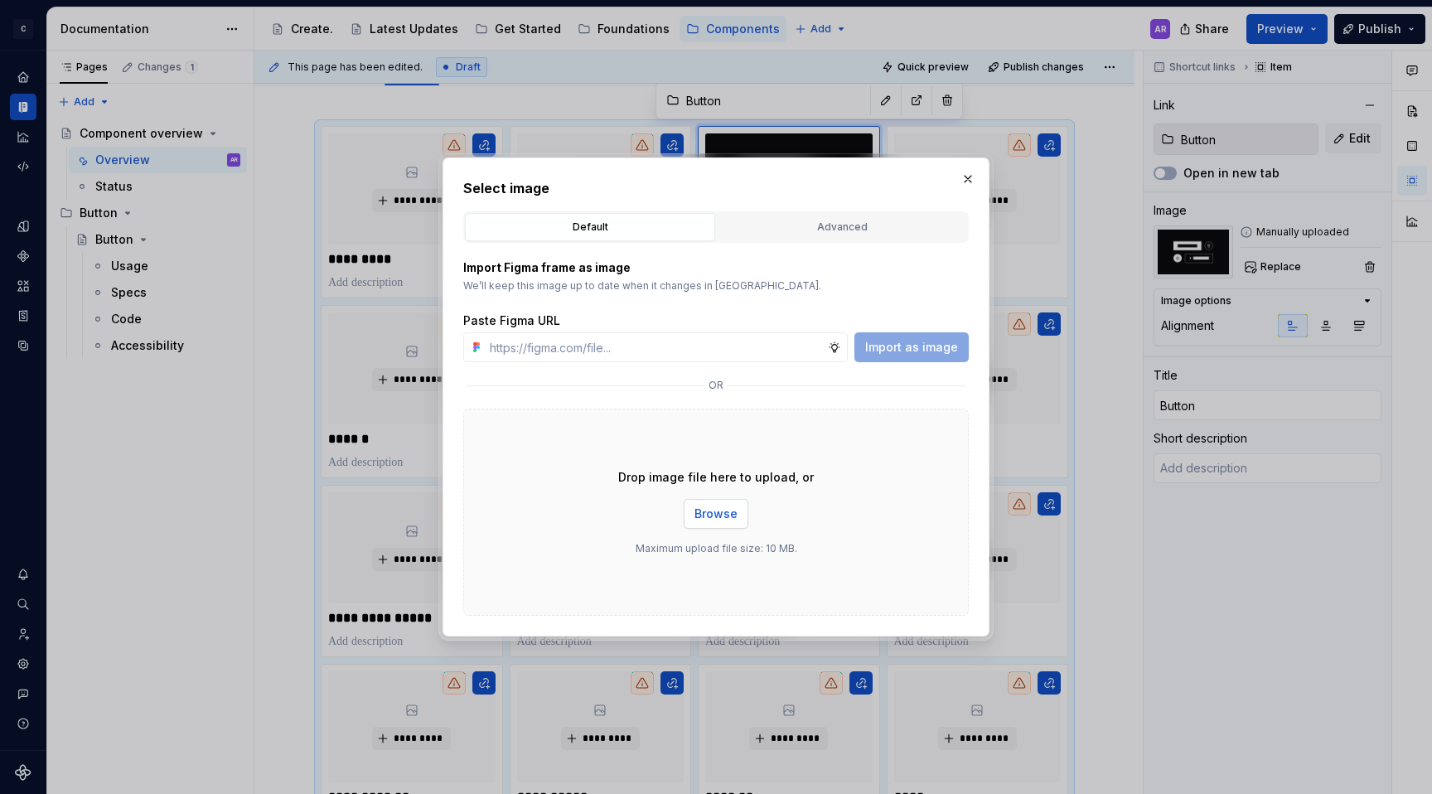
click at [722, 519] on span "Browse" at bounding box center [715, 514] width 43 height 17
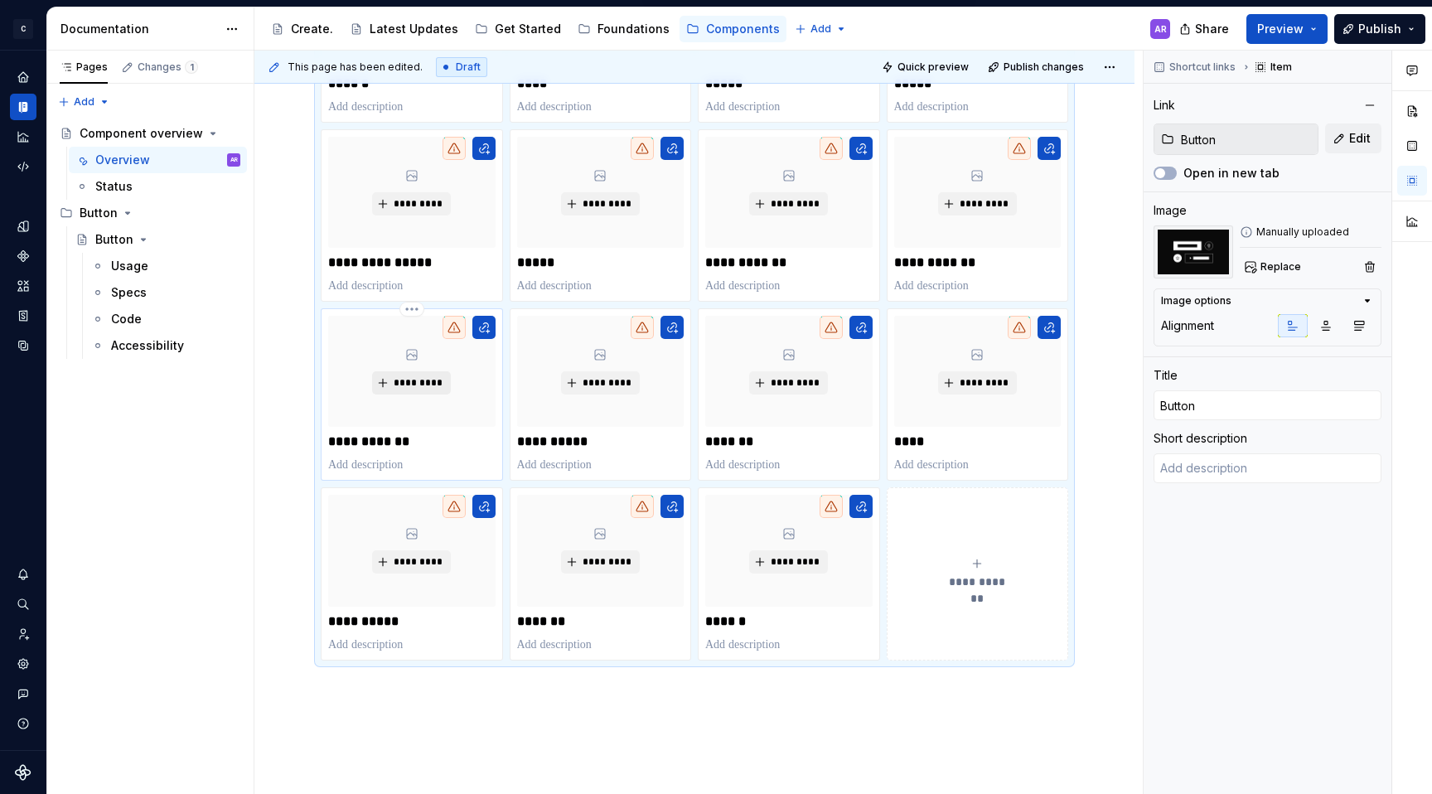
scroll to position [565, 0]
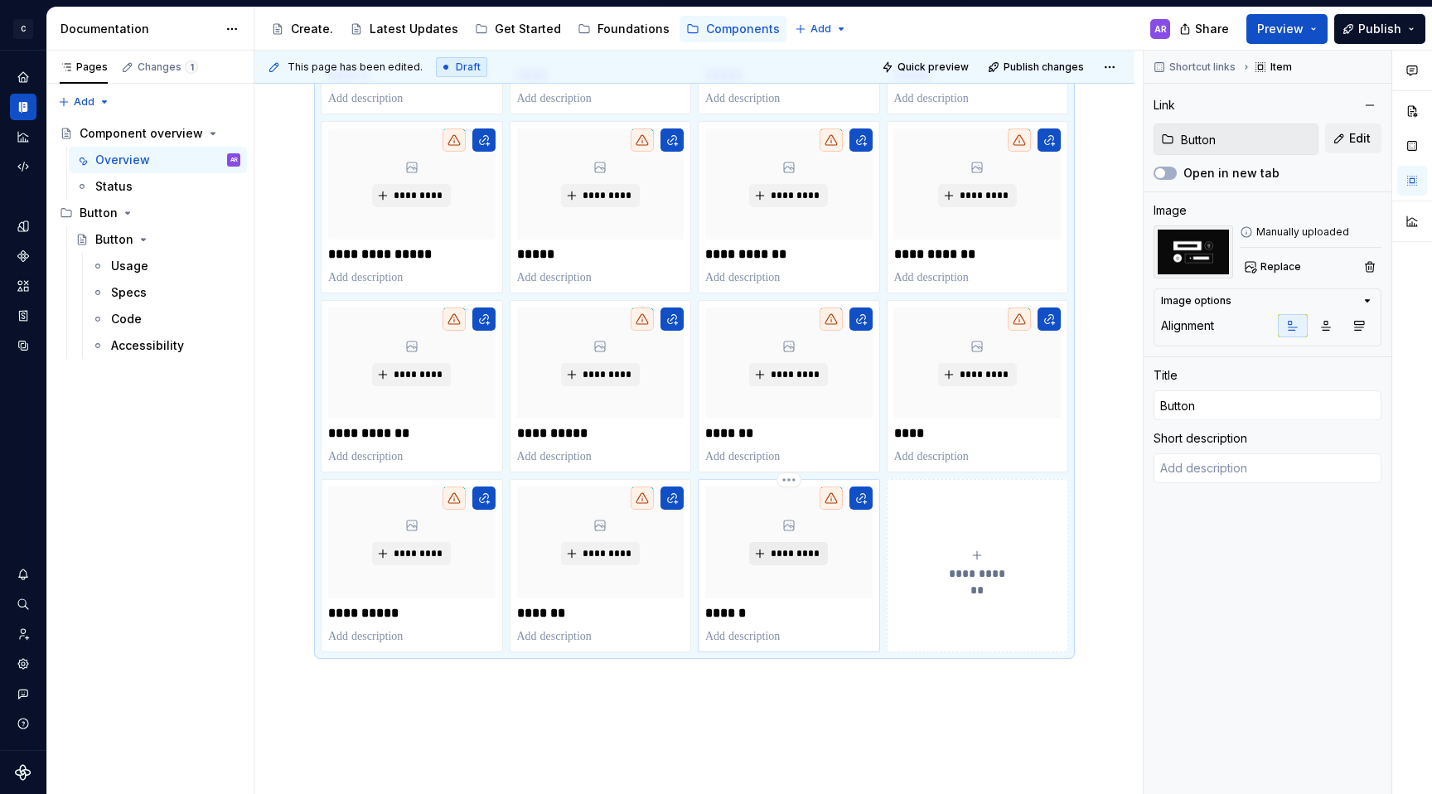
click at [803, 554] on span "*********" at bounding box center [795, 553] width 51 height 13
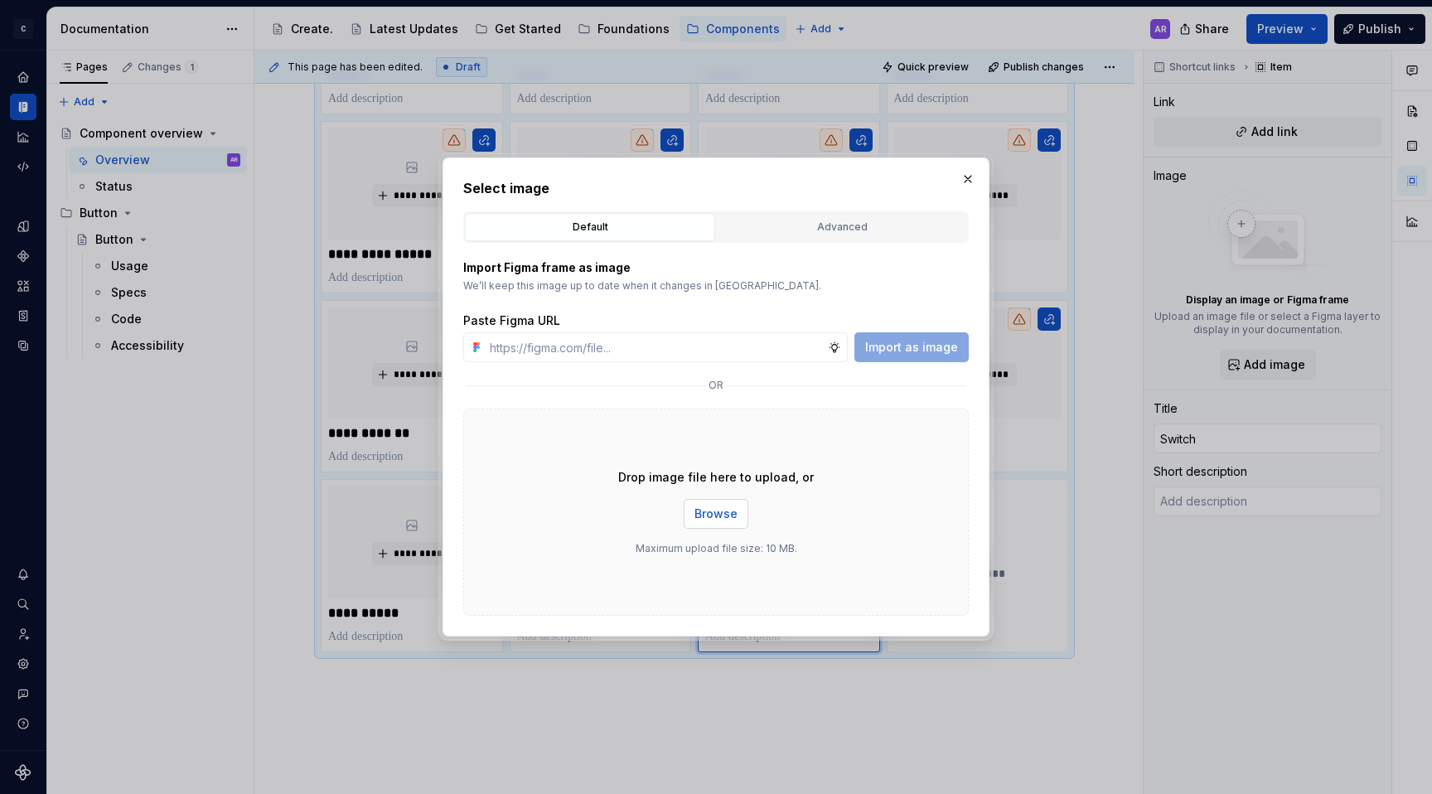
click at [700, 505] on button "Browse" at bounding box center [716, 514] width 65 height 30
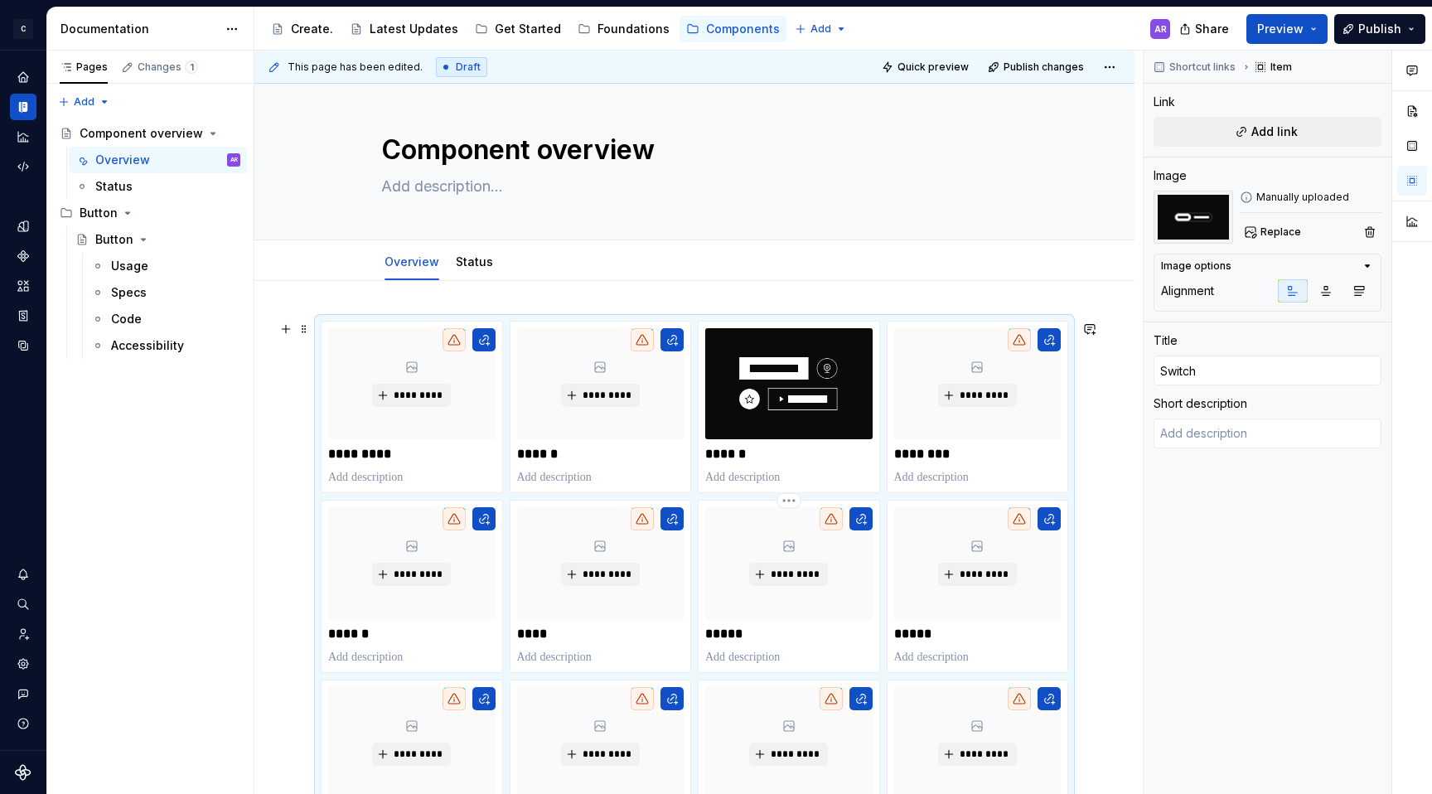
scroll to position [2, 0]
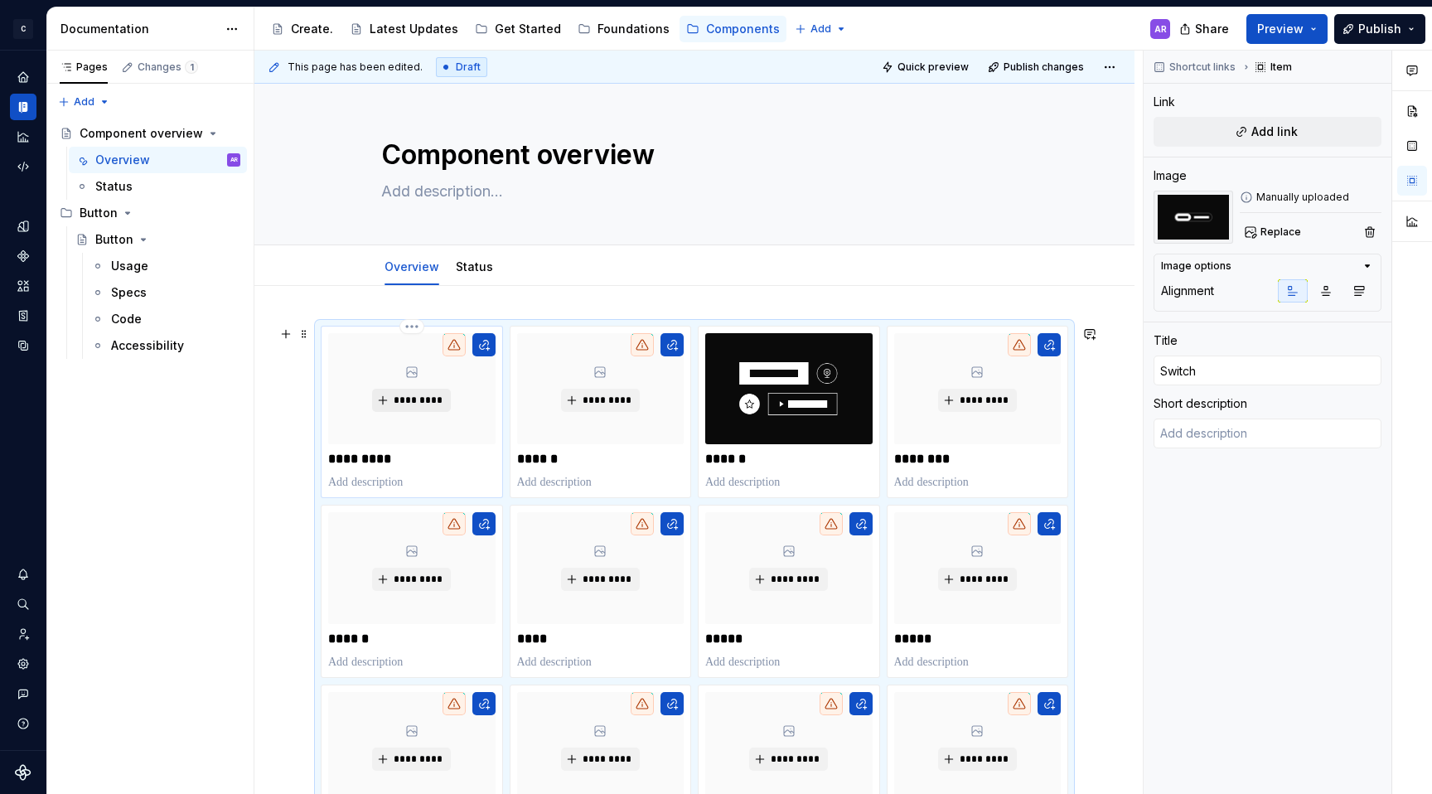
click at [403, 402] on span "*********" at bounding box center [418, 400] width 51 height 13
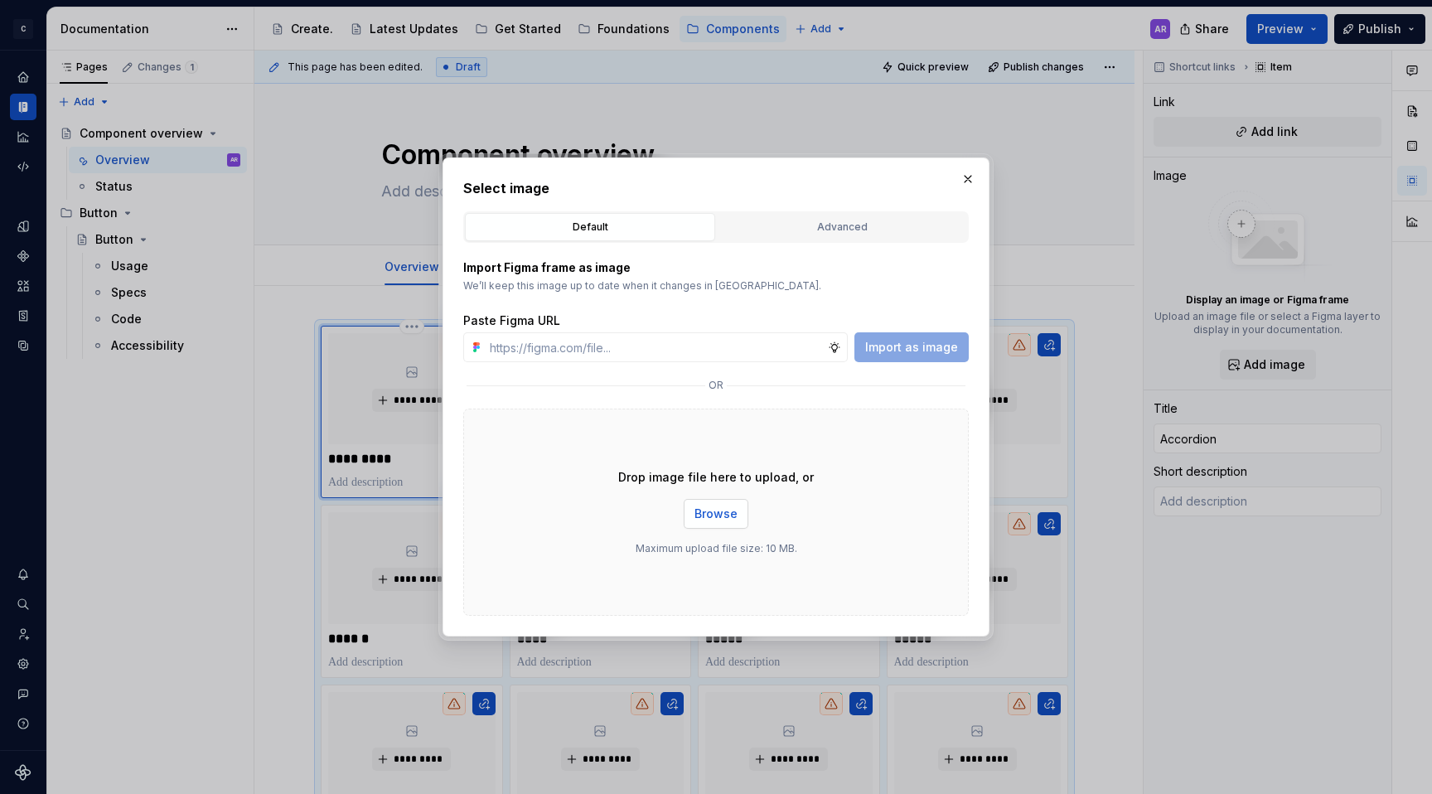
click at [718, 512] on span "Browse" at bounding box center [715, 514] width 43 height 17
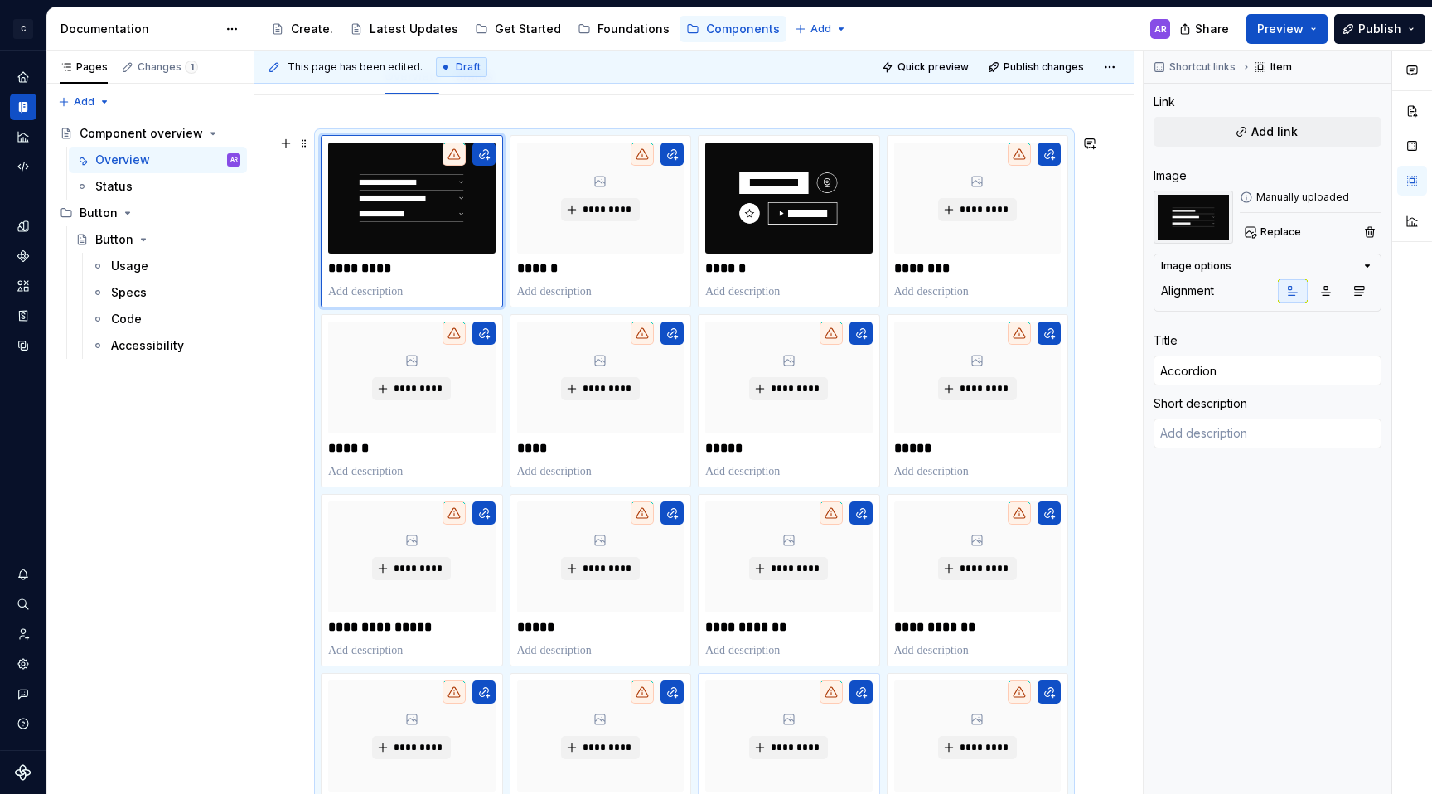
scroll to position [190, 0]
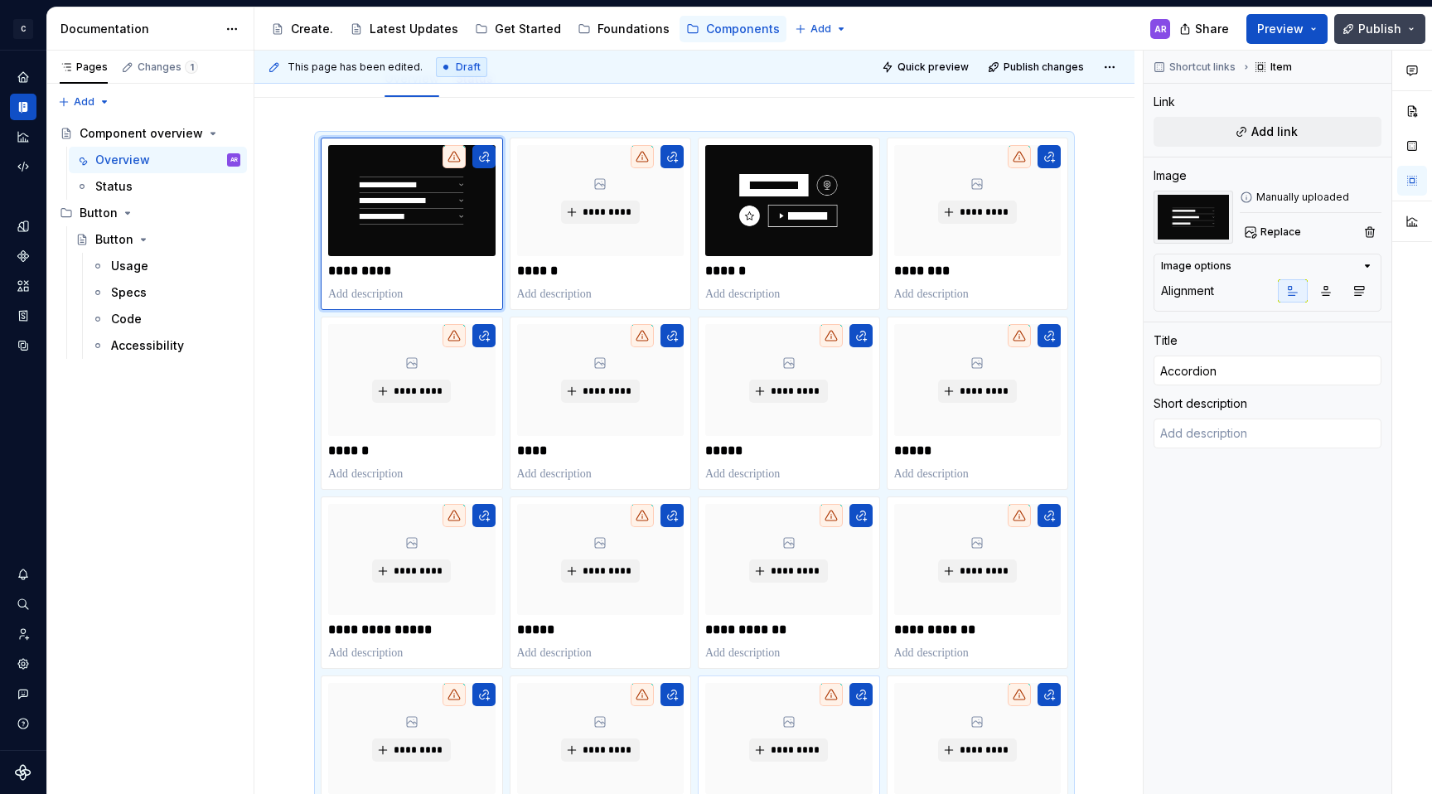
click at [1396, 22] on span "Publish" at bounding box center [1379, 29] width 43 height 17
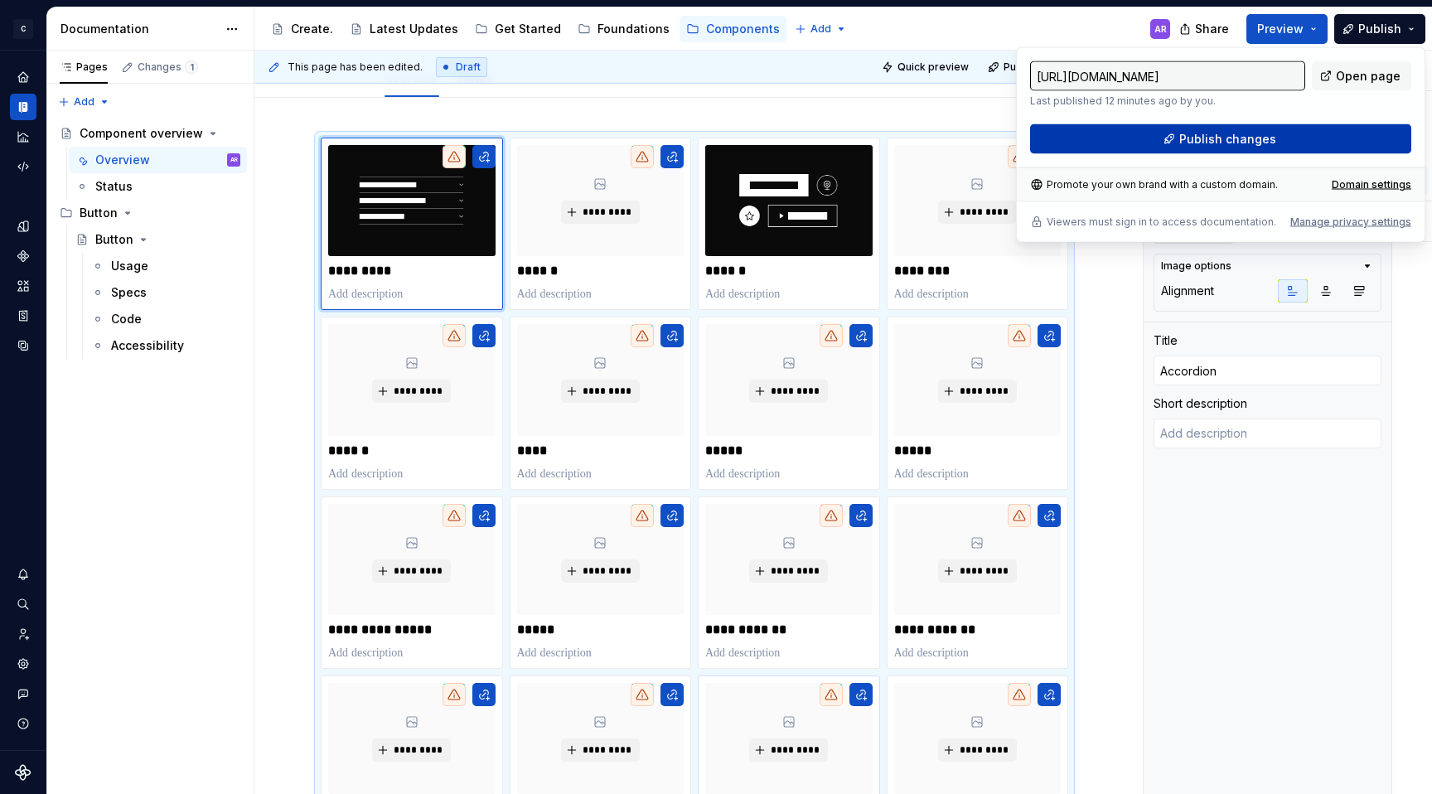
click at [1288, 143] on button "Publish changes" at bounding box center [1220, 139] width 381 height 30
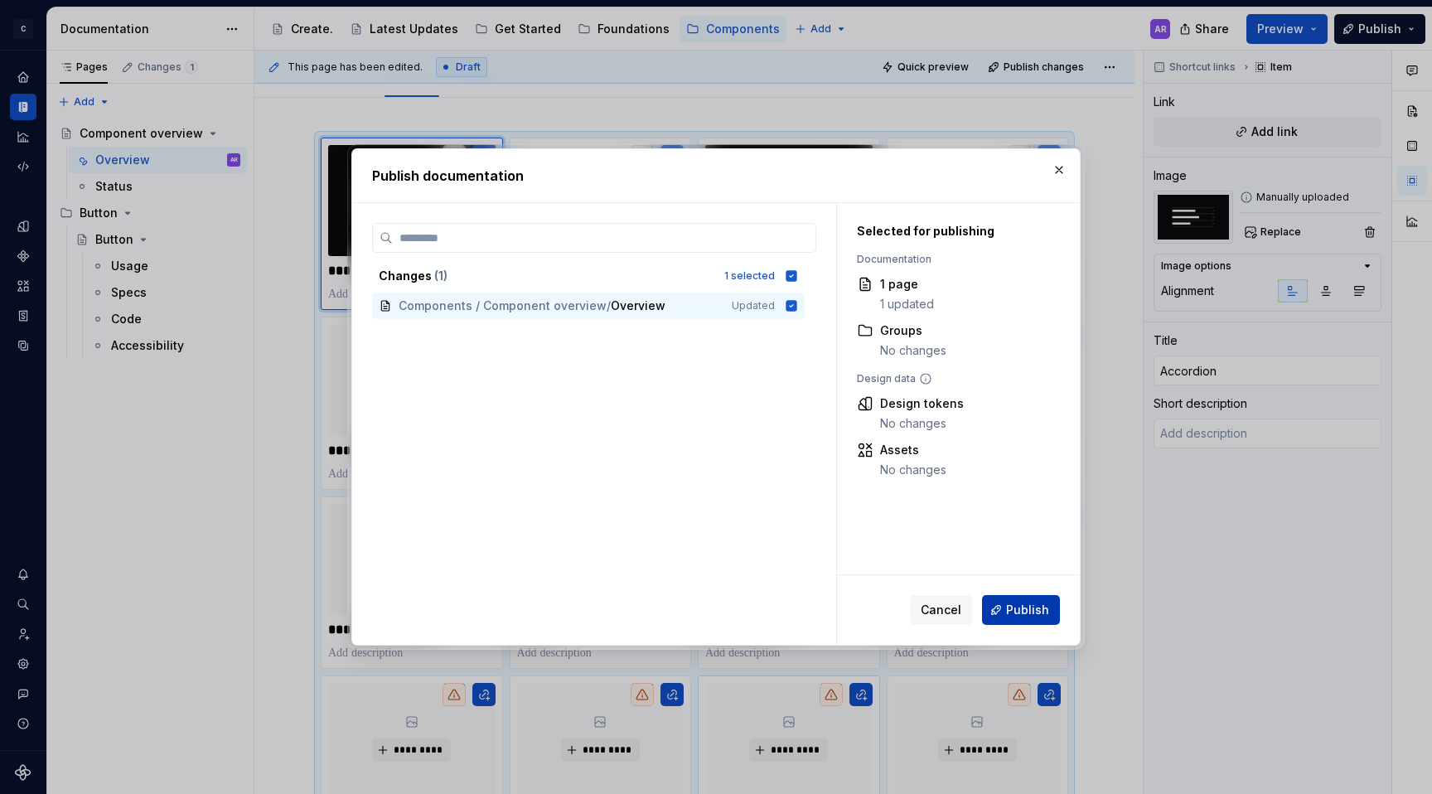
click at [1043, 604] on span "Publish" at bounding box center [1027, 610] width 43 height 17
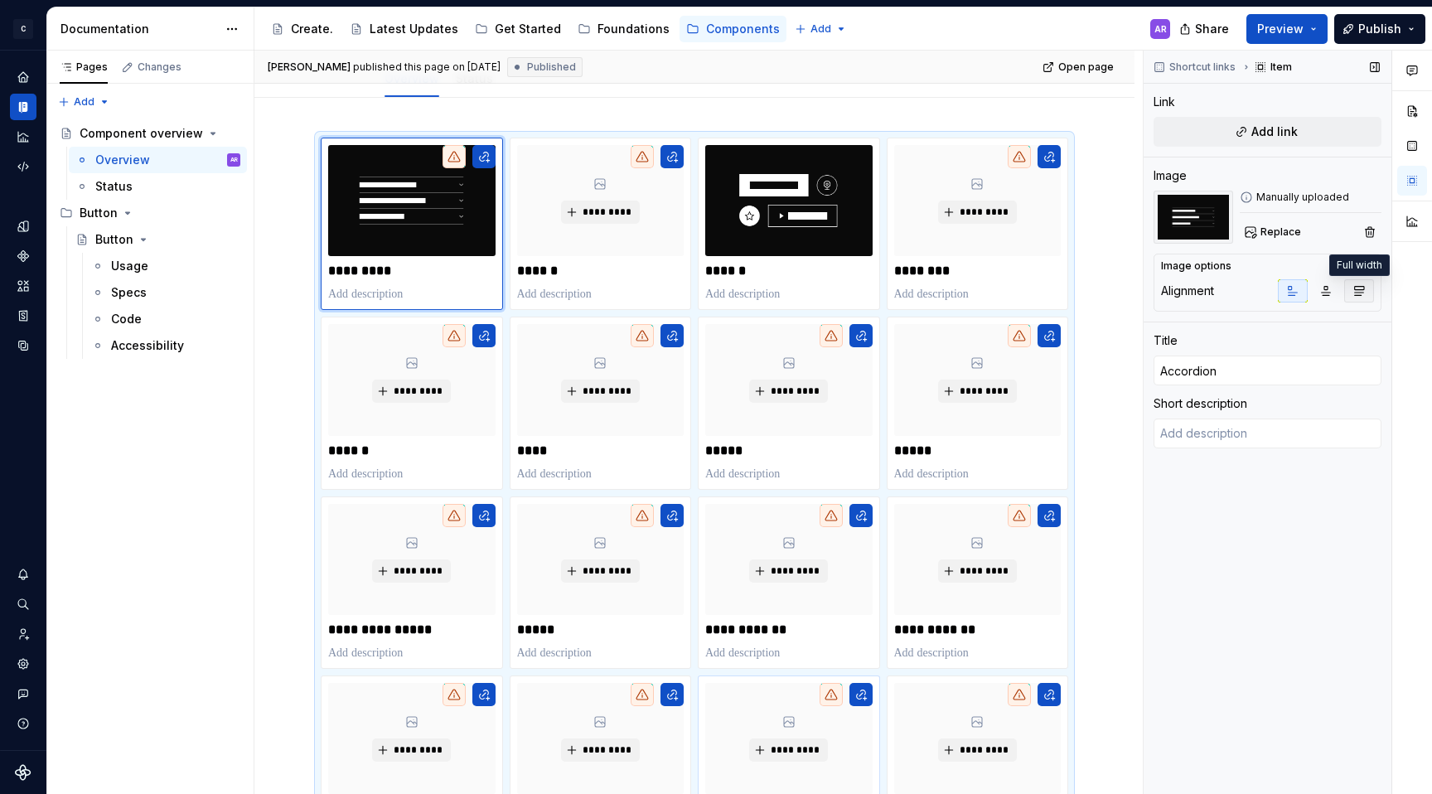
click at [1351, 289] on button "button" at bounding box center [1359, 290] width 30 height 23
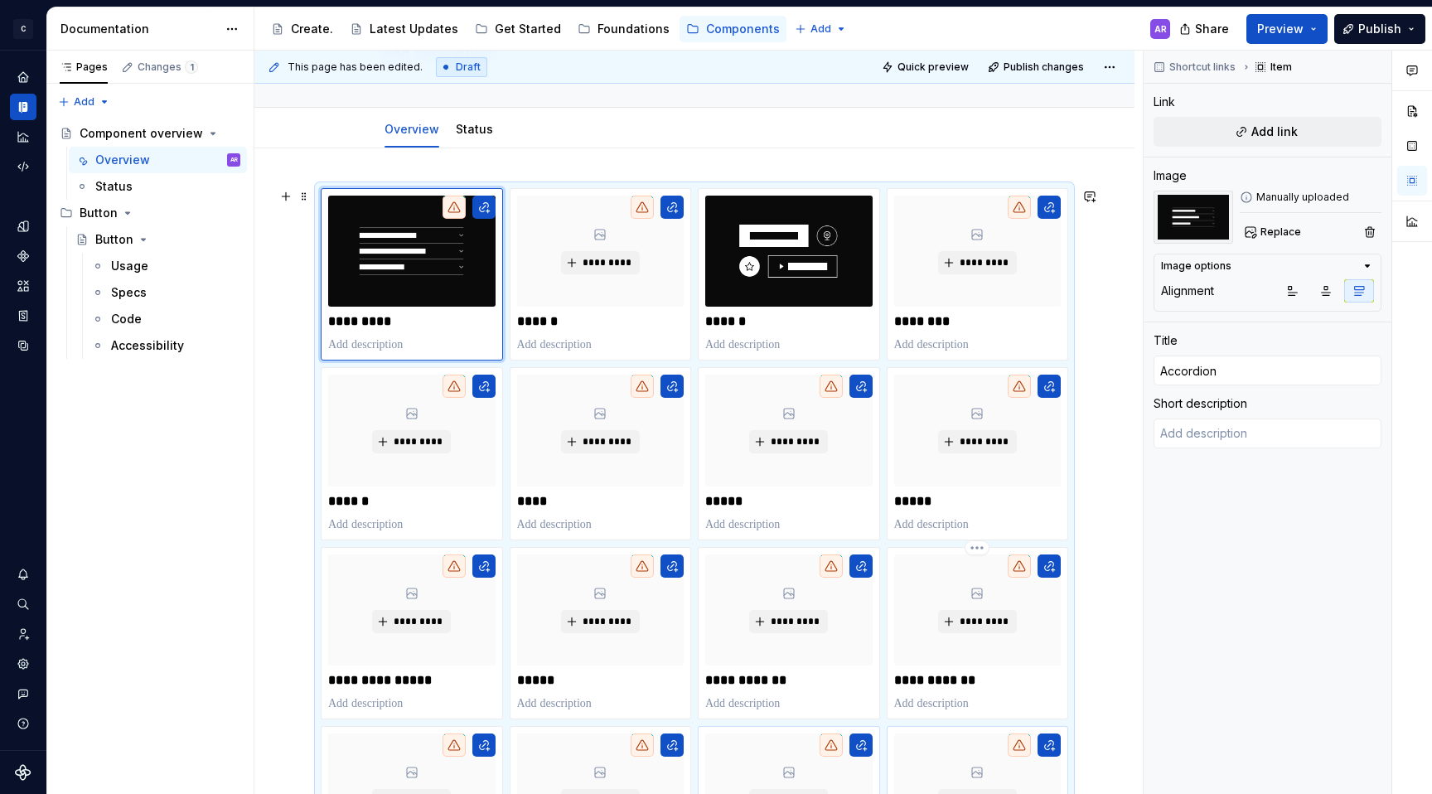
scroll to position [95, 0]
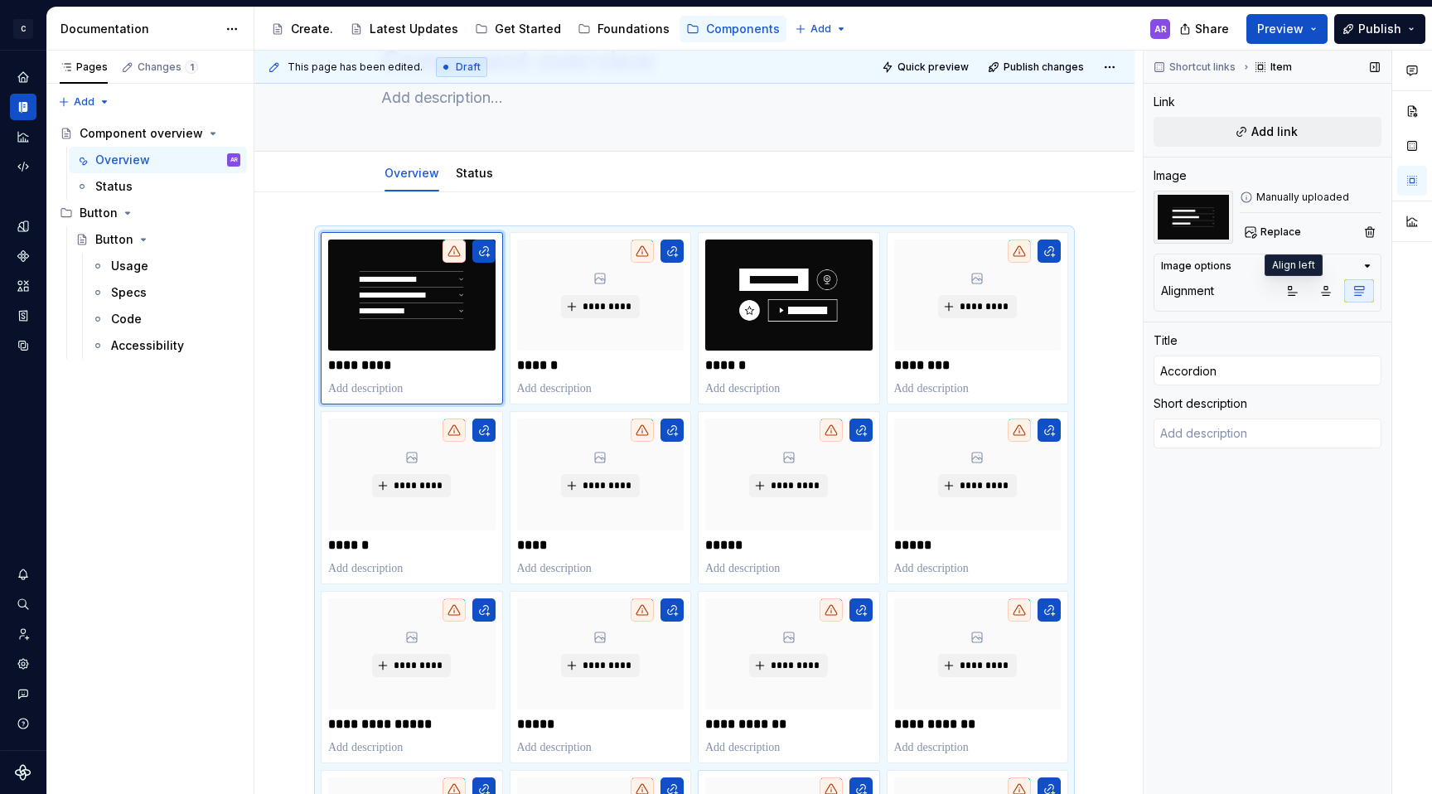
click at [1309, 284] on div at bounding box center [1326, 290] width 96 height 23
click at [1302, 284] on button "button" at bounding box center [1293, 290] width 30 height 23
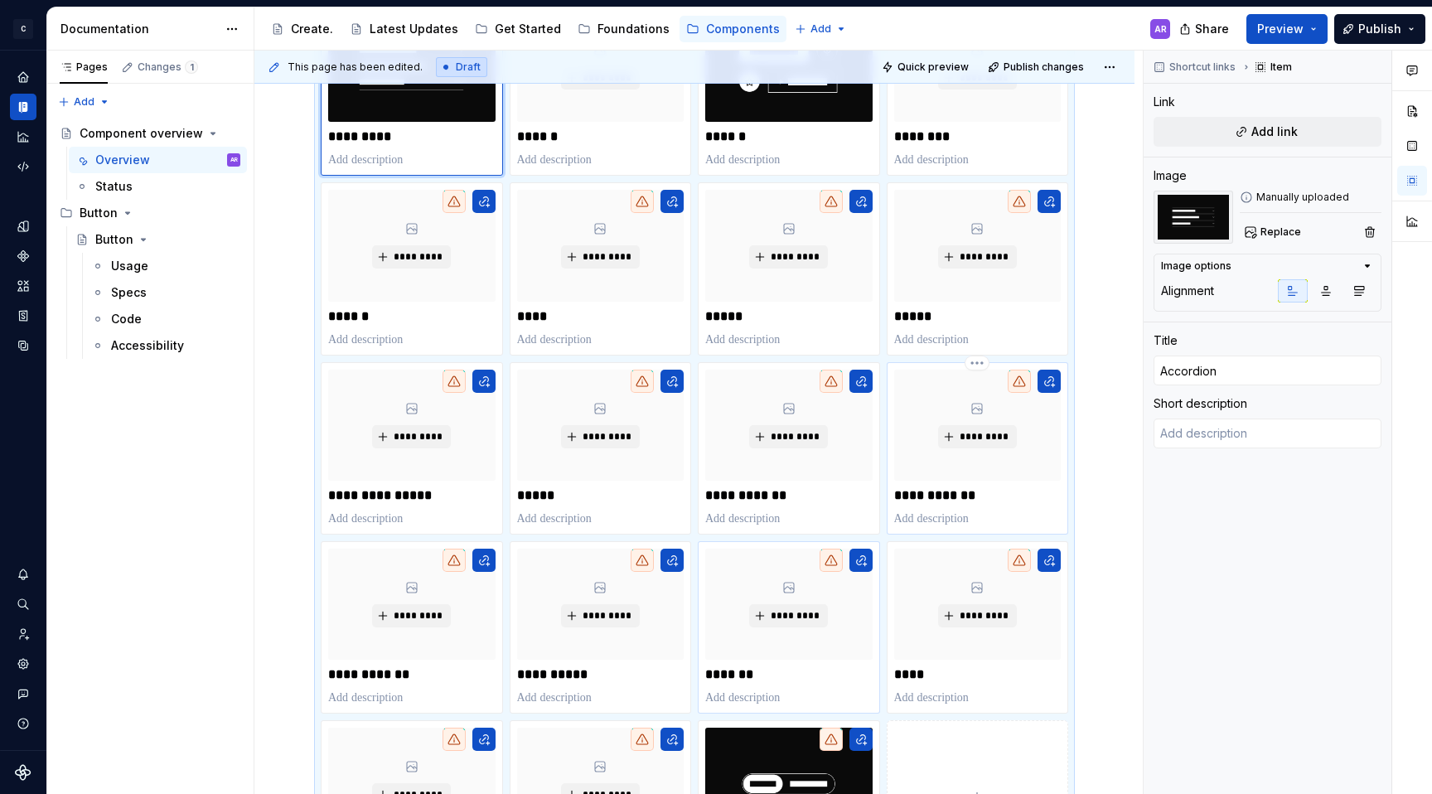
scroll to position [0, 0]
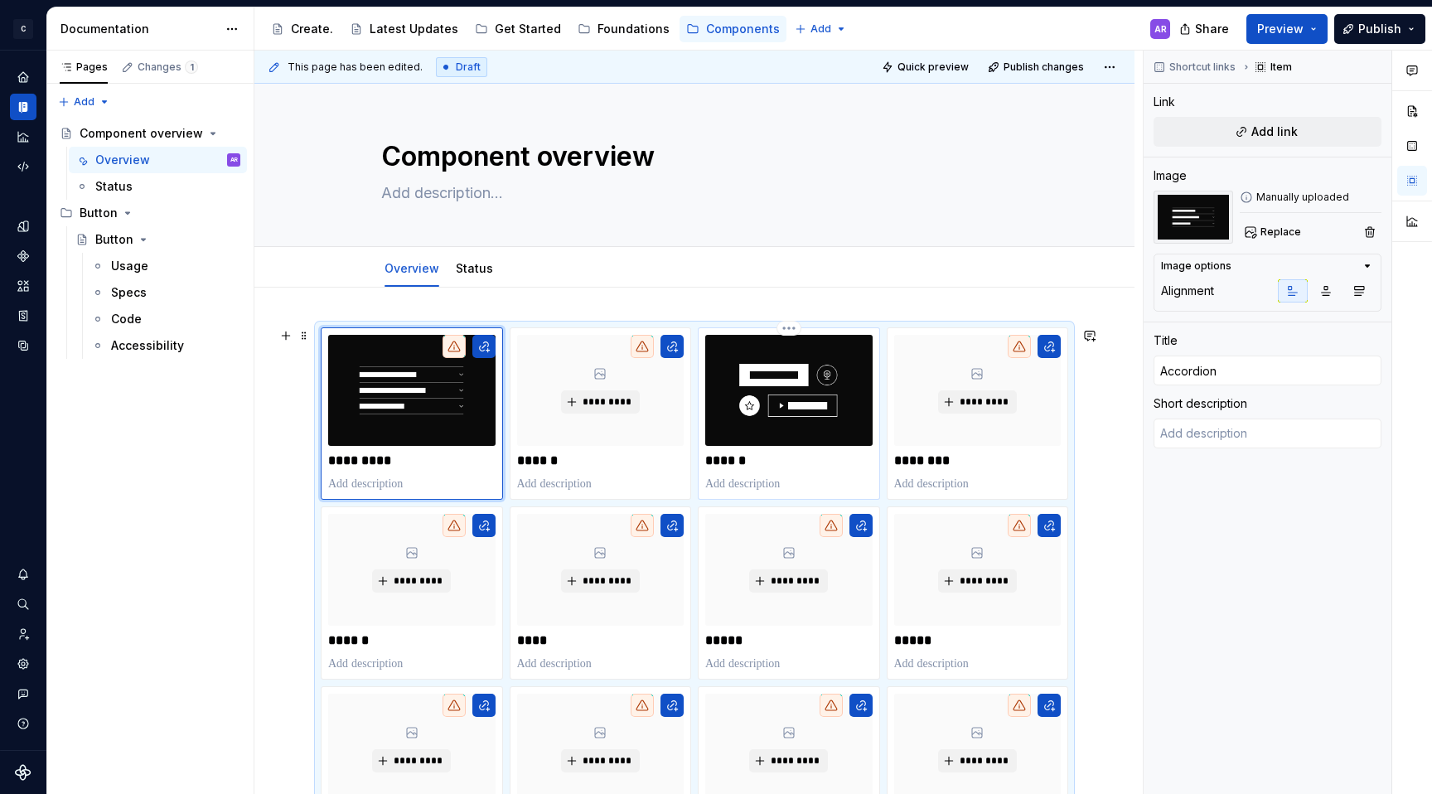
click at [867, 477] on p at bounding box center [788, 484] width 167 height 17
type textarea "*"
type input "Button"
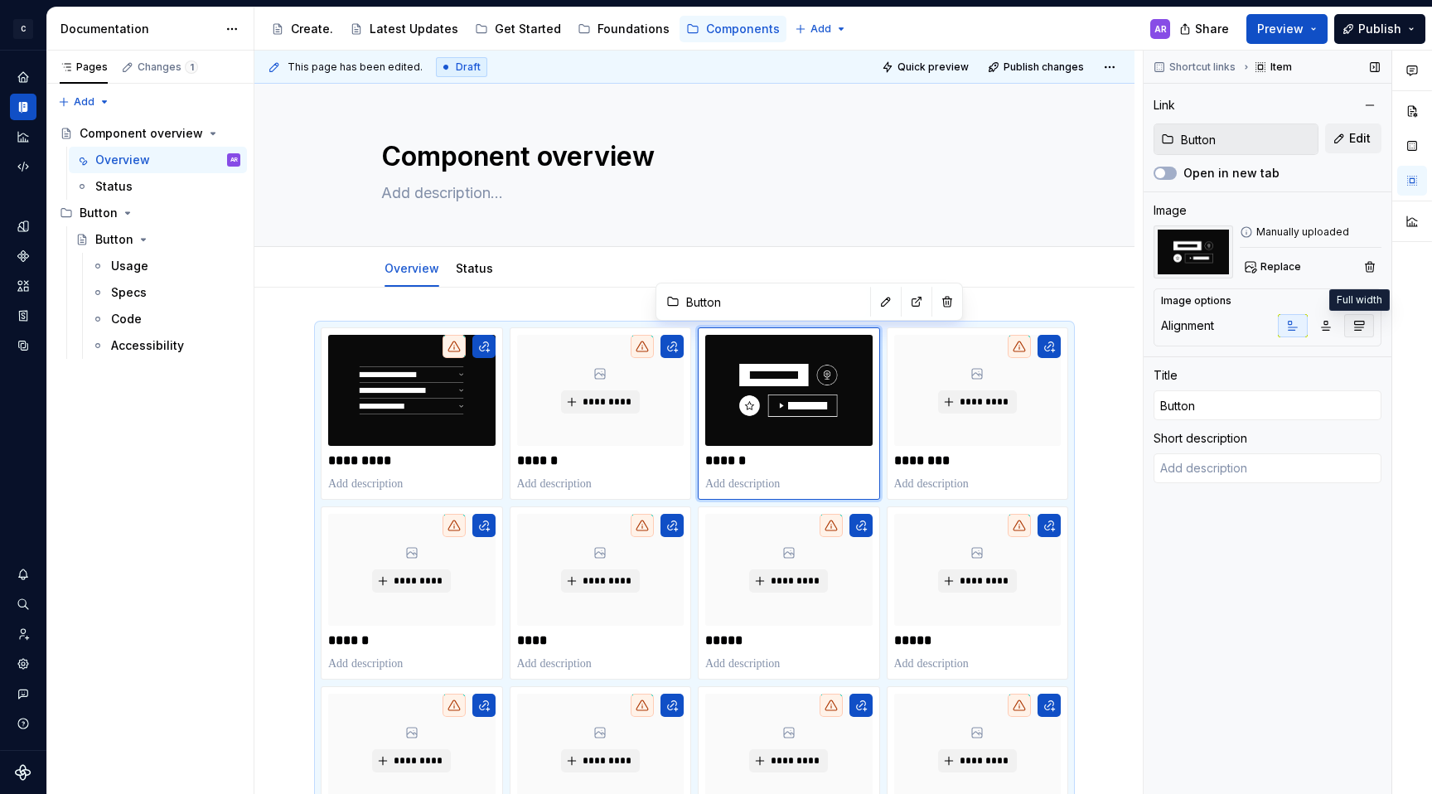
click at [1353, 327] on icon "button" at bounding box center [1358, 325] width 13 height 13
click at [1410, 23] on button "Publish" at bounding box center [1379, 29] width 91 height 30
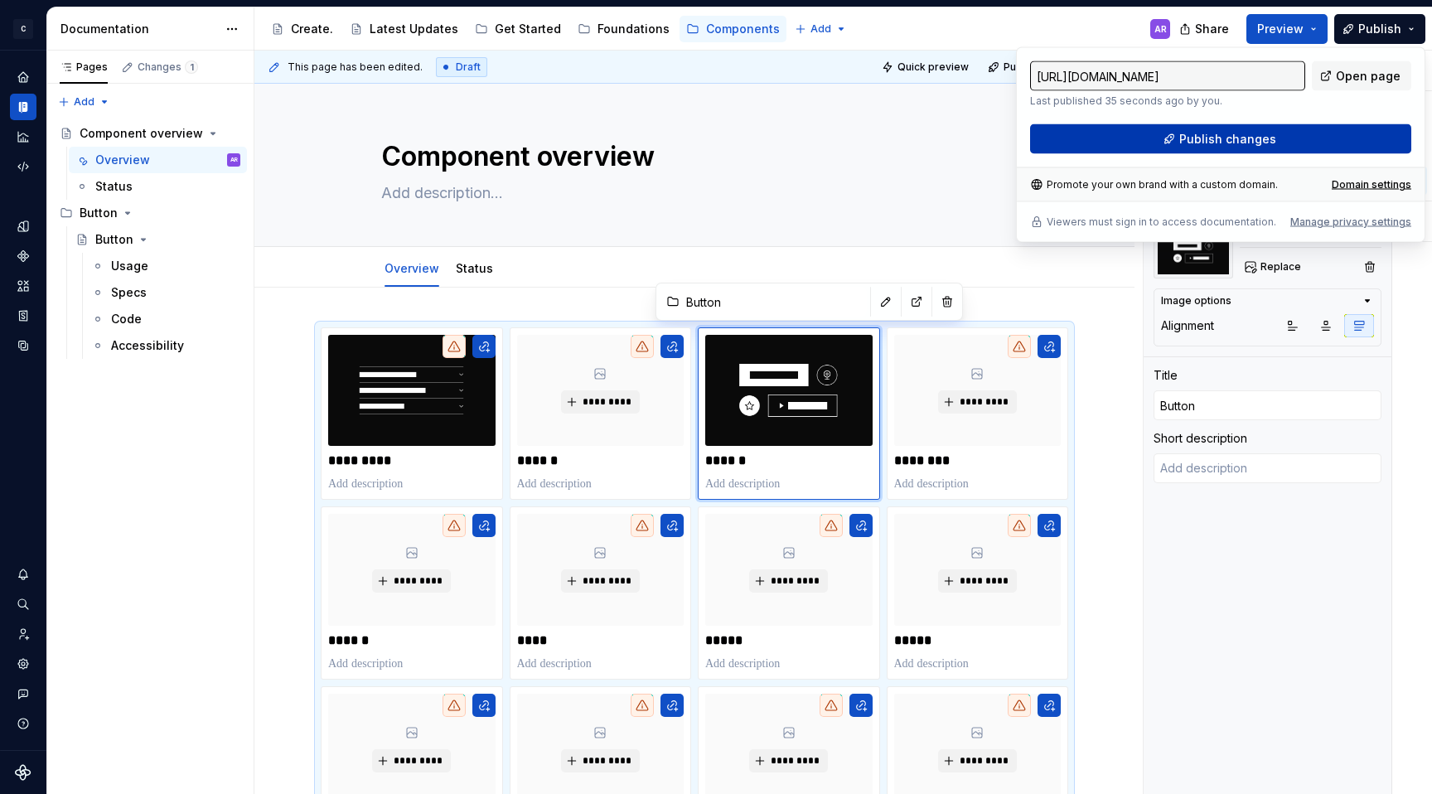
click at [1317, 137] on button "Publish changes" at bounding box center [1220, 139] width 381 height 30
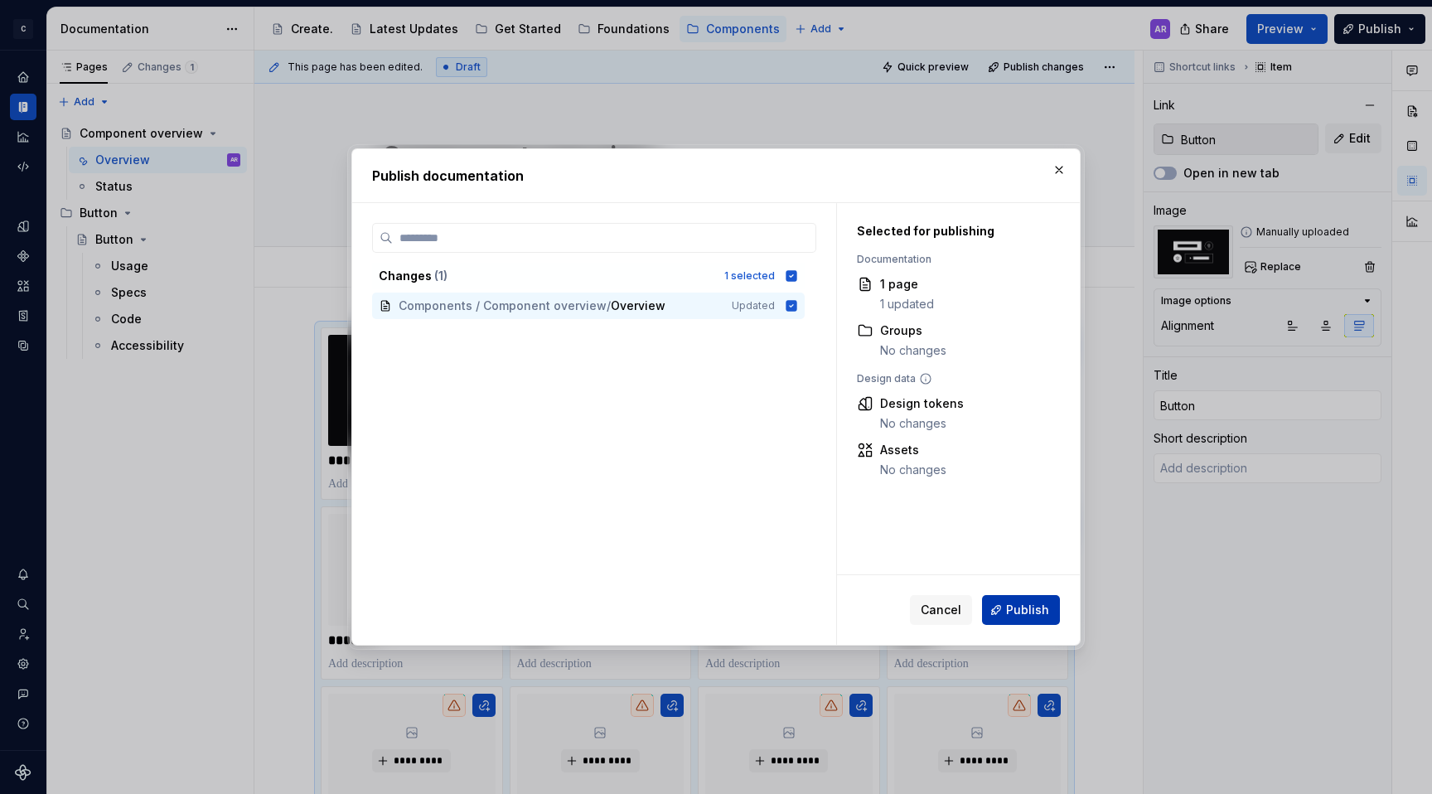
click at [1036, 603] on span "Publish" at bounding box center [1027, 610] width 43 height 17
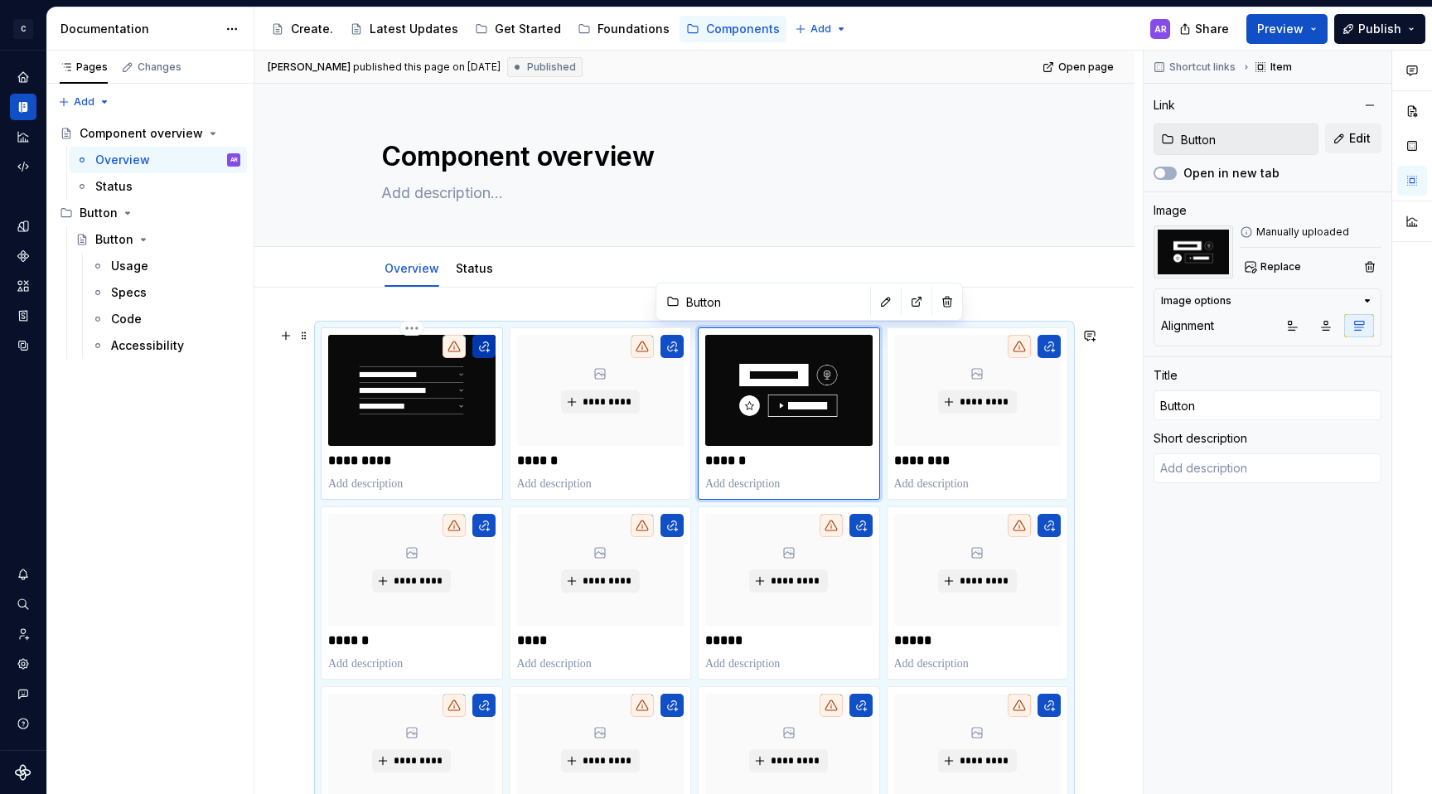
type textarea "*"
type input "Accordion"
click at [484, 348] on button "button" at bounding box center [483, 346] width 23 height 23
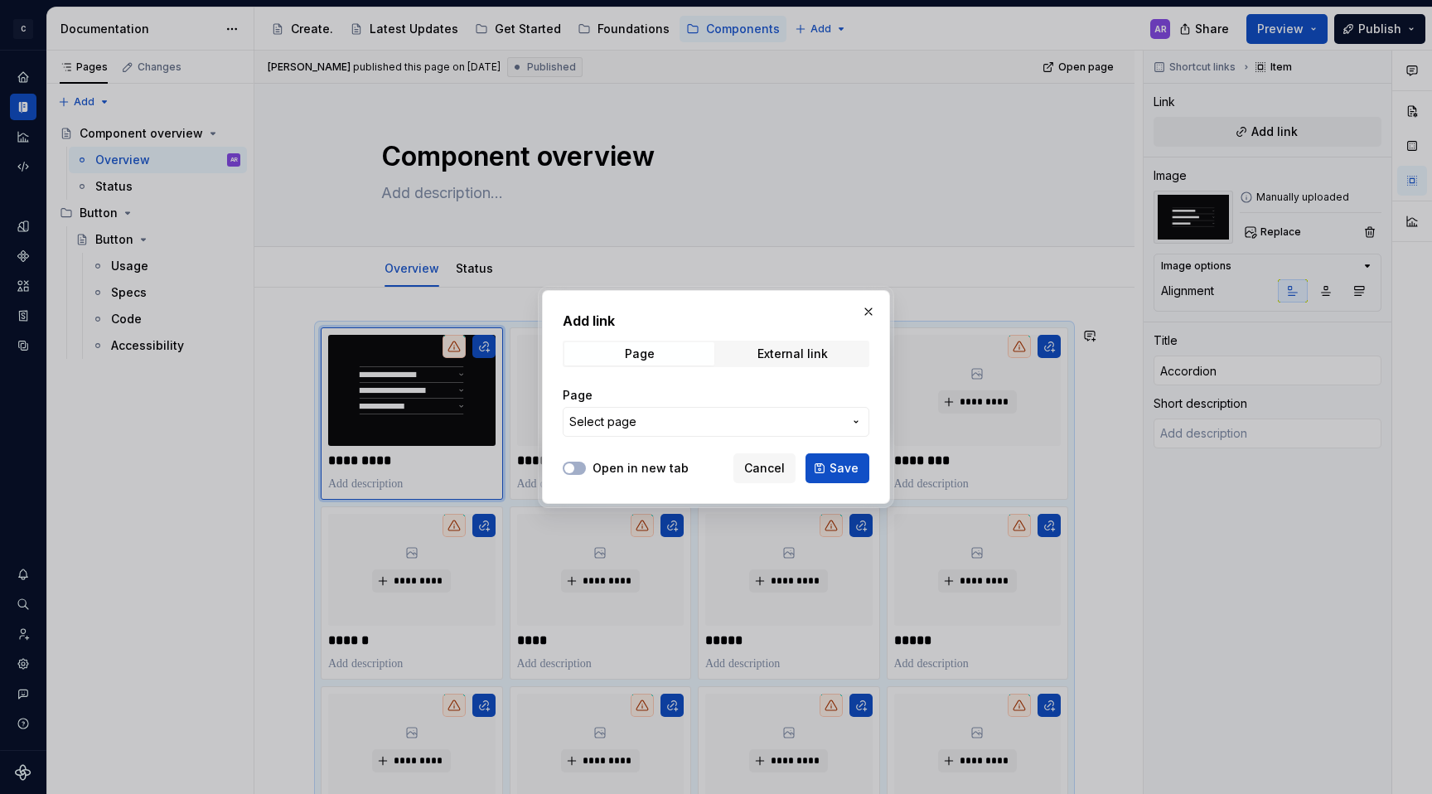
click at [709, 428] on span "Select page" at bounding box center [705, 422] width 273 height 17
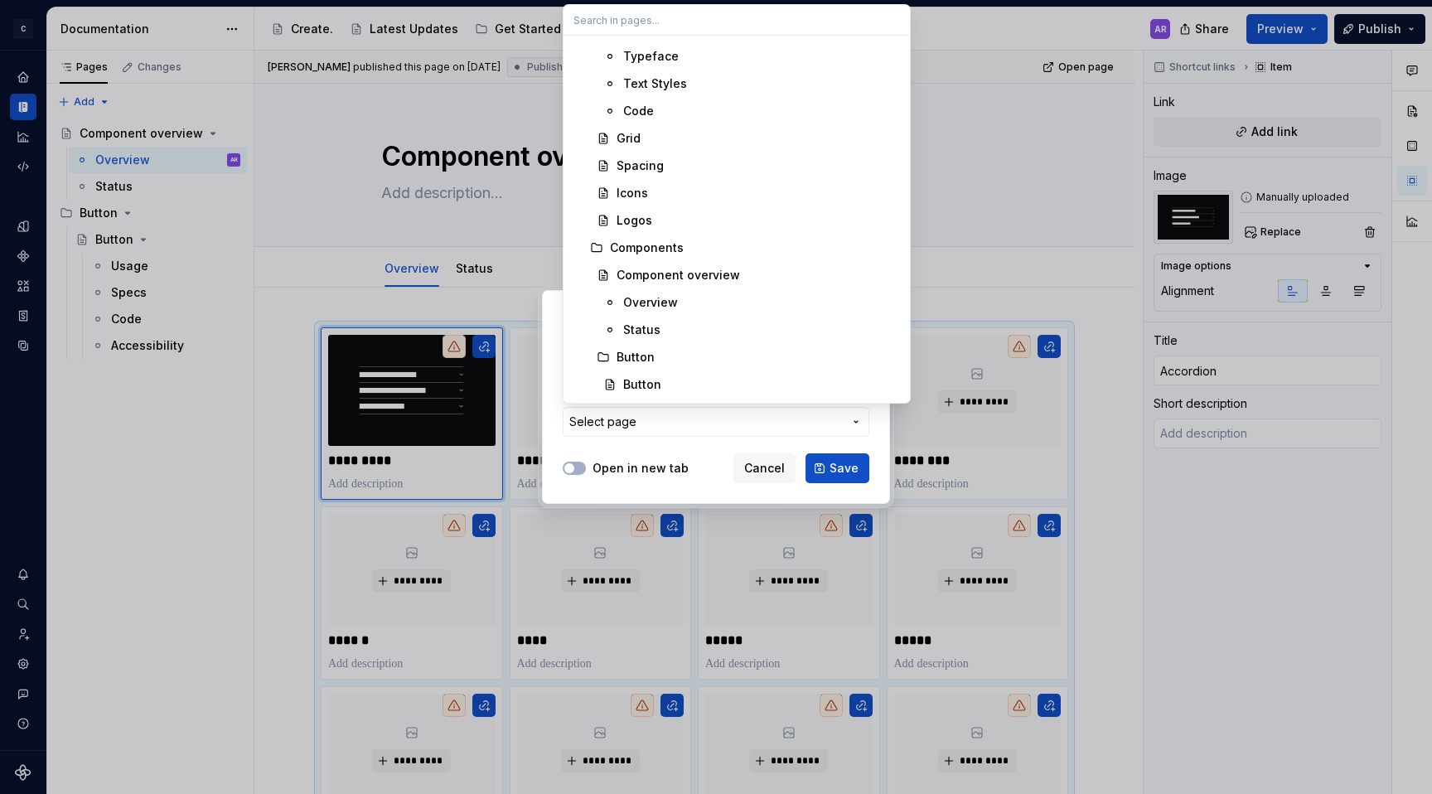
scroll to position [300, 0]
click at [710, 264] on div "Component overview" at bounding box center [678, 272] width 123 height 17
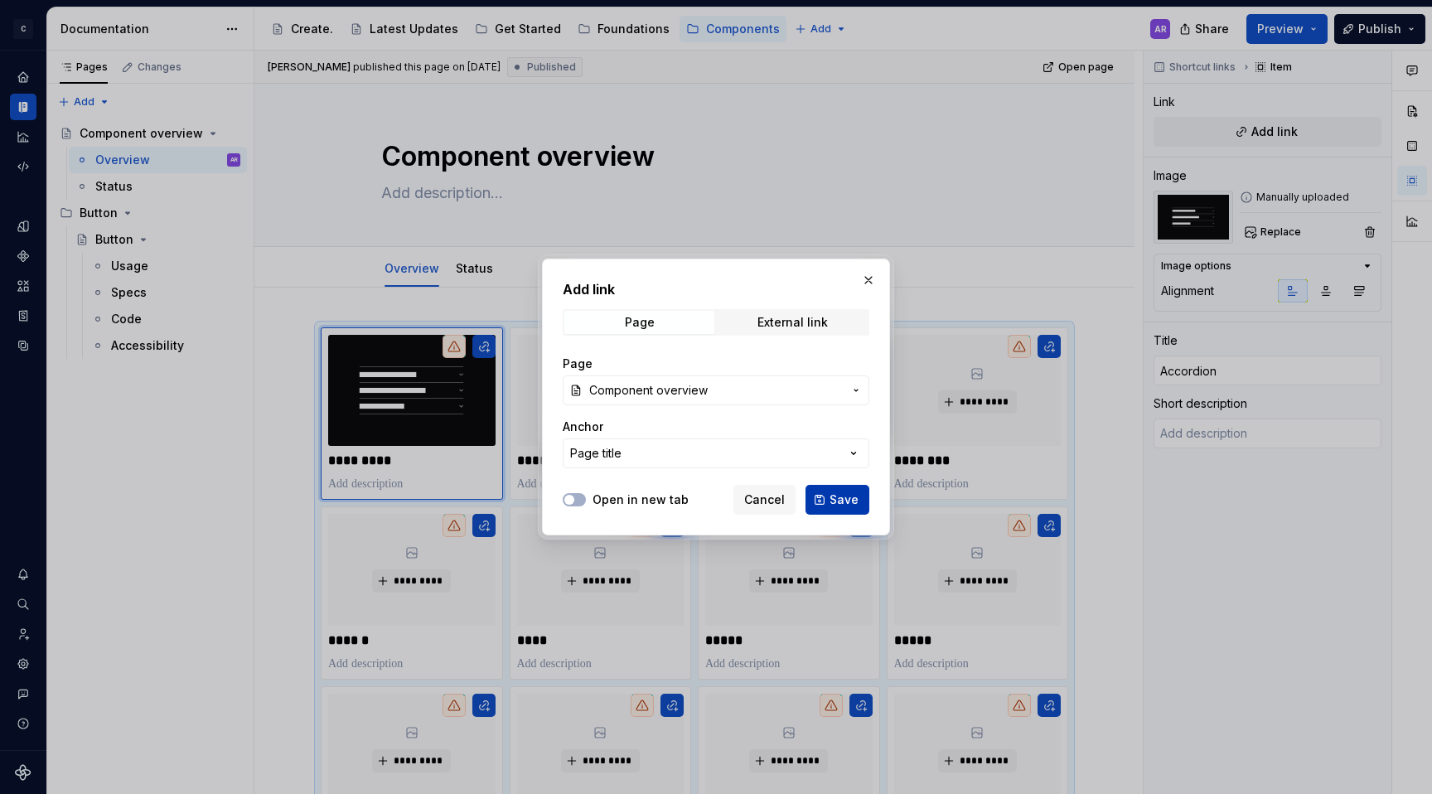
click at [835, 497] on span "Save" at bounding box center [844, 499] width 29 height 17
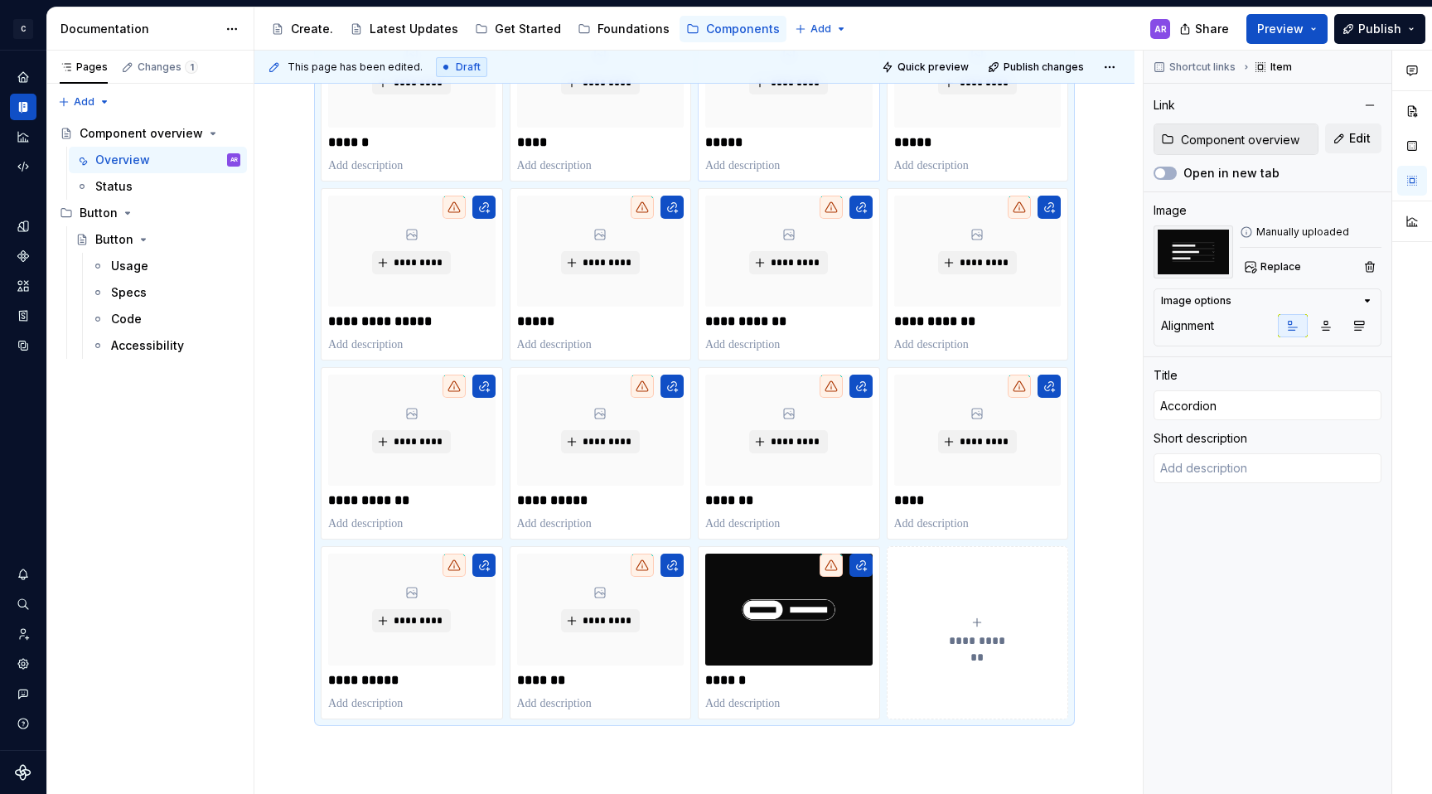
scroll to position [637, 0]
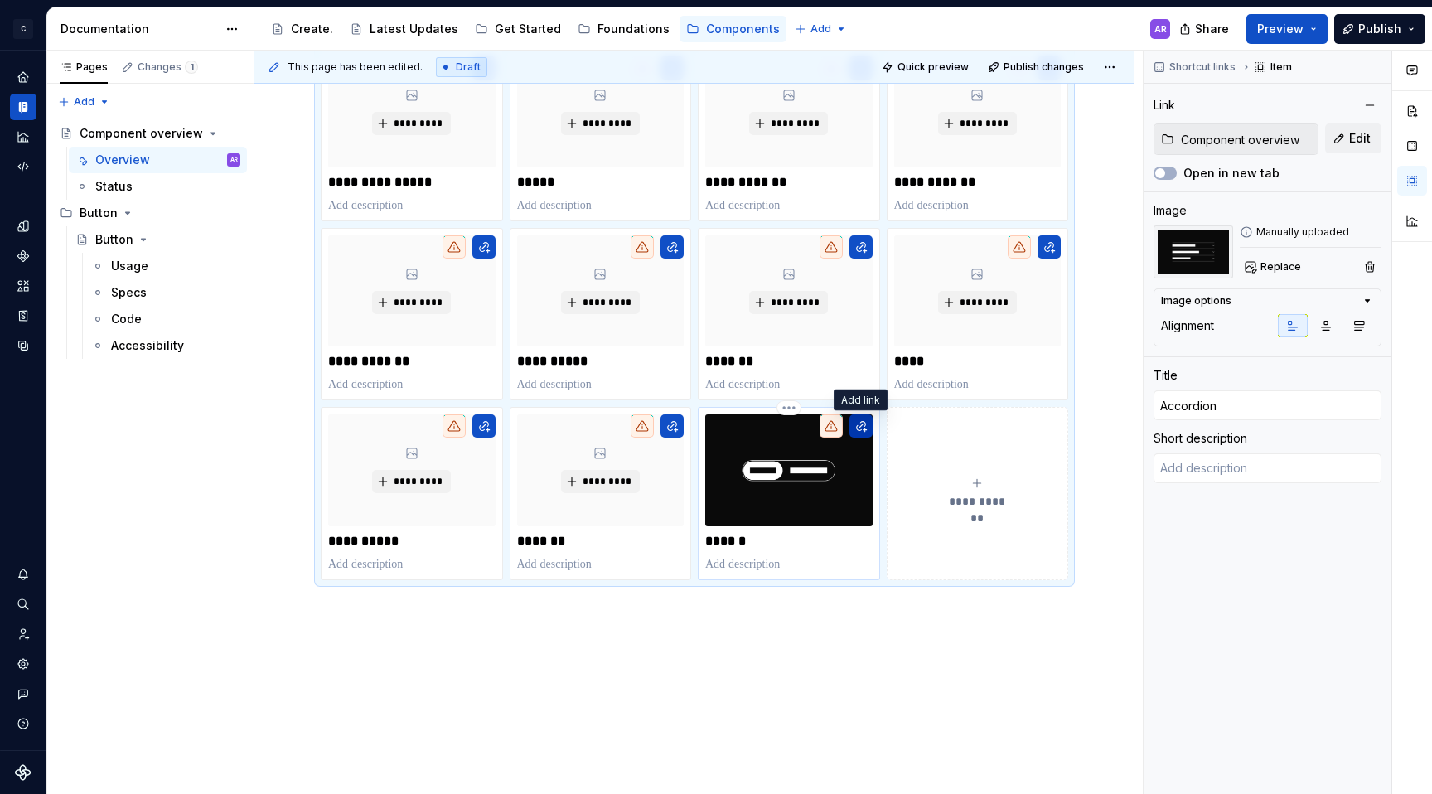
click at [855, 423] on button "button" at bounding box center [860, 425] width 23 height 23
type textarea "*"
type input "Switch"
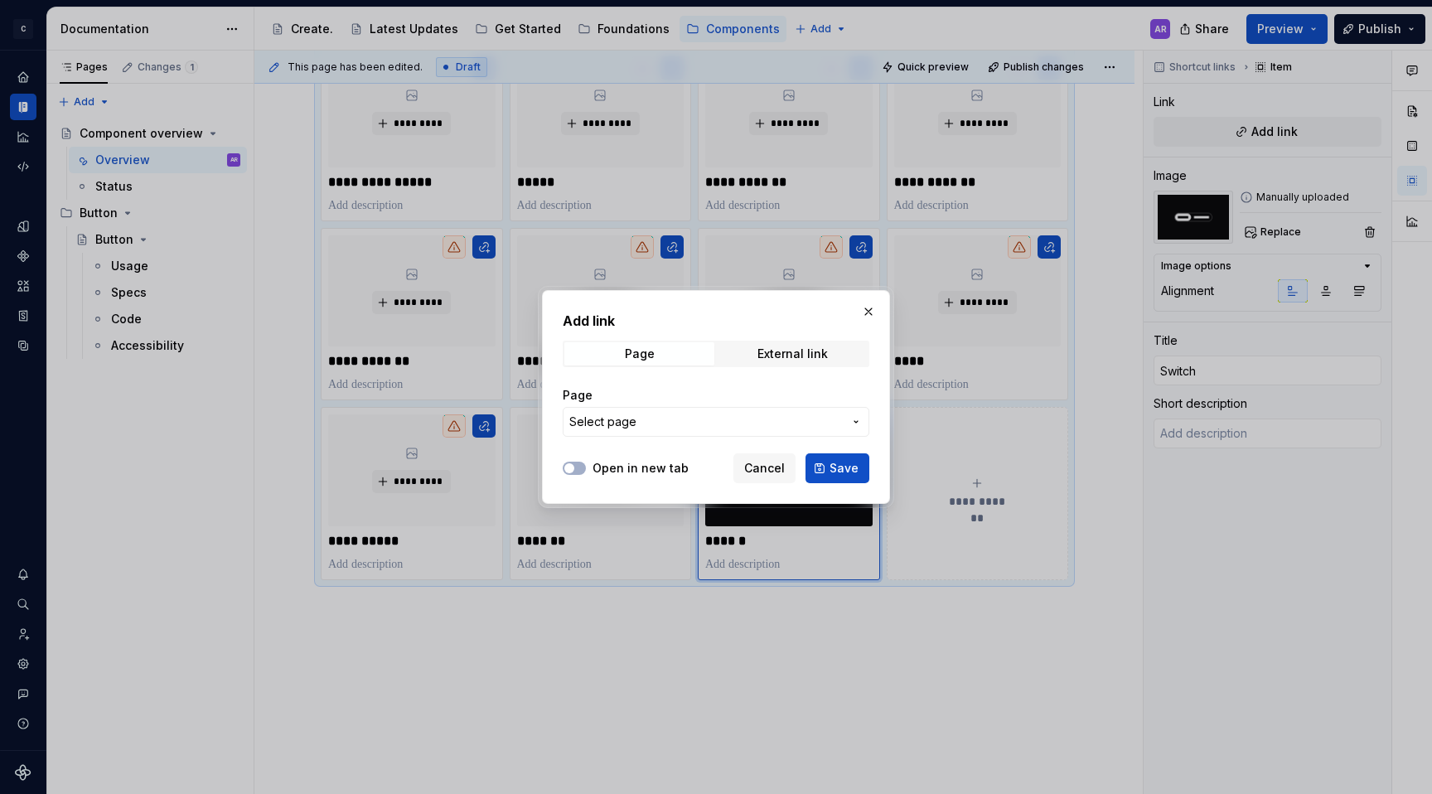
click at [801, 407] on button "Select page" at bounding box center [716, 422] width 307 height 30
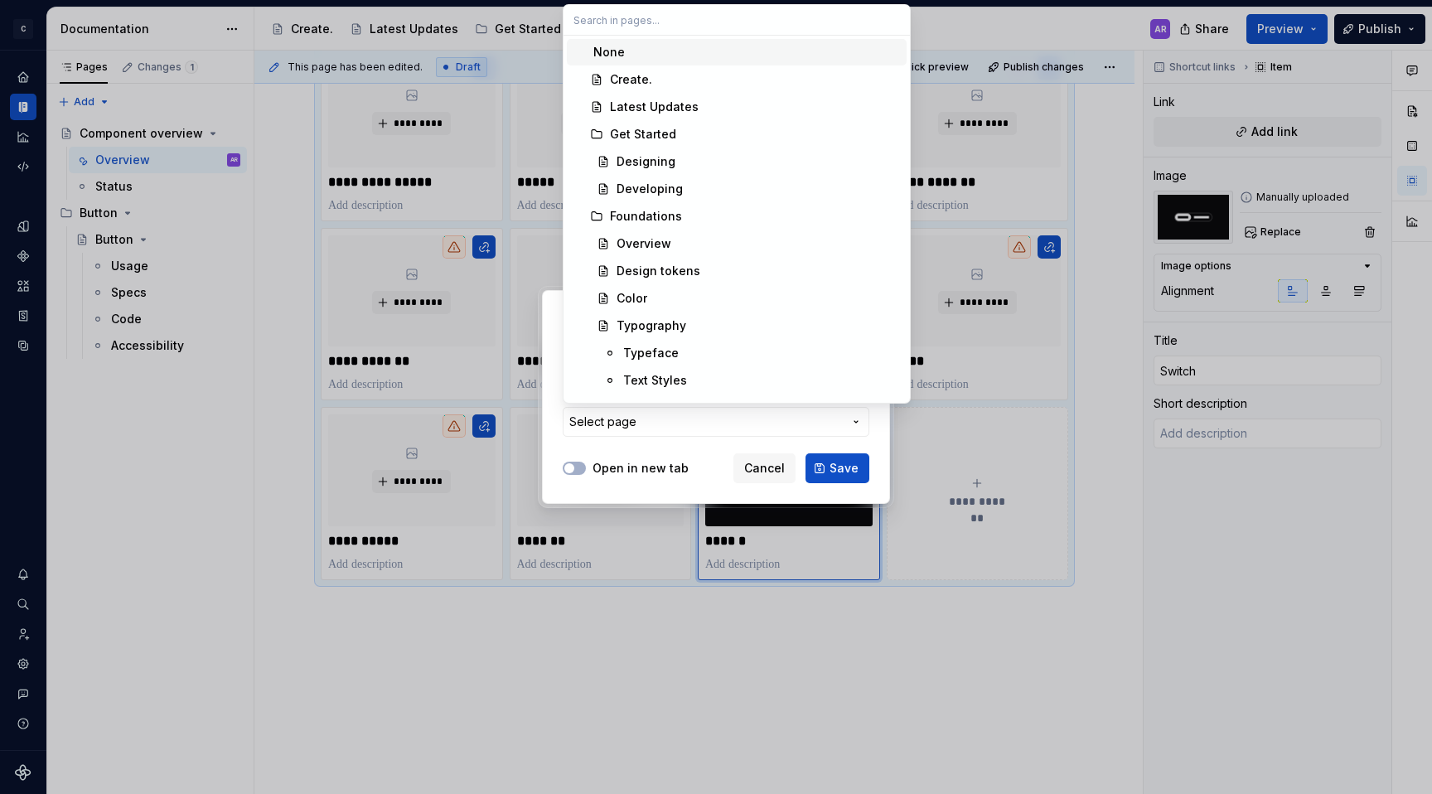
click at [801, 417] on div "Add link Page External link Page Select page Open in new tab Cancel Save" at bounding box center [716, 397] width 1432 height 794
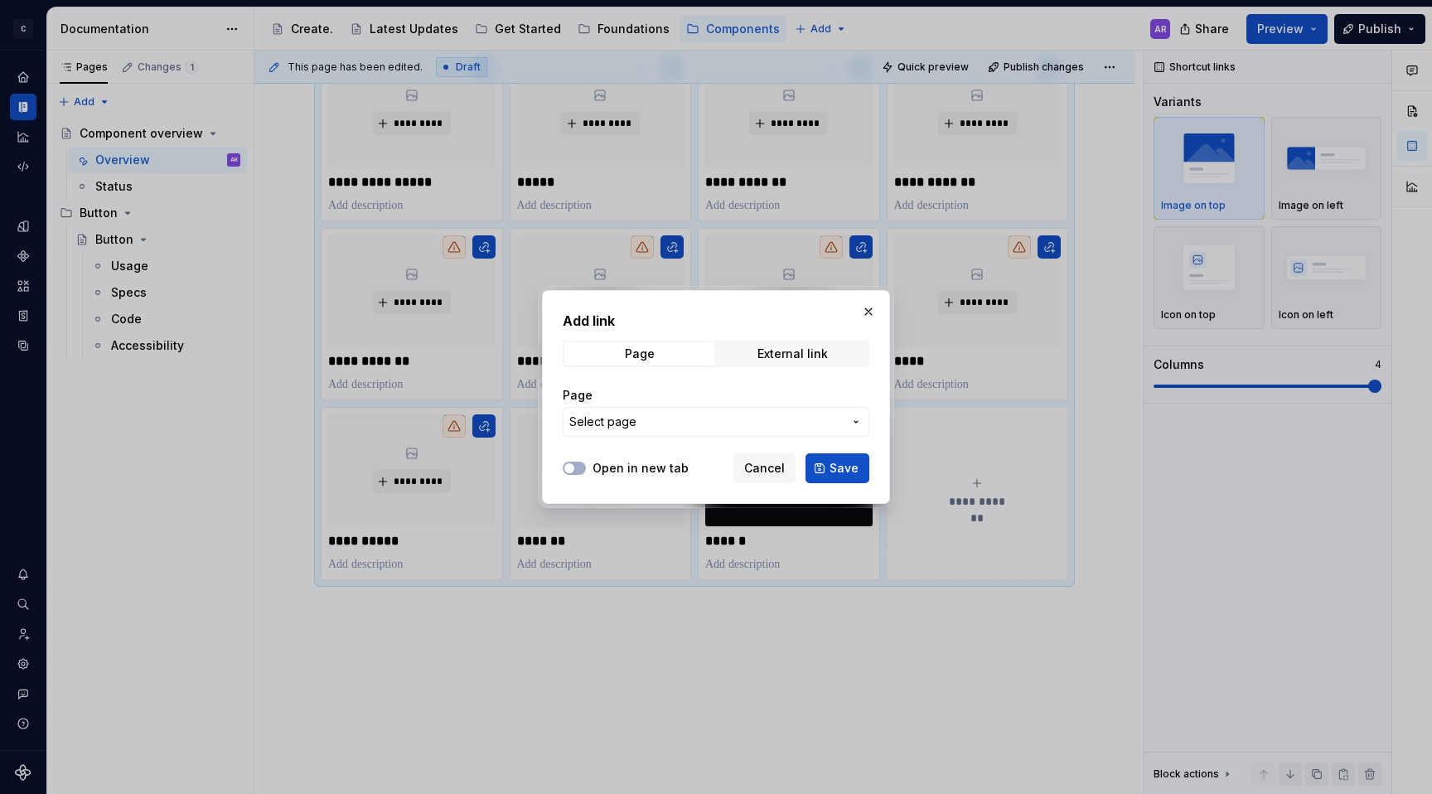
click at [801, 417] on span "Select page" at bounding box center [705, 422] width 273 height 17
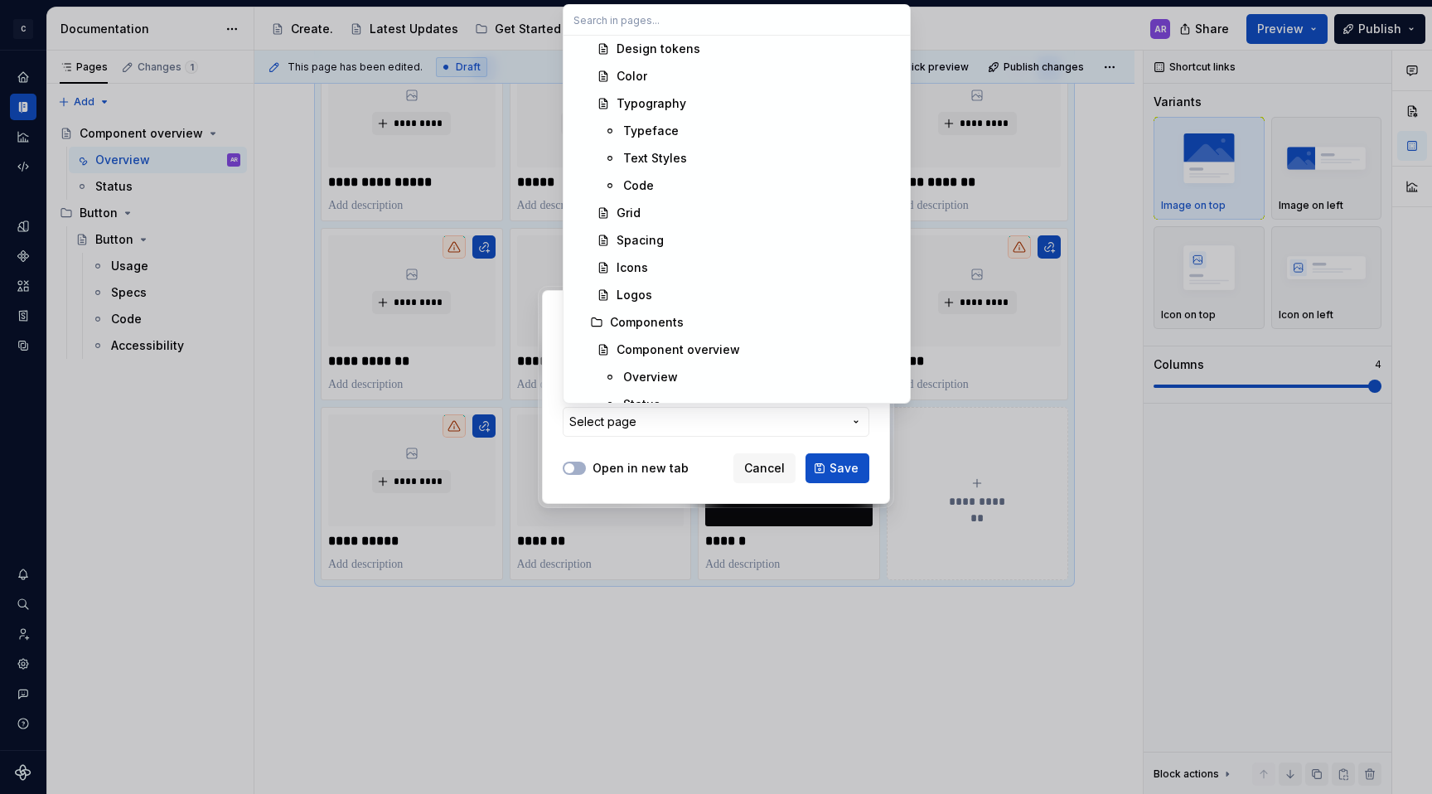
scroll to position [249, 0]
click at [739, 315] on div "Component overview" at bounding box center [758, 323] width 283 height 17
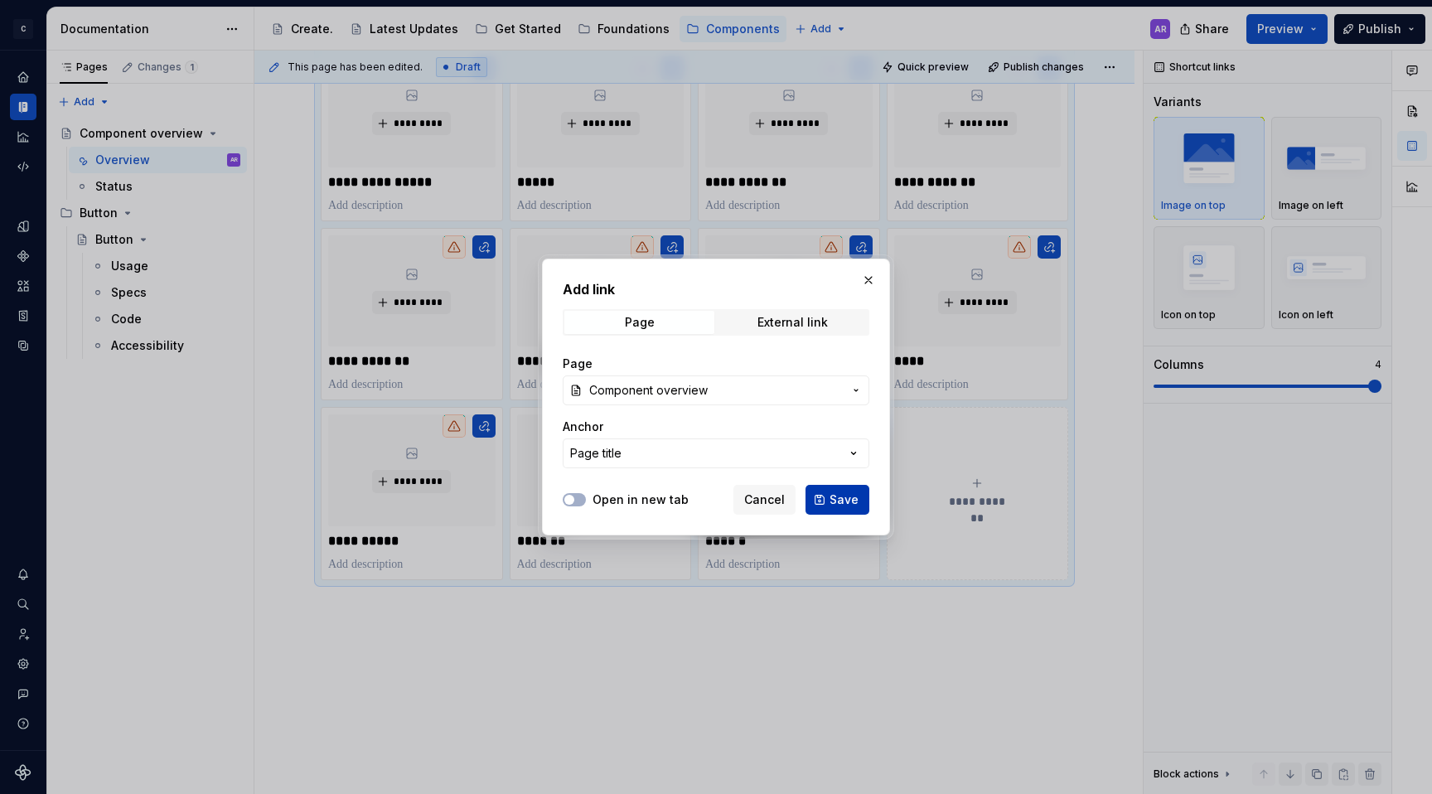
click at [851, 513] on button "Save" at bounding box center [838, 500] width 64 height 30
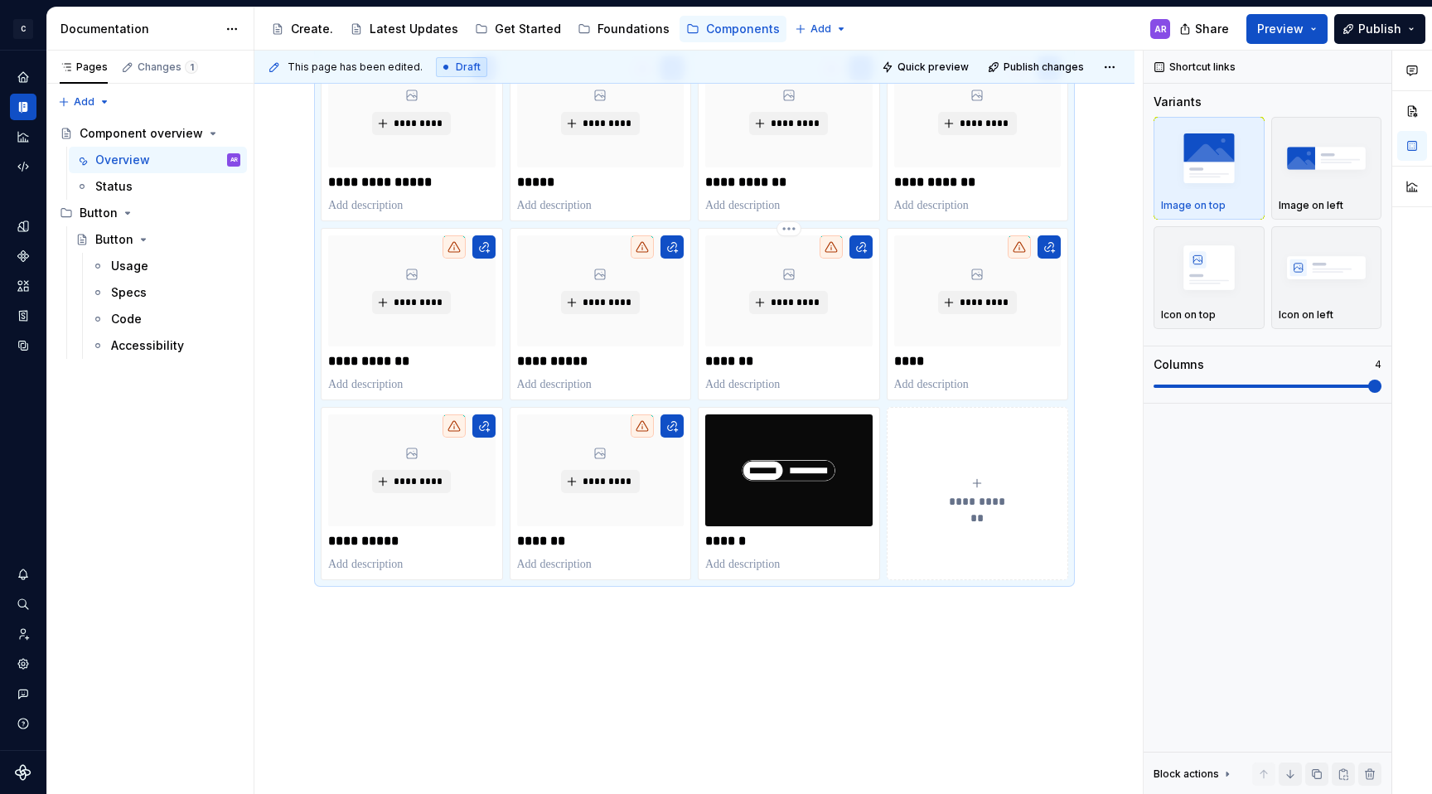
scroll to position [422, 0]
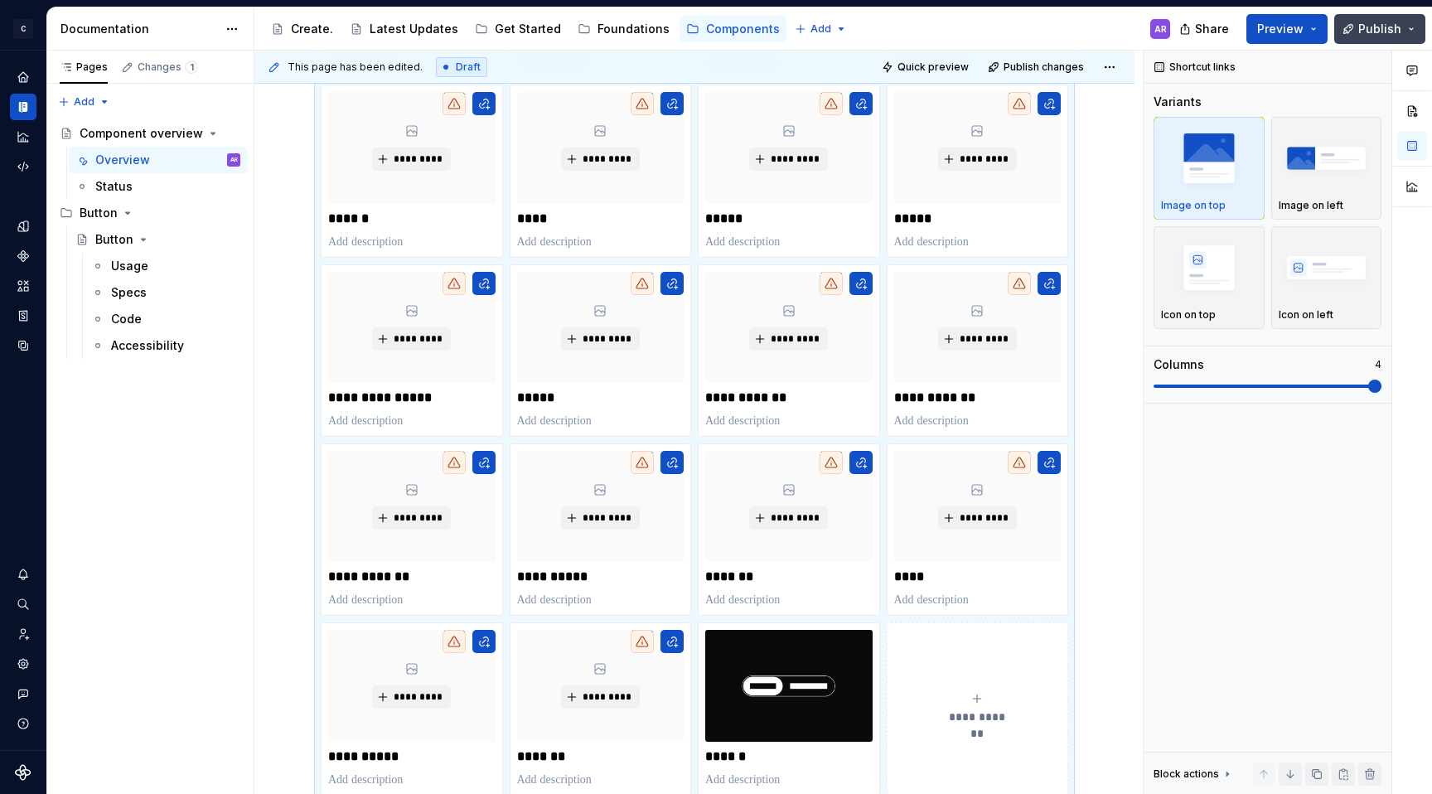
click at [1415, 28] on button "Publish" at bounding box center [1379, 29] width 91 height 30
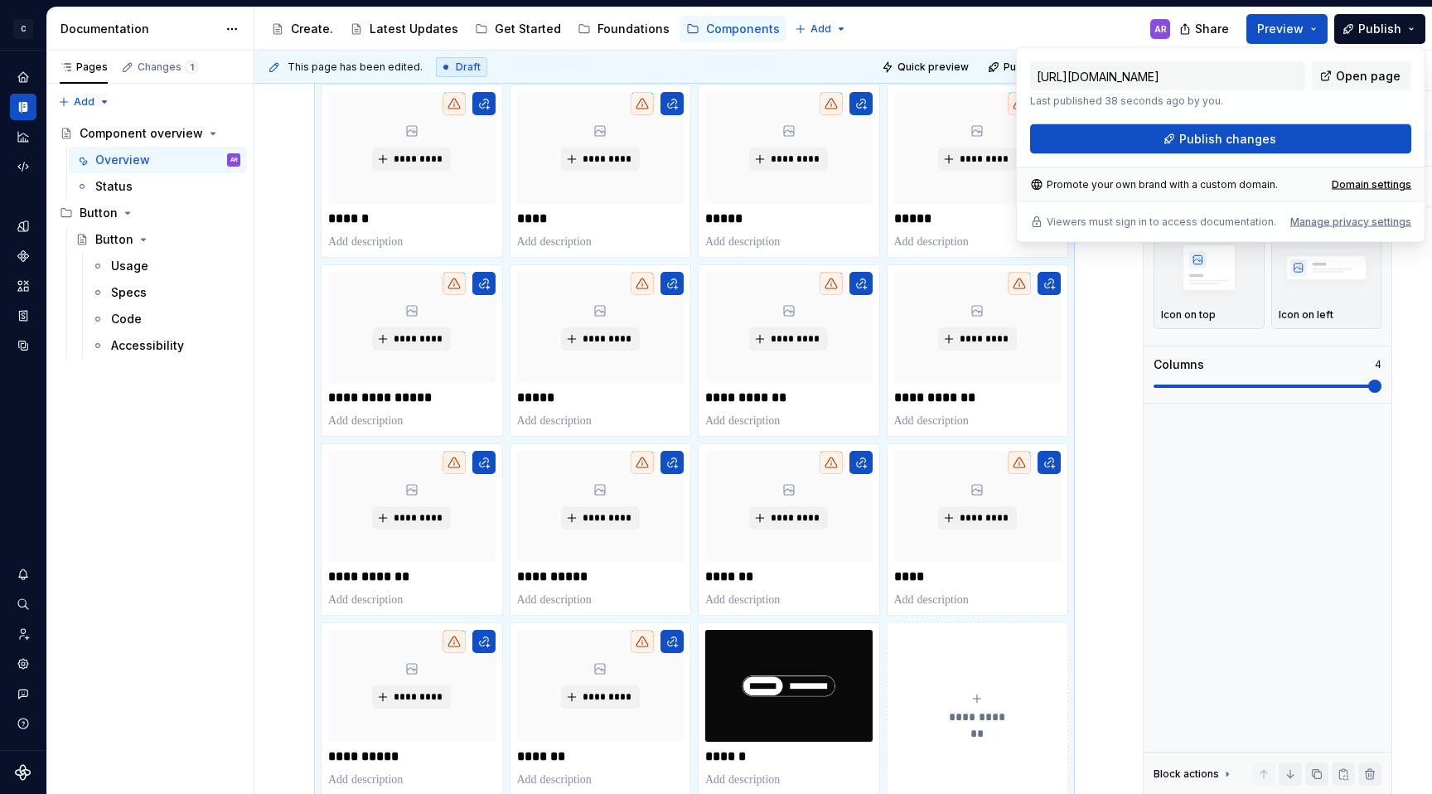
click at [1292, 116] on div "[URL][DOMAIN_NAME] Last published 38 seconds ago by you. Open page Publish chan…" at bounding box center [1220, 107] width 381 height 93
click at [1292, 127] on button "Publish changes" at bounding box center [1220, 139] width 381 height 30
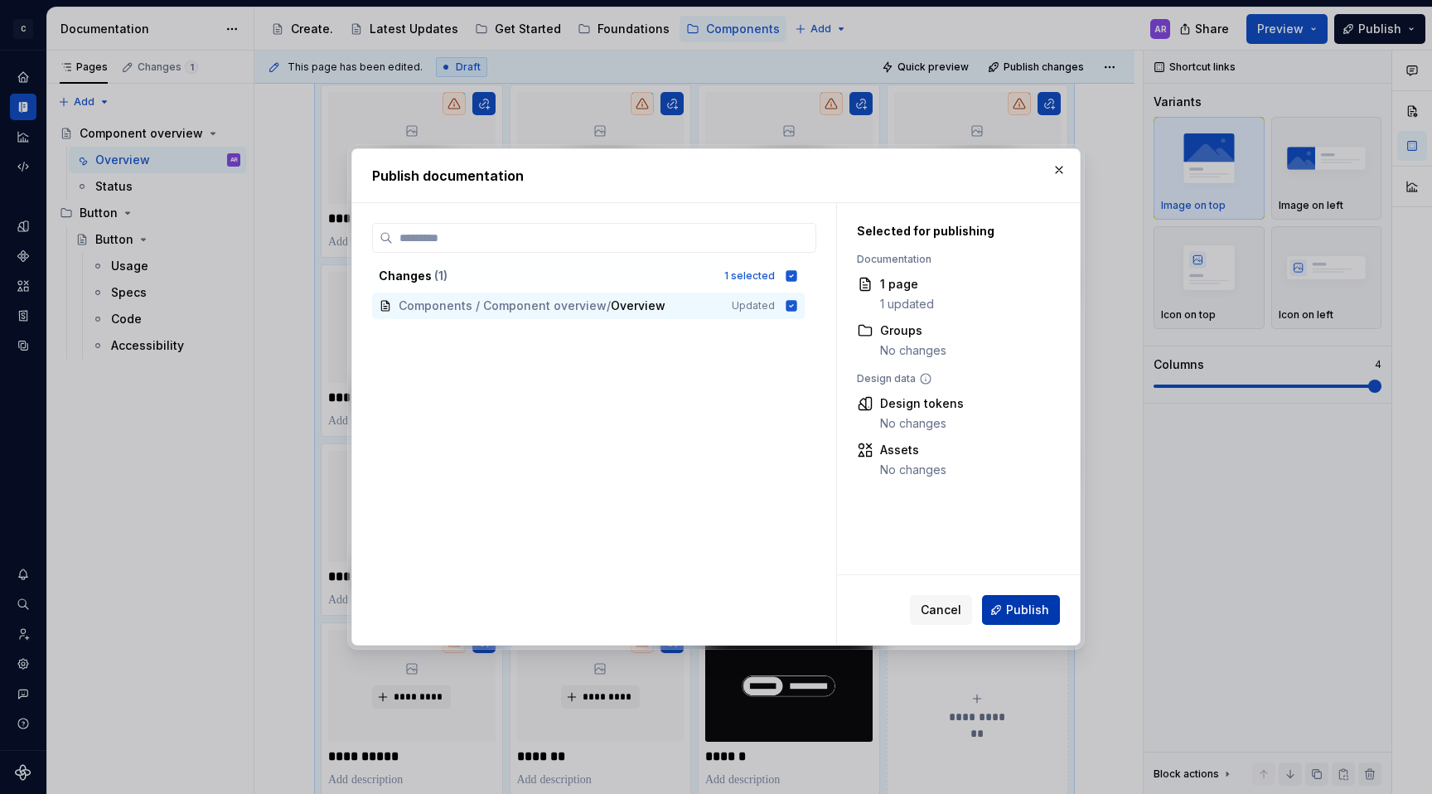
click at [1047, 602] on span "Publish" at bounding box center [1027, 610] width 43 height 17
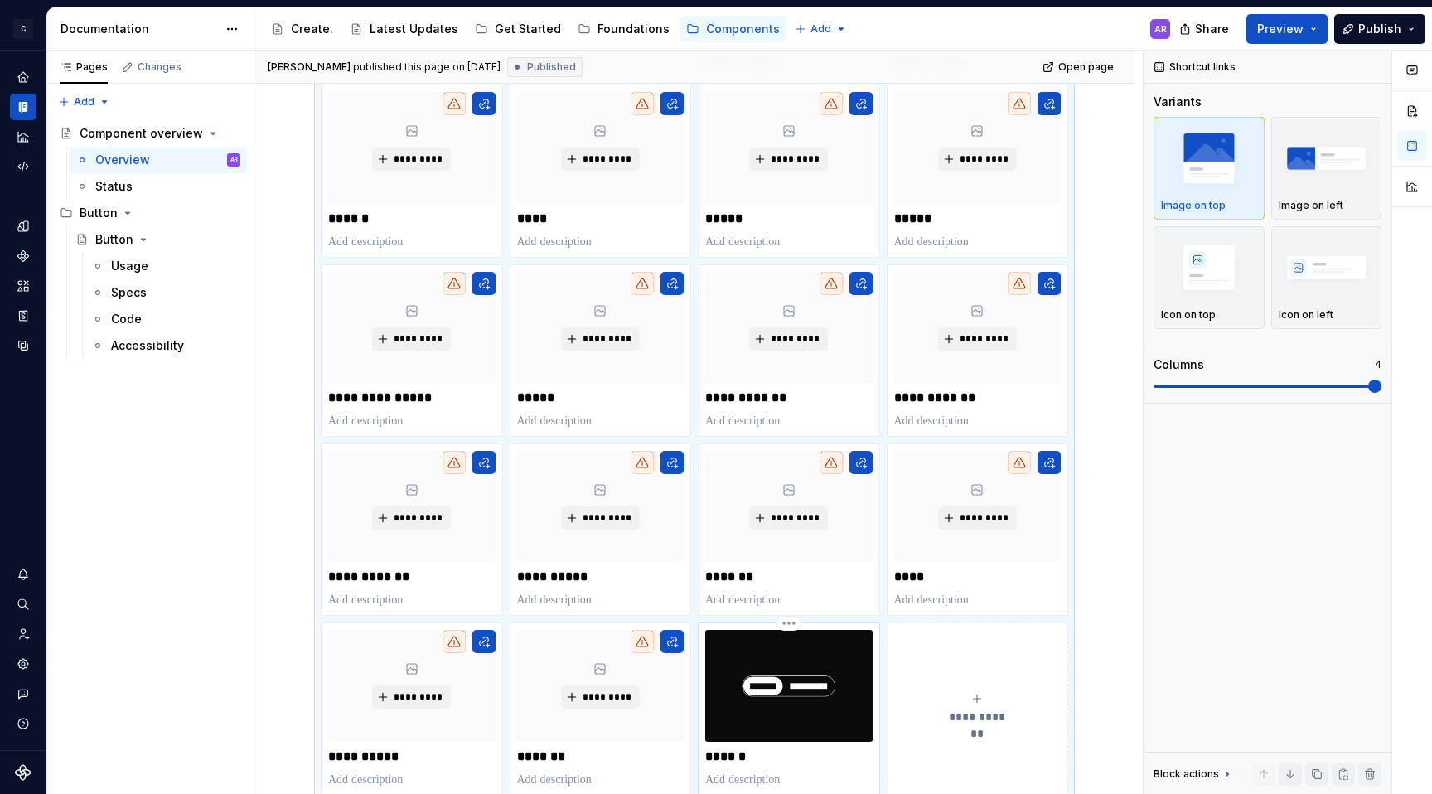
click at [844, 757] on p "******" at bounding box center [788, 756] width 167 height 17
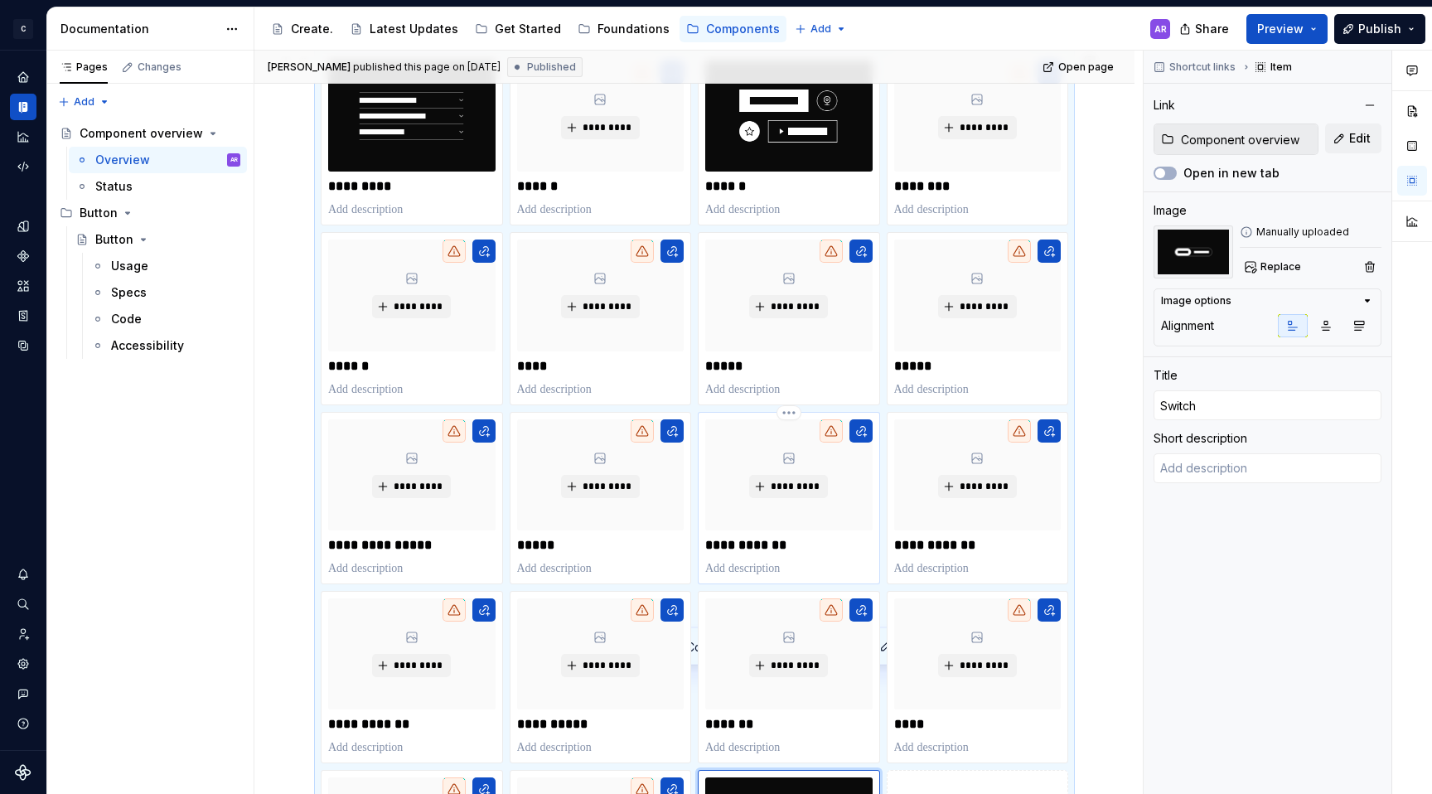
scroll to position [117, 0]
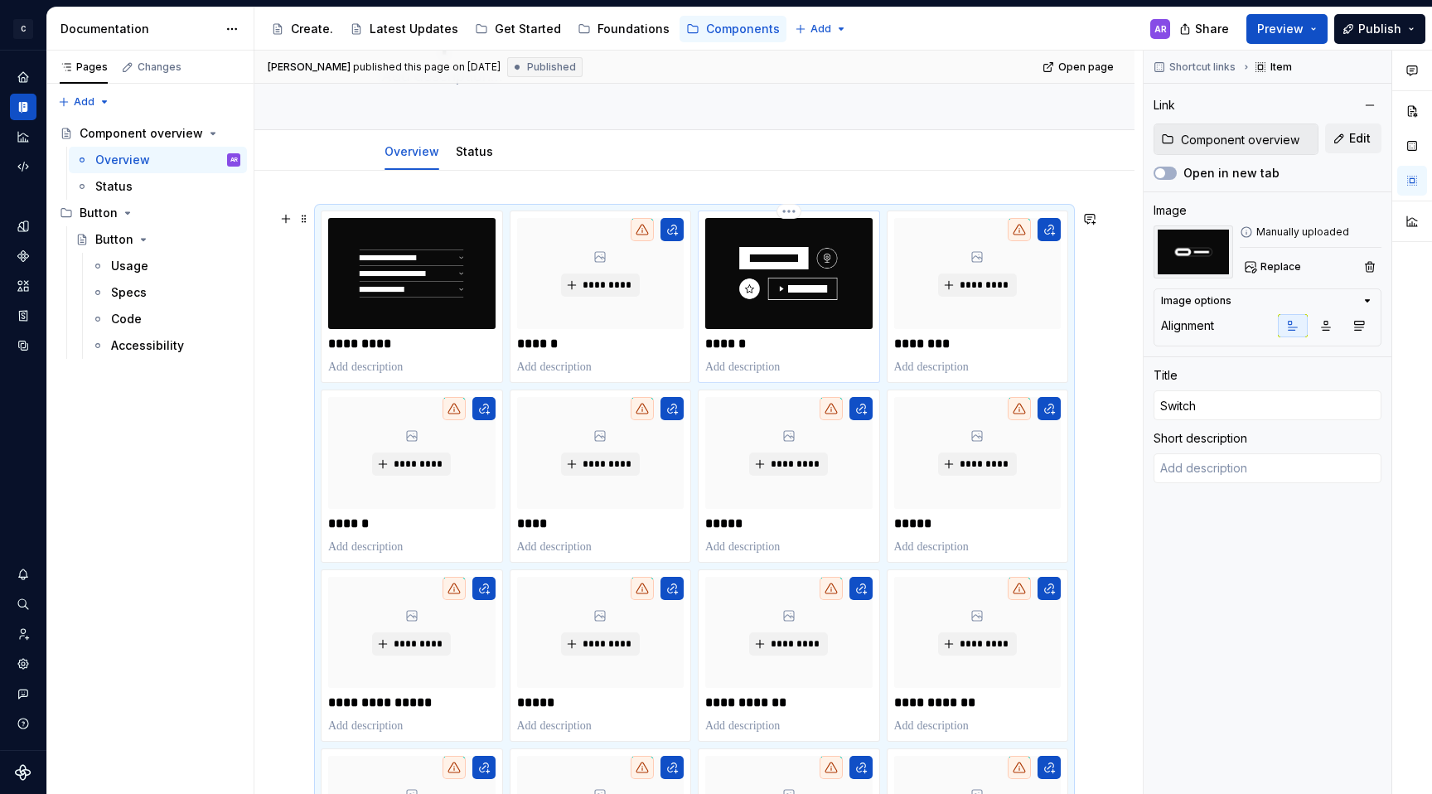
click at [758, 346] on p "******" at bounding box center [788, 344] width 167 height 17
type textarea "*"
type input "Button"
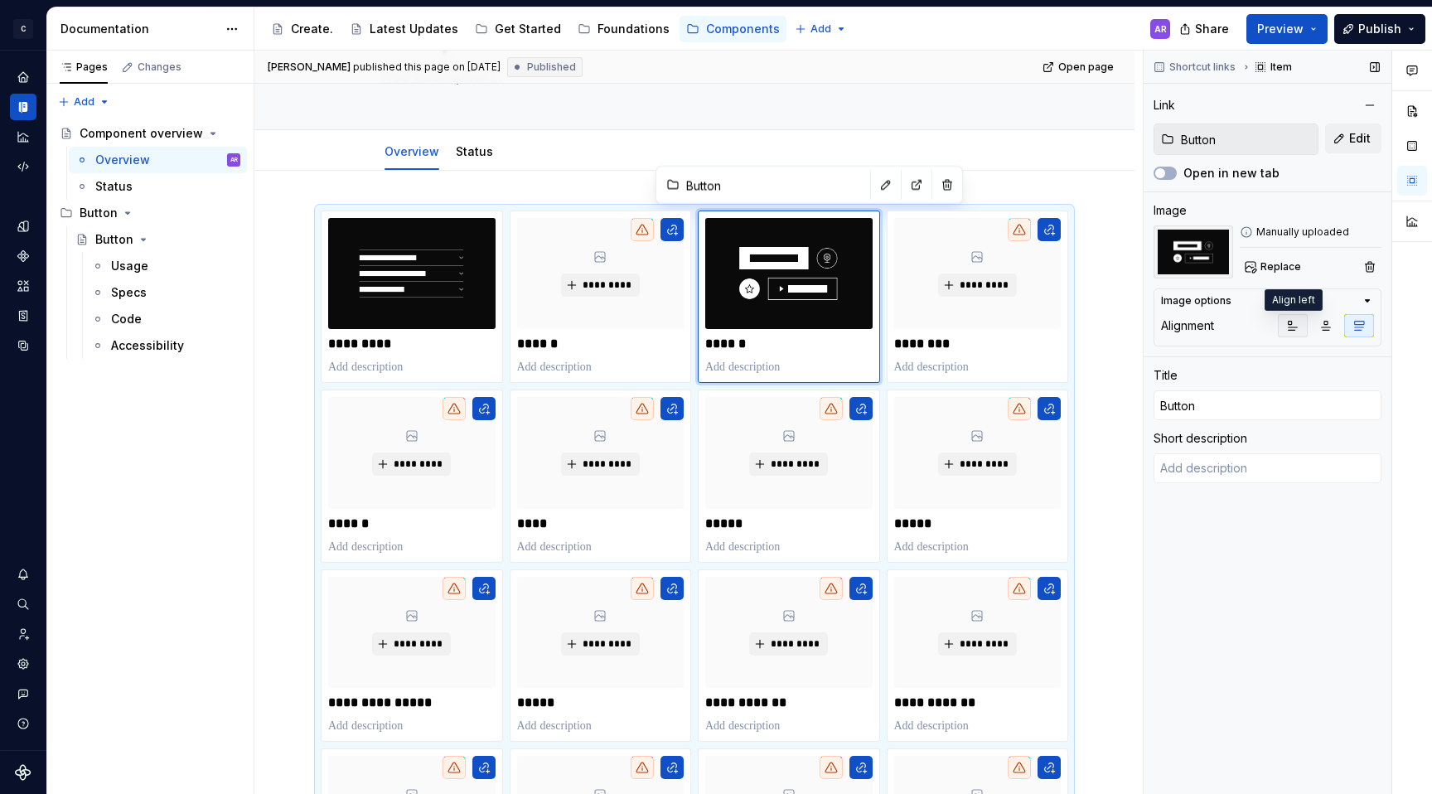
click at [1290, 328] on icon "button" at bounding box center [1292, 325] width 13 height 13
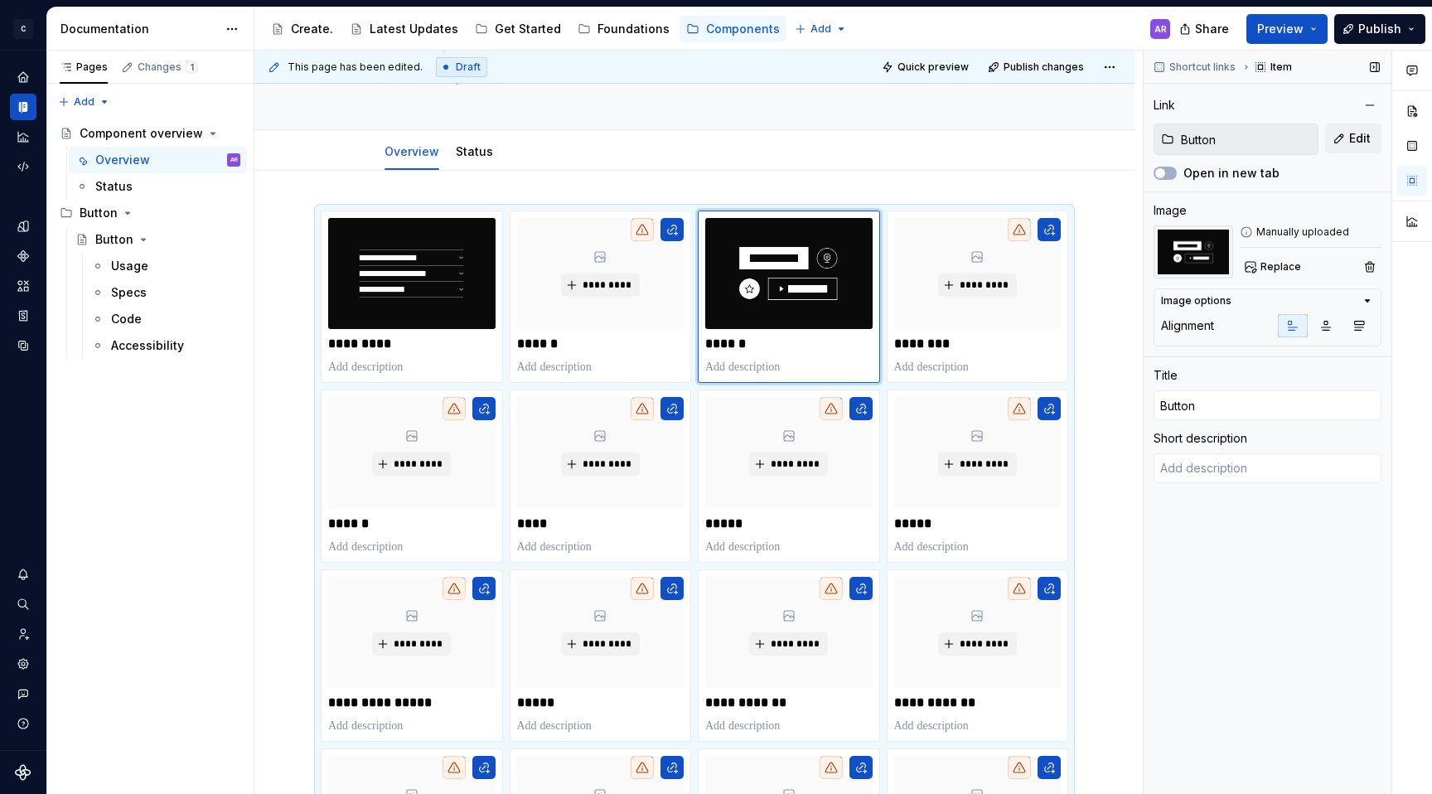
scroll to position [446, 0]
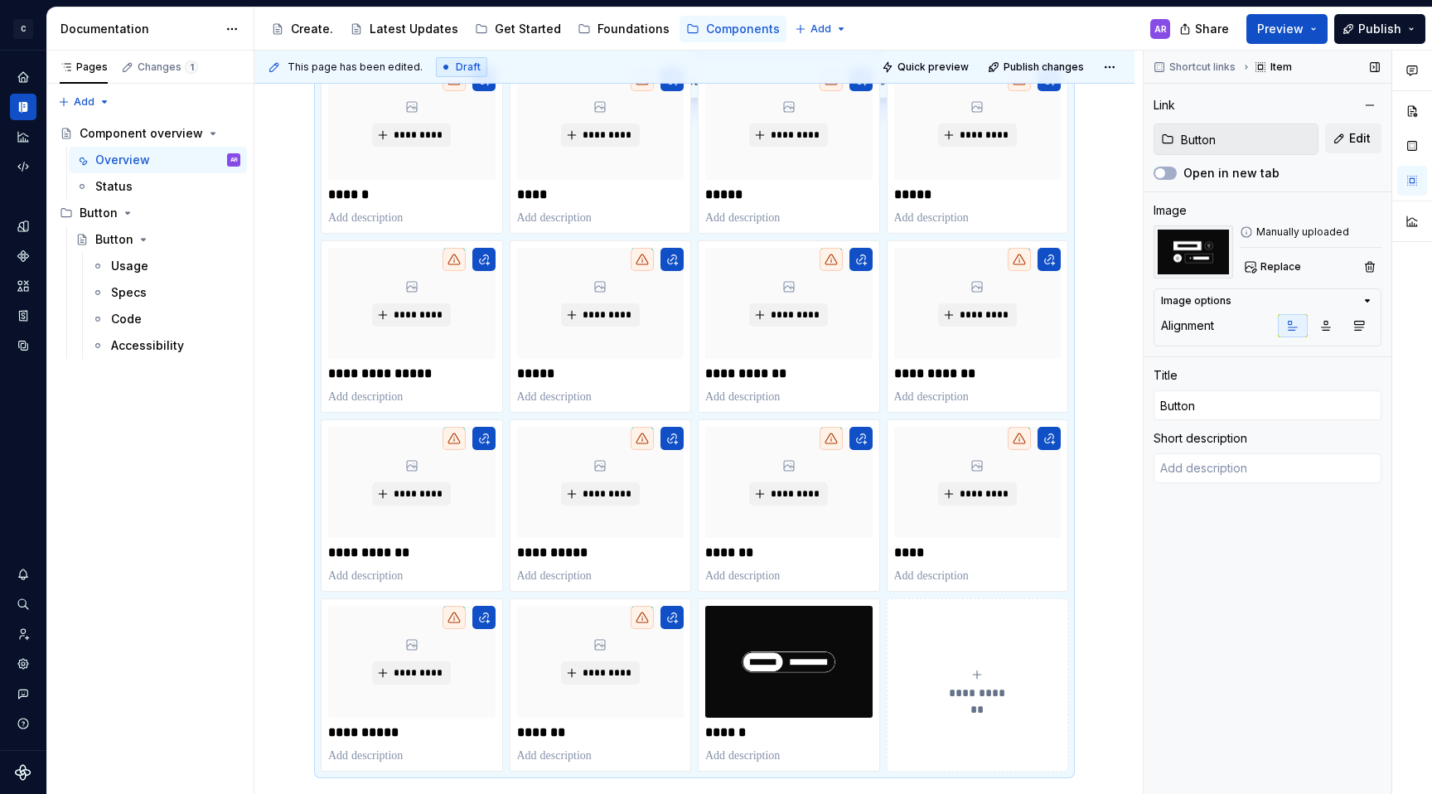
click at [1367, 301] on icon "button" at bounding box center [1368, 301] width 4 height 2
click at [1367, 301] on icon "button" at bounding box center [1368, 301] width 2 height 4
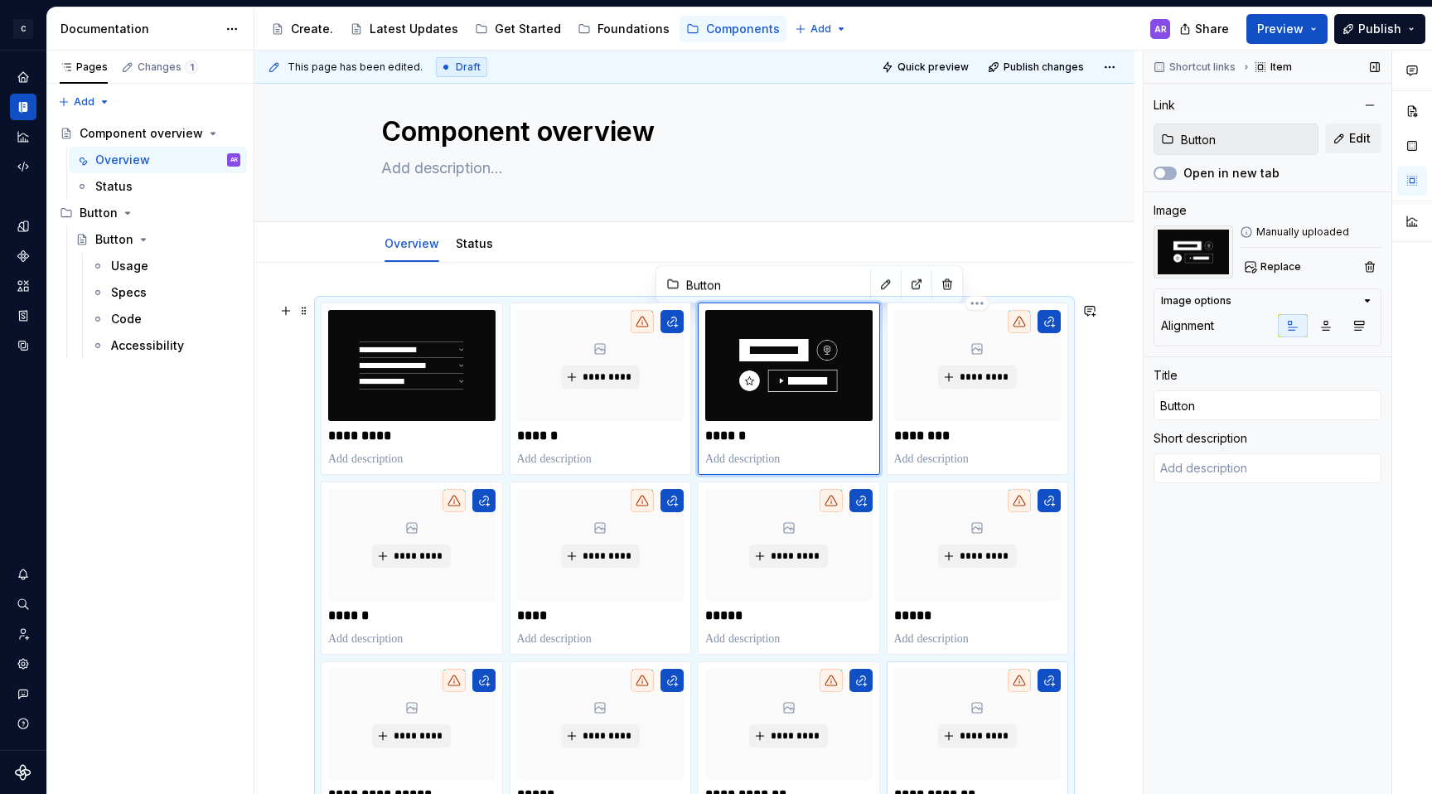
scroll to position [17, 0]
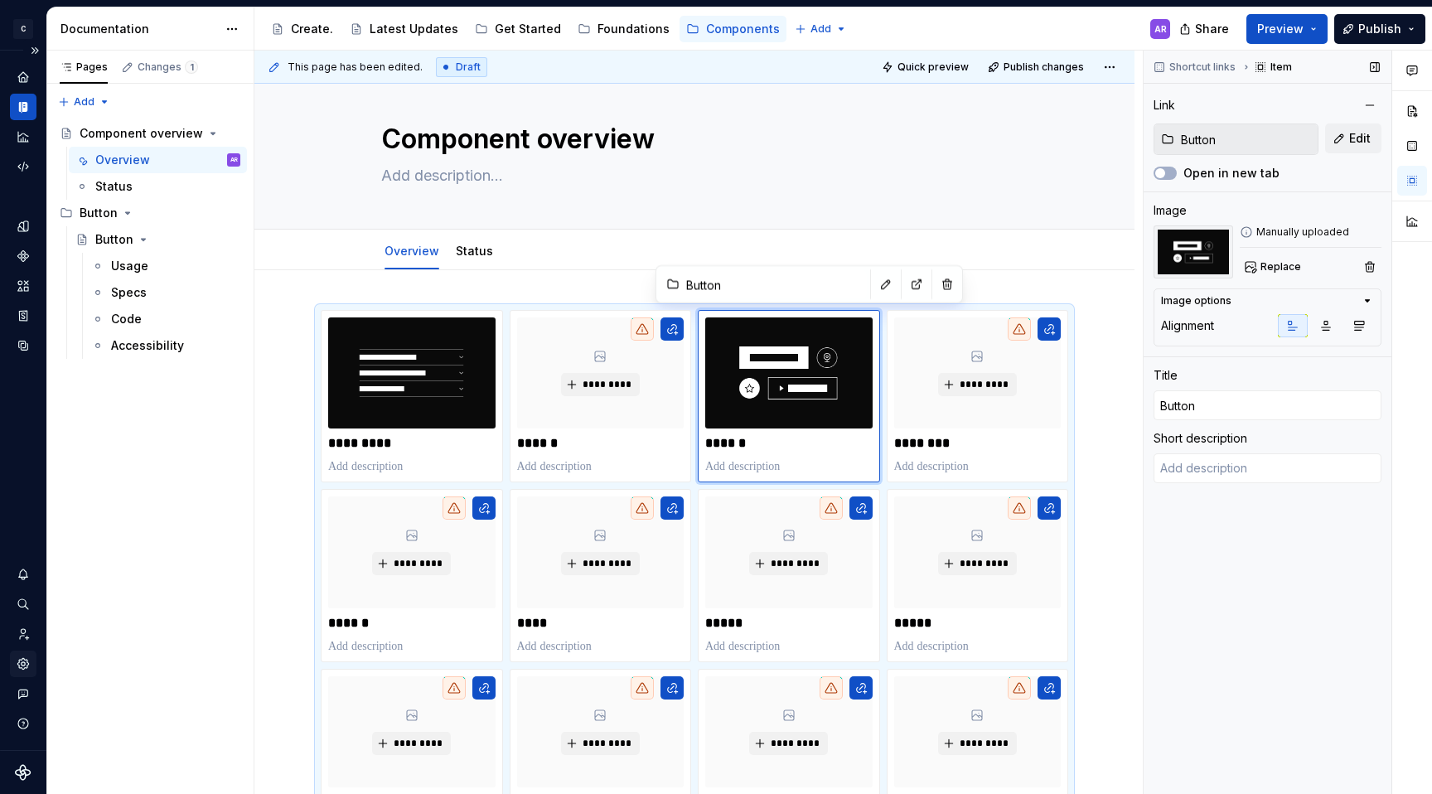
type textarea "*"
click at [23, 664] on icon "Settings" at bounding box center [23, 663] width 15 height 15
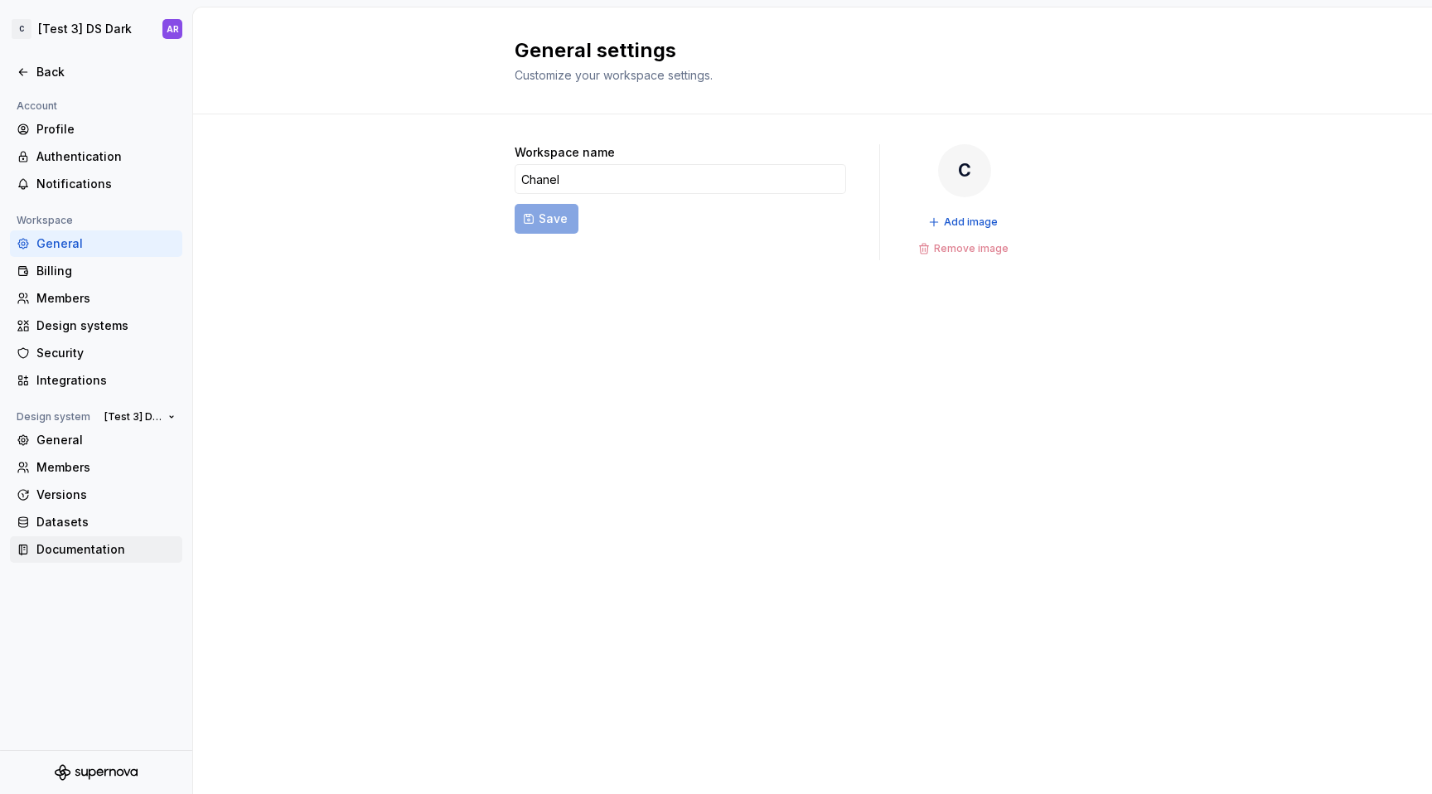
click at [81, 551] on div "Documentation" at bounding box center [105, 549] width 139 height 17
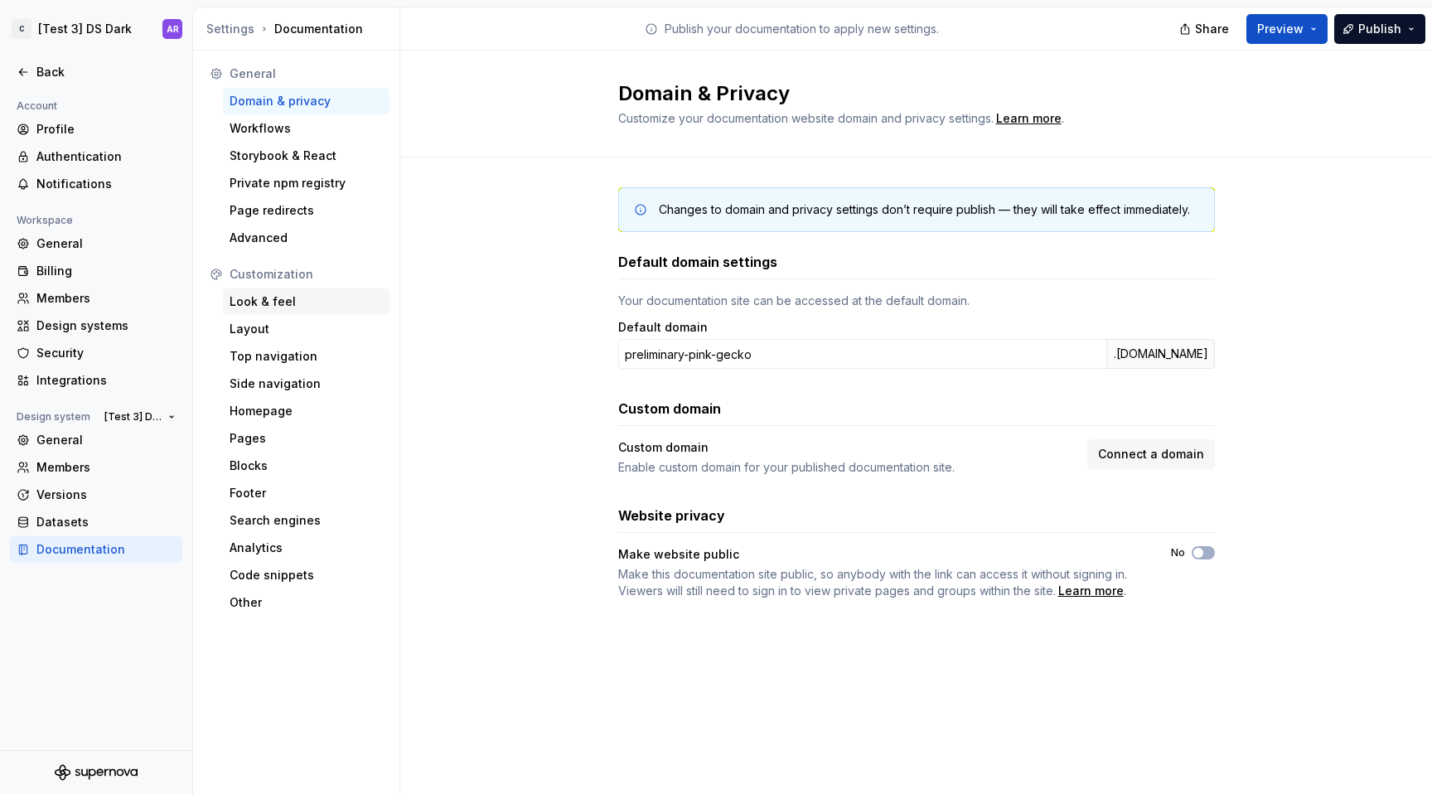
click at [315, 298] on div "Look & feel" at bounding box center [306, 301] width 153 height 17
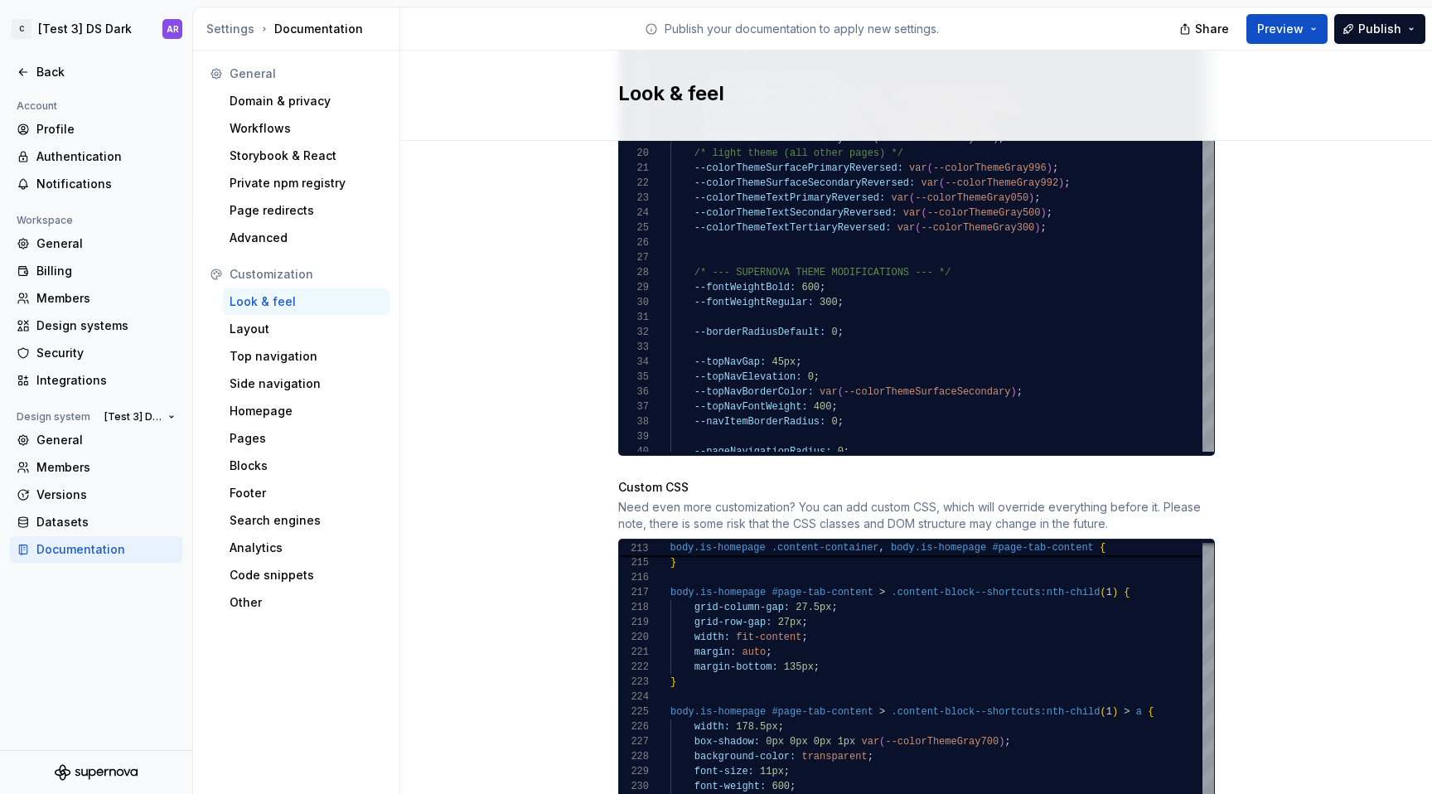
scroll to position [989, 0]
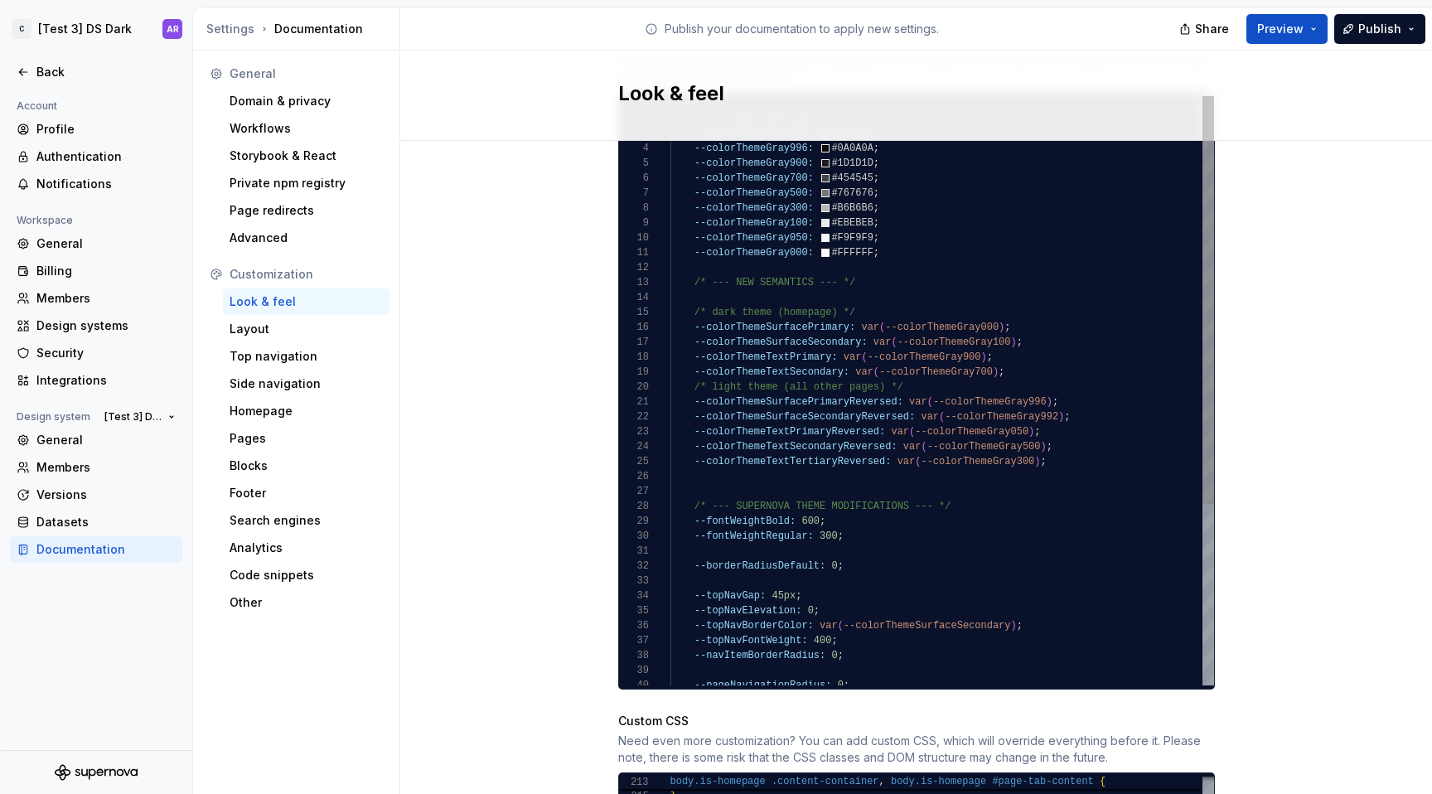
click at [854, 404] on div ":root { /* --- NEW PRIMITVES --- */ --colorThemeGray992: #141414 ; --colorTheme…" at bounding box center [942, 521] width 544 height 850
type textarea "**********"
click at [854, 404] on div ":root { /* --- NEW PRIMITVES --- */ --colorThemeGray992: #141414 ; --colorTheme…" at bounding box center [942, 521] width 544 height 850
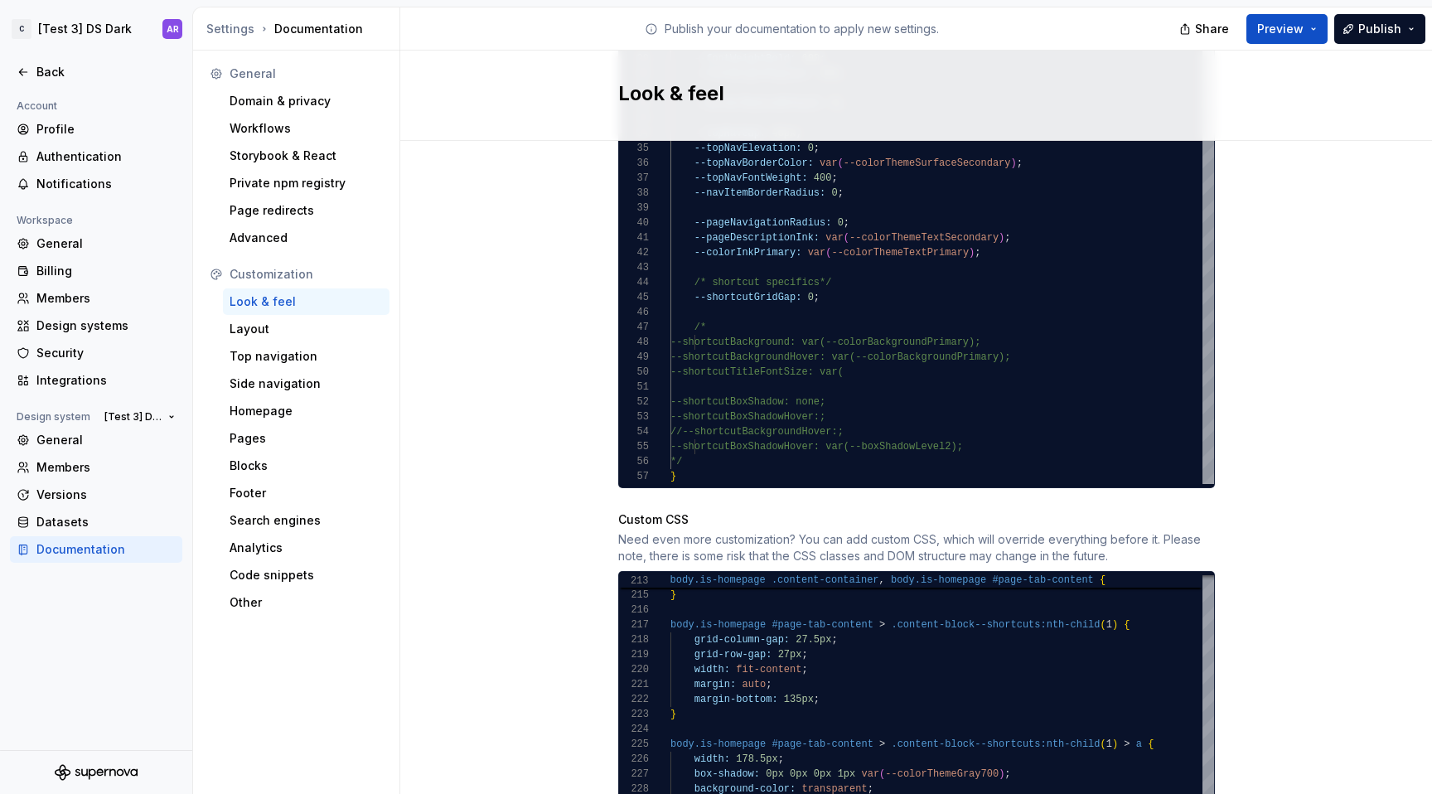
scroll to position [1604, 0]
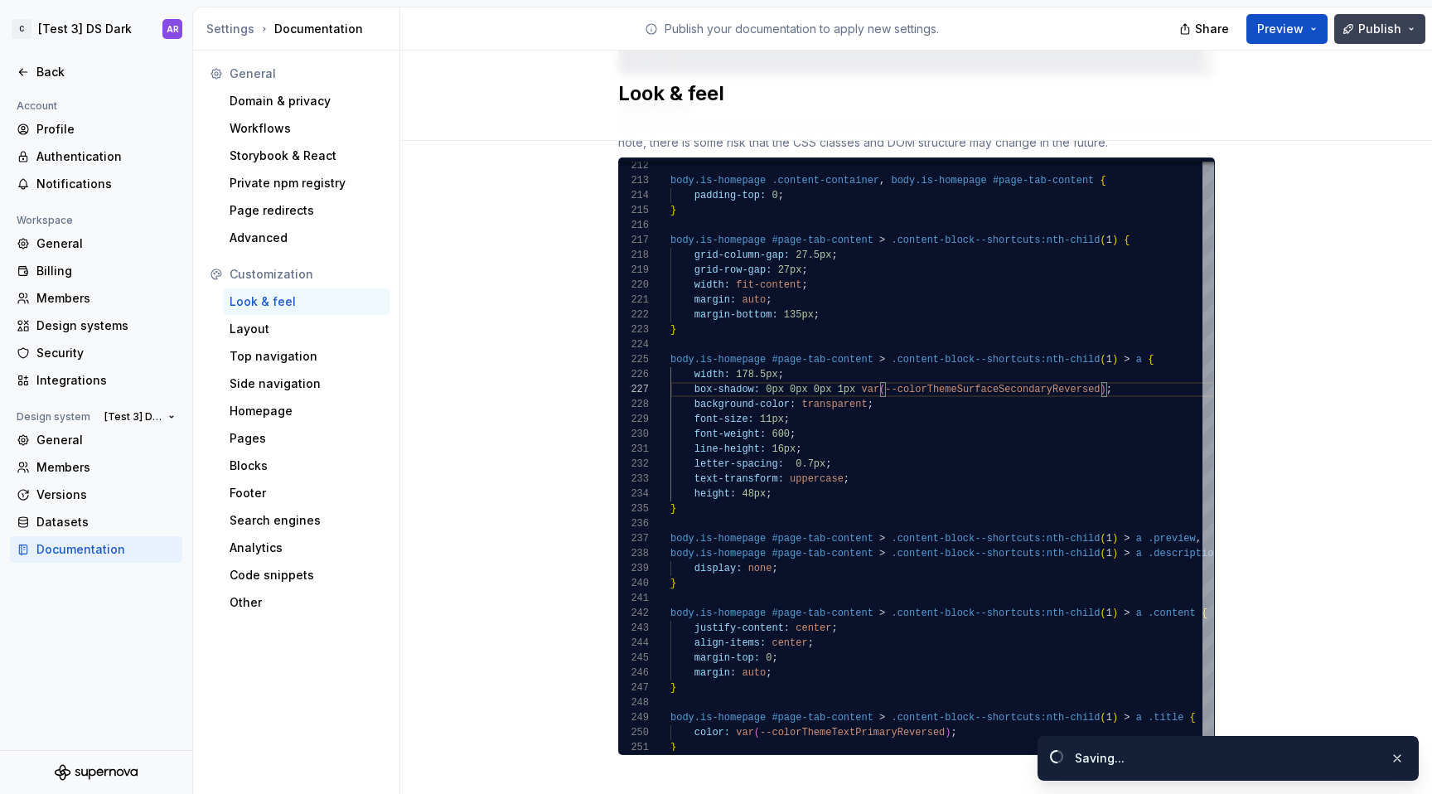
click at [1381, 38] on button "Publish" at bounding box center [1379, 29] width 91 height 30
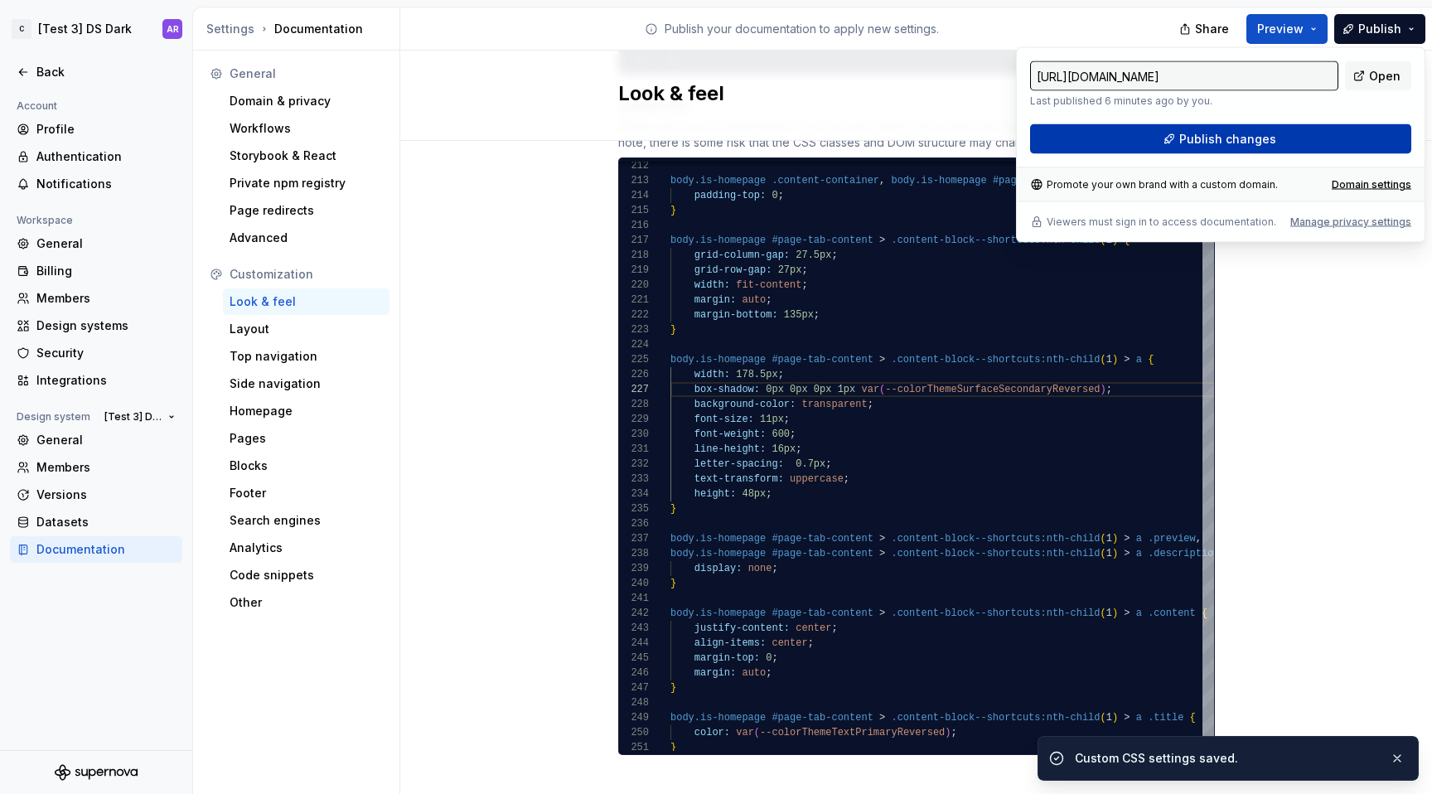
click at [1278, 143] on button "Publish changes" at bounding box center [1220, 139] width 381 height 30
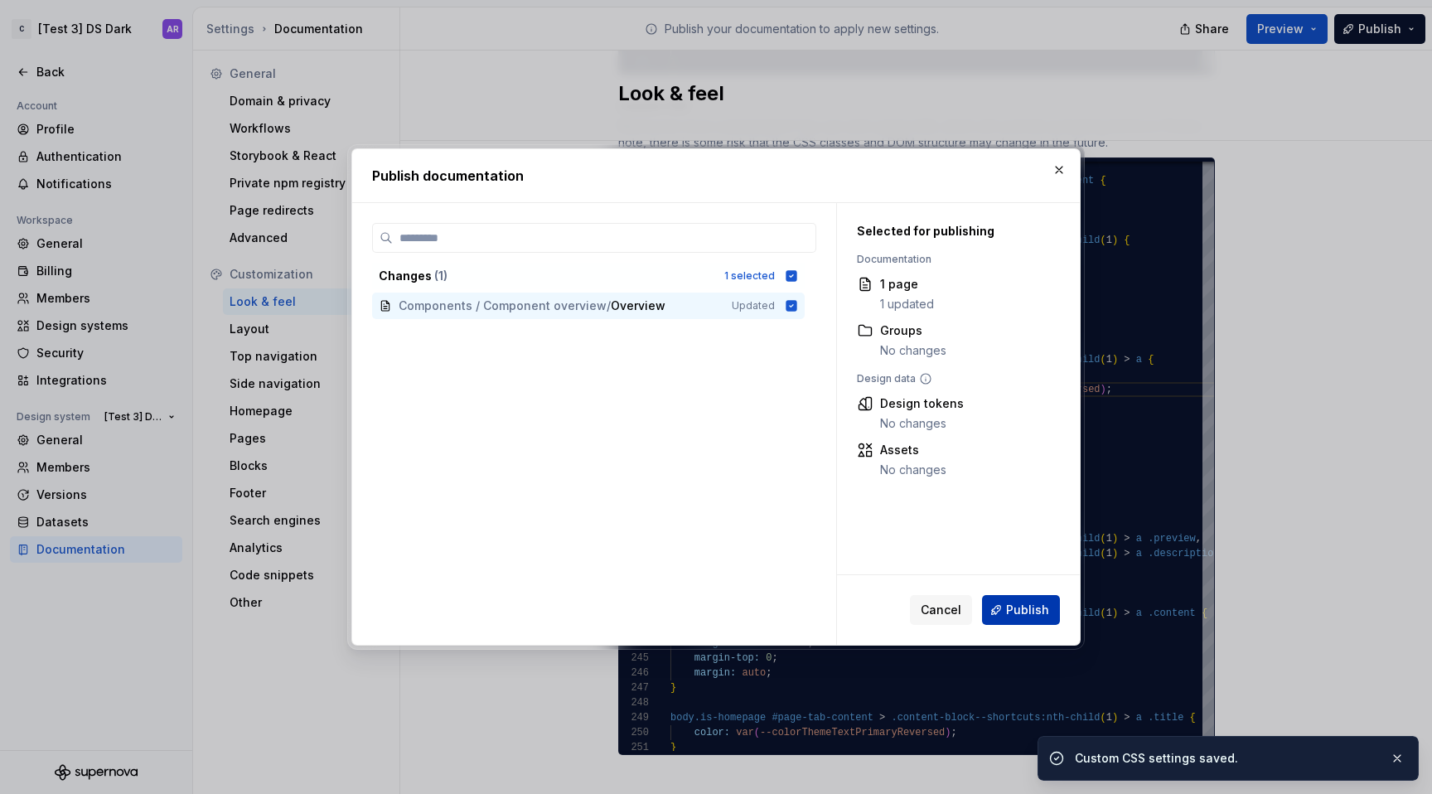
click at [1047, 600] on button "Publish" at bounding box center [1021, 610] width 78 height 30
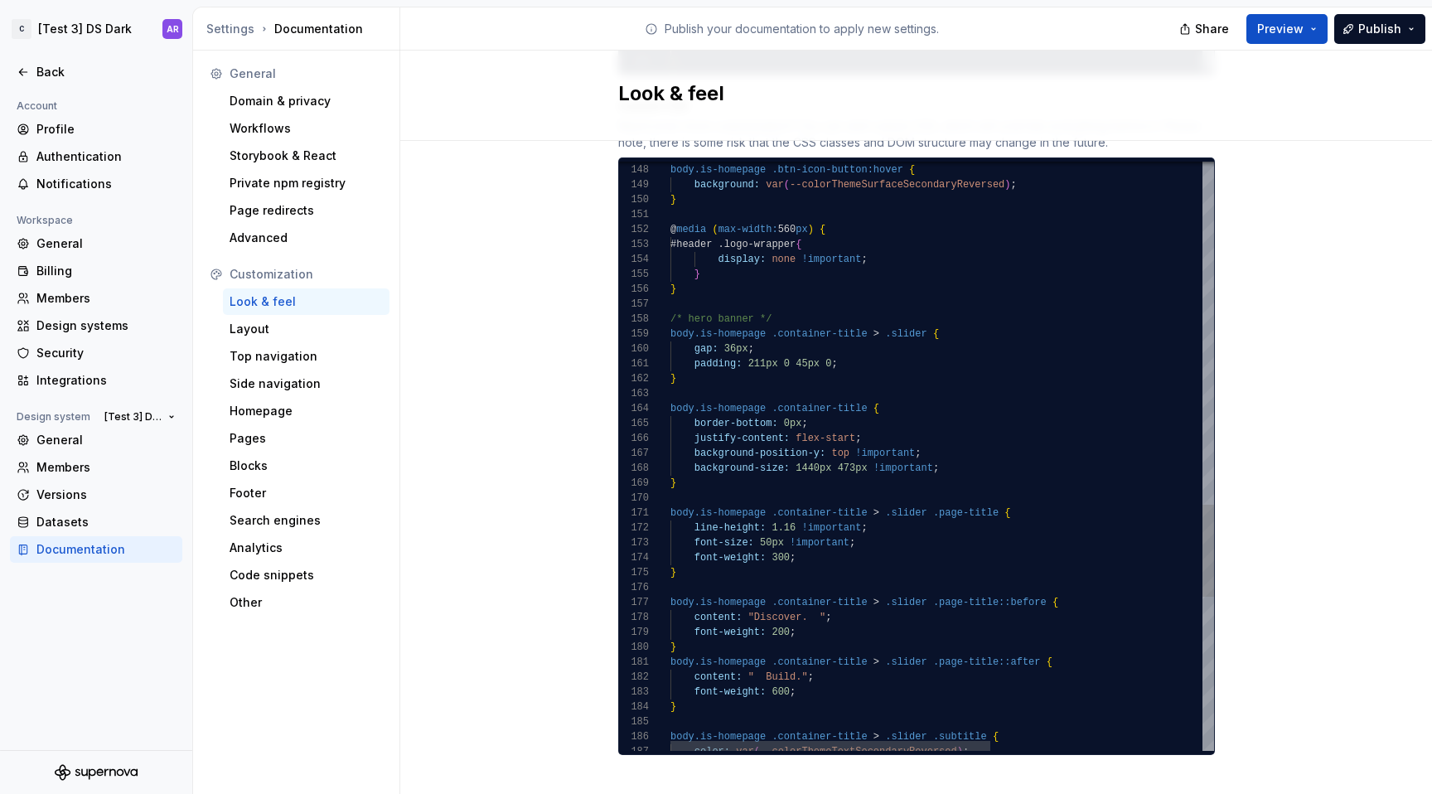
scroll to position [104, 102]
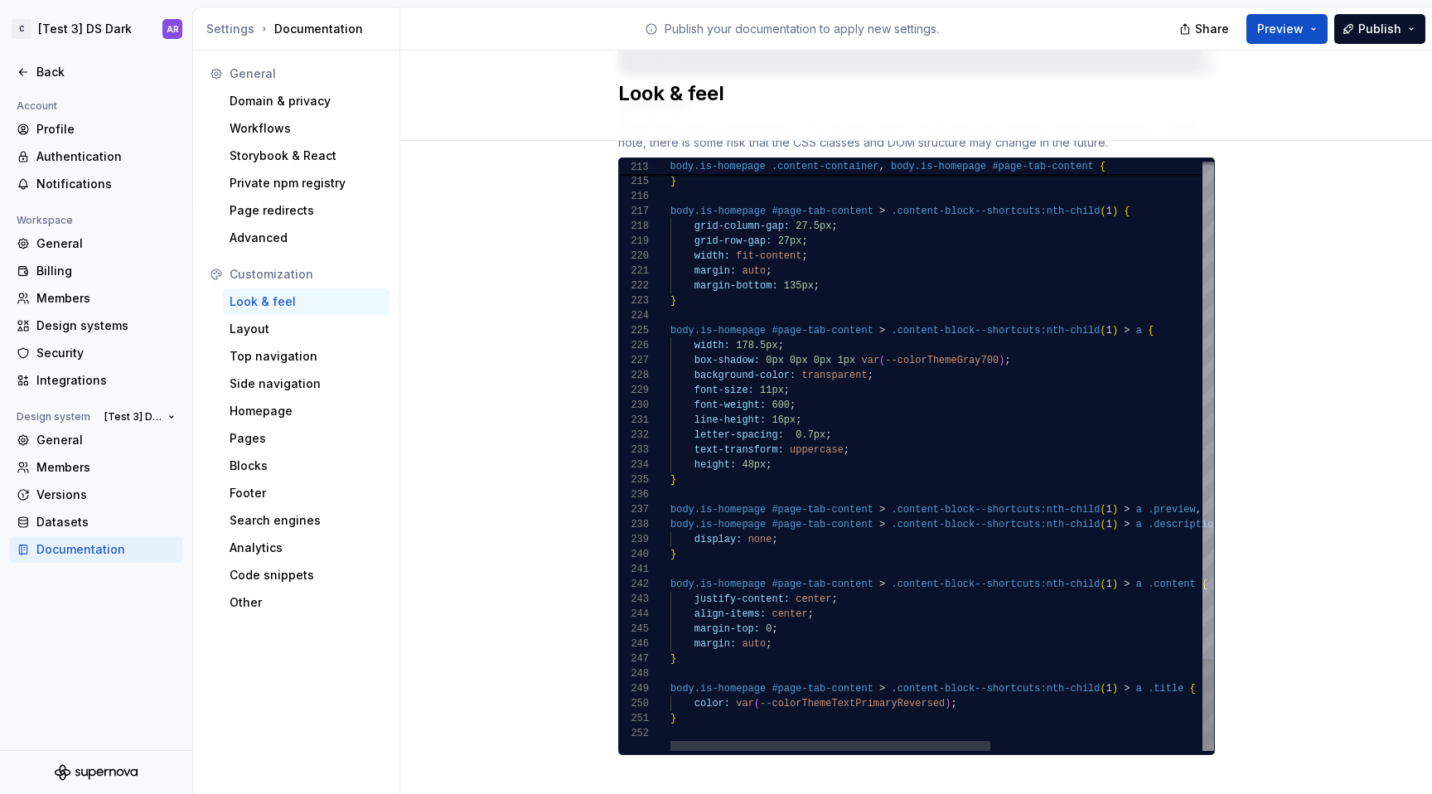
scroll to position [0, 5]
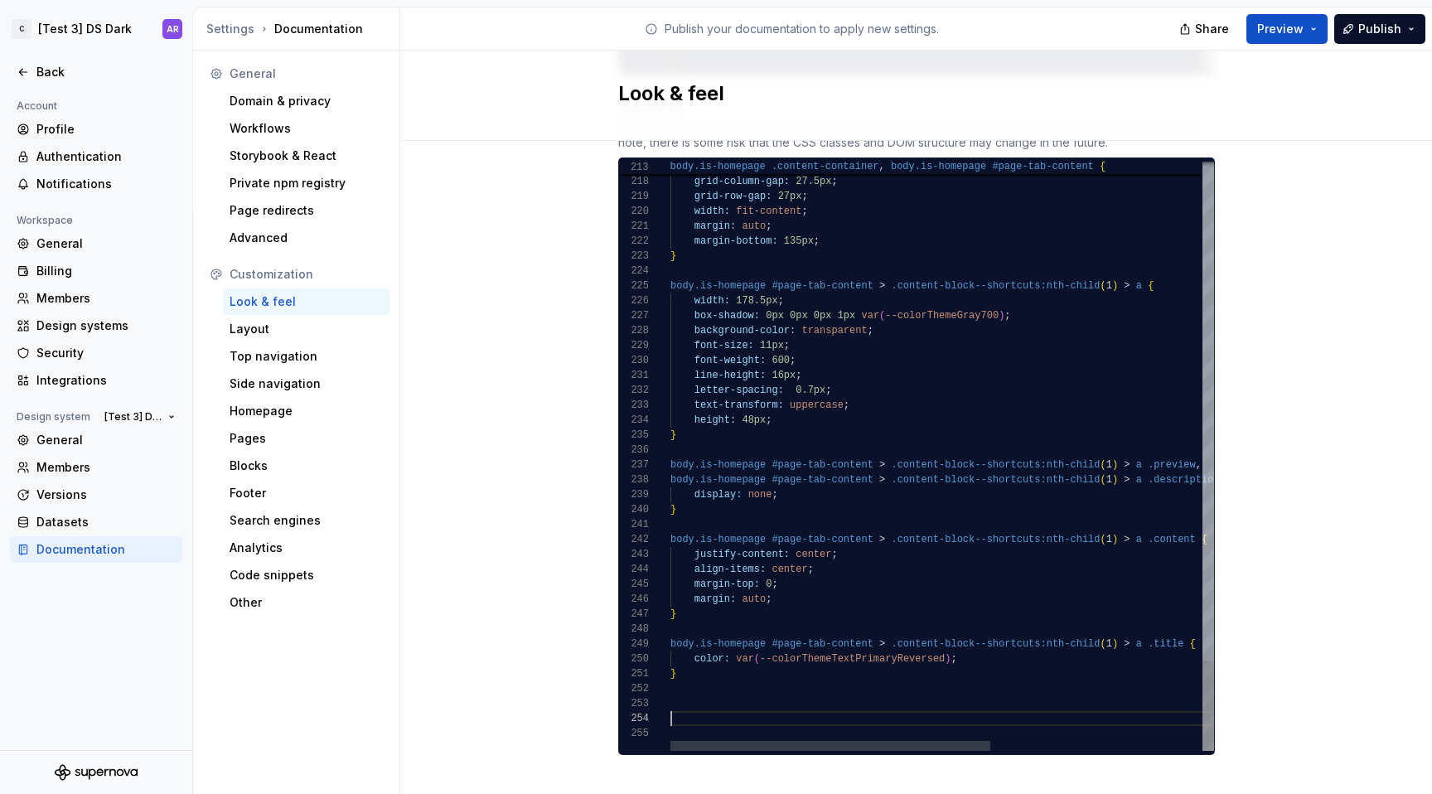
scroll to position [45, 101]
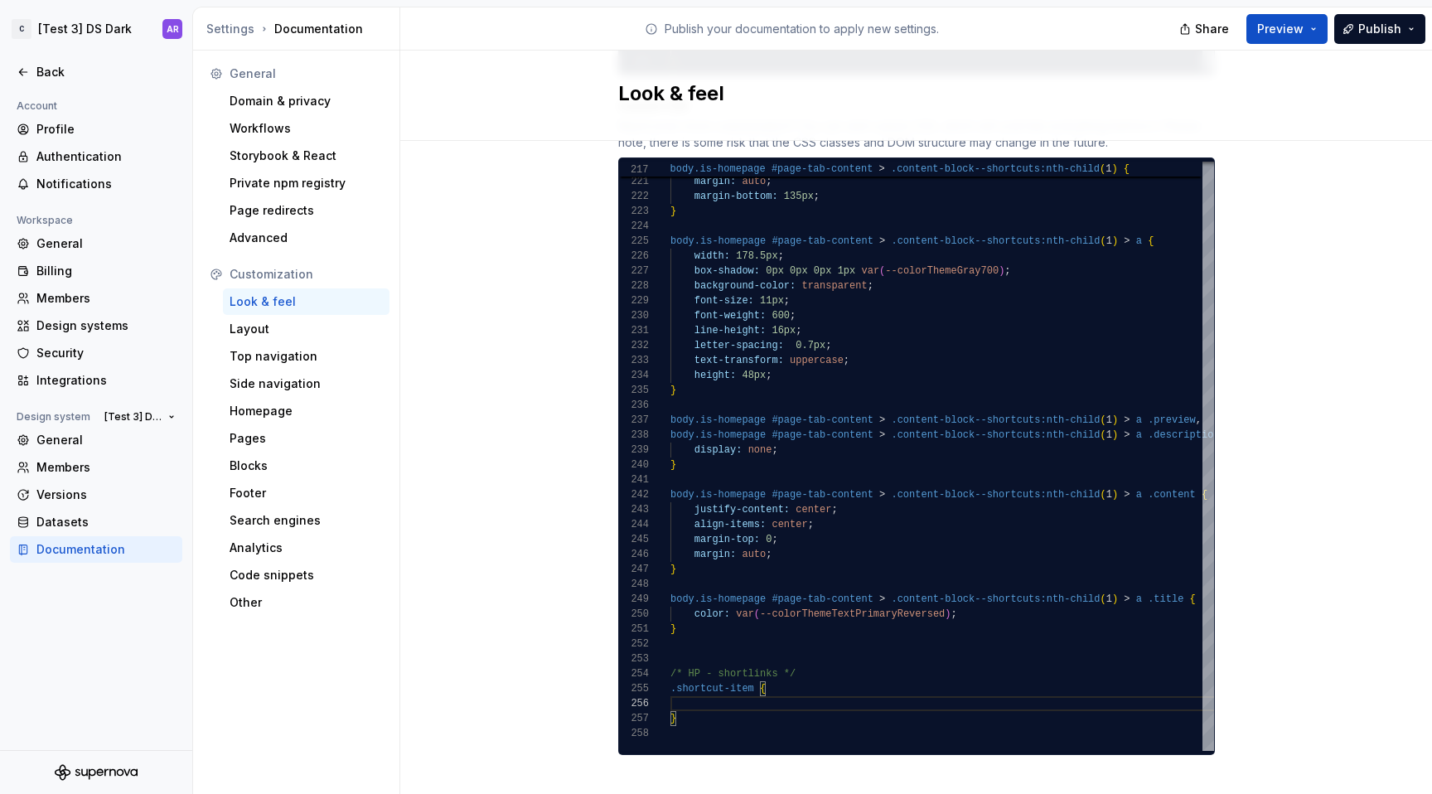
scroll to position [75, 24]
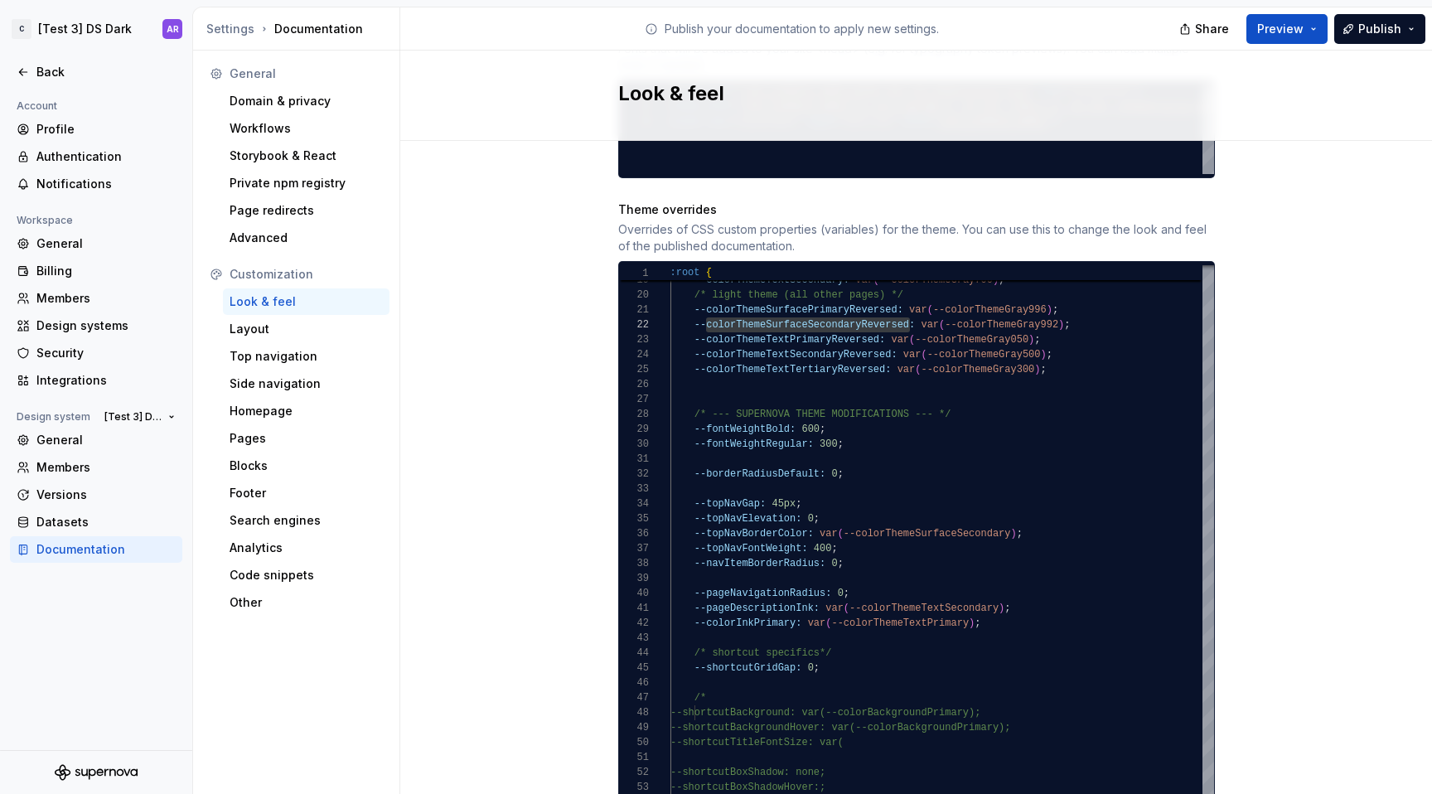
scroll to position [816, 0]
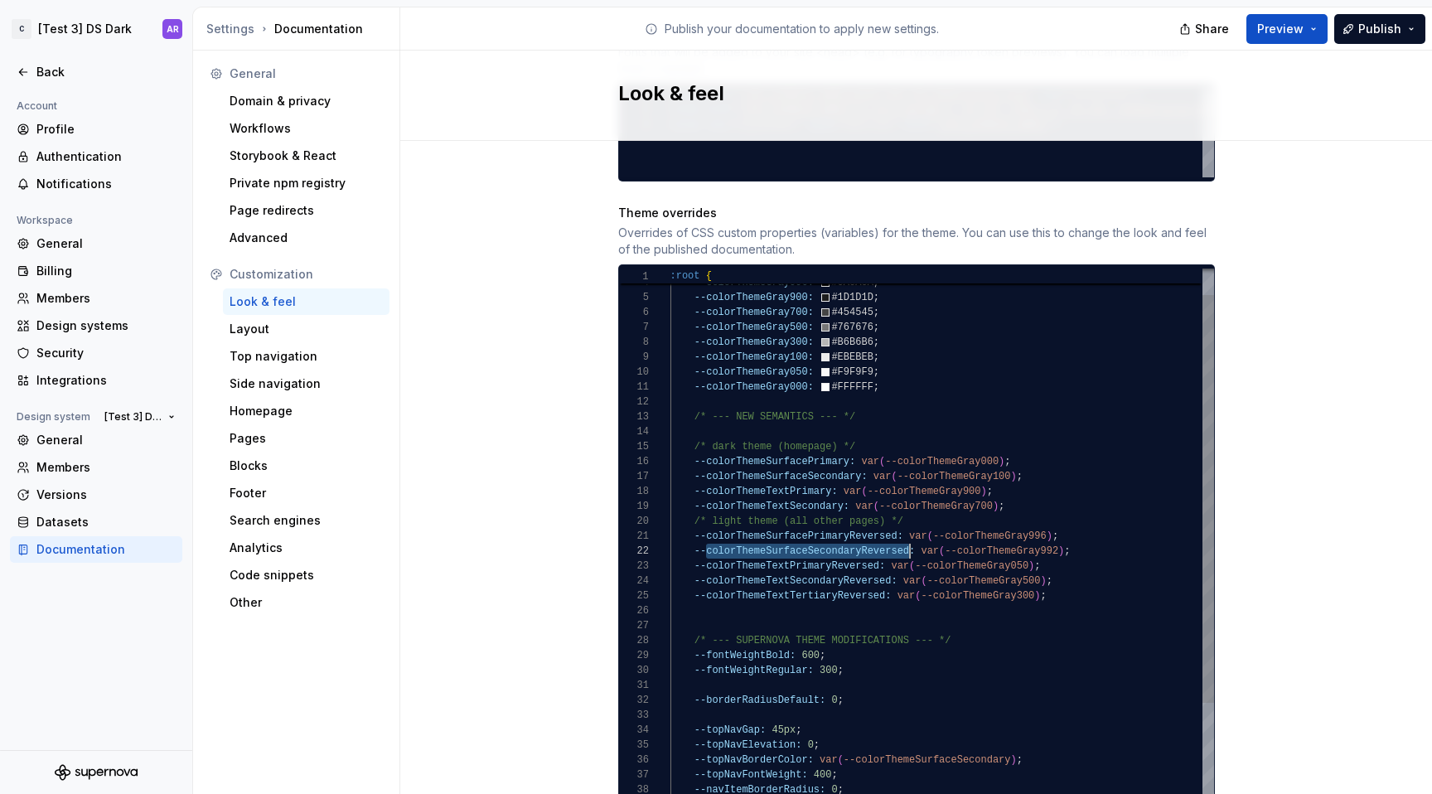
click at [878, 532] on div "--colorThemeTextPrimary: var ( --colorThemeGray900 ) ; --colorThemeTextSecondar…" at bounding box center [942, 655] width 544 height 850
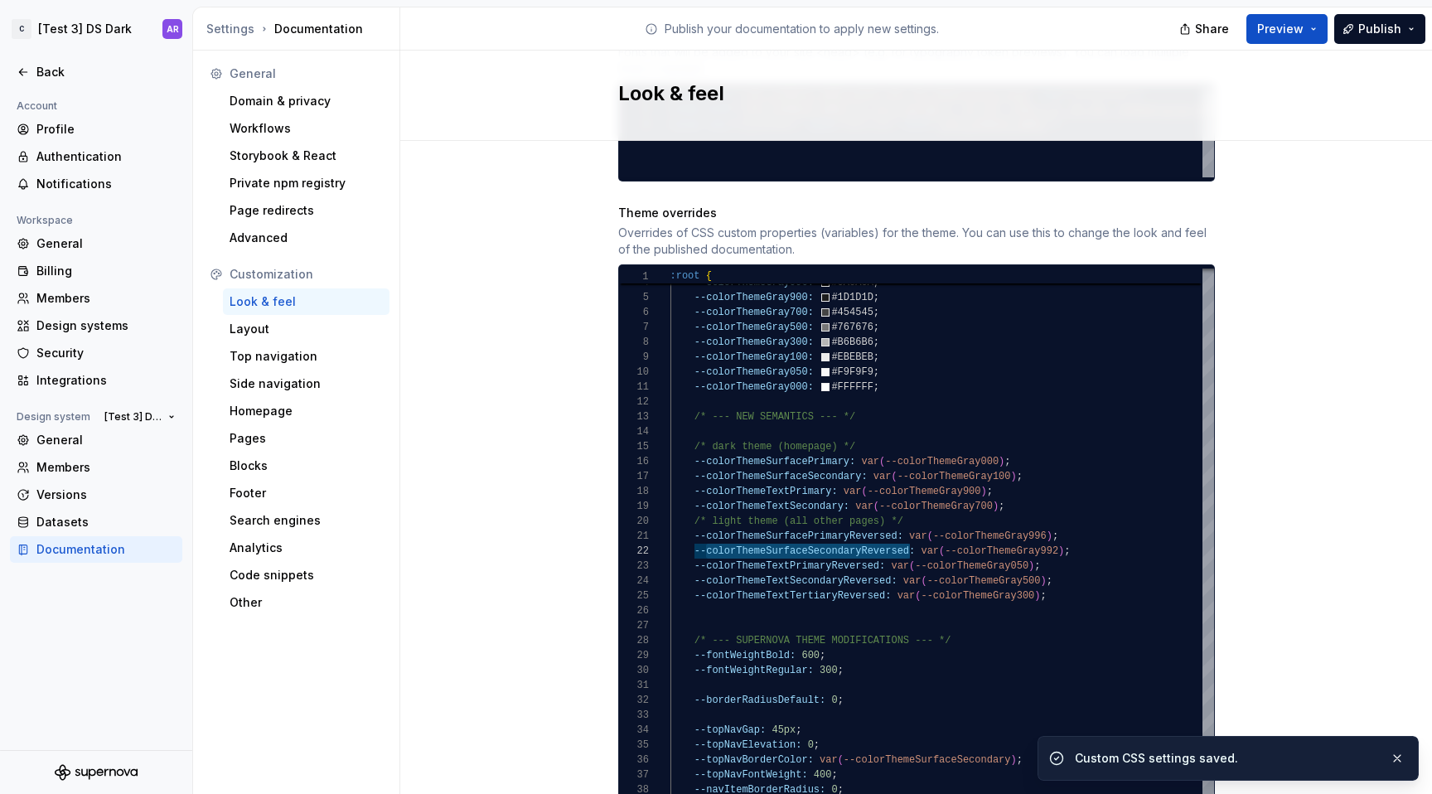
scroll to position [1604, 0]
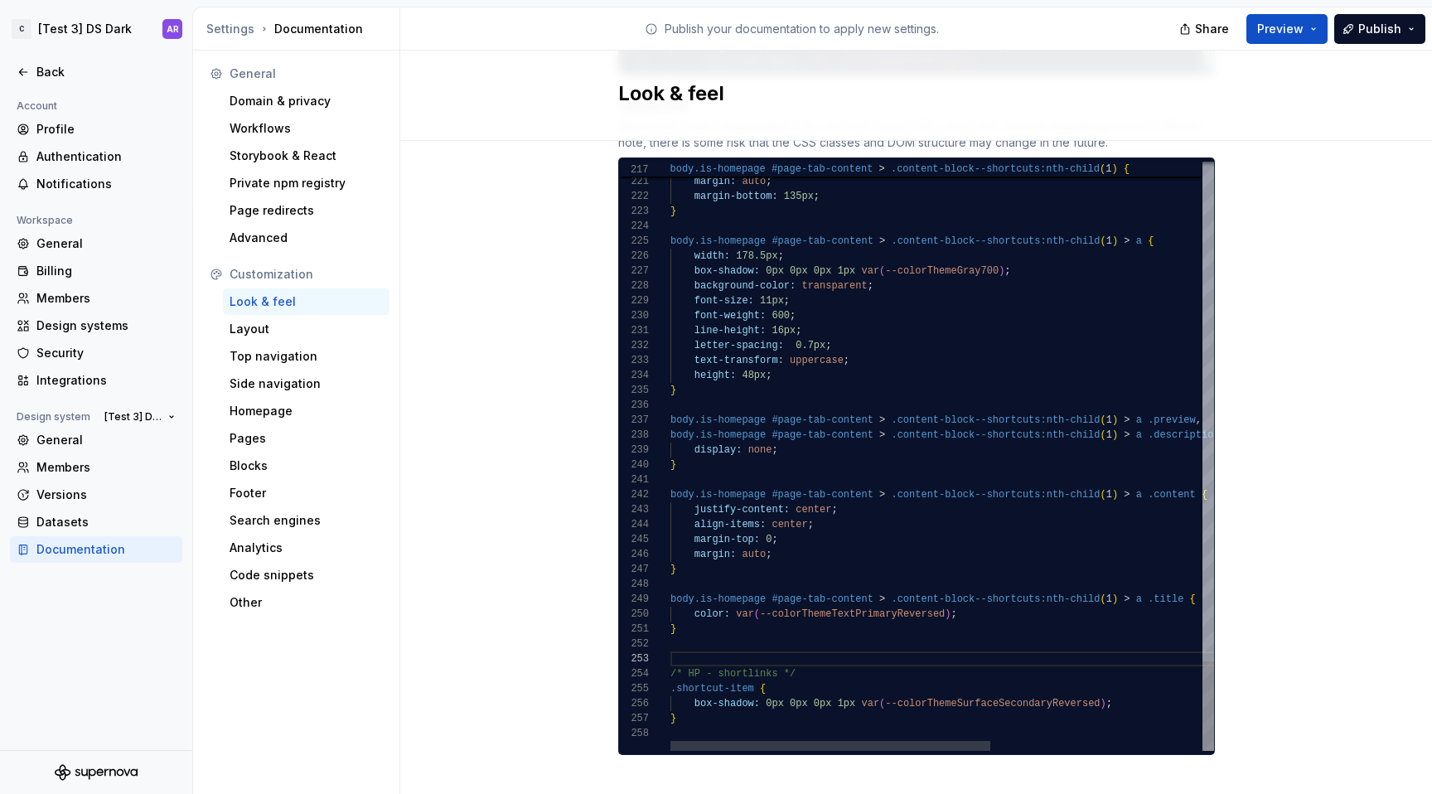
type textarea "**********"
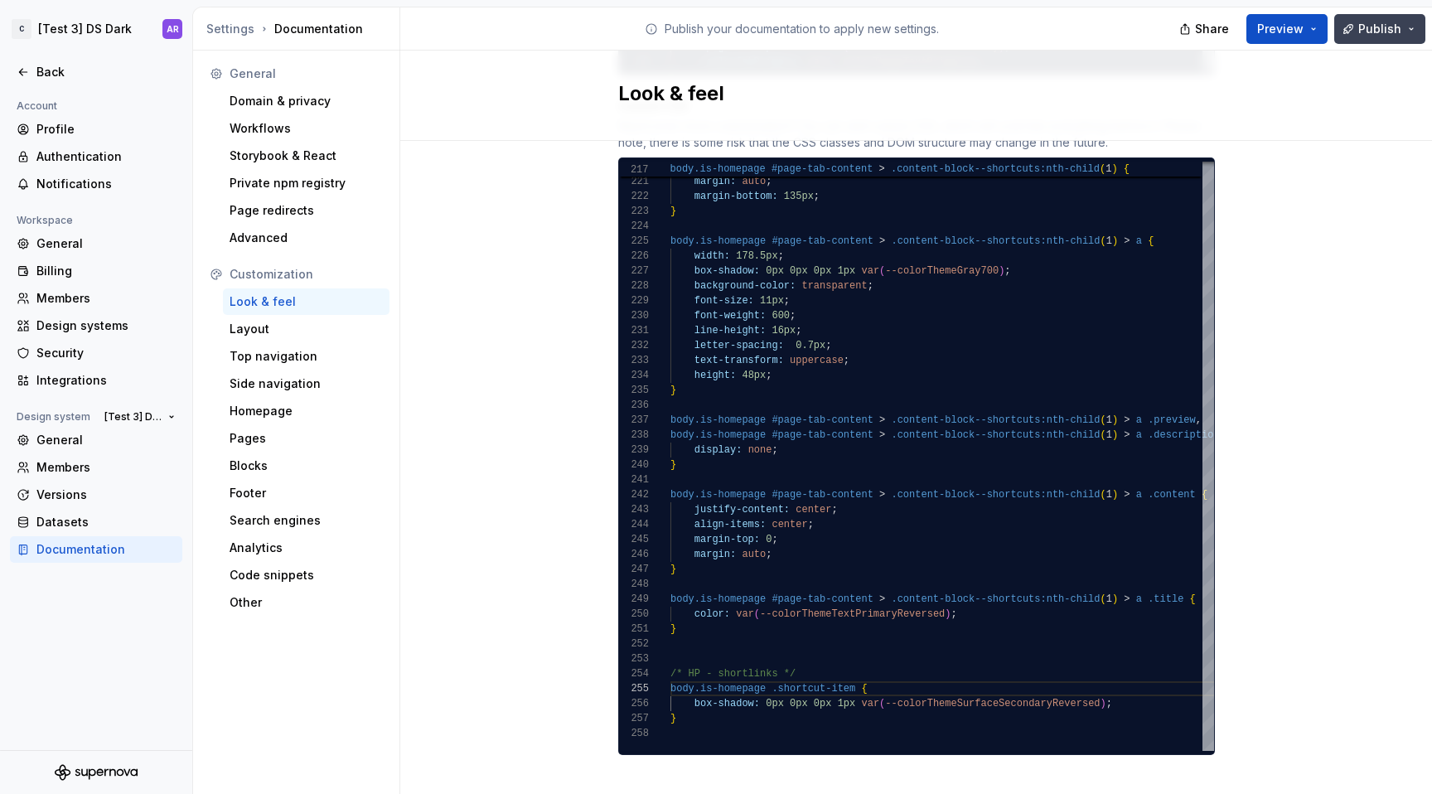
click at [1370, 33] on span "Publish" at bounding box center [1379, 29] width 43 height 17
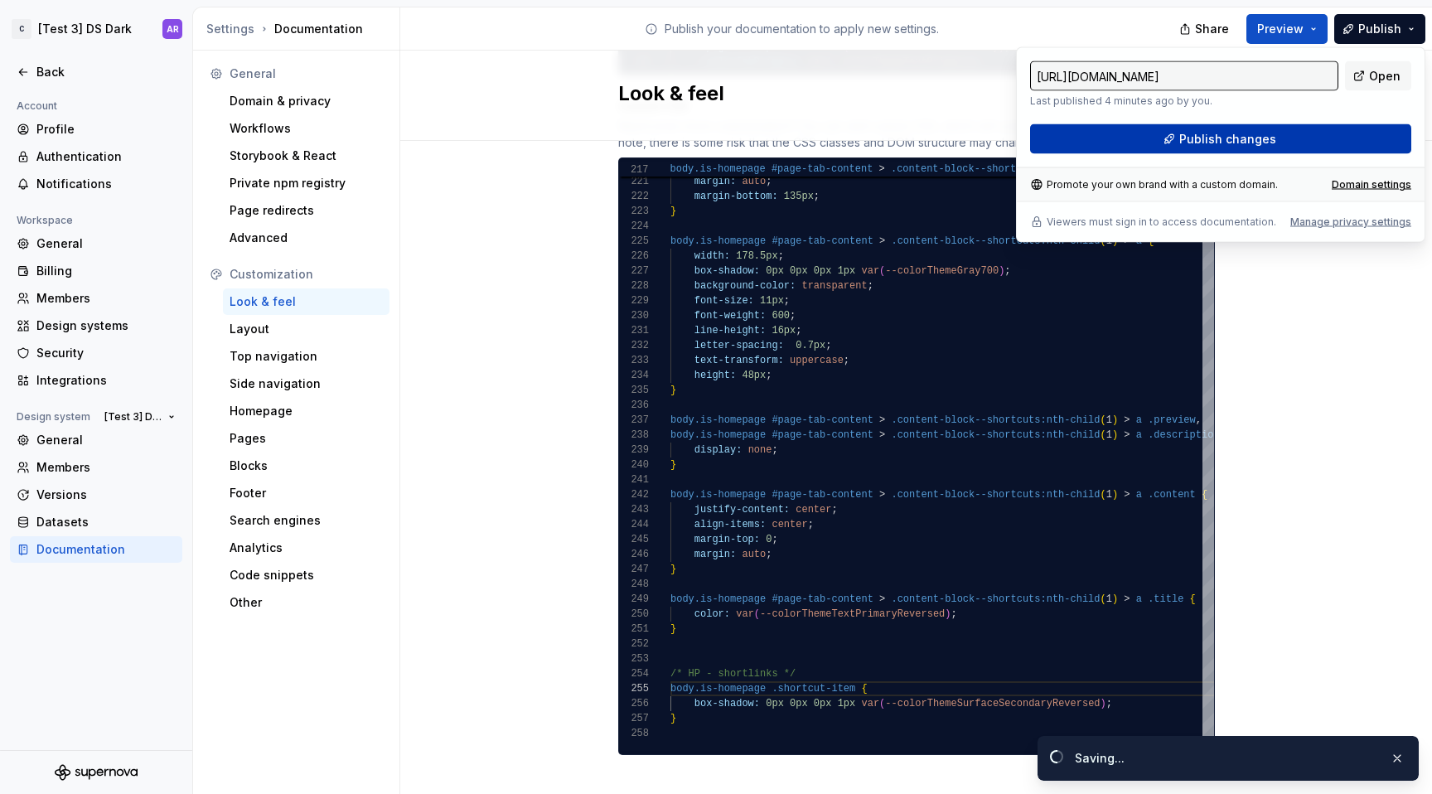
click at [1294, 145] on button "Publish changes" at bounding box center [1220, 139] width 381 height 30
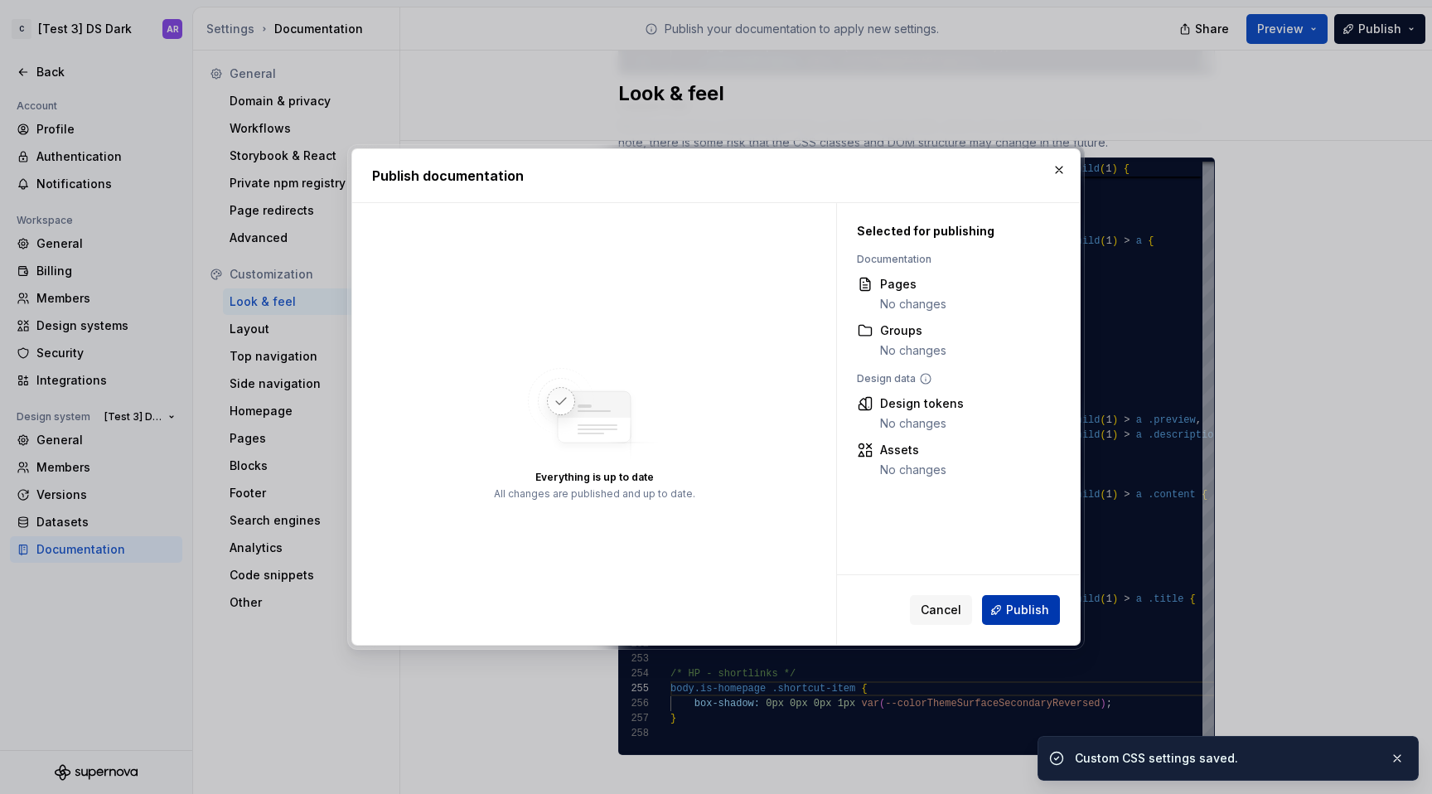
click at [1014, 621] on button "Publish" at bounding box center [1021, 610] width 78 height 30
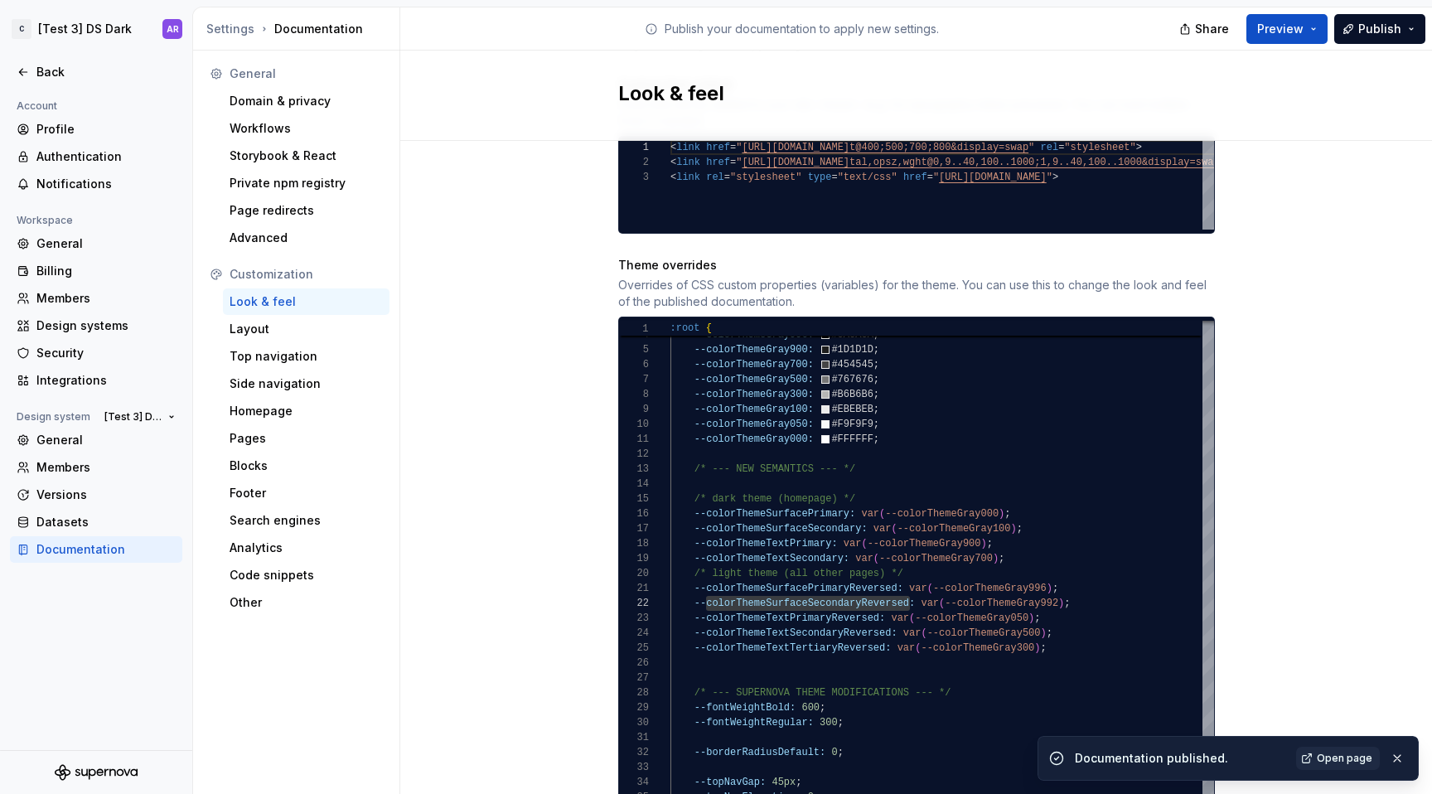
scroll to position [800, 0]
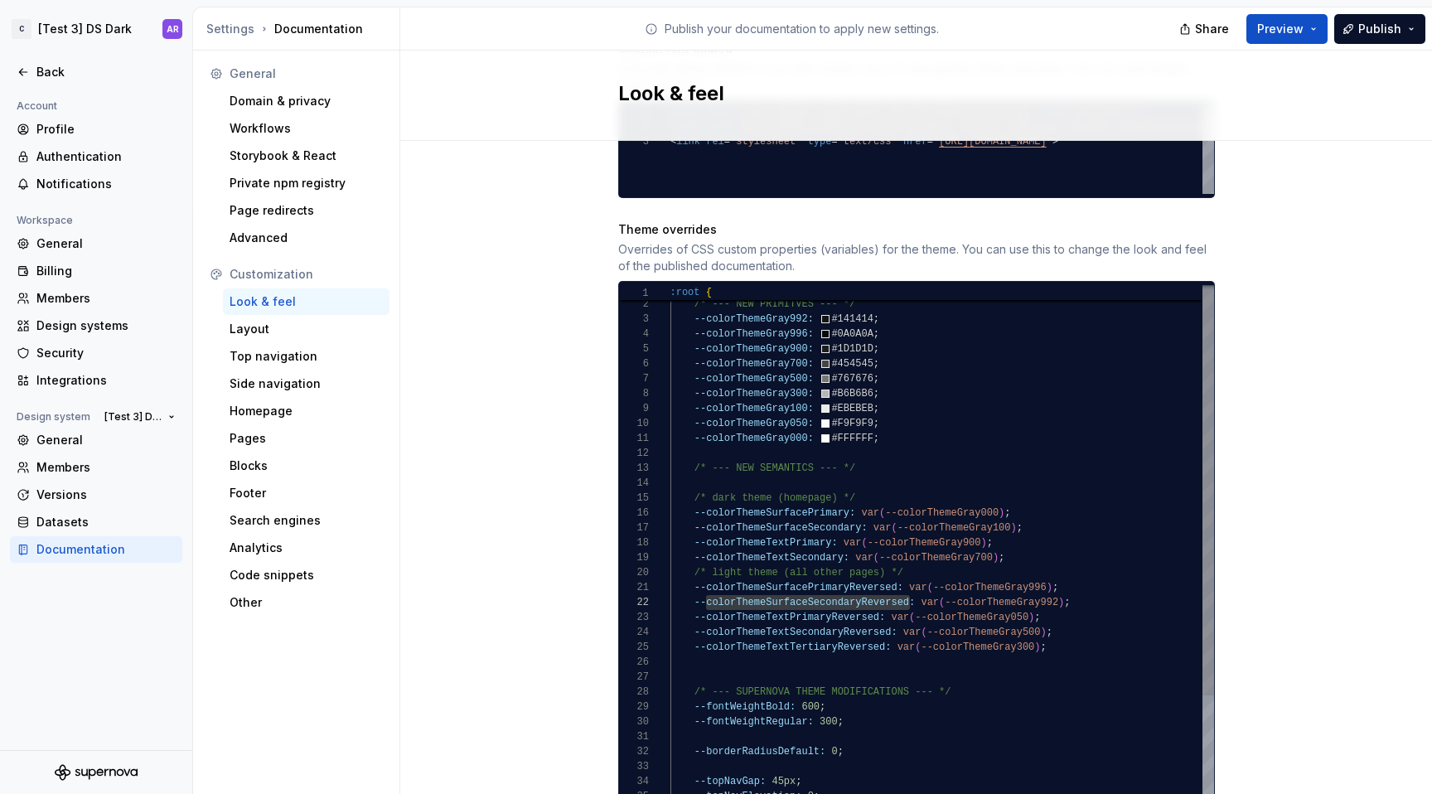
click at [786, 347] on div "--colorThemeTextPrimary: var ( --colorThemeGray900 ) ; --colorThemeTextSecondar…" at bounding box center [942, 707] width 544 height 850
click at [1069, 586] on div "--colorThemeTextPrimary: var ( --colorThemeGray900 ) ; --colorThemeTextSecondar…" at bounding box center [942, 707] width 544 height 850
click at [688, 588] on div "--colorThemeTextPrimary: var ( --colorThemeGray900 ) ; --colorThemeTextSecondar…" at bounding box center [942, 707] width 544 height 850
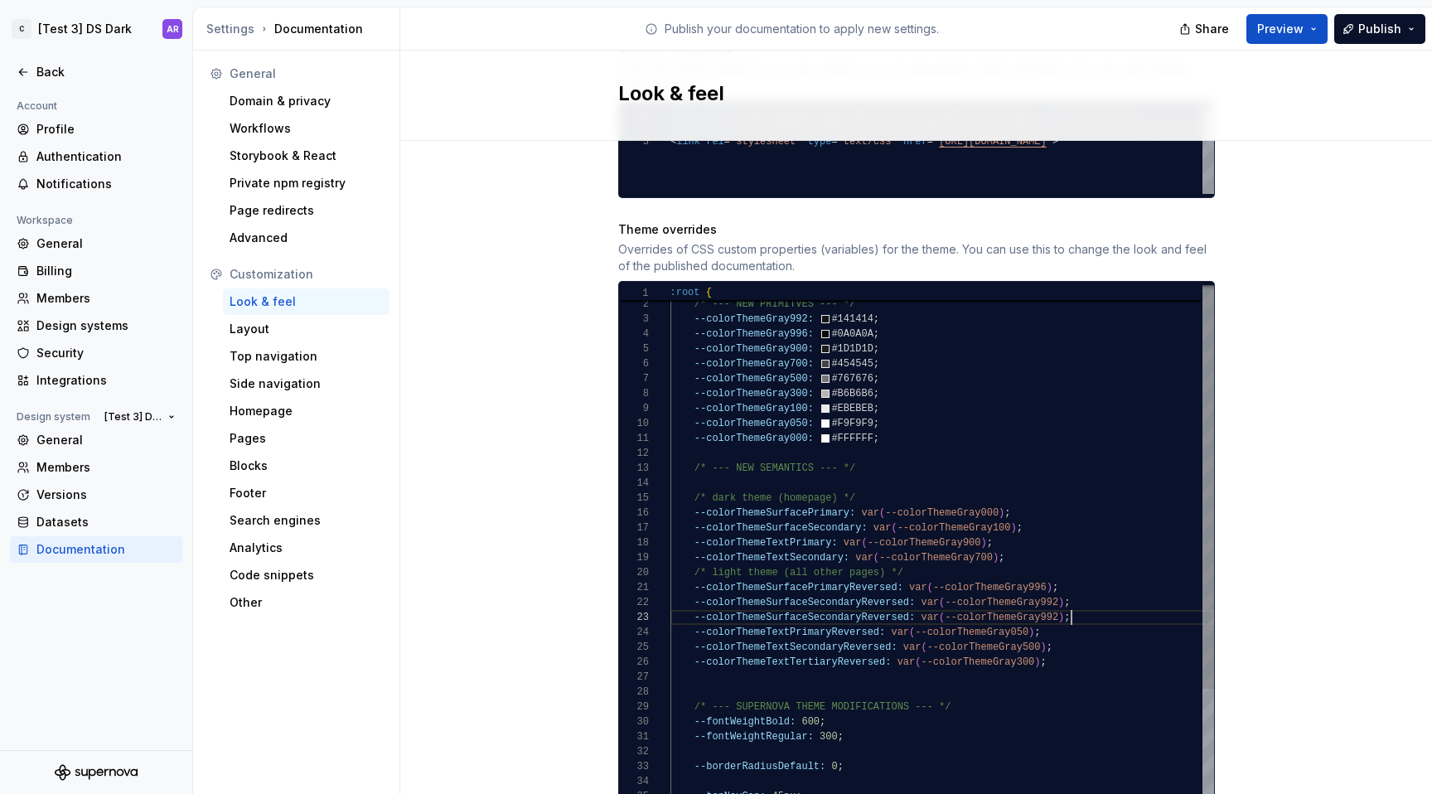
scroll to position [30, 400]
drag, startPoint x: 802, startPoint y: 600, endPoint x: 854, endPoint y: 600, distance: 52.2
click at [854, 600] on div "--colorThemeTextPrimary: var ( --colorThemeGray900 ) ; --colorThemeTextSecondar…" at bounding box center [942, 714] width 544 height 865
click at [767, 350] on div "--colorThemeTextPrimary: var ( --colorThemeGray900 ) ; --colorThemeTextSecondar…" at bounding box center [942, 714] width 544 height 865
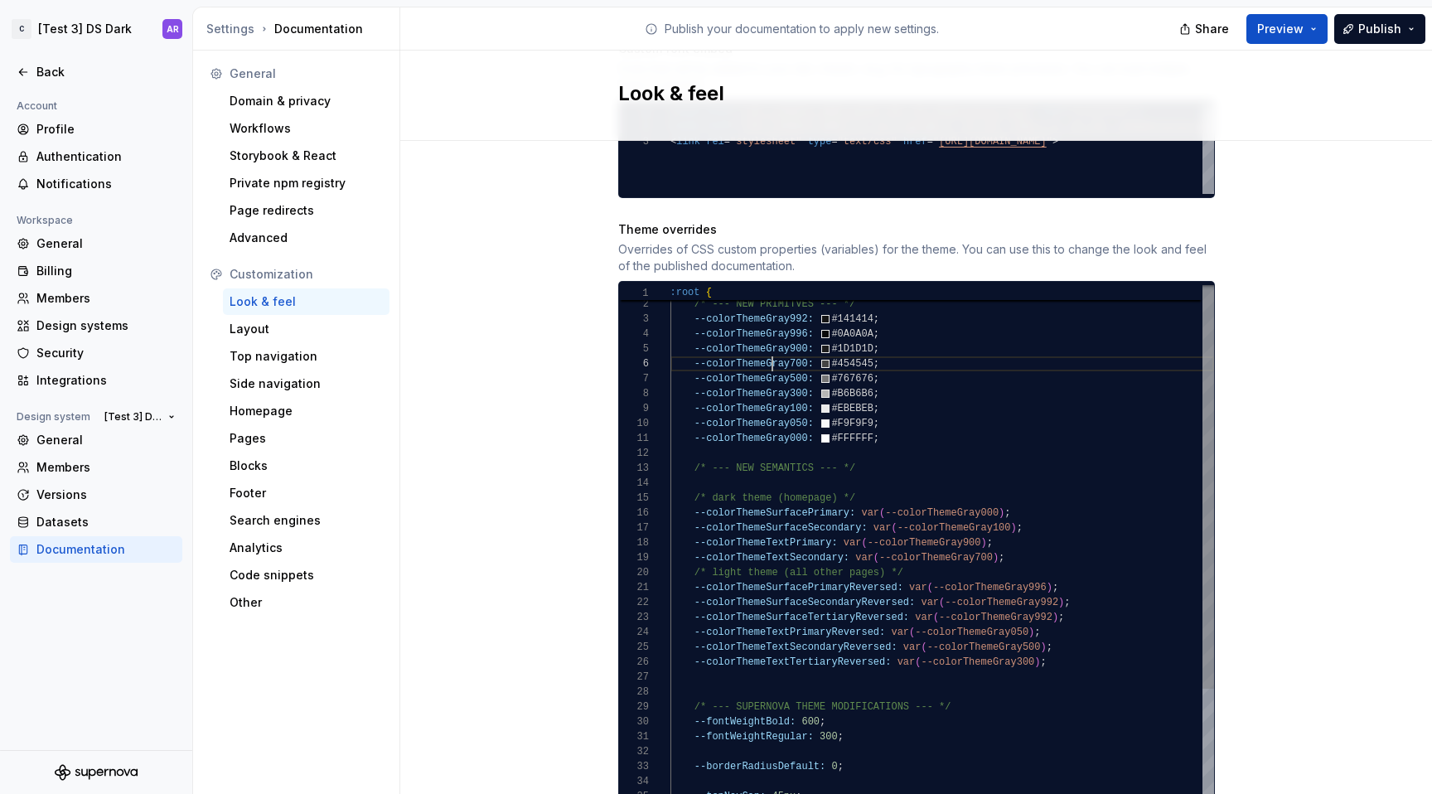
click at [767, 350] on div "--colorThemeTextPrimary: var ( --colorThemeGray900 ) ; --colorThemeTextSecondar…" at bounding box center [942, 714] width 544 height 865
click at [954, 548] on div "--colorThemeTextPrimary: var ( --colorThemeGray900 ) ; --colorThemeTextSecondar…" at bounding box center [942, 714] width 544 height 865
click at [980, 604] on div "--colorThemeTextPrimary: var ( --colorThemeGray900 ) ; --colorThemeTextSecondar…" at bounding box center [942, 714] width 544 height 865
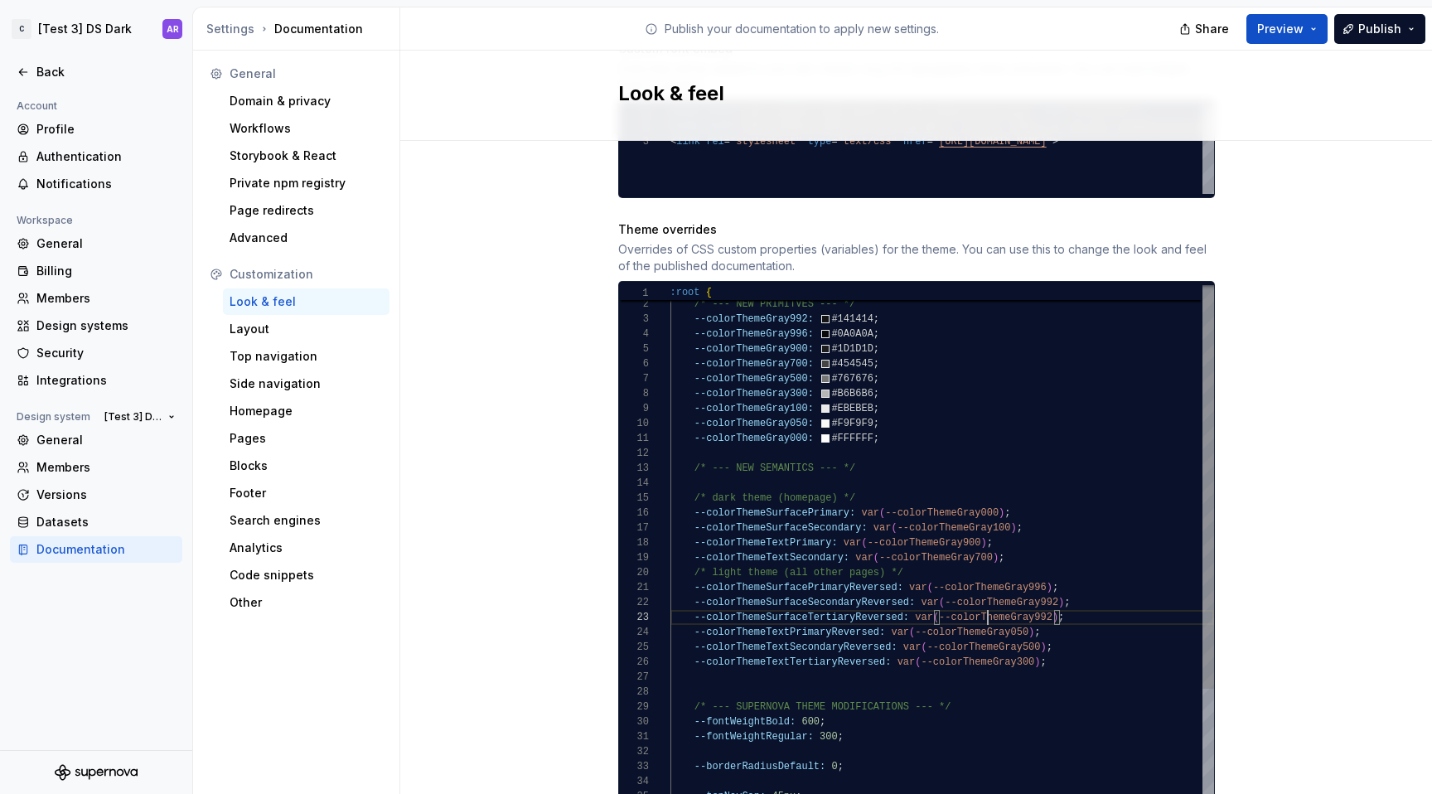
click at [980, 604] on div "--colorThemeTextPrimary: var ( --colorThemeGray900 ) ; --colorThemeTextSecondar…" at bounding box center [942, 714] width 544 height 865
click at [815, 602] on div "--colorThemeTextPrimary: var ( --colorThemeGray900 ) ; --colorThemeTextSecondar…" at bounding box center [942, 714] width 544 height 865
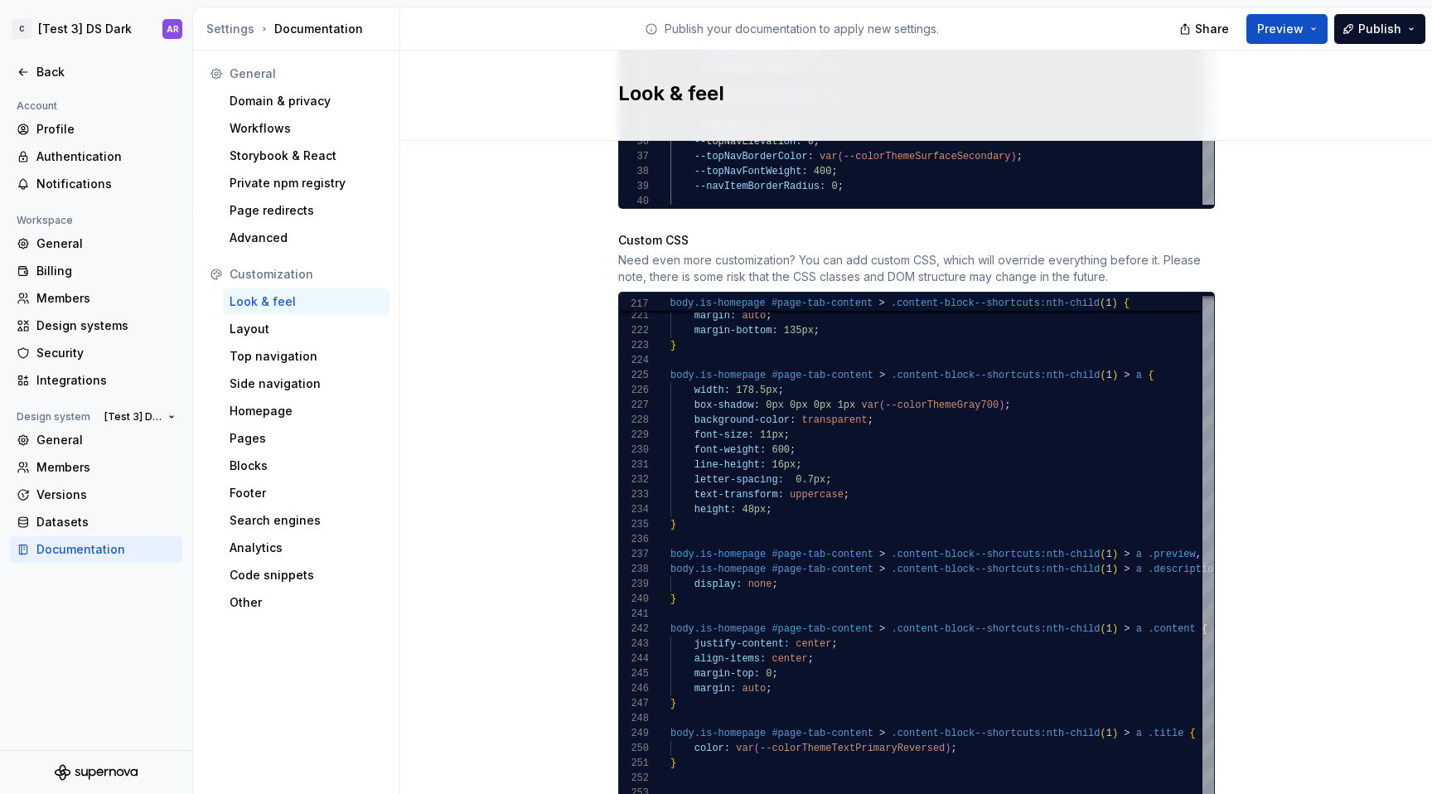
scroll to position [1604, 0]
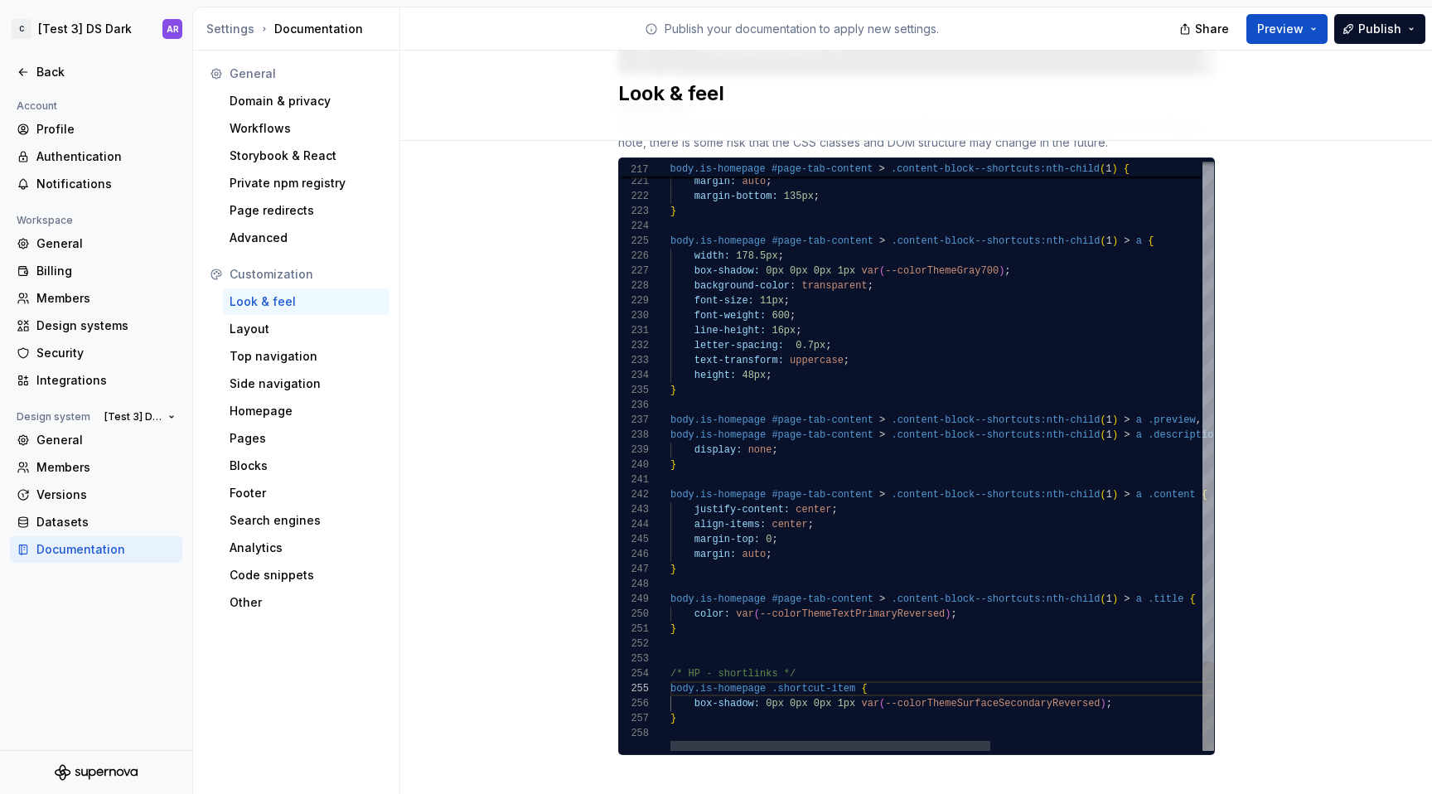
type textarea "**********"
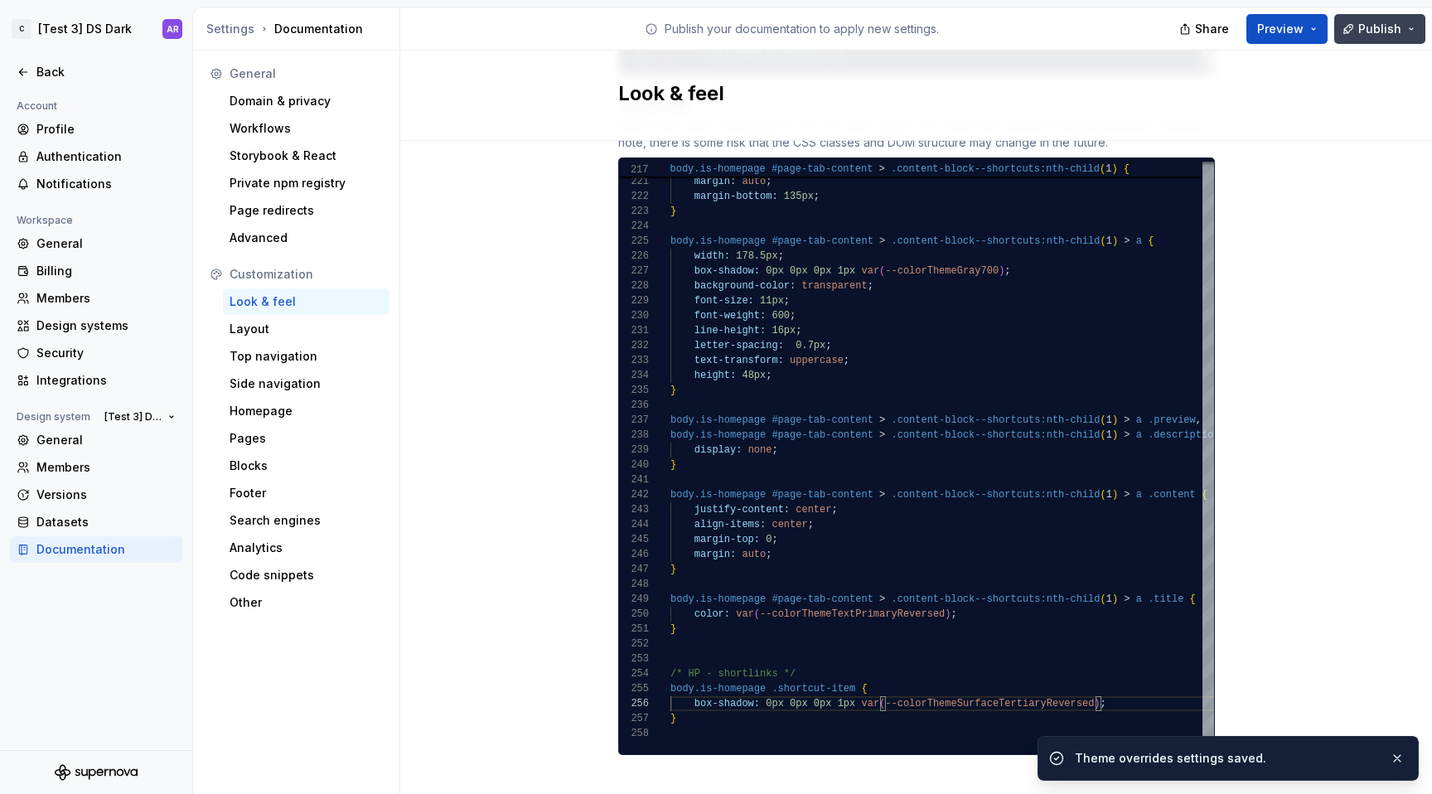
click at [1379, 42] on button "Publish" at bounding box center [1379, 29] width 91 height 30
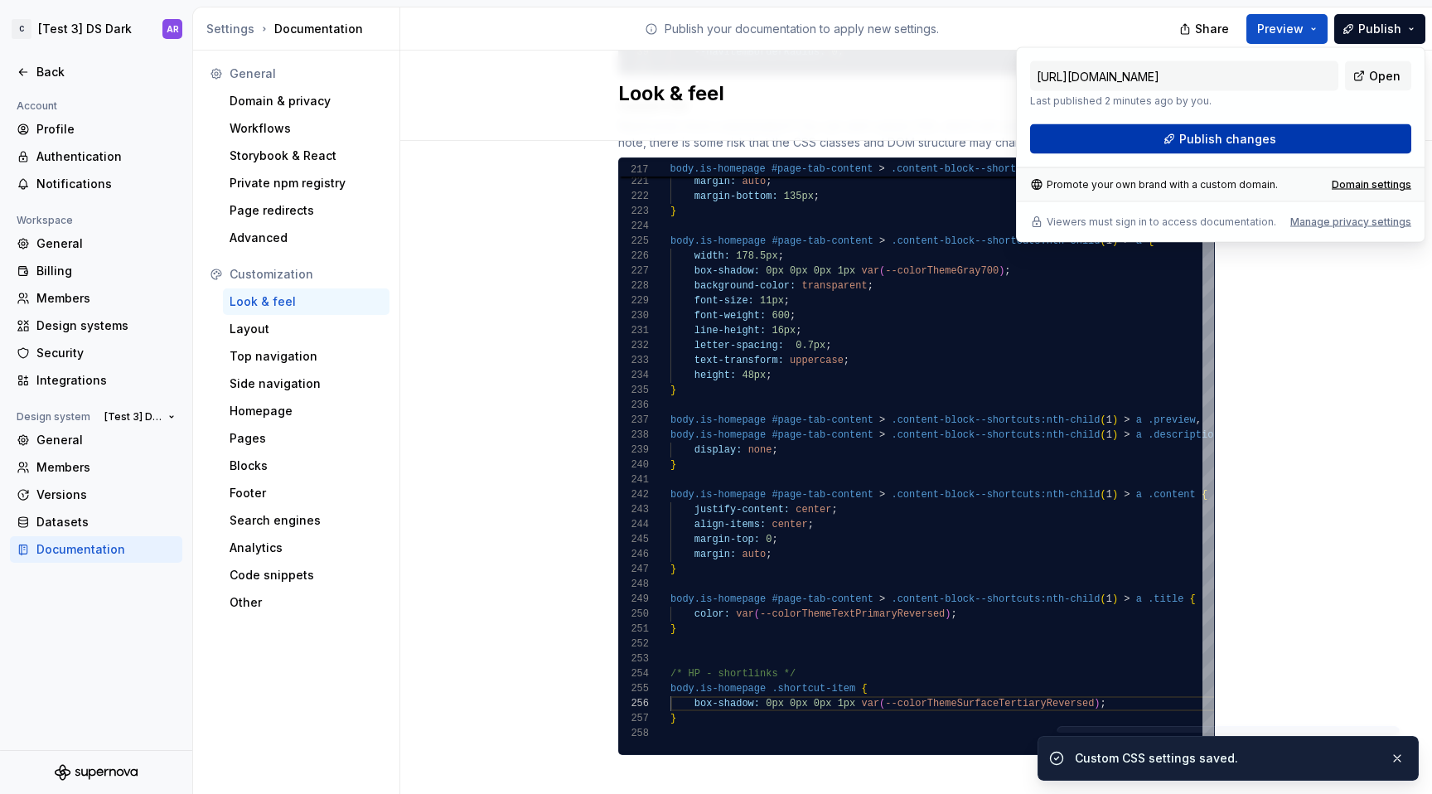
click at [1335, 143] on button "Publish changes" at bounding box center [1220, 139] width 381 height 30
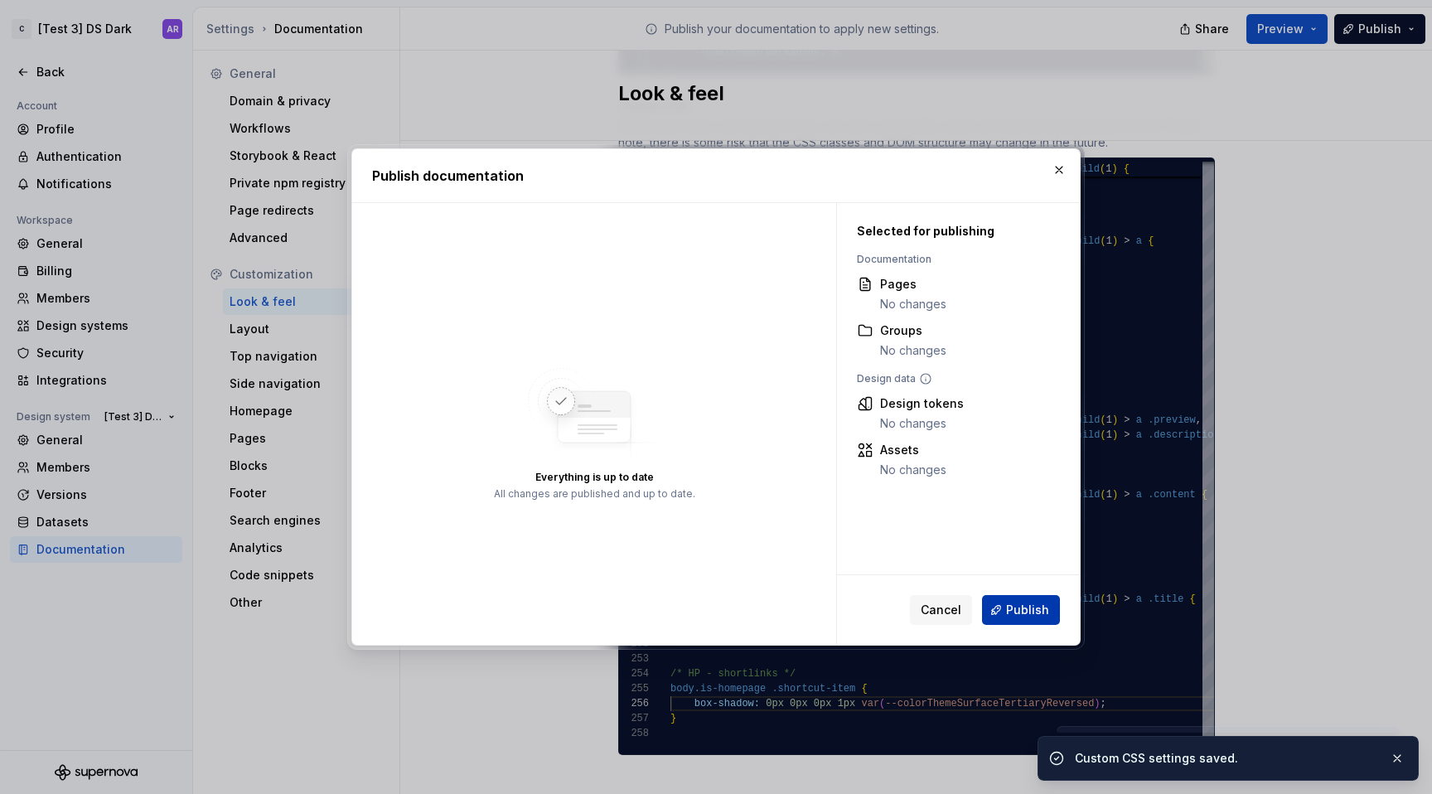
click at [1039, 606] on span "Publish" at bounding box center [1027, 610] width 43 height 17
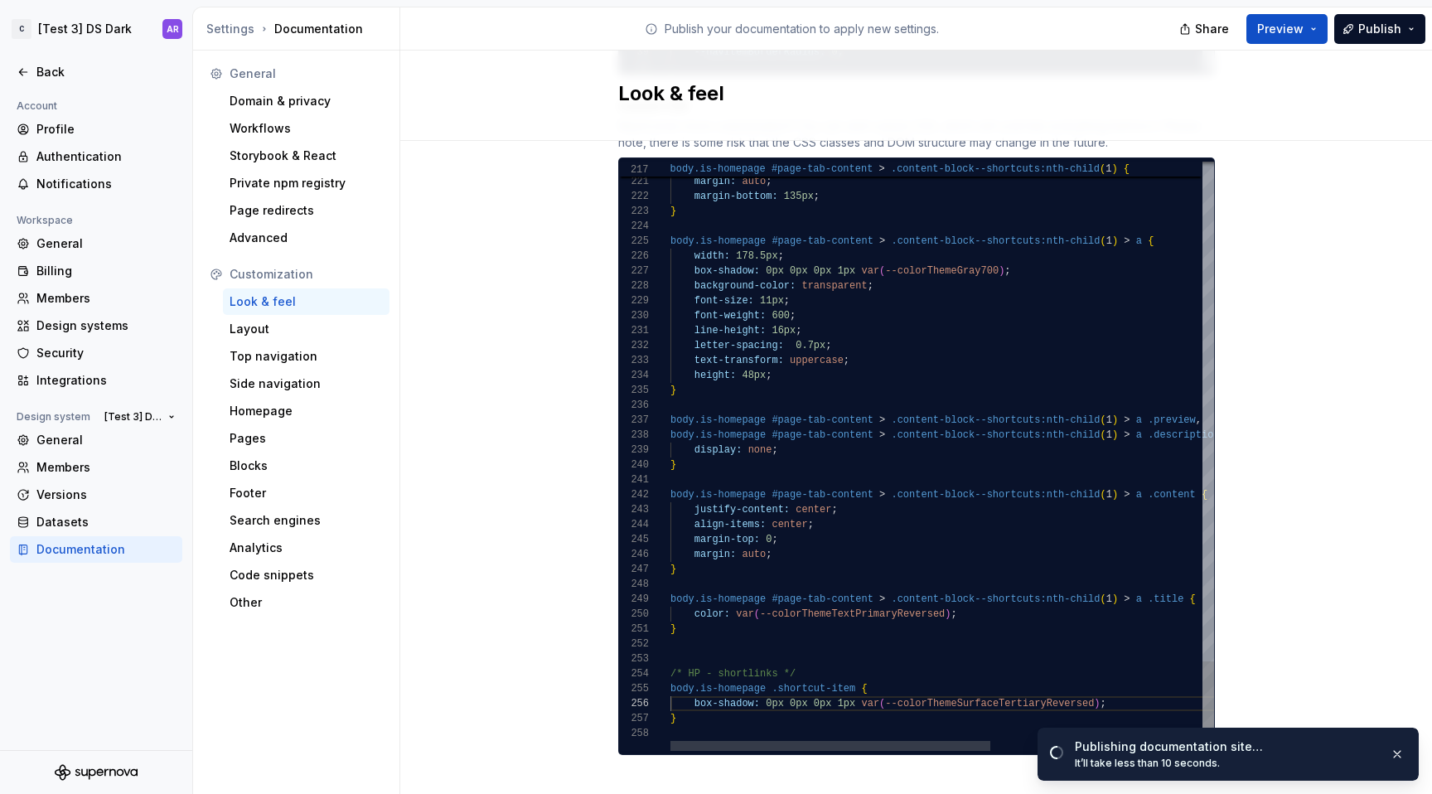
scroll to position [90, 6]
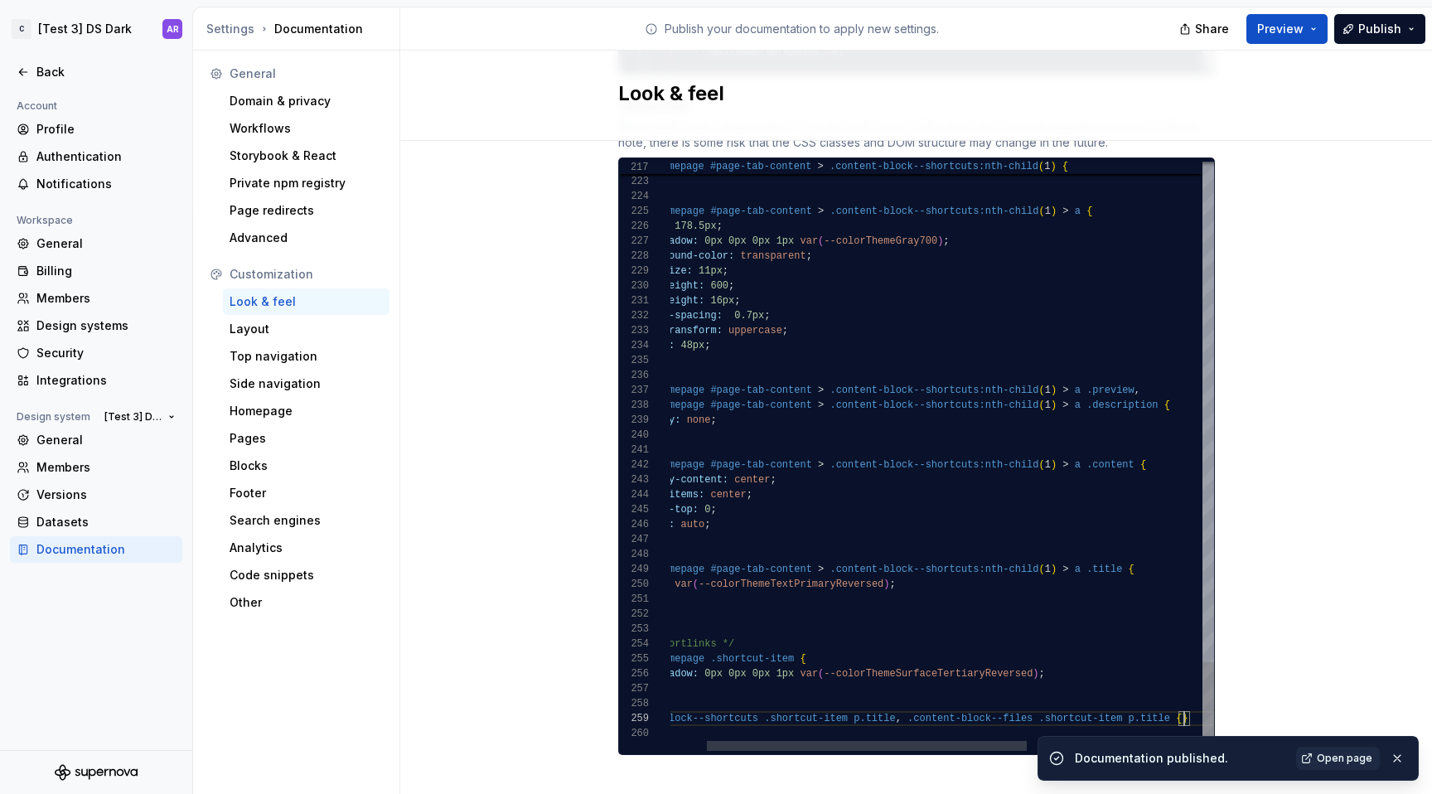
scroll to position [134, 24]
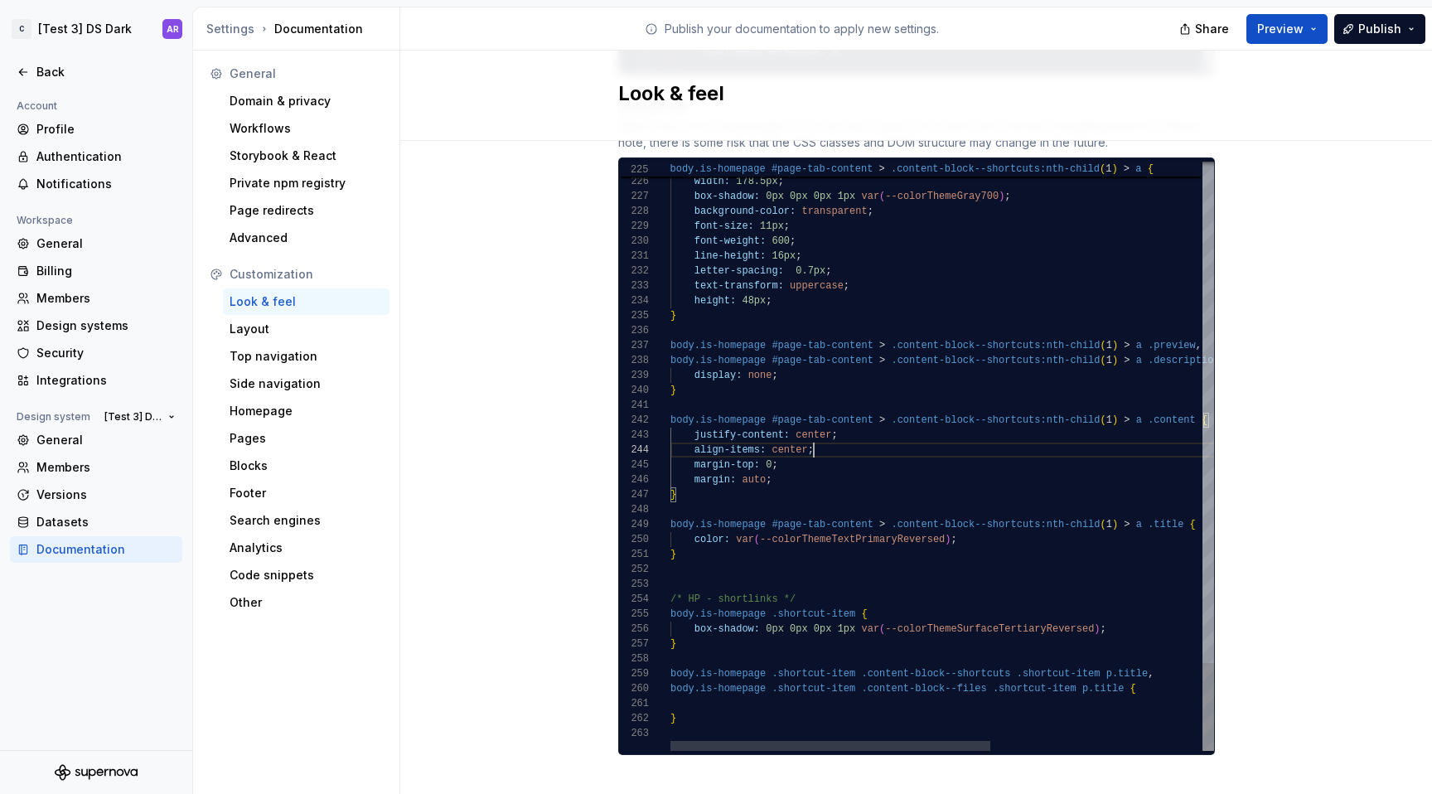
scroll to position [45, 143]
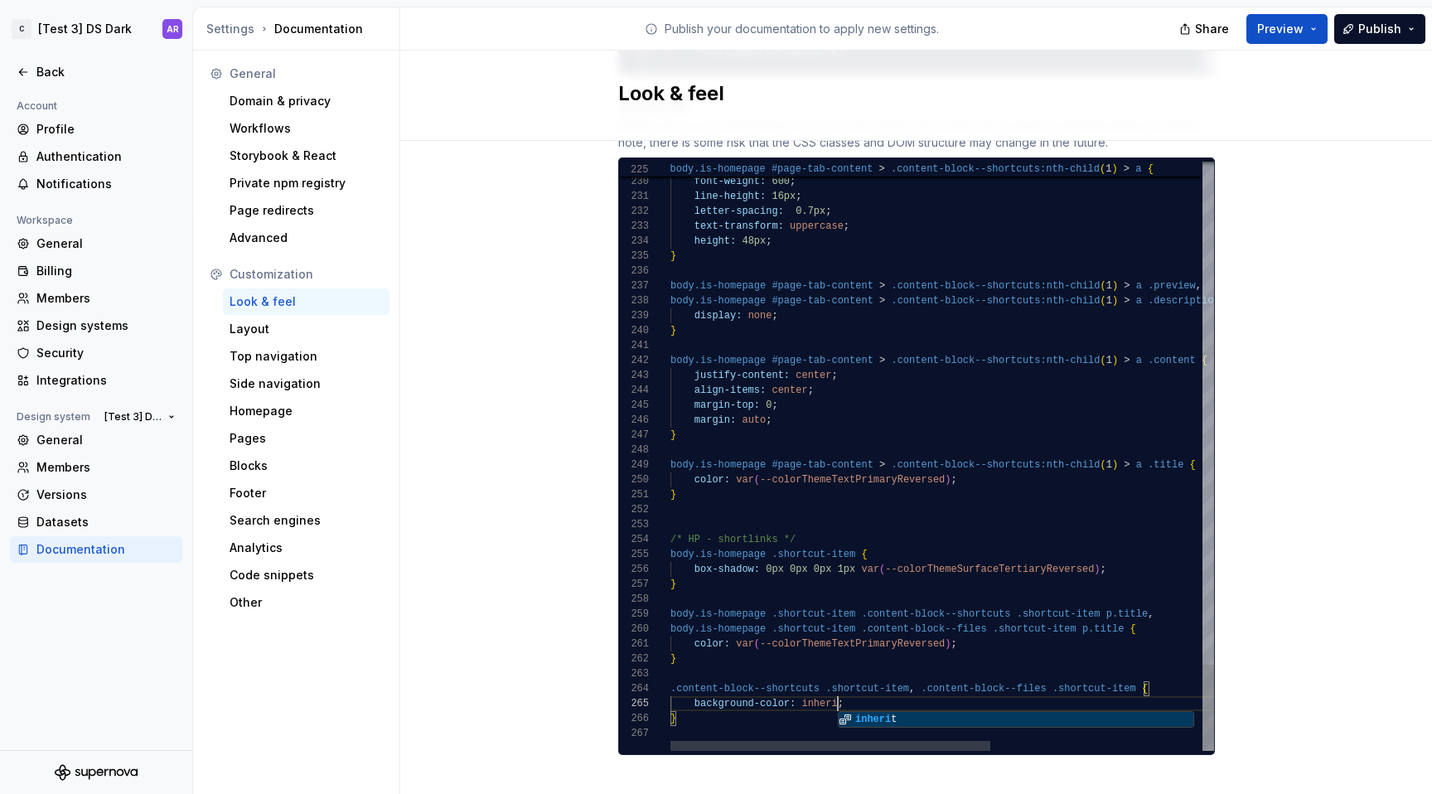
scroll to position [60, 174]
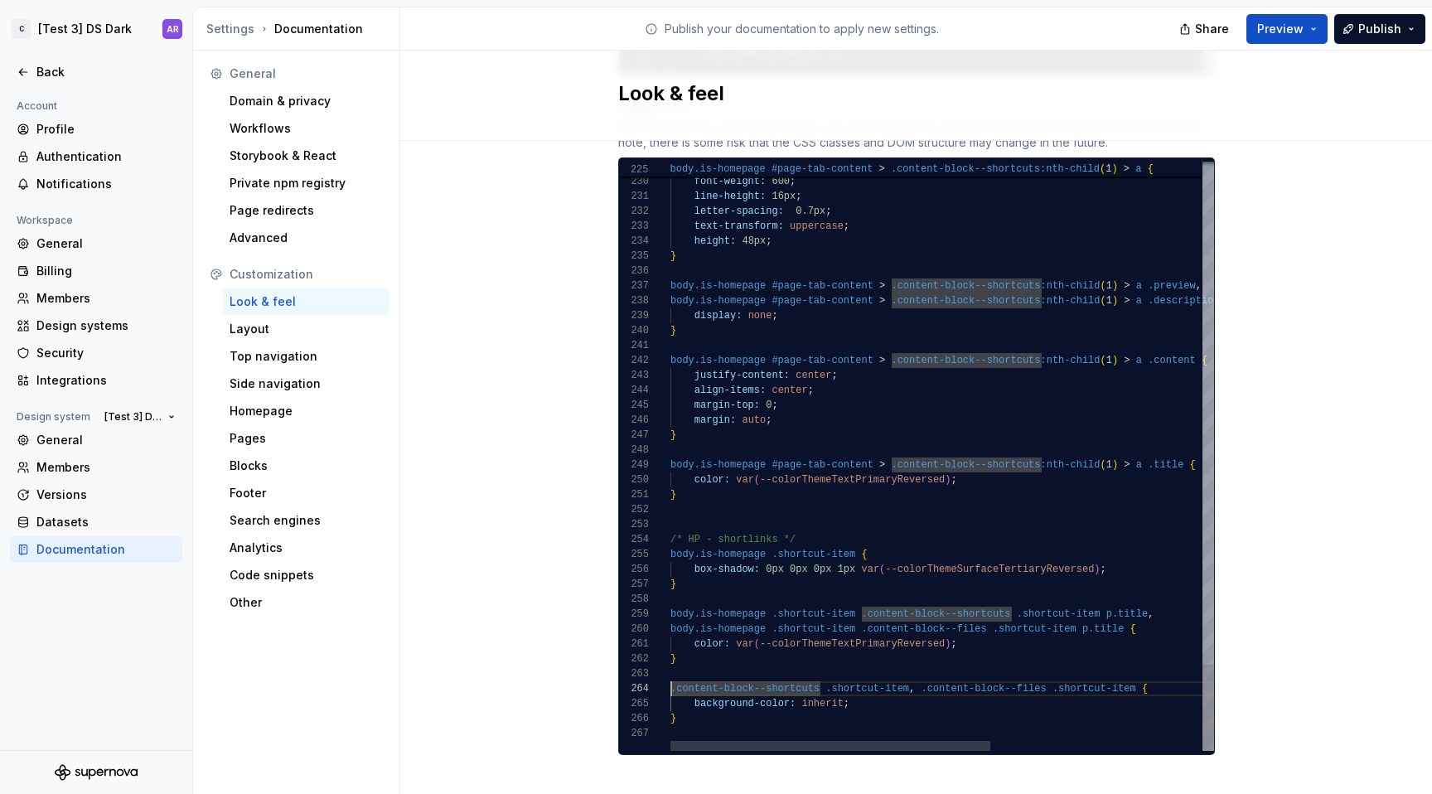
scroll to position [45, 96]
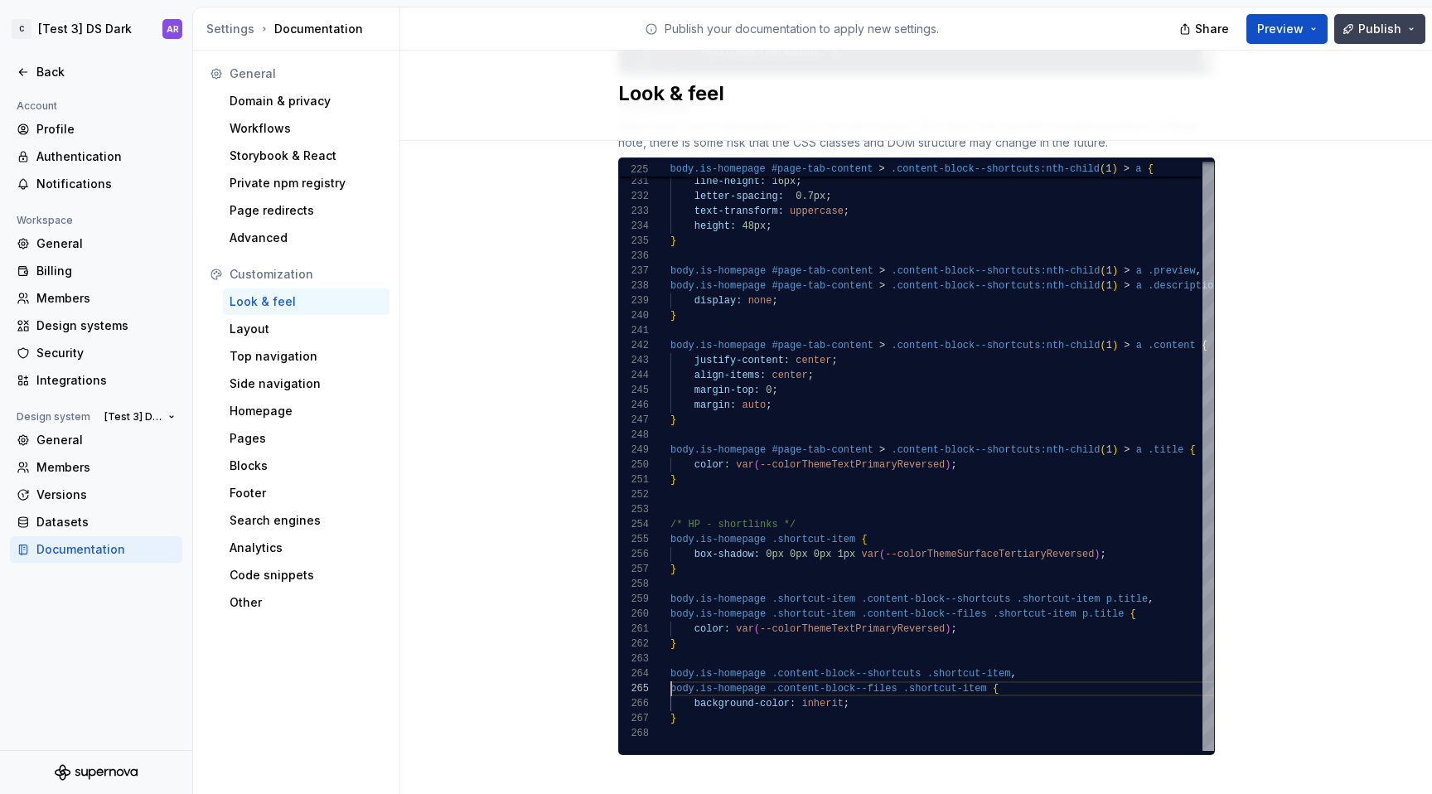
type textarea "**********"
click at [1370, 31] on span "Publish" at bounding box center [1379, 29] width 43 height 17
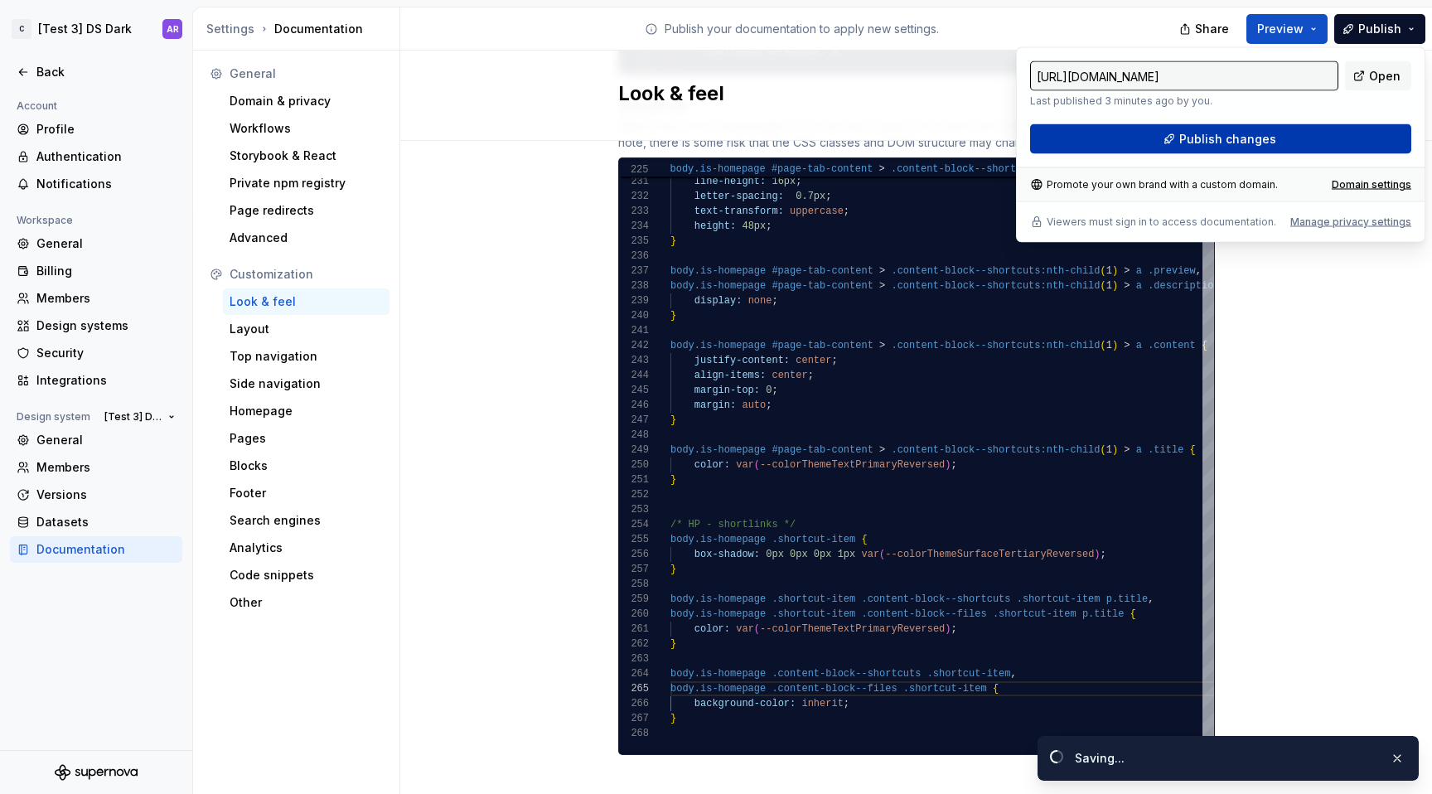
click at [1328, 149] on button "Publish changes" at bounding box center [1220, 139] width 381 height 30
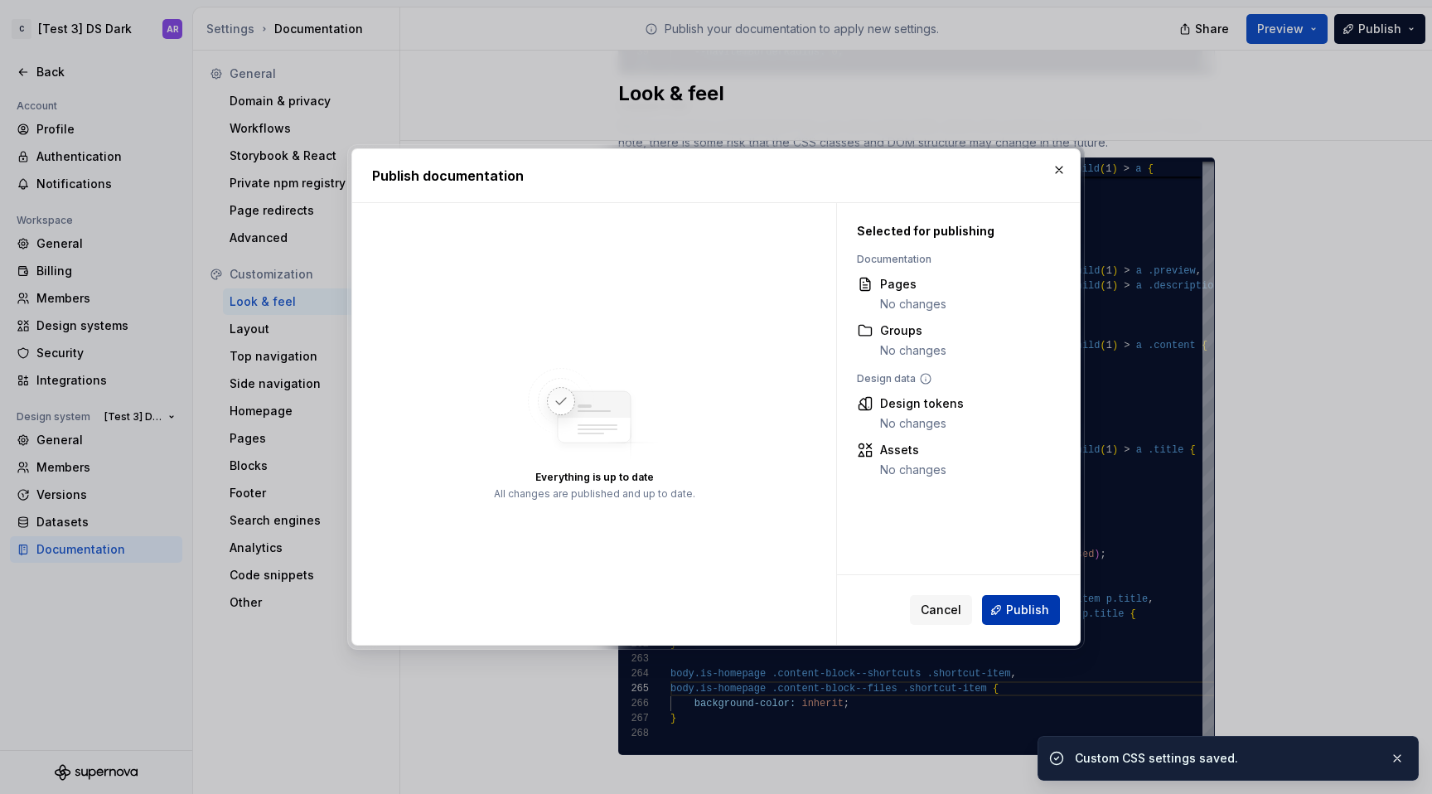
click at [1028, 607] on span "Publish" at bounding box center [1027, 610] width 43 height 17
